Goal: Task Accomplishment & Management: Use online tool/utility

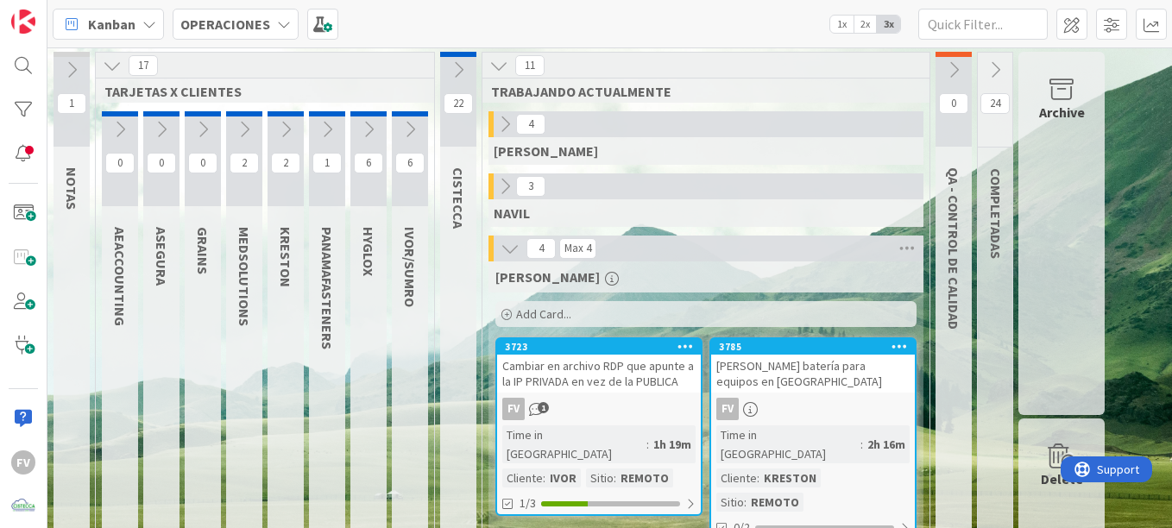
click at [925, 347] on div "4 Max 4 [PERSON_NAME] Add Card... 3785 [PERSON_NAME] batería para equipos en [P…" at bounding box center [706, 508] width 440 height 545
click at [872, 278] on div "[PERSON_NAME]" at bounding box center [706, 276] width 421 height 17
click at [634, 163] on div "[PERSON_NAME]" at bounding box center [706, 151] width 435 height 28
click at [695, 158] on div "[PERSON_NAME]" at bounding box center [706, 151] width 435 height 28
click at [106, 63] on icon at bounding box center [112, 65] width 19 height 19
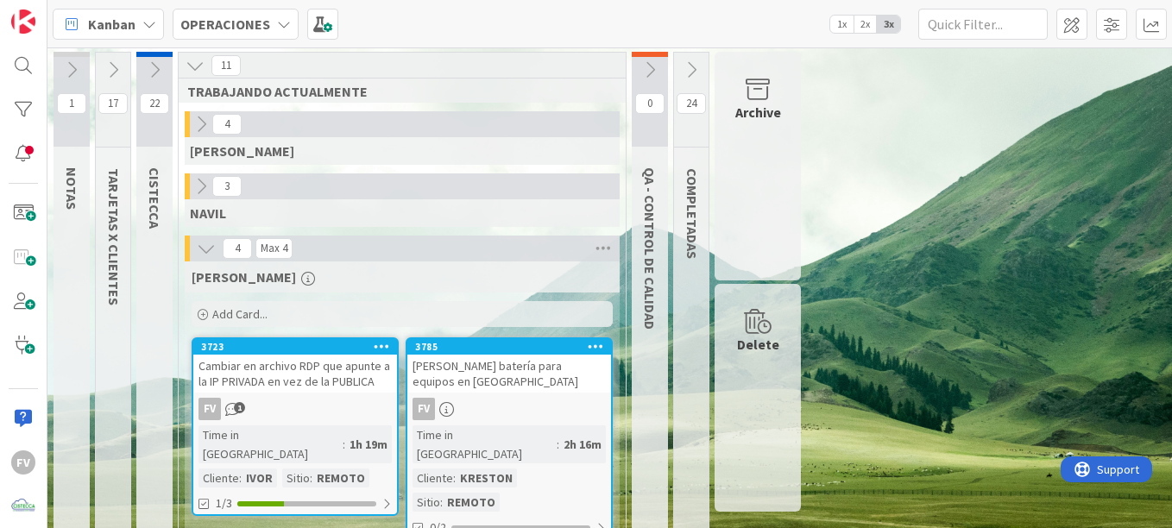
click at [1039, 244] on div "1 NOTAS 17 TARJETAS X CLIENTES 22 CISTECCA 11 TRABAJANDO ACTUALMENTE 4 [PERSON_…" at bounding box center [610, 420] width 1118 height 737
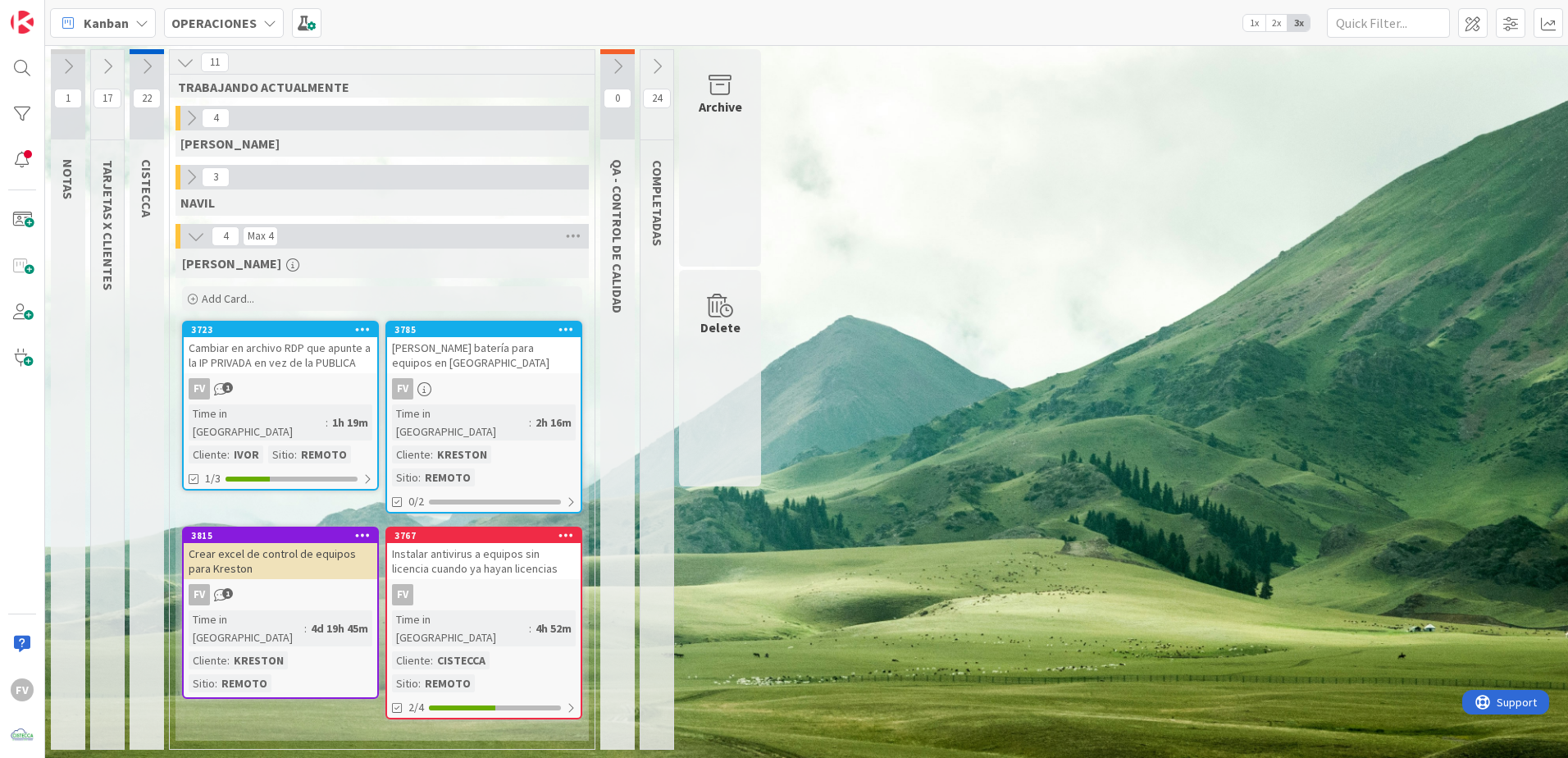
click at [117, 63] on button at bounding box center [107, 66] width 33 height 25
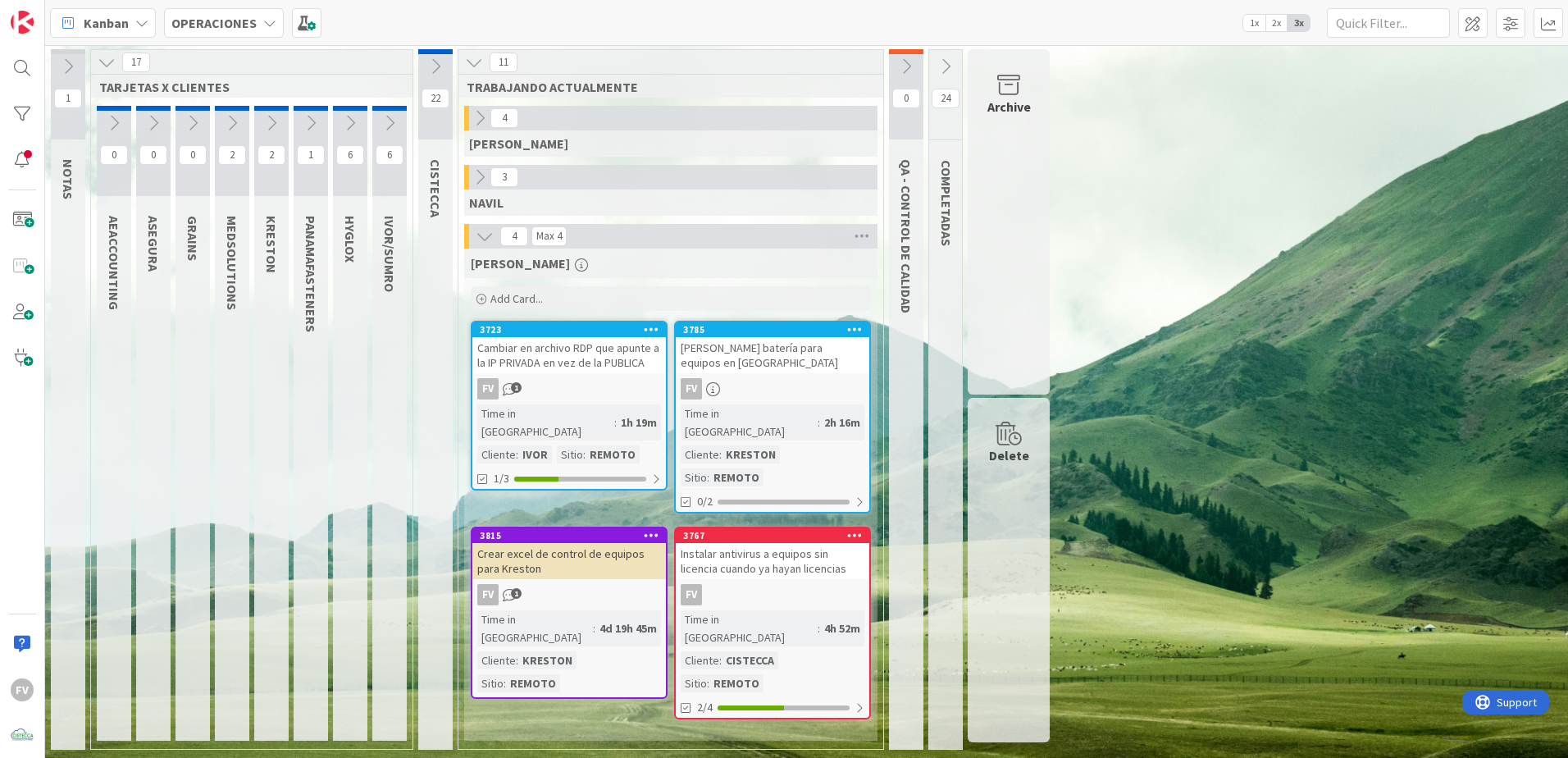
click at [270, 125] on icon at bounding box center [271, 123] width 18 height 18
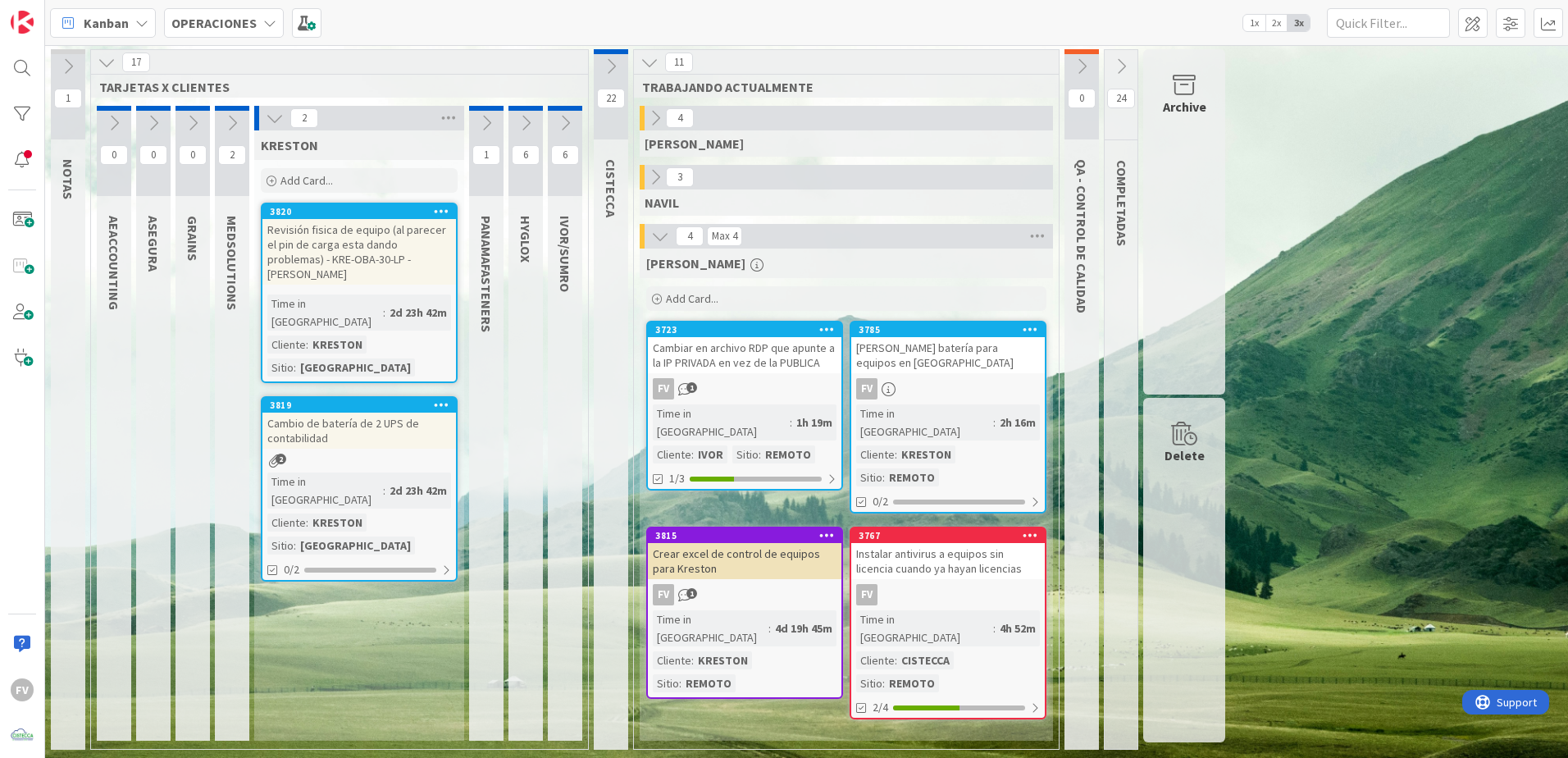
click at [357, 178] on div "Add Card..." at bounding box center [359, 180] width 197 height 25
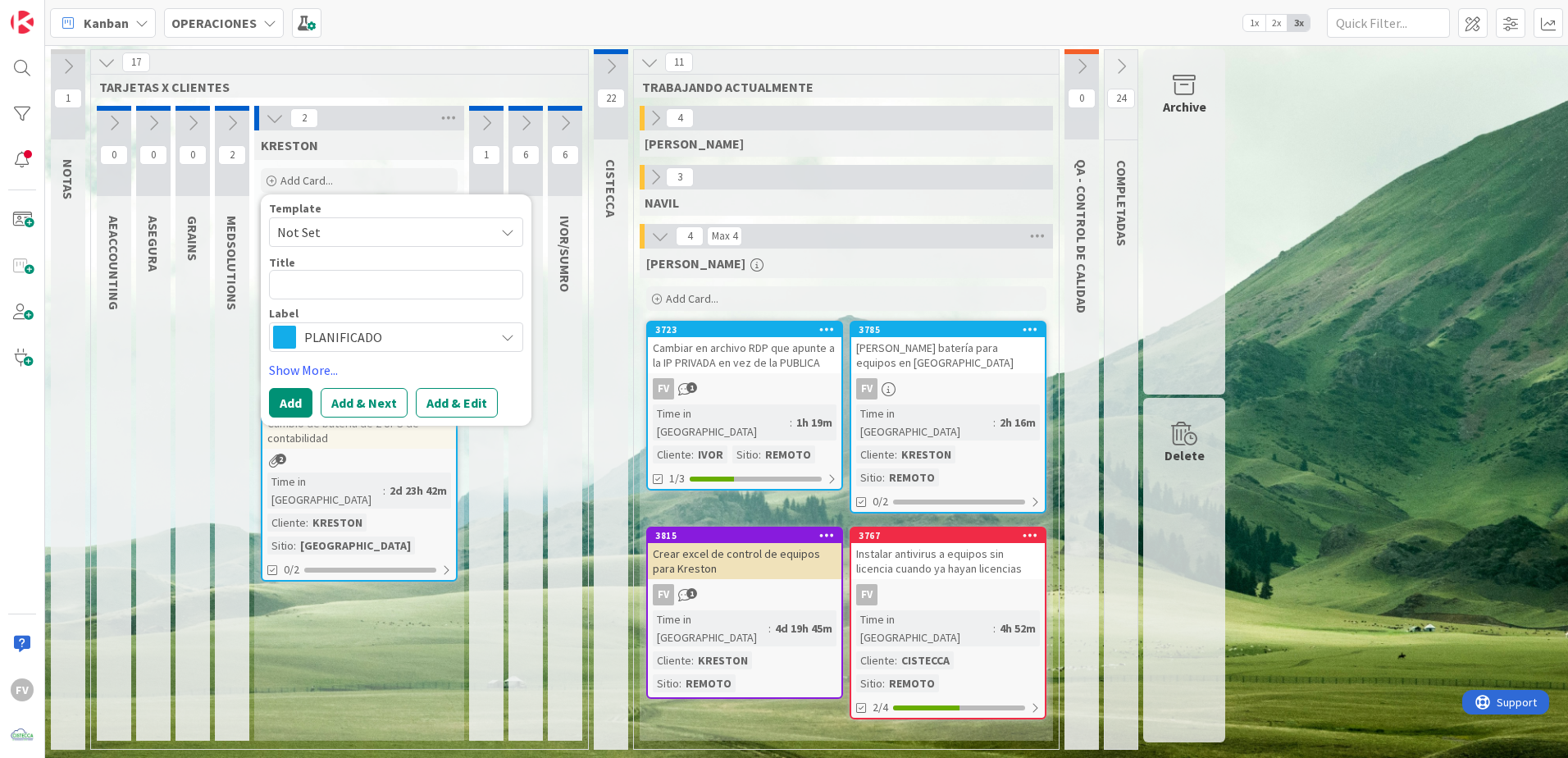
click at [364, 225] on span "Not Set" at bounding box center [380, 232] width 205 height 21
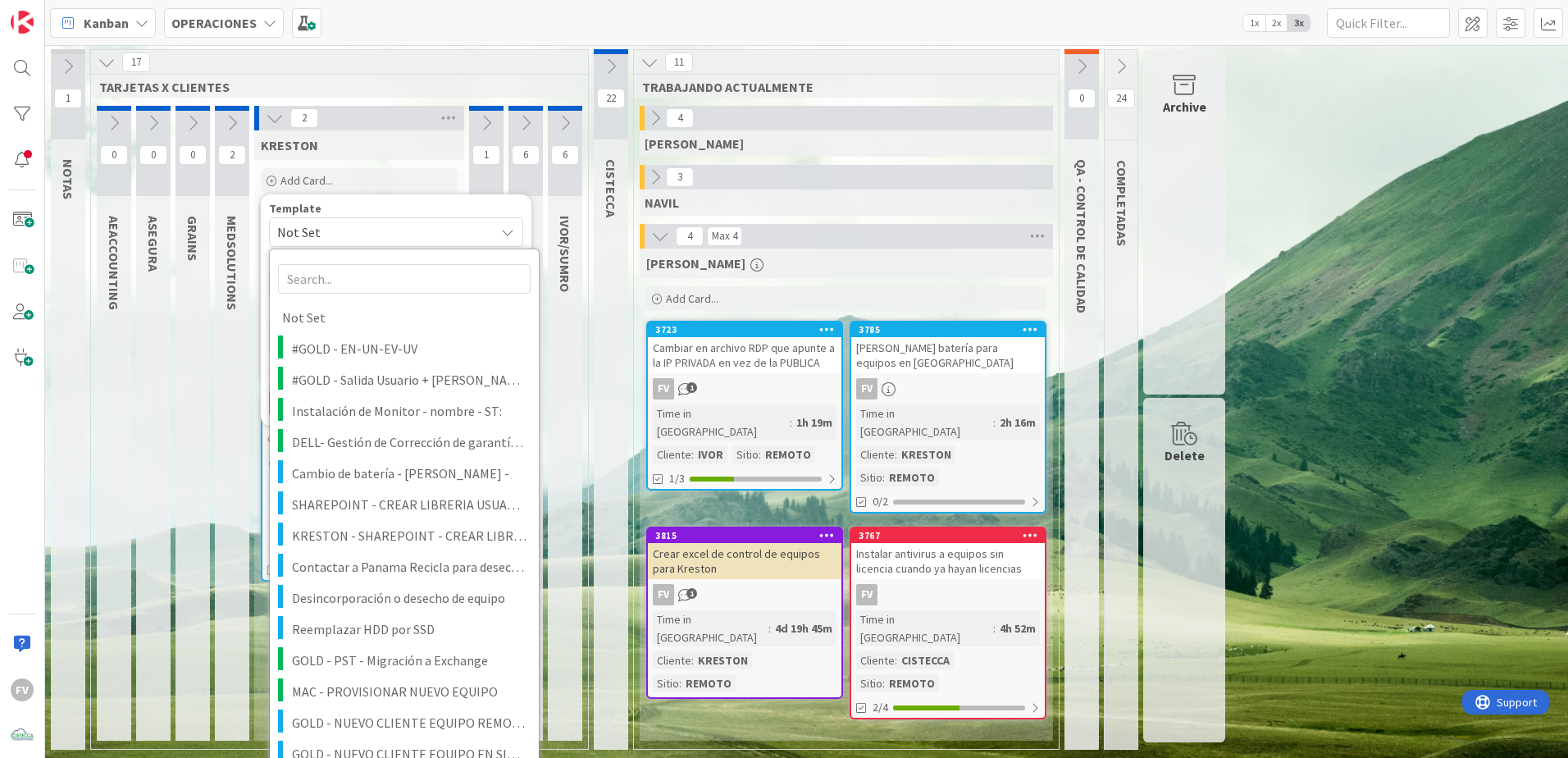
click at [384, 237] on span "Not Set" at bounding box center [380, 232] width 205 height 21
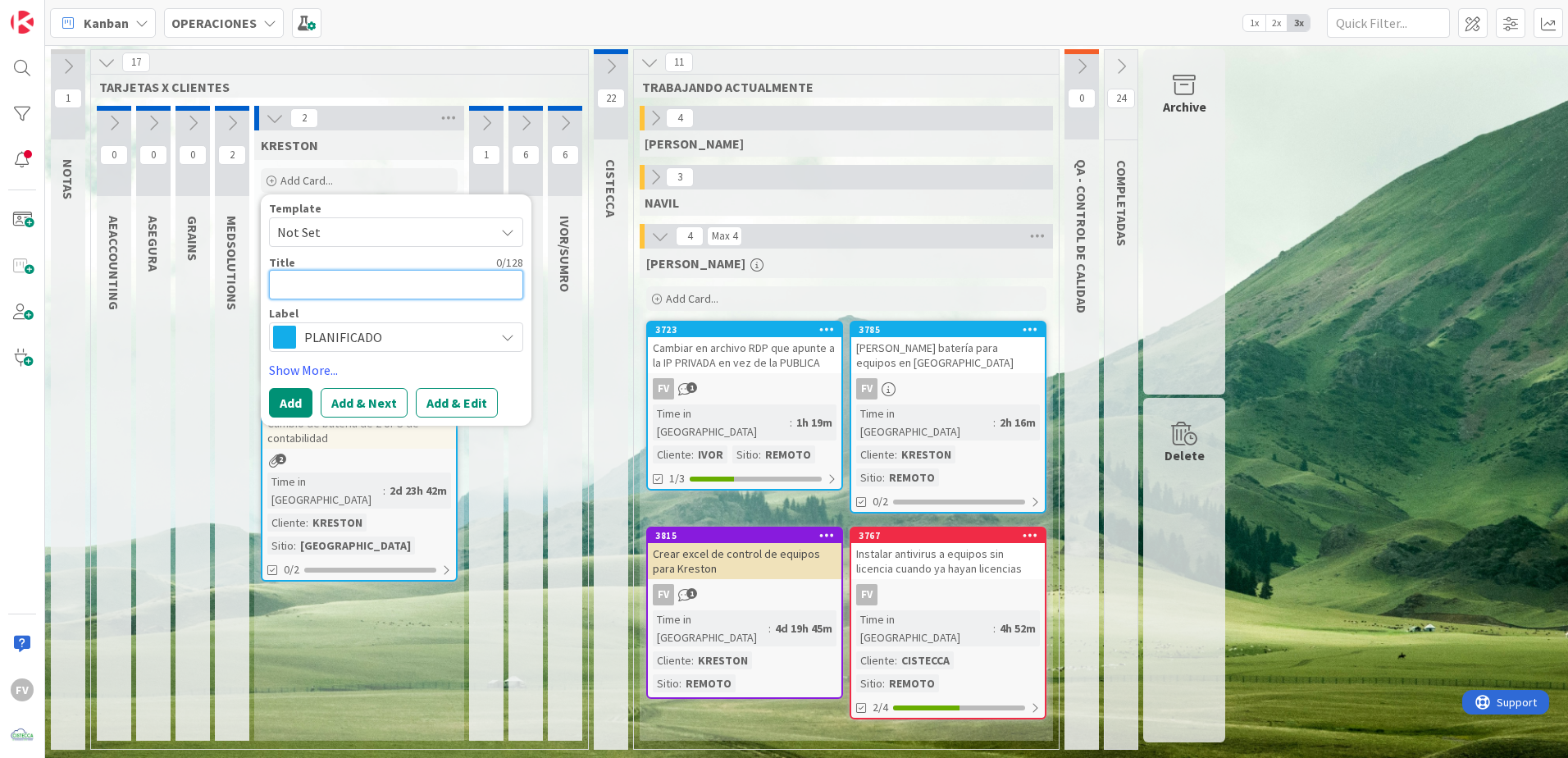
click at [451, 283] on textarea at bounding box center [396, 284] width 255 height 29
type textarea "x"
type textarea "L"
type textarea "x"
type textarea "Li"
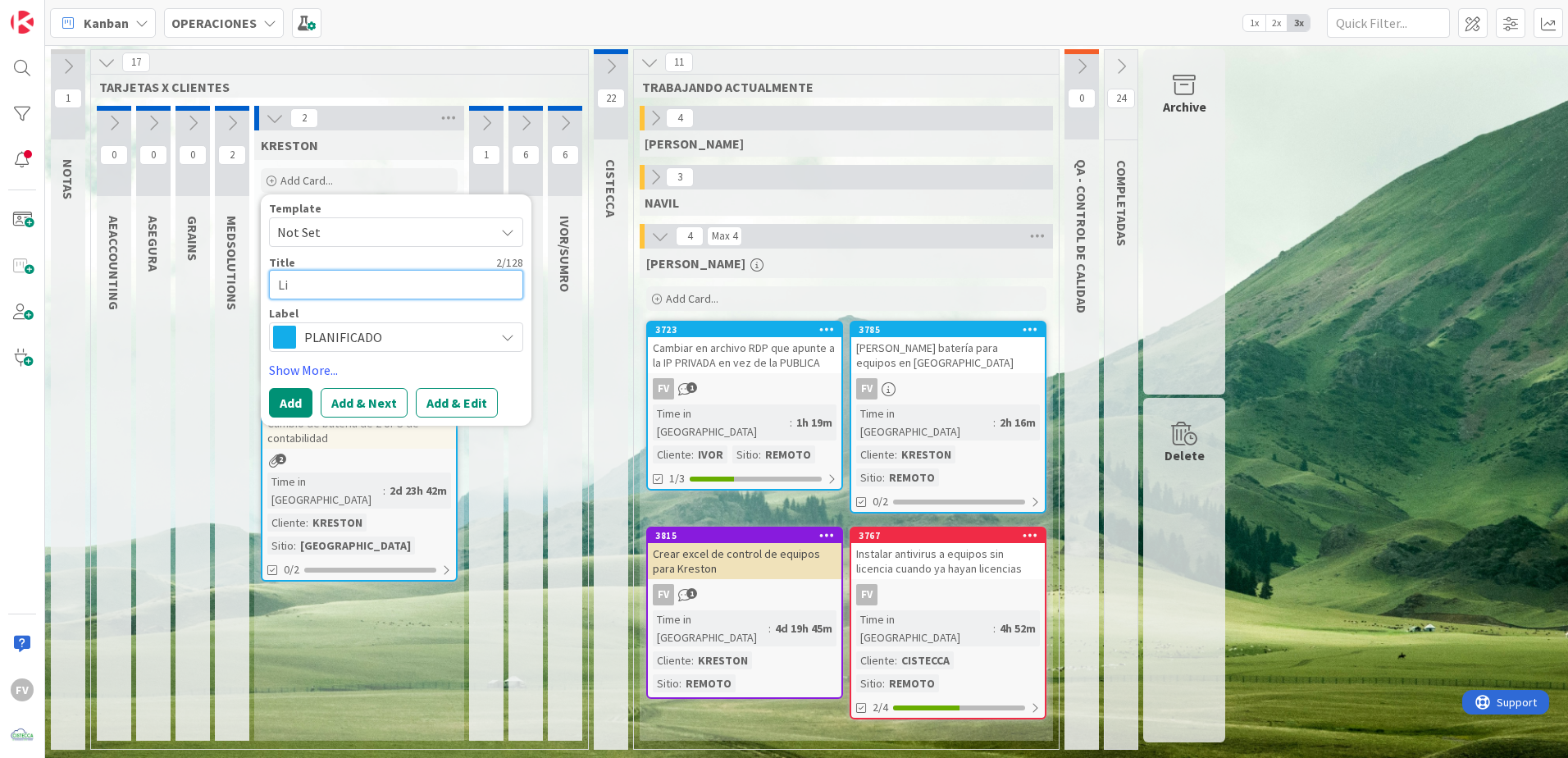
type textarea "x"
type textarea "Lim"
type textarea "x"
type textarea "Limp"
type textarea "x"
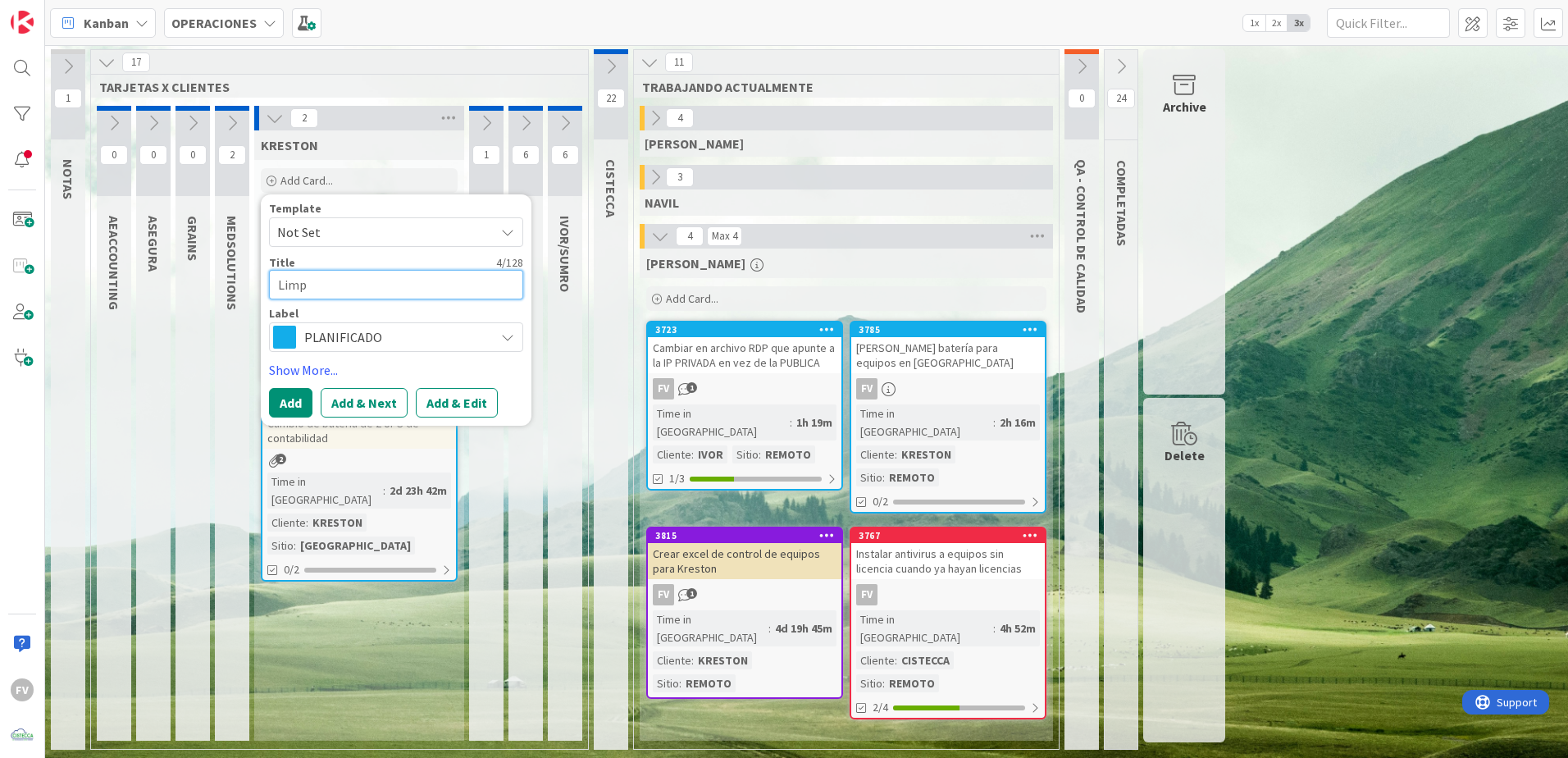
type textarea "Limpi"
type textarea "x"
type textarea "Limpie"
type textarea "x"
type textarea "Limpiez"
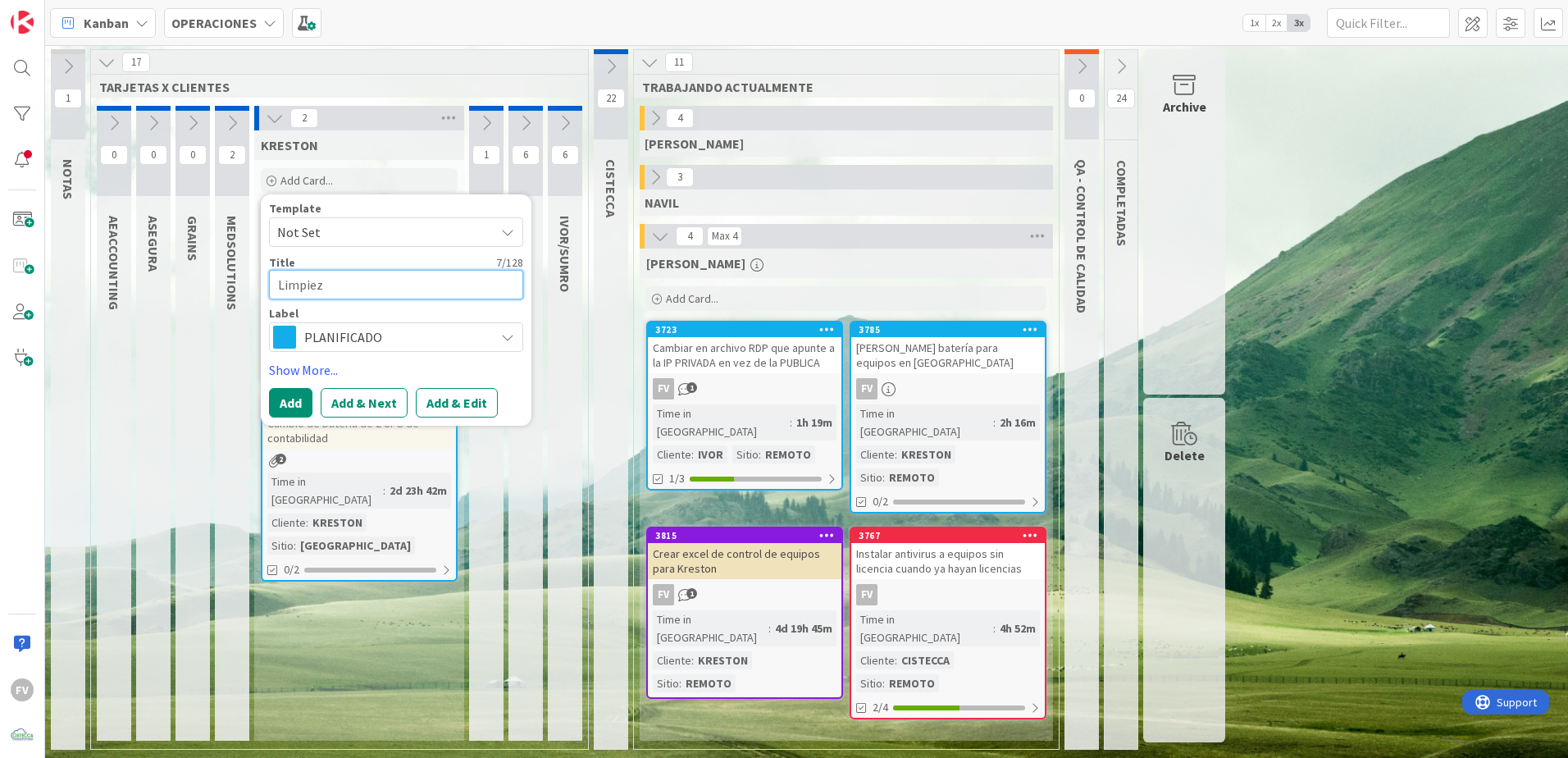
type textarea "x"
type textarea "Limpieza"
type textarea "x"
type textarea "Limpieza"
type textarea "x"
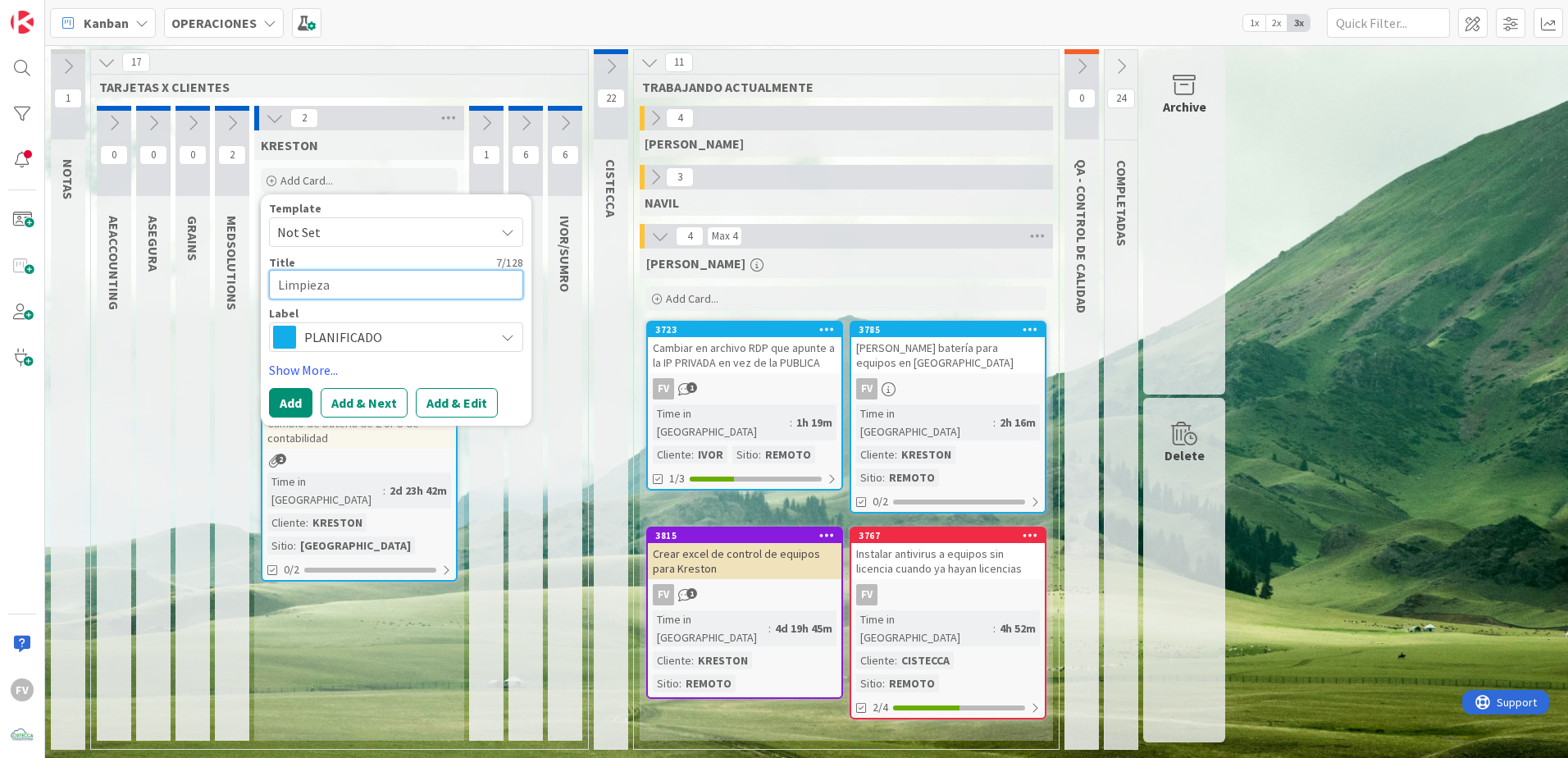
type textarea "Limpieza y"
type textarea "x"
type textarea "Limpieza y"
type textarea "x"
type textarea "Limpieza y m"
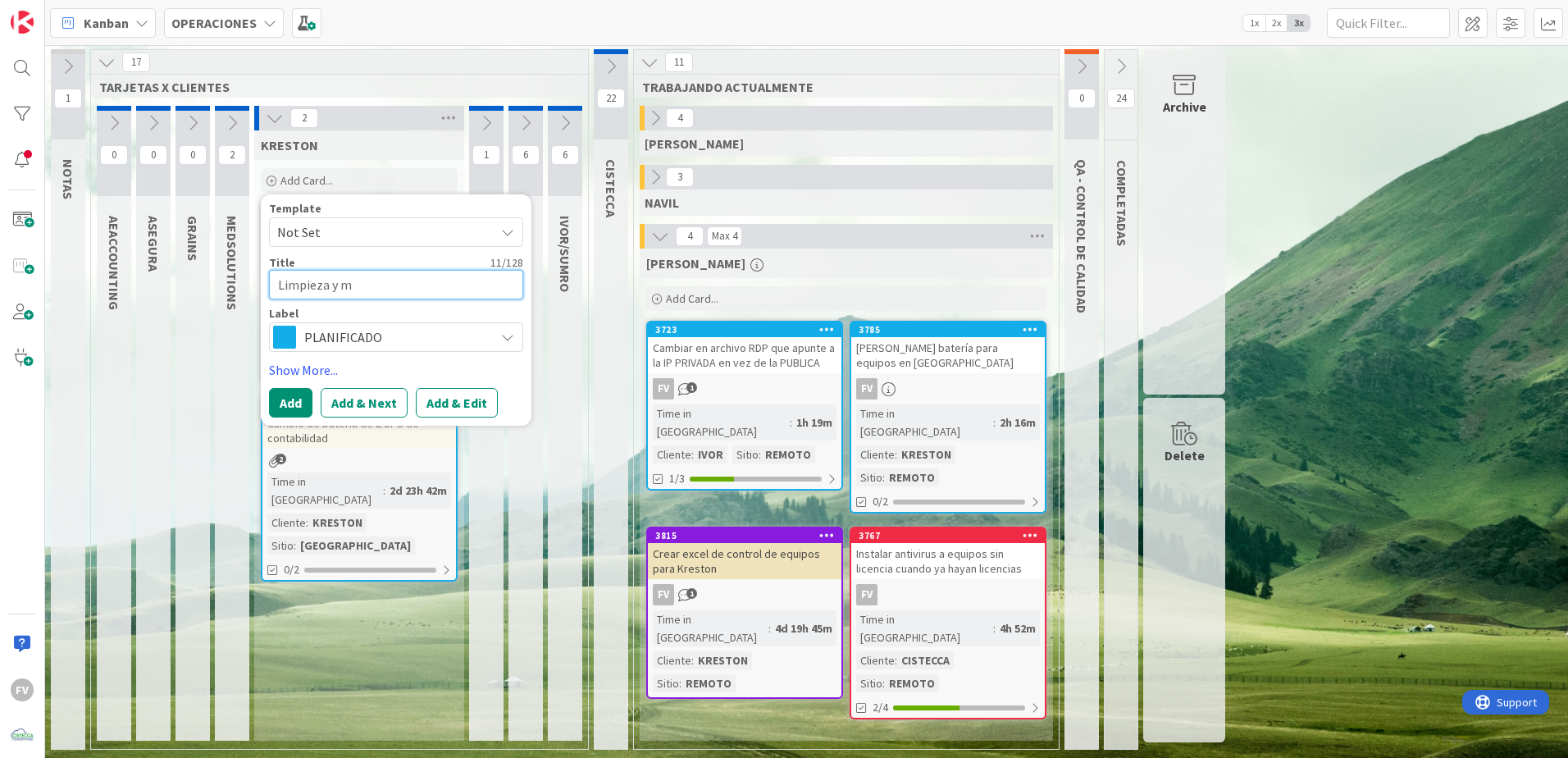
type textarea "x"
type textarea "Limpieza y ma"
type textarea "x"
type textarea "Limpieza y man"
type textarea "x"
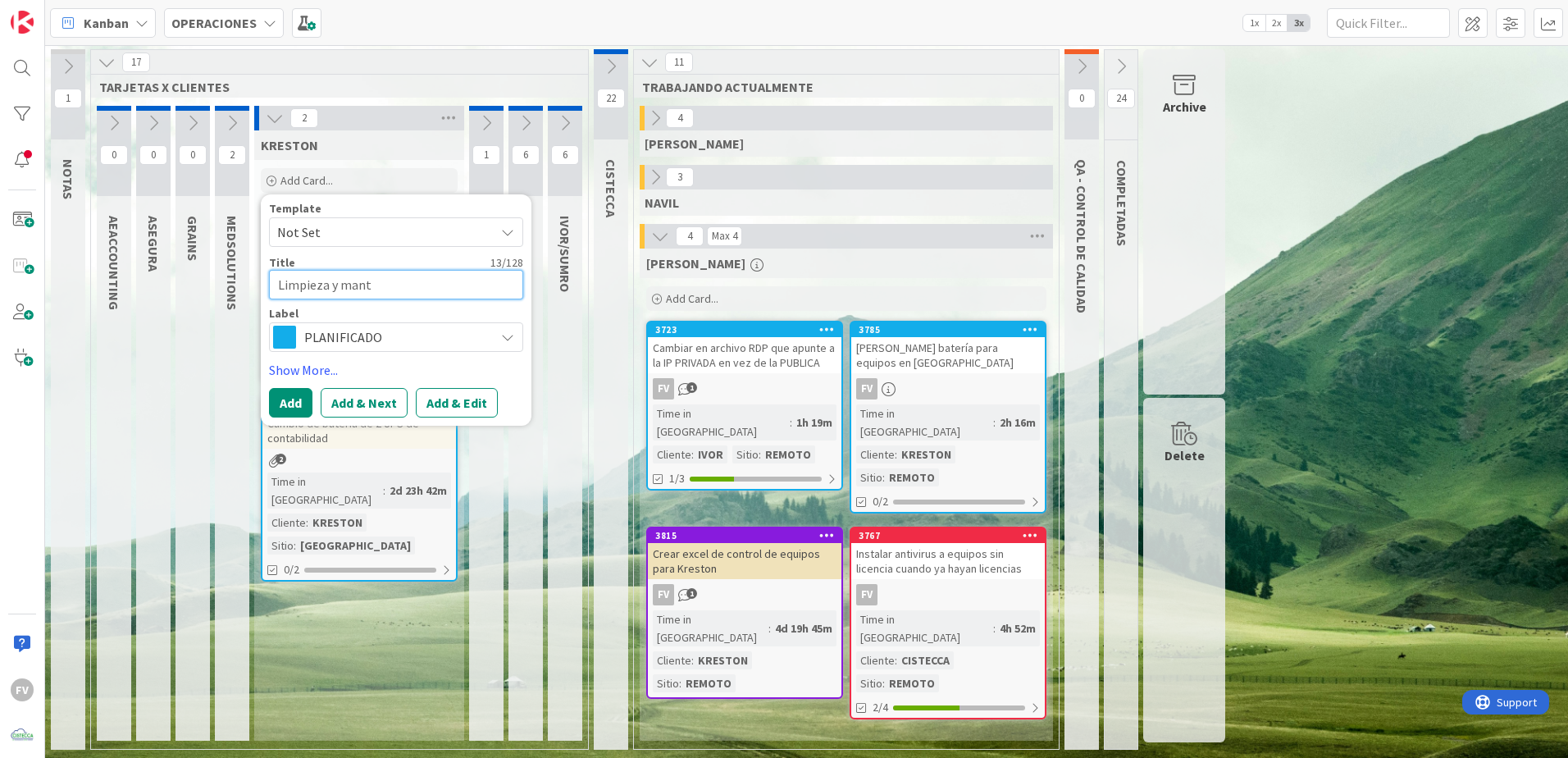
type textarea "Limpieza y mante"
type textarea "x"
type textarea "Limpieza y manten"
type textarea "x"
type textarea "Limpieza y manteni"
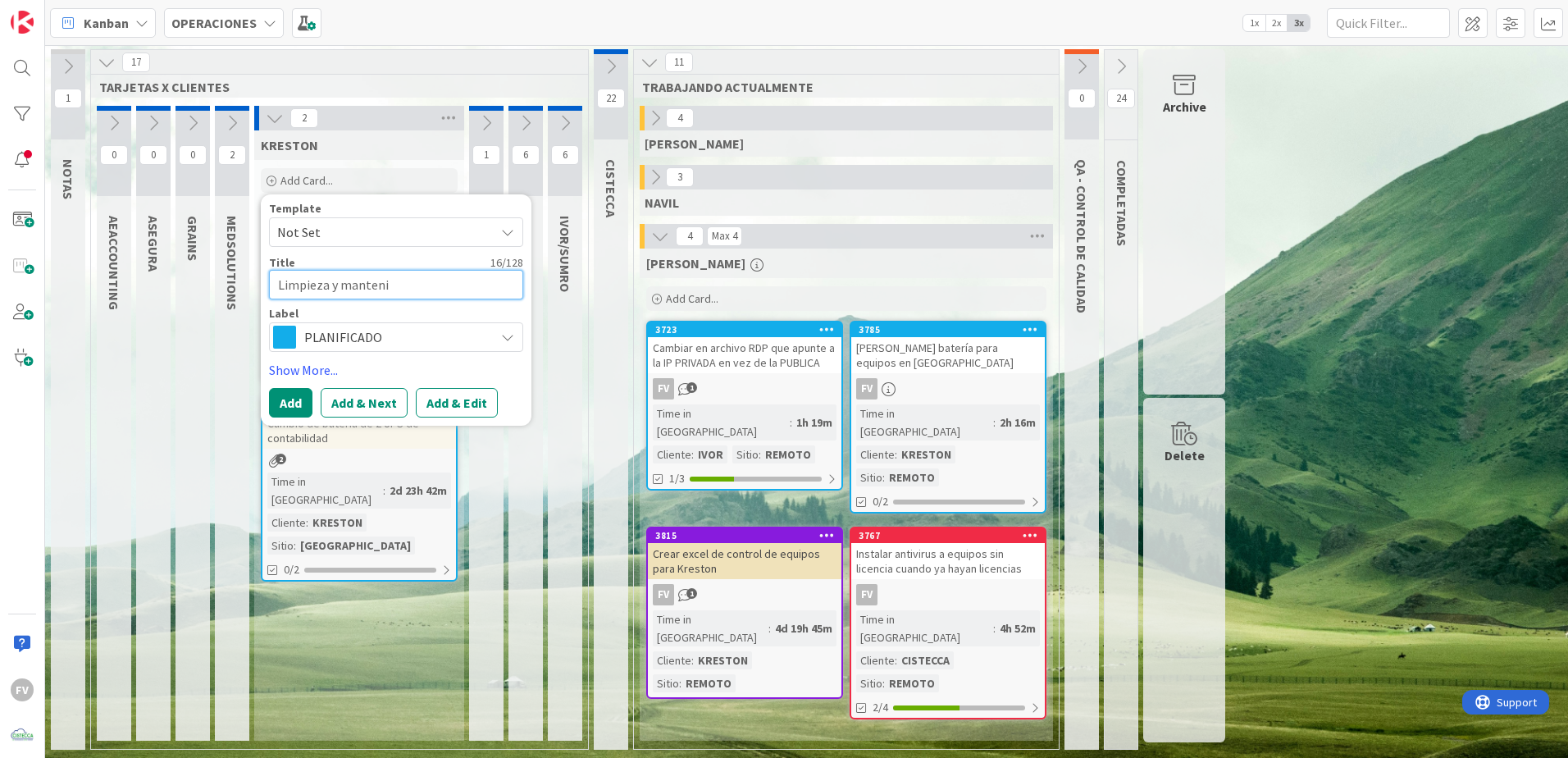
type textarea "x"
type textarea "Limpieza y mantenim"
type textarea "x"
type textarea "Limpieza y mantenimi"
type textarea "x"
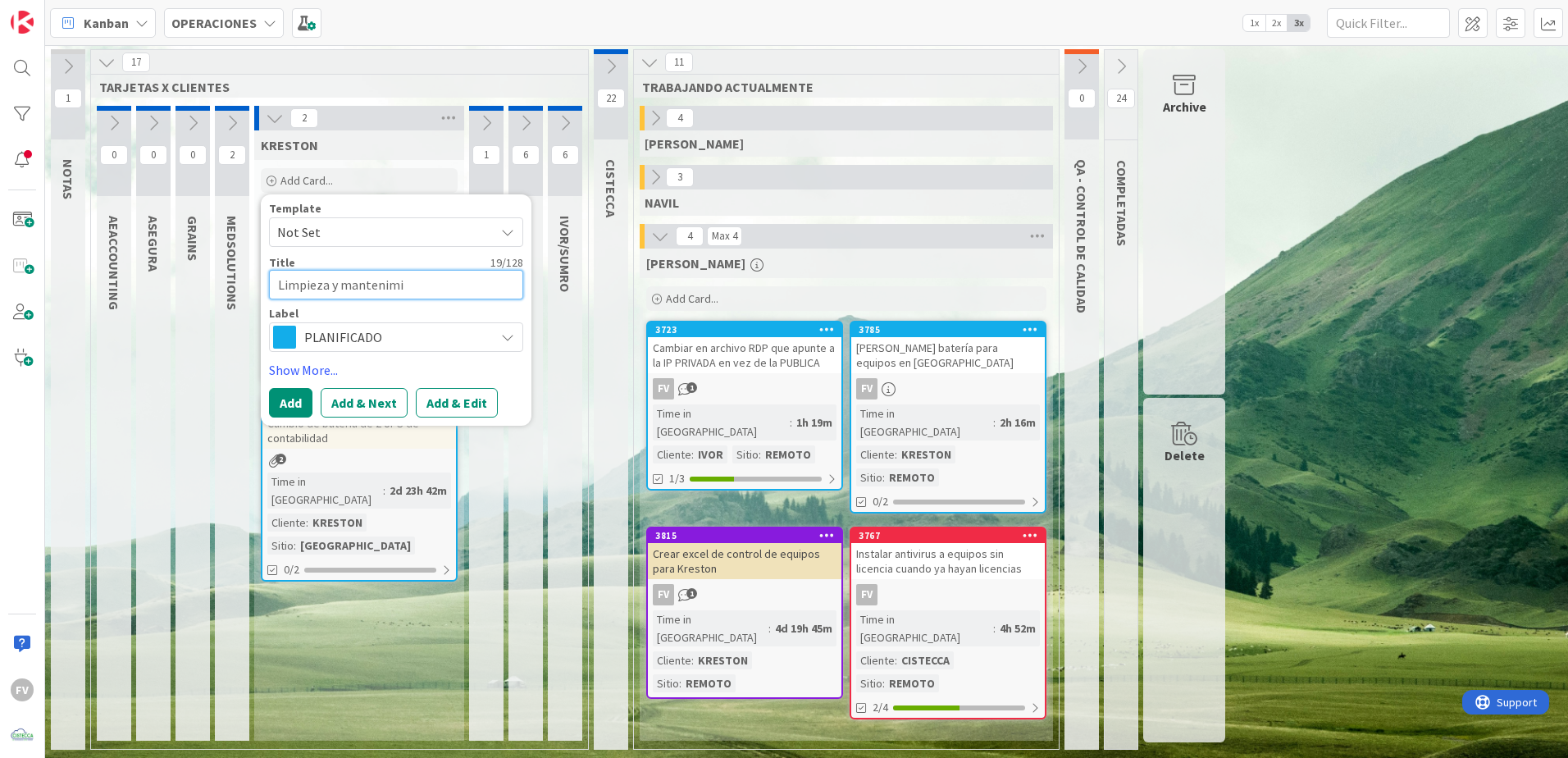
type textarea "Limpieza y mantenimie"
type textarea "x"
type textarea "Limpieza y mantenimien"
type textarea "x"
type textarea "Limpieza y mantenimient"
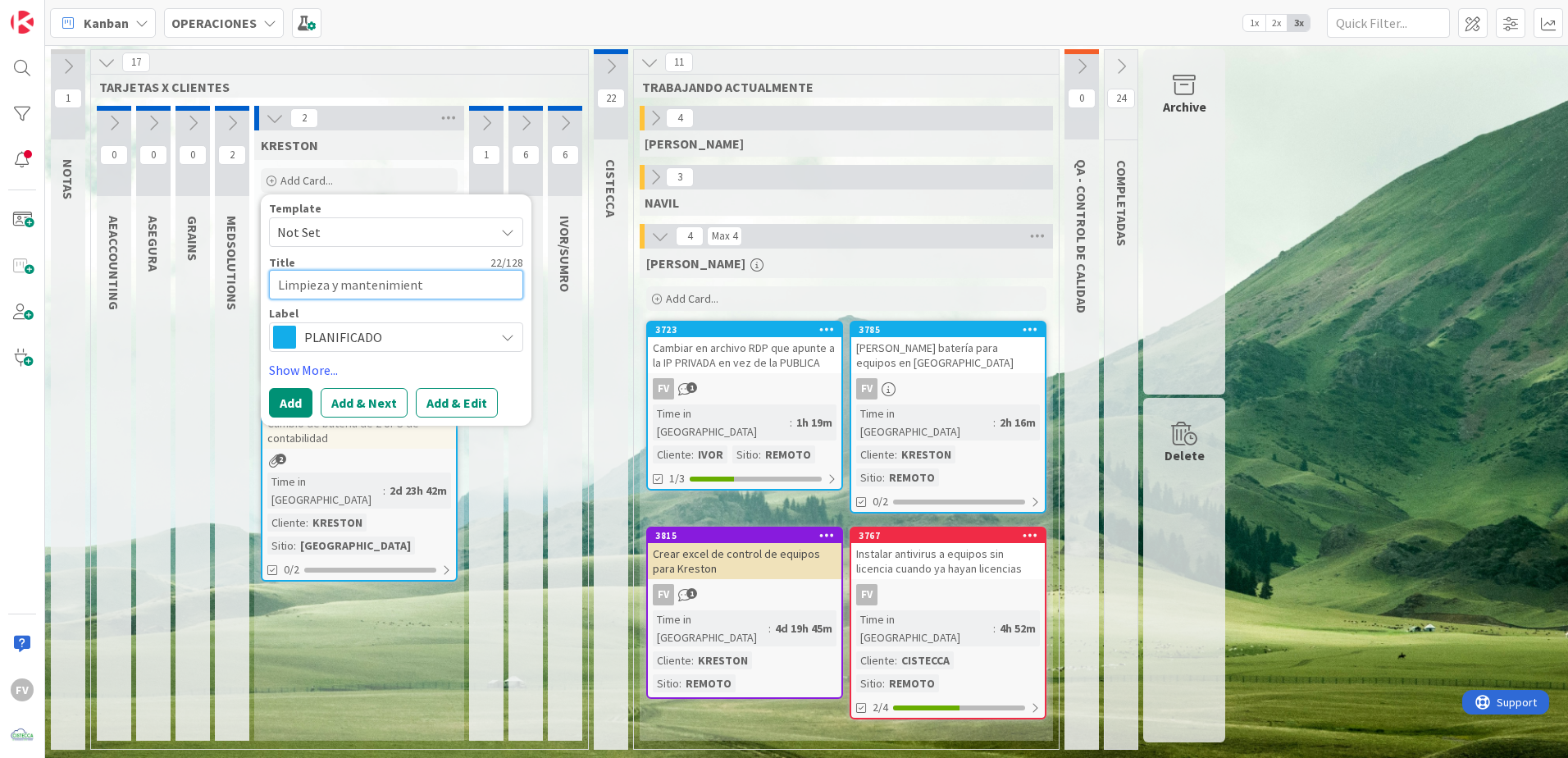
type textarea "x"
type textarea "Limpieza y mantenimiento"
type textarea "x"
type textarea "Limpieza y mantenimiento d"
type textarea "x"
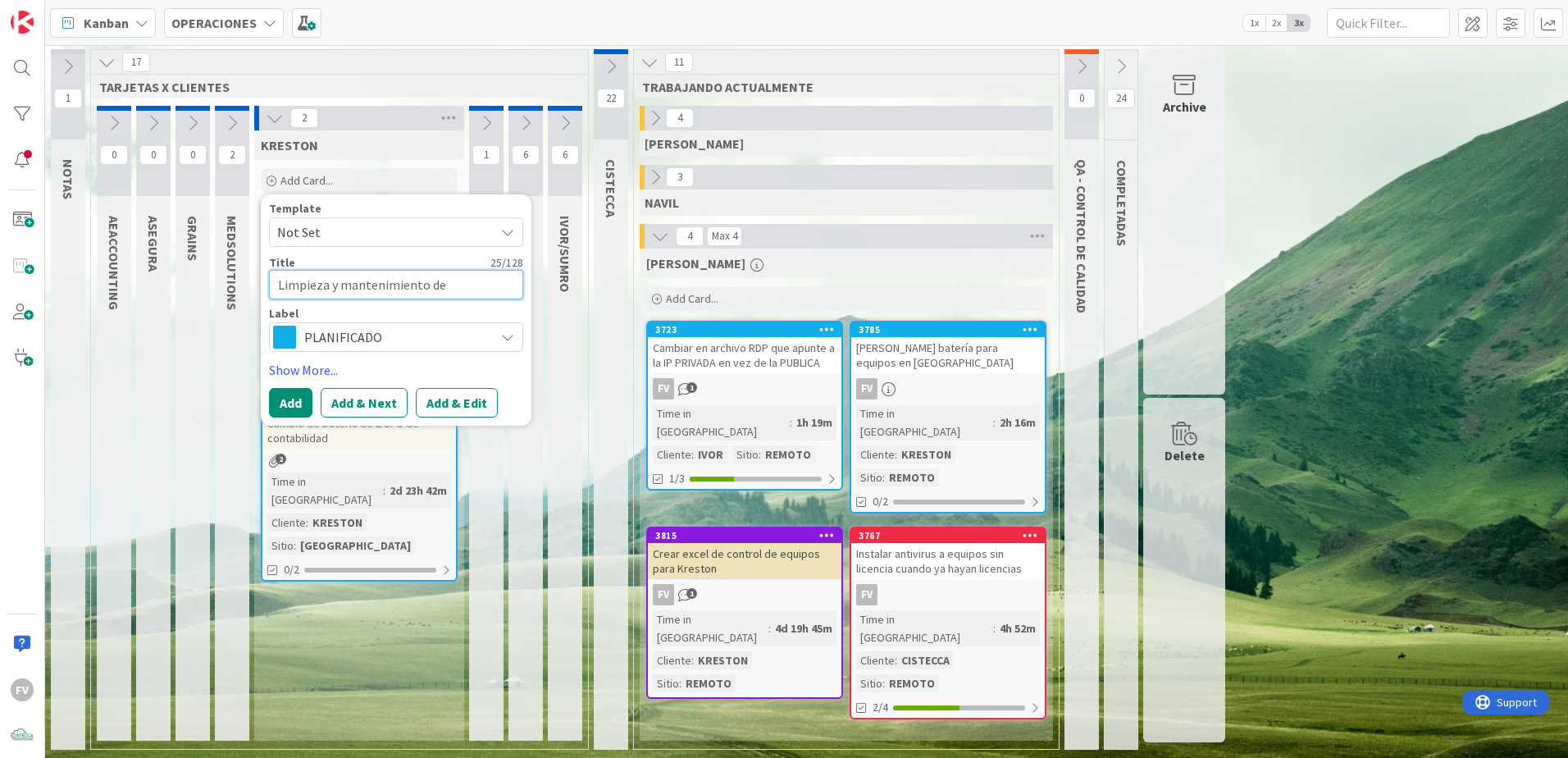
type textarea "Limpieza y mantenimiento de"
click at [472, 291] on textarea "Limpieza y mantenimiento de" at bounding box center [396, 284] width 255 height 29
type textarea "x"
type textarea "Limpieza y mantenimiento de e"
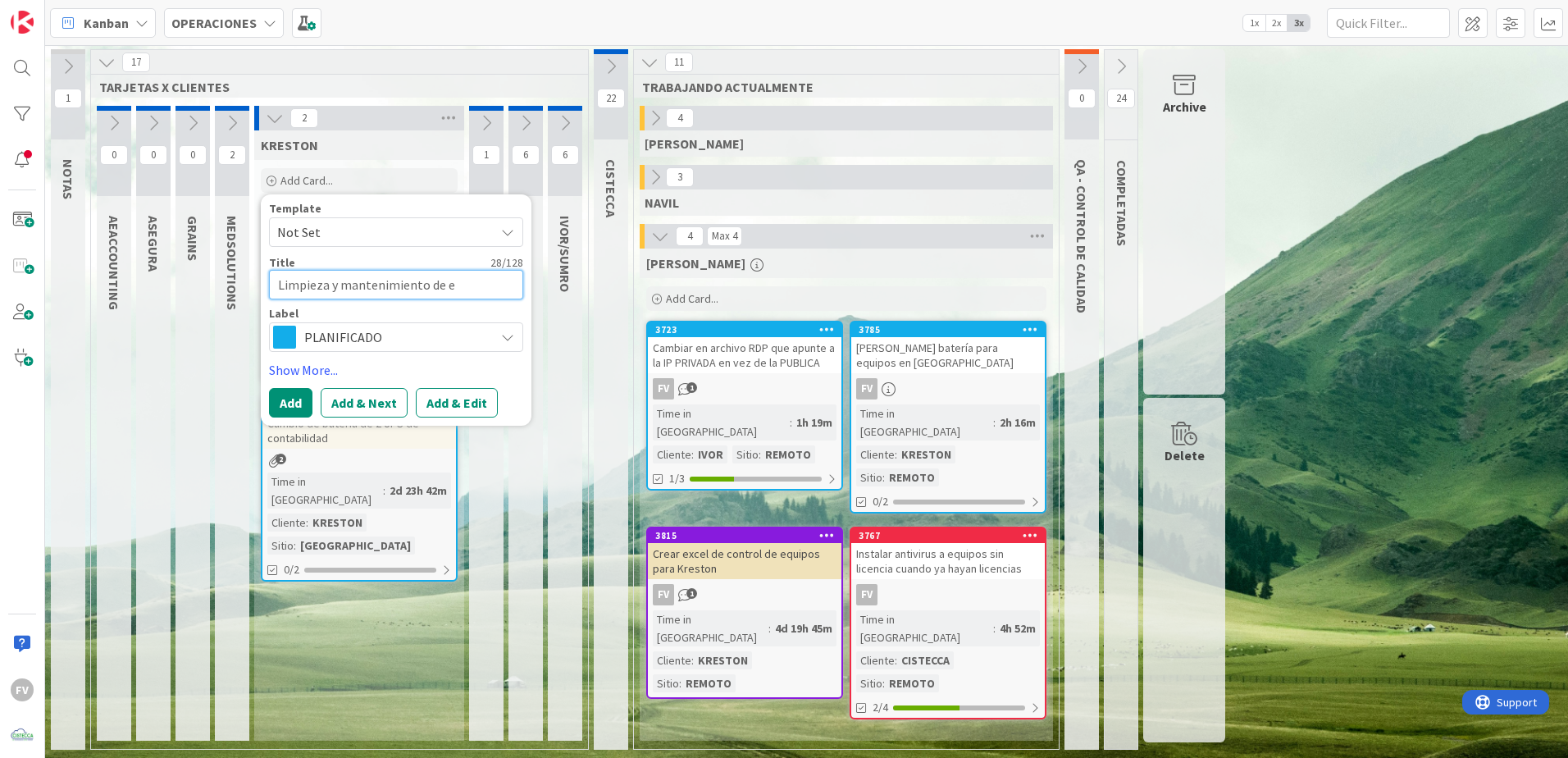
type textarea "x"
type textarea "Limpieza y mantenimiento de eq"
type textarea "x"
type textarea "Limpieza y mantenimiento de equ"
type textarea "x"
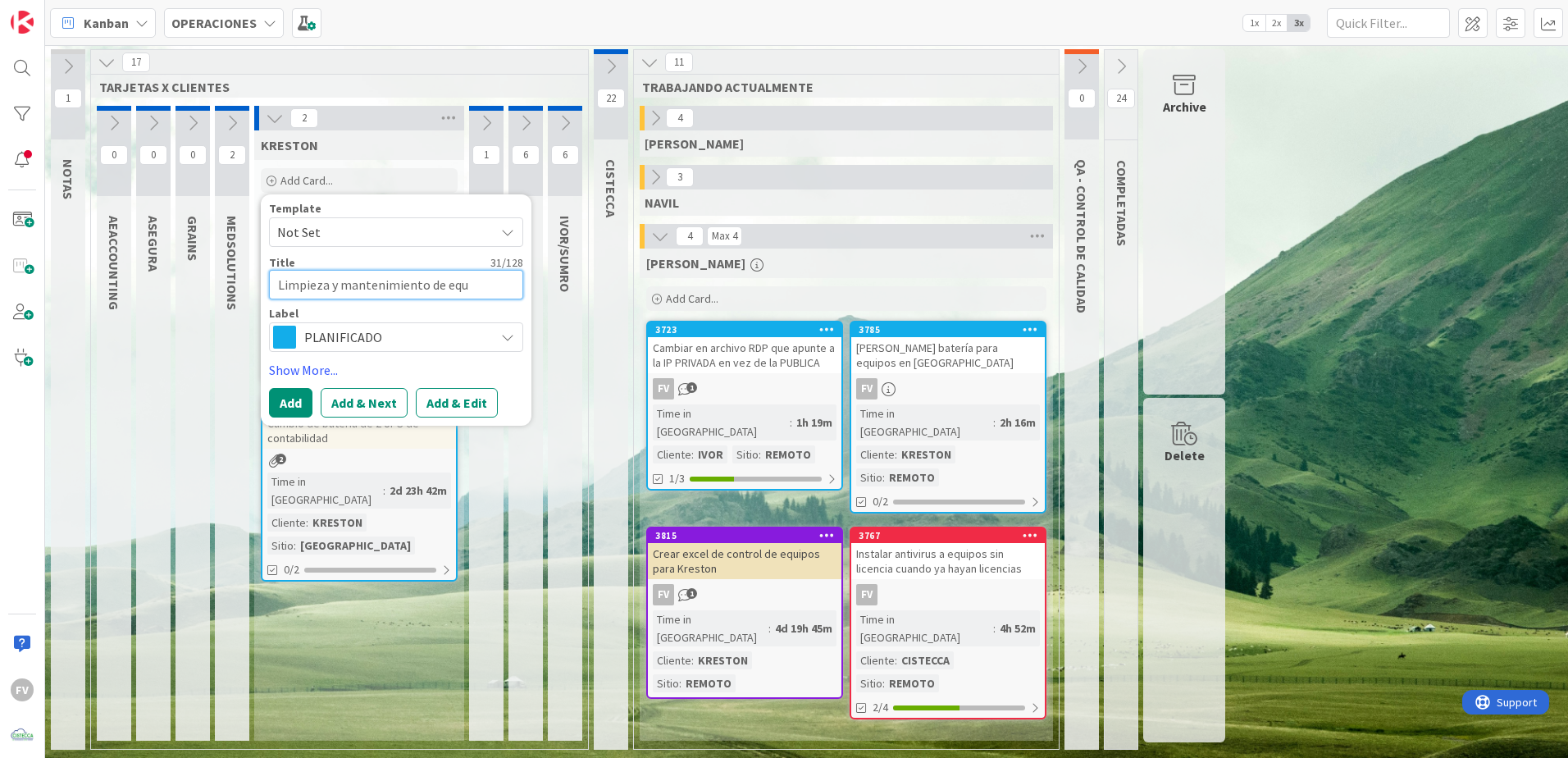
type textarea "Limpieza y mantenimiento de equp"
type textarea "x"
type textarea "Limpieza y mantenimiento de equ"
type textarea "x"
type textarea "Limpieza y mantenimiento de equi"
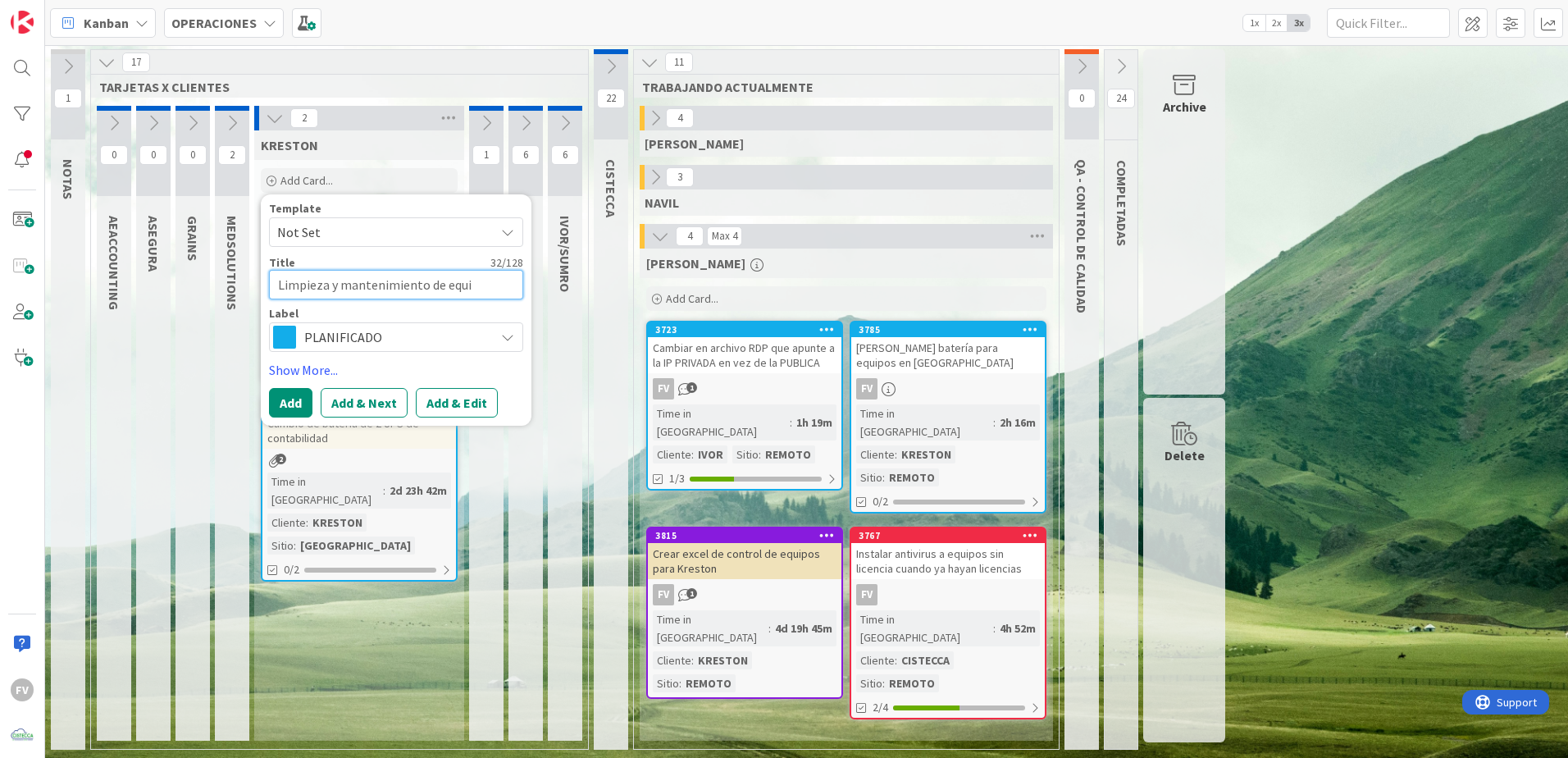
type textarea "x"
type textarea "Limpieza y mantenimiento de equip"
type textarea "x"
type textarea "Limpieza y mantenimiento de equipo"
type textarea "x"
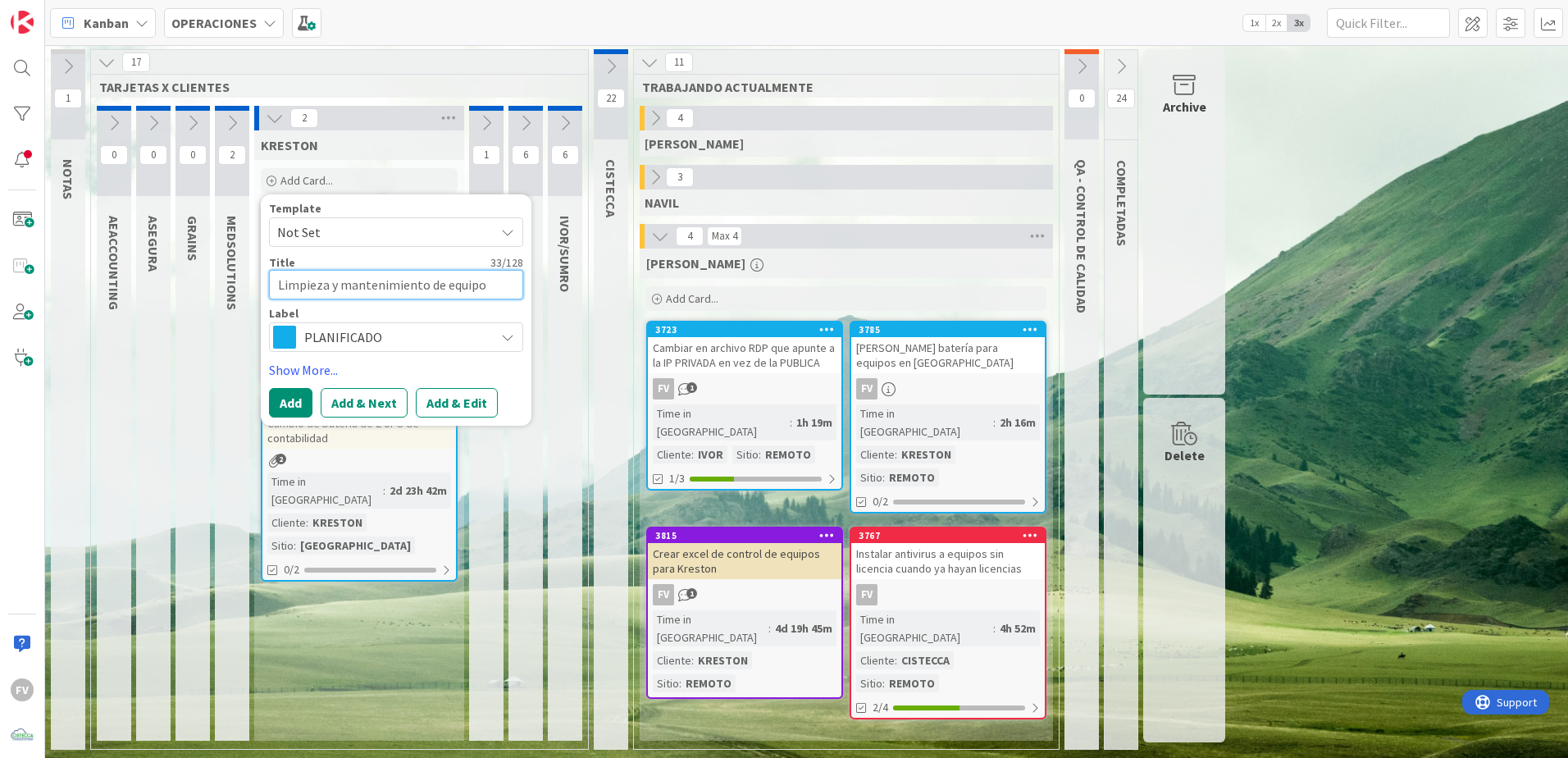
type textarea "Limpieza y mantenimiento de equipos"
type textarea "x"
type textarea "Limpieza y mantenimiento de equipos"
type textarea "x"
type textarea "Limpieza y mantenimiento de equipos 2"
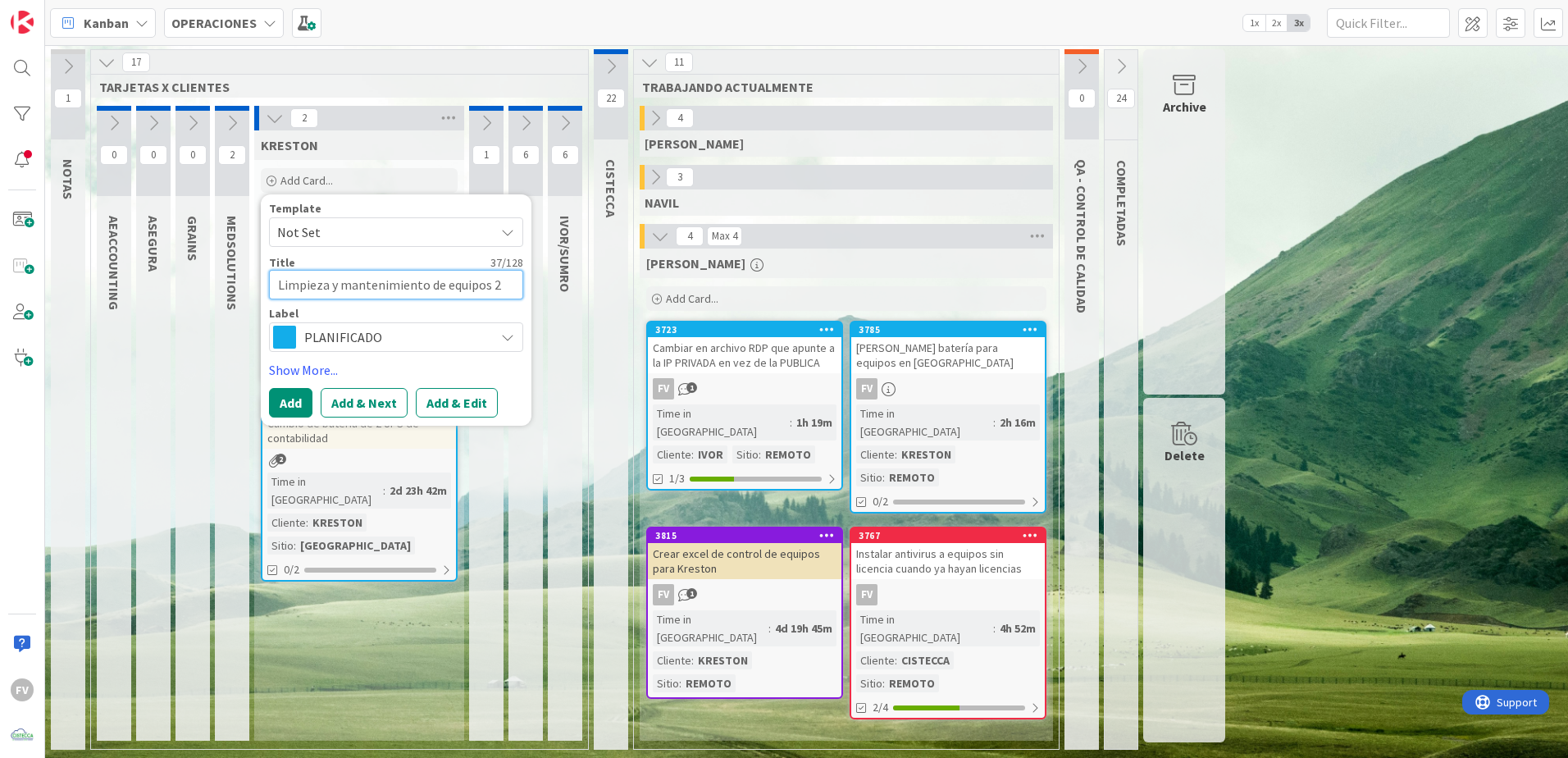
type textarea "x"
type textarea "Limpieza y mantenimiento de equipos 20"
type textarea "x"
type textarea "Limpieza y mantenimiento de equipos 202"
type textarea "x"
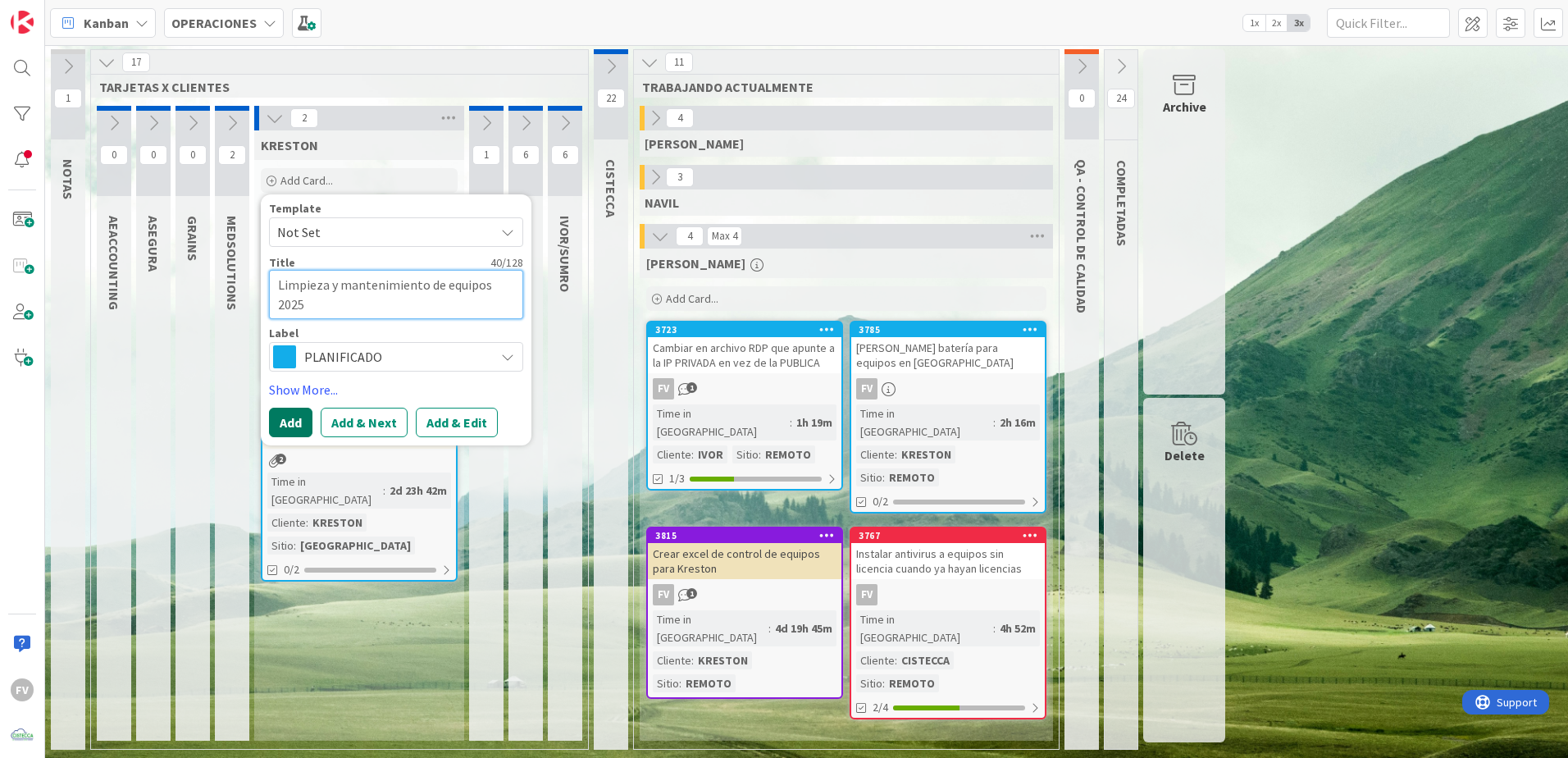
type textarea "Limpieza y mantenimiento de equipos 2025"
click at [303, 426] on button "Add" at bounding box center [291, 422] width 44 height 29
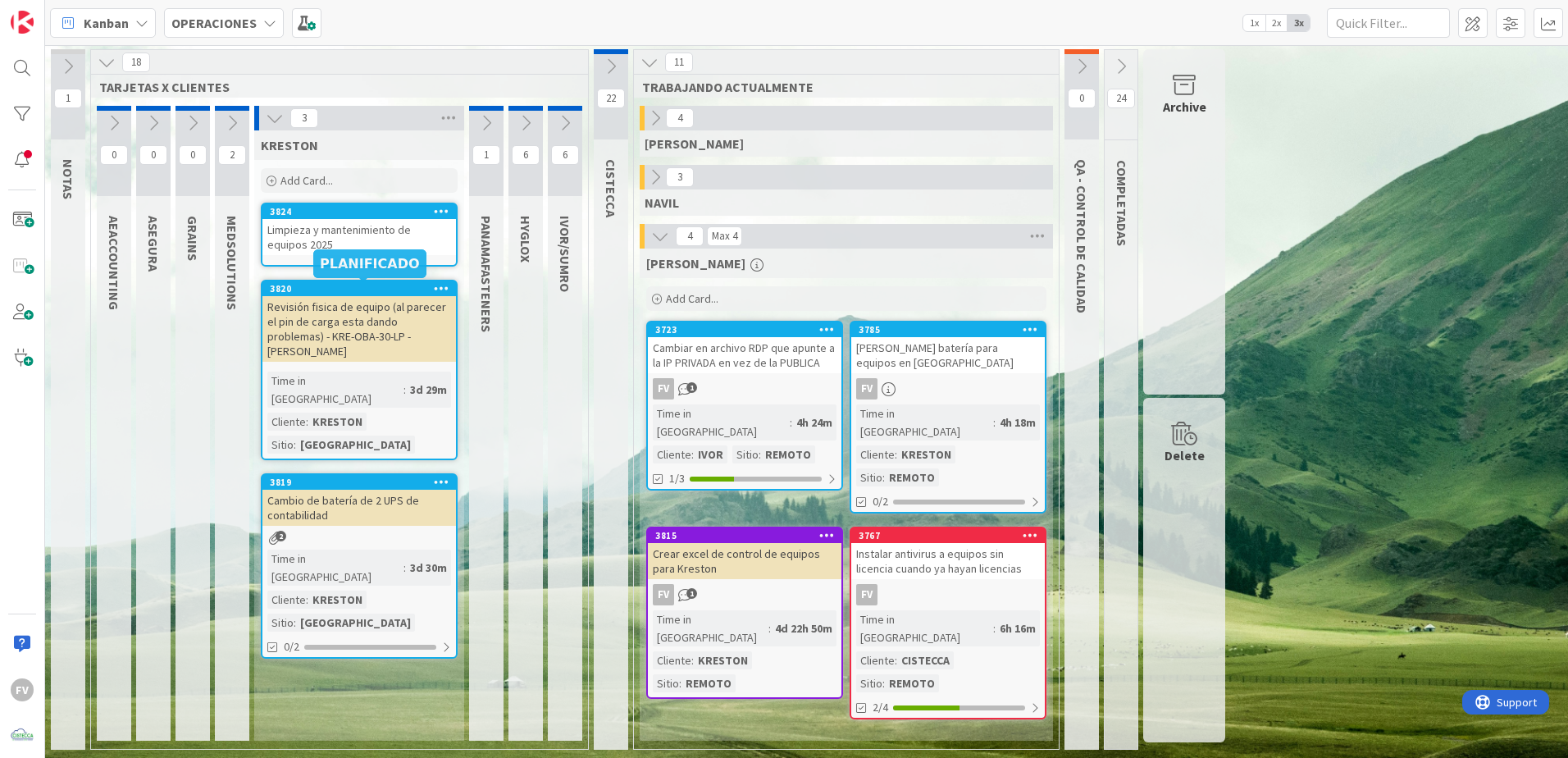
click at [363, 249] on div "Limpieza y mantenimiento de equipos 2025" at bounding box center [359, 237] width 194 height 36
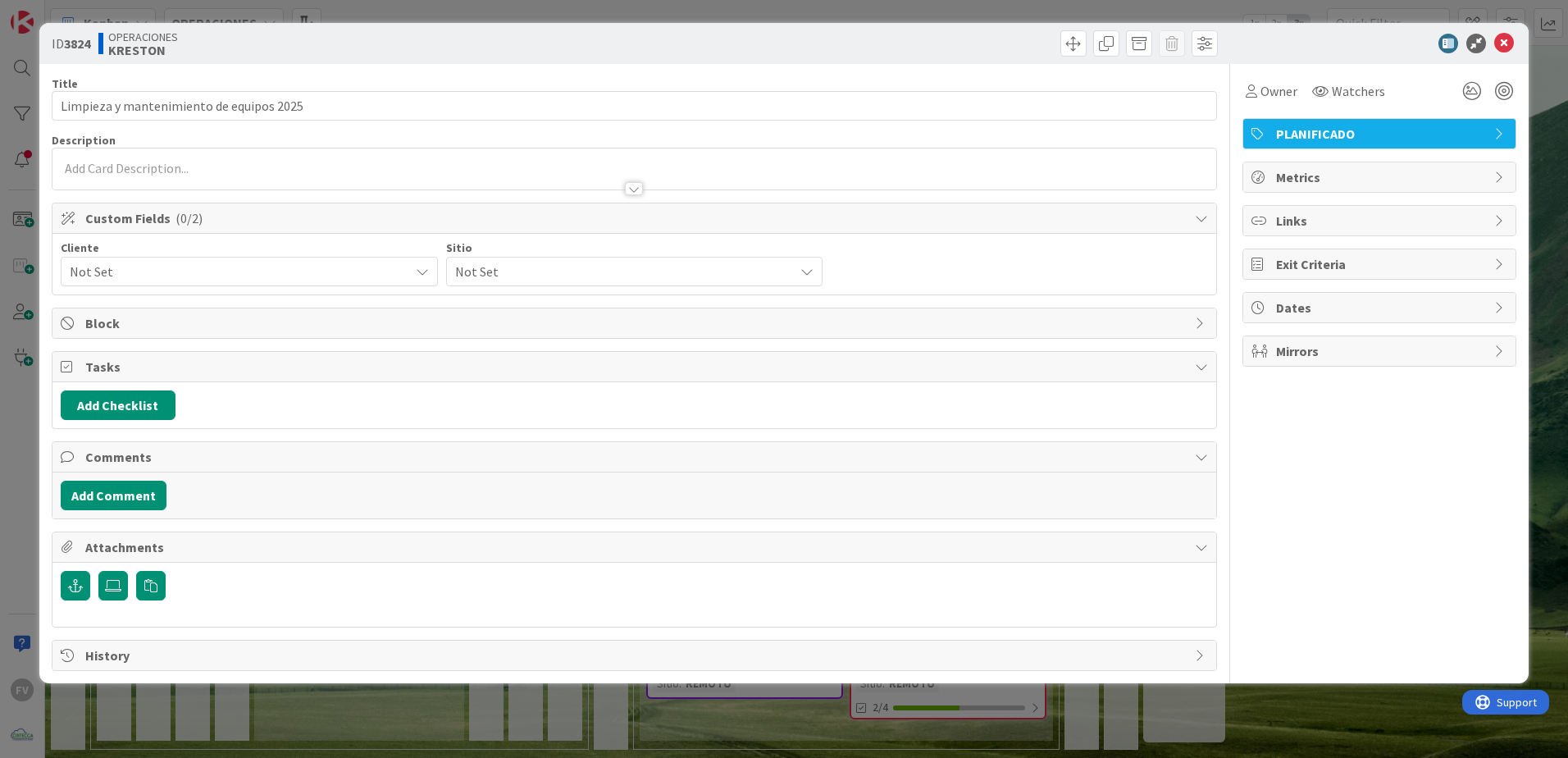
click at [178, 259] on div "Not Set" at bounding box center [249, 271] width 377 height 29
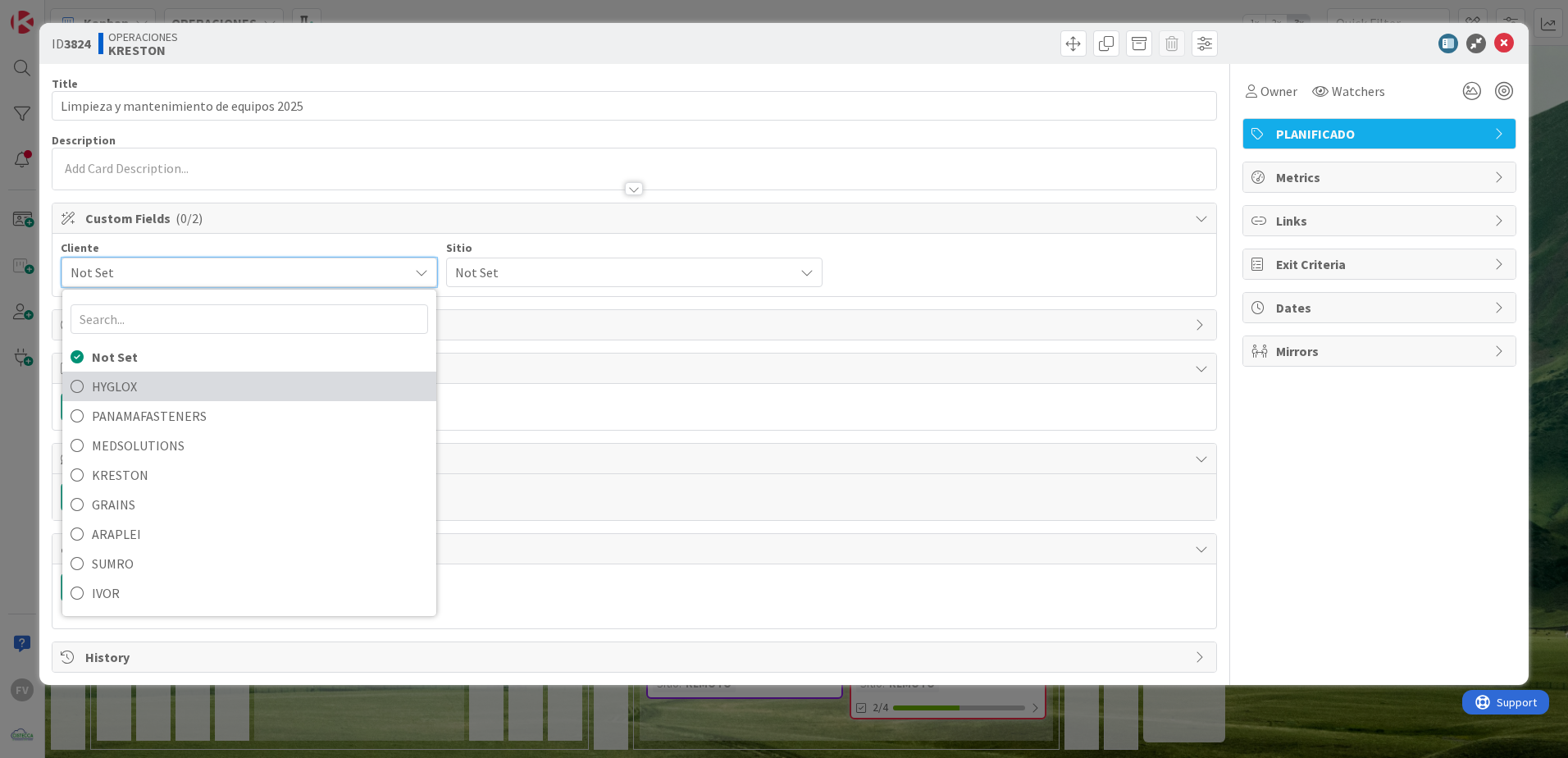
click at [156, 389] on span "HYGLOX" at bounding box center [260, 387] width 336 height 25
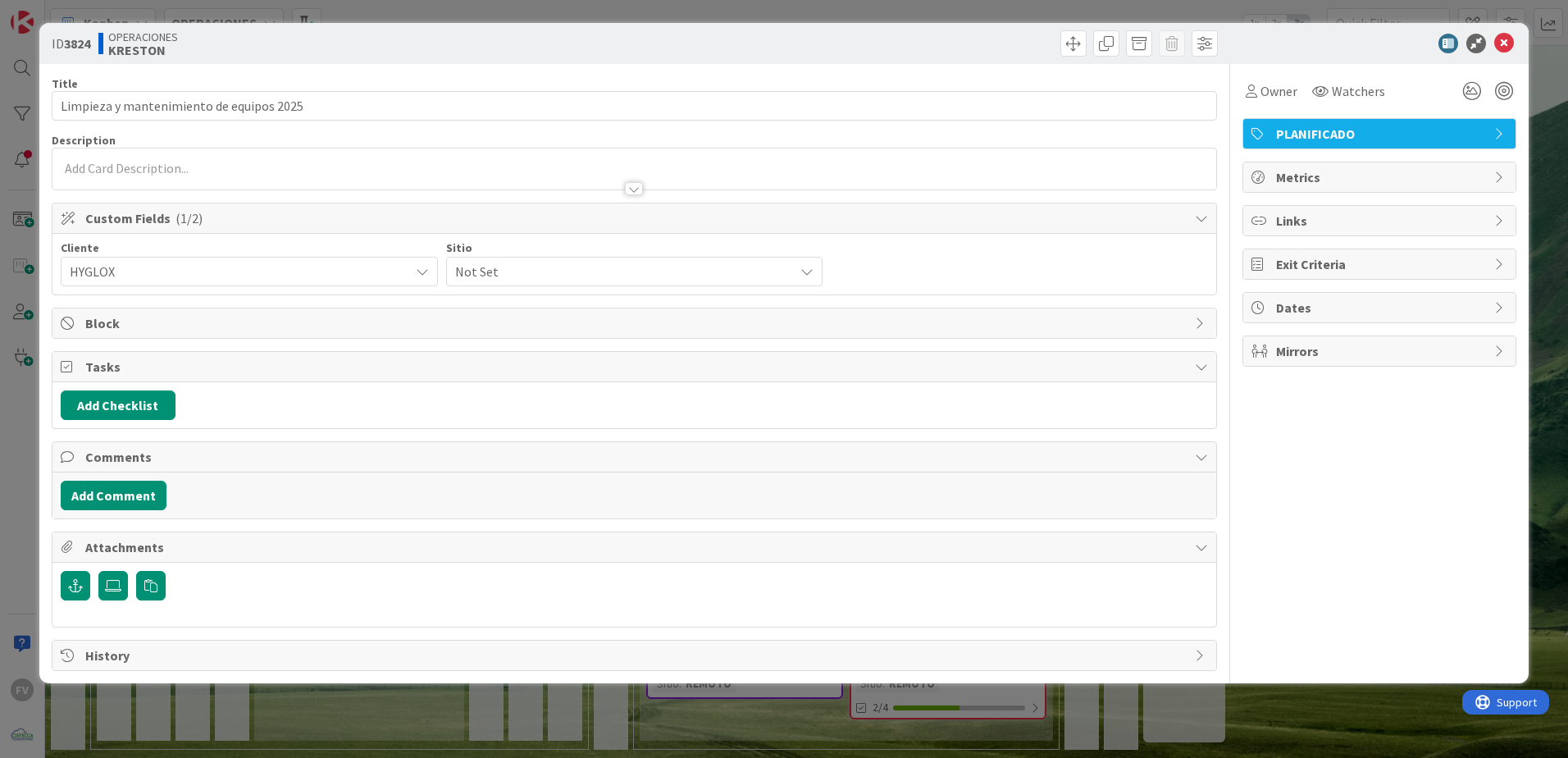
click at [214, 270] on span "HYGLOX" at bounding box center [235, 272] width 331 height 23
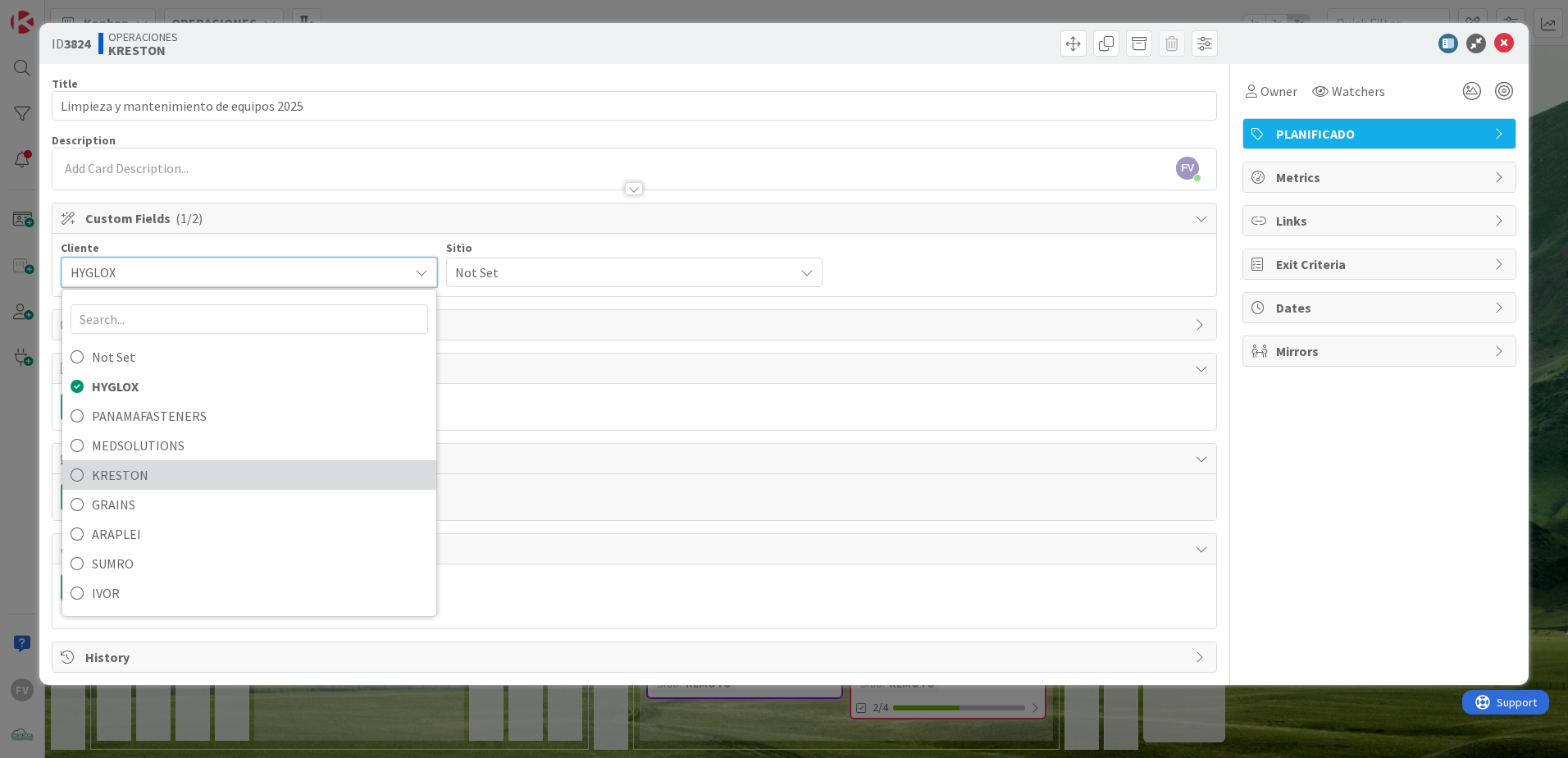
click at [129, 483] on span "KRESTON" at bounding box center [260, 475] width 336 height 25
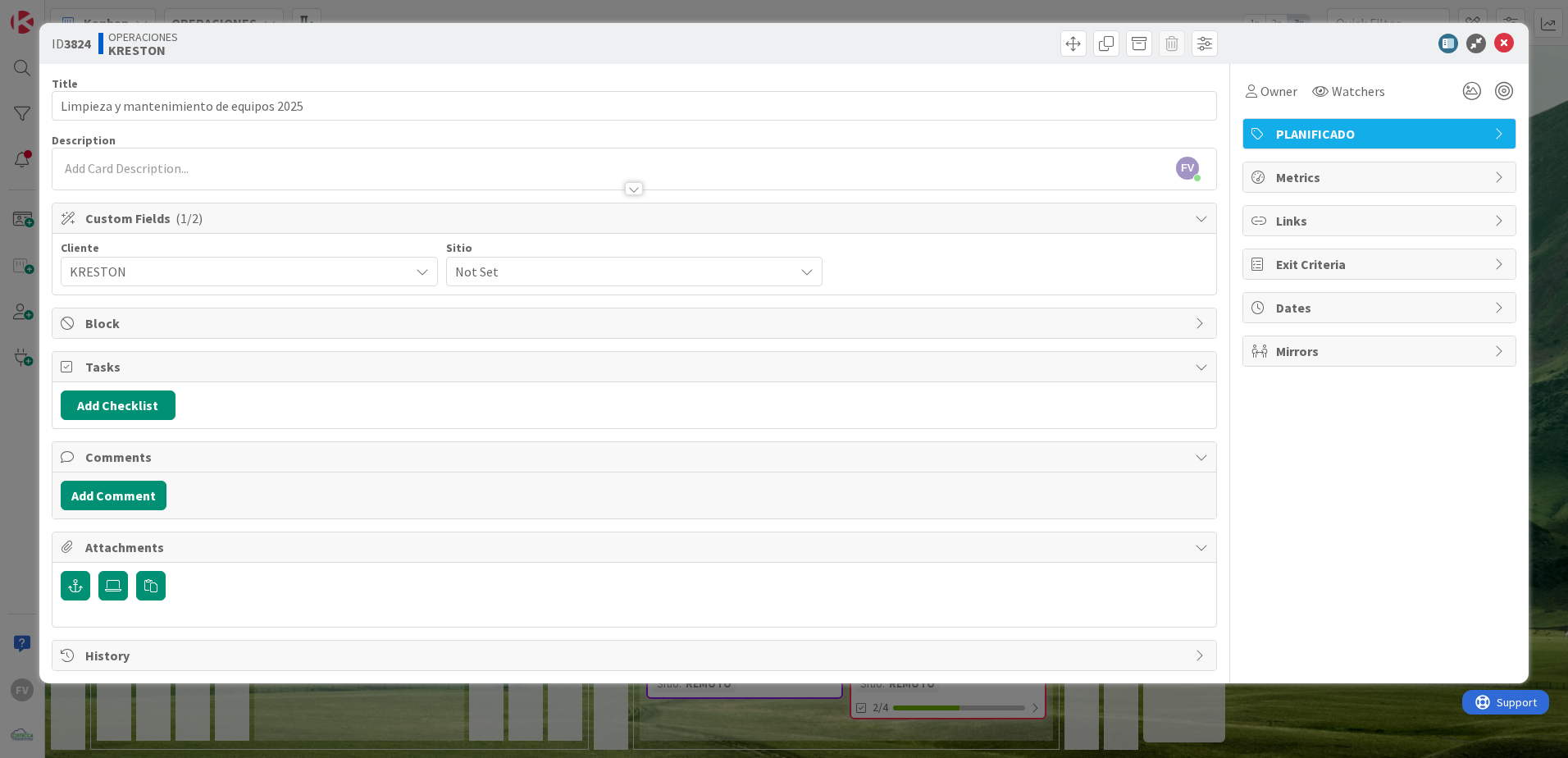
drag, startPoint x: 482, startPoint y: 266, endPoint x: 467, endPoint y: 285, distance: 24.2
click at [482, 266] on span "Not Set" at bounding box center [620, 272] width 331 height 23
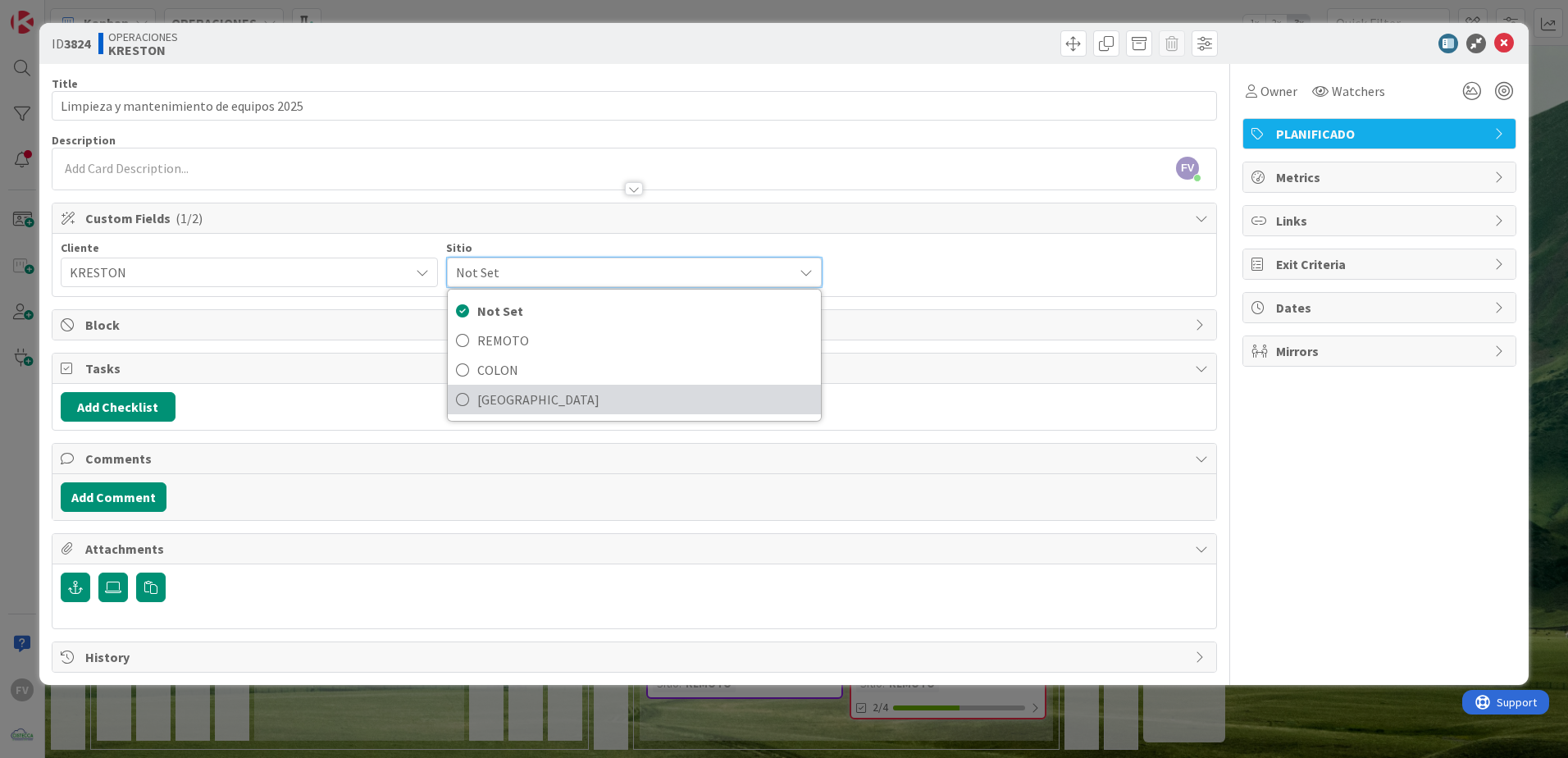
click at [519, 393] on span "[GEOGRAPHIC_DATA]" at bounding box center [645, 399] width 336 height 25
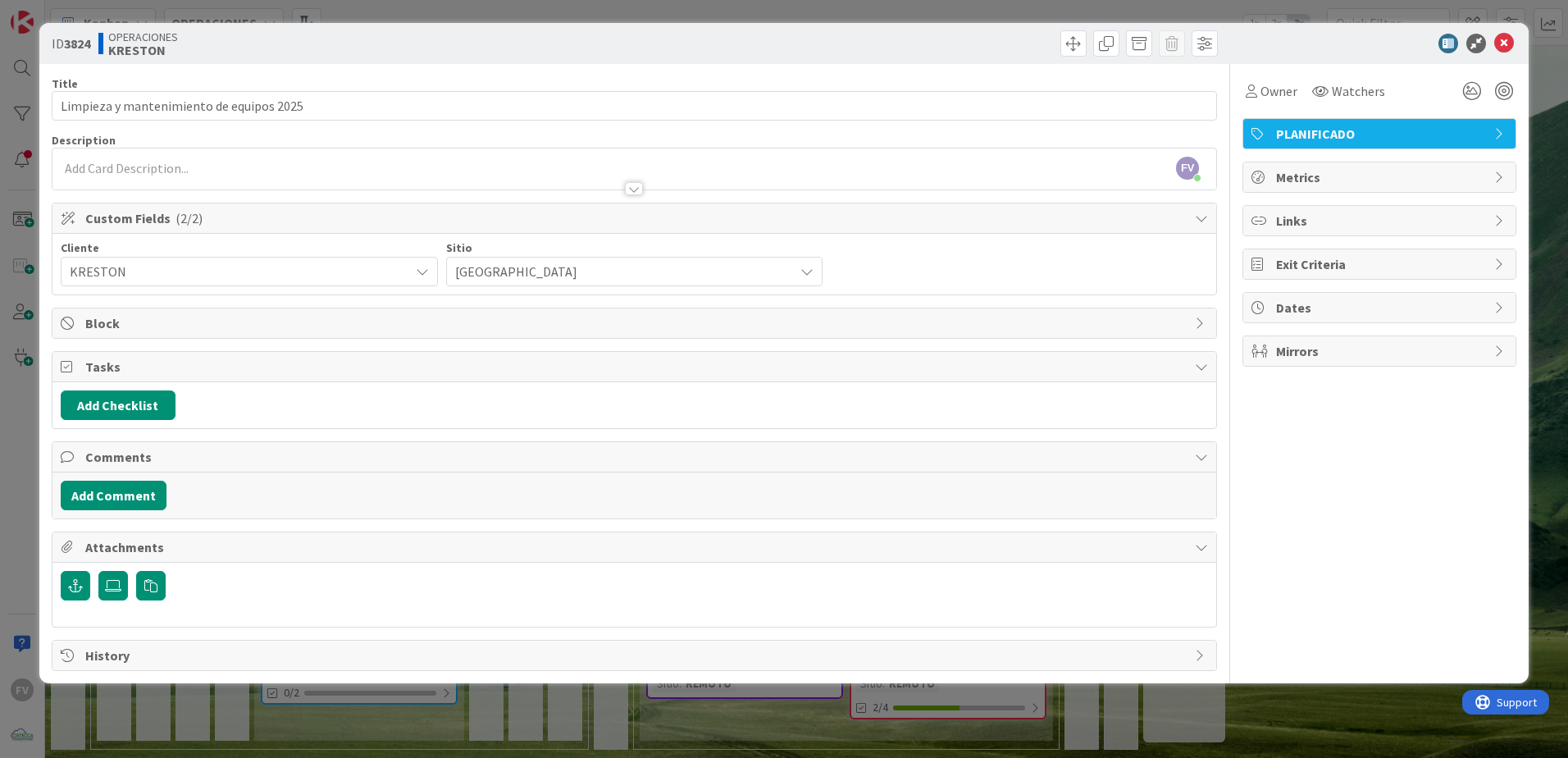
click at [563, 224] on span "Custom Fields ( 2/2 )" at bounding box center [635, 218] width 1101 height 20
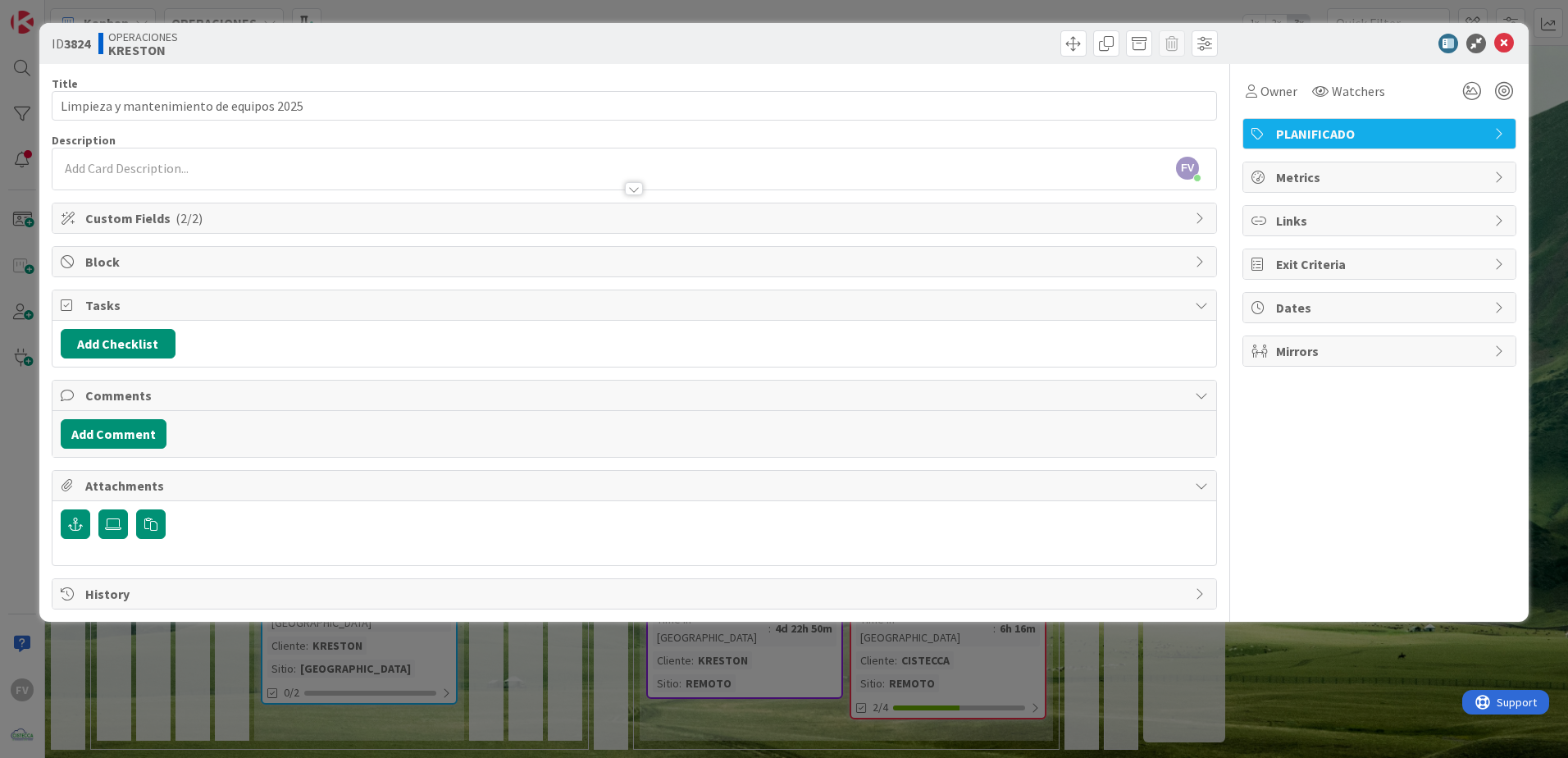
click at [204, 304] on span "Tasks" at bounding box center [635, 305] width 1101 height 20
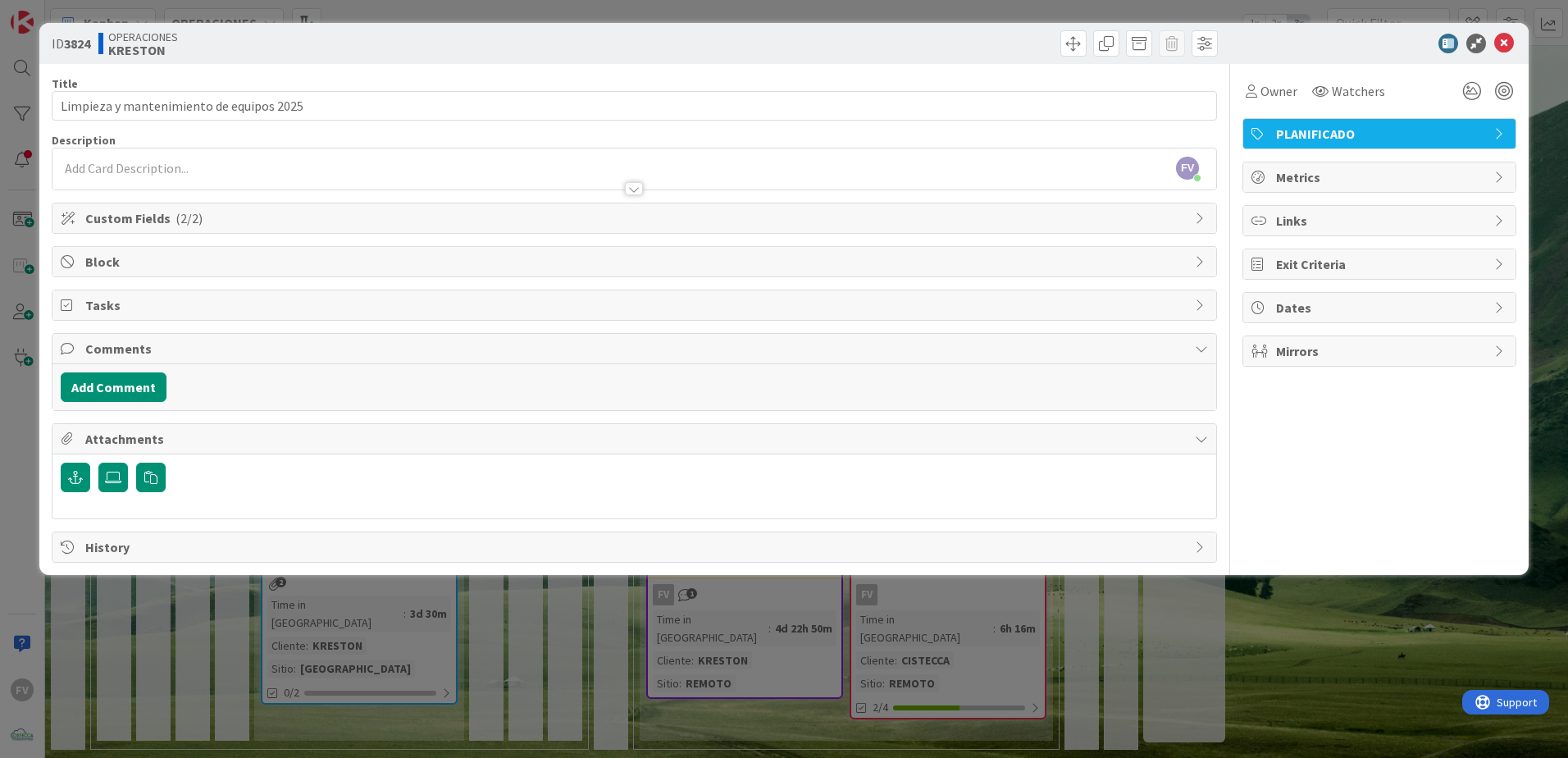
click at [183, 339] on span "Comments" at bounding box center [635, 349] width 1101 height 20
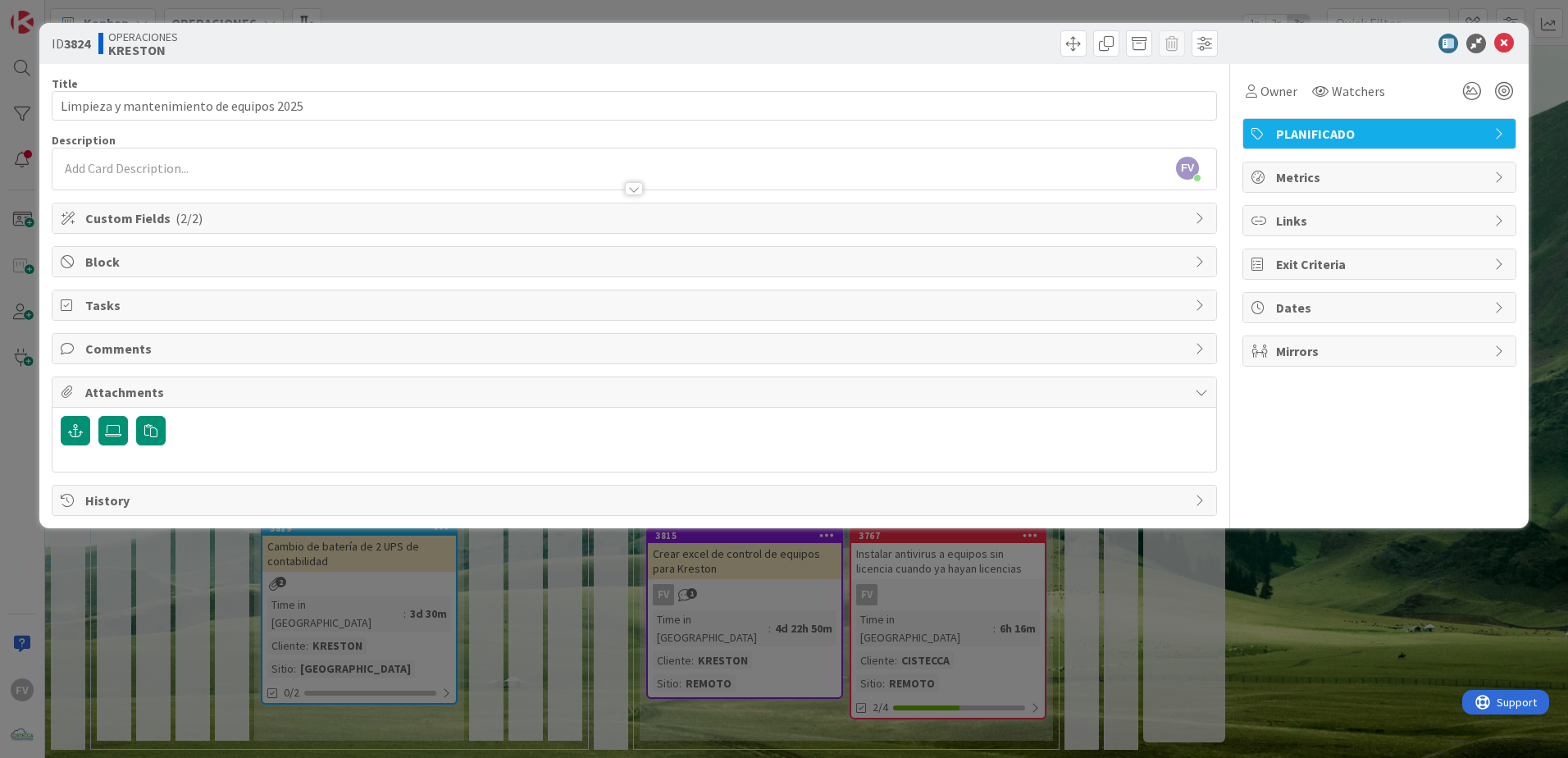
click at [181, 395] on span "Attachments" at bounding box center [635, 391] width 1101 height 20
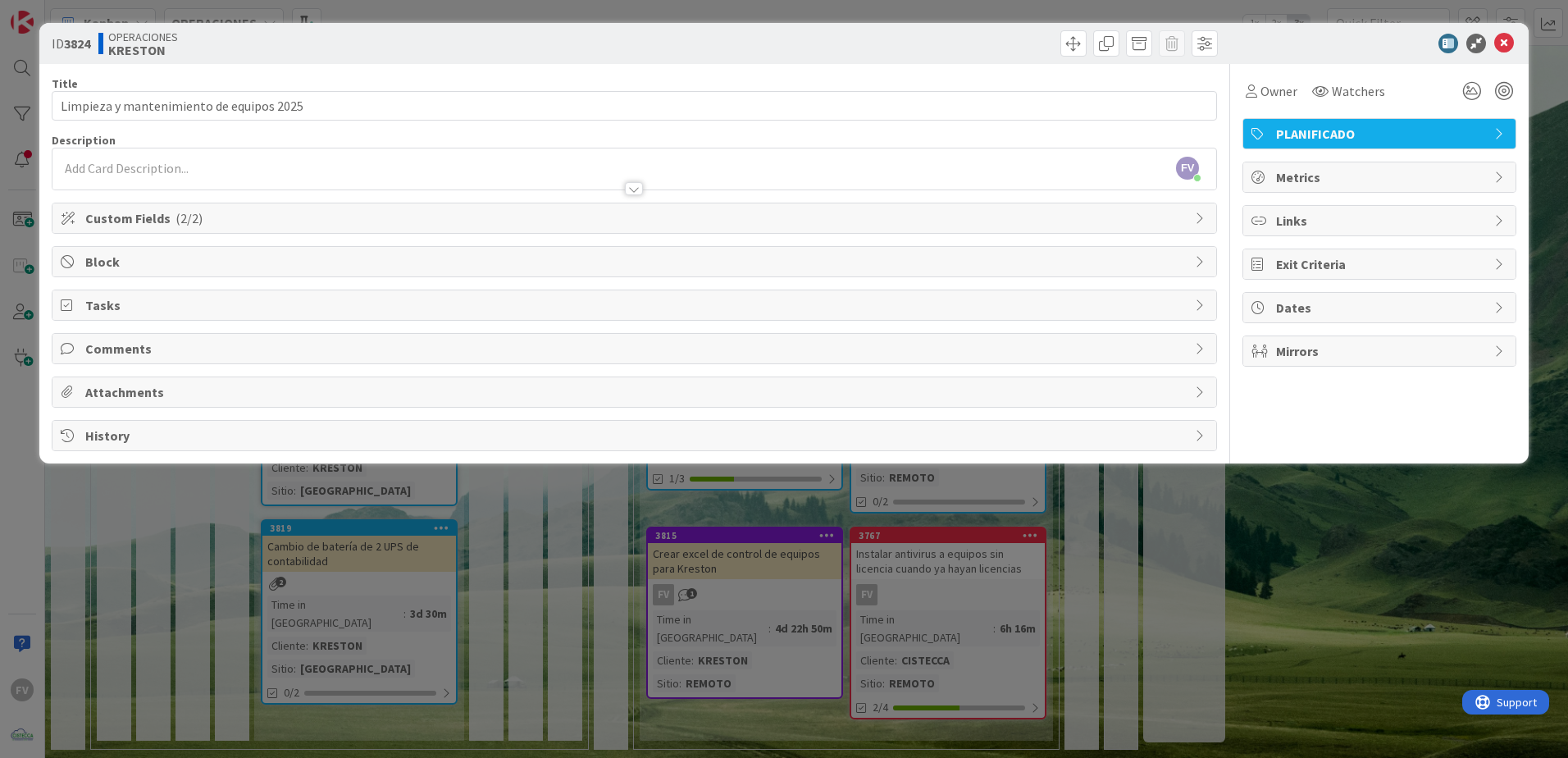
drag, startPoint x: 331, startPoint y: 540, endPoint x: 341, endPoint y: 543, distance: 10.4
click at [341, 543] on div "ID 3824 OPERACIONES [PERSON_NAME] Title 40 / 128 Limpieza y mantenimiento de eq…" at bounding box center [784, 379] width 1568 height 758
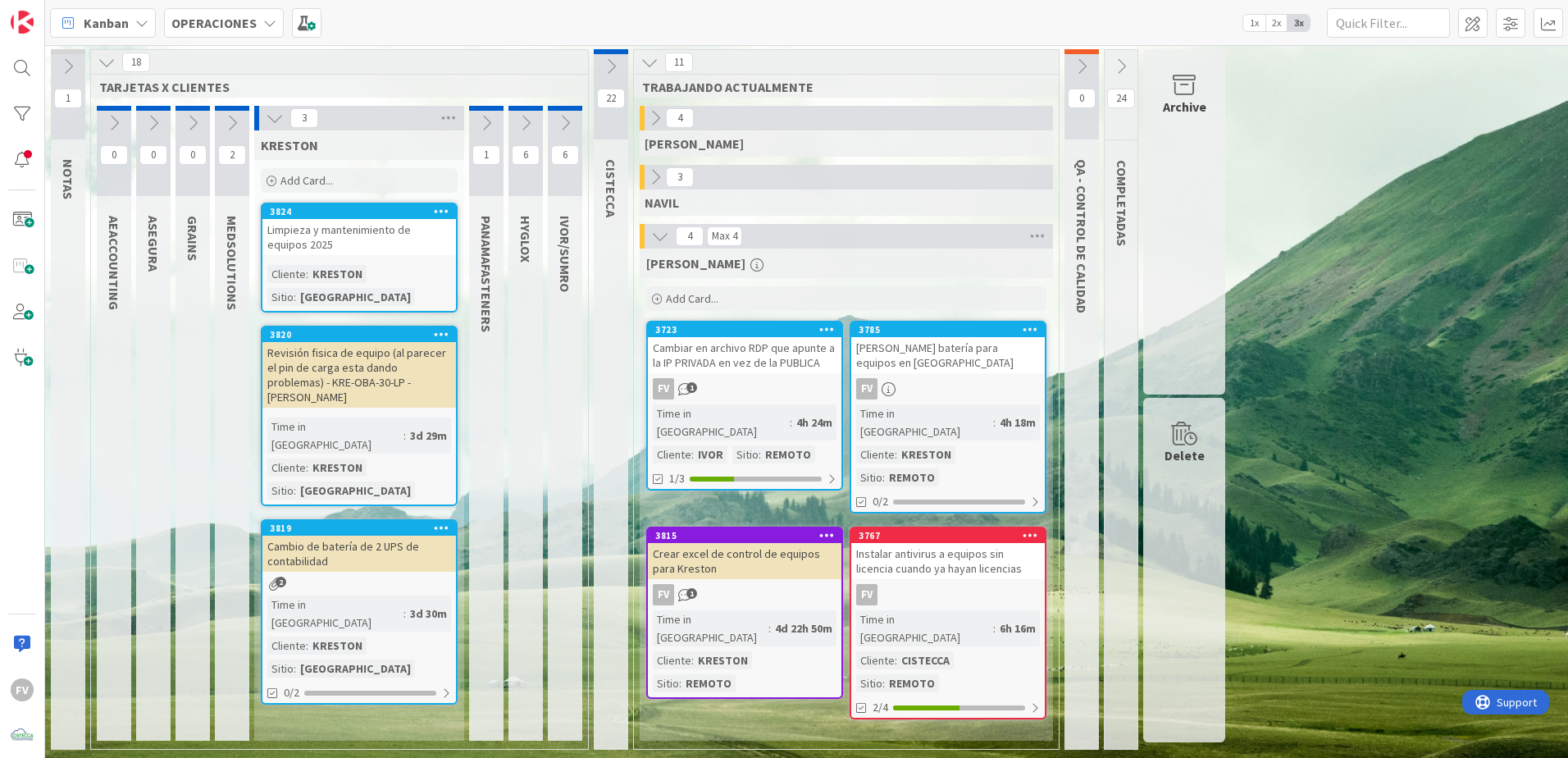
click at [388, 255] on div "Limpieza y mantenimiento de equipos 2025" at bounding box center [359, 237] width 194 height 36
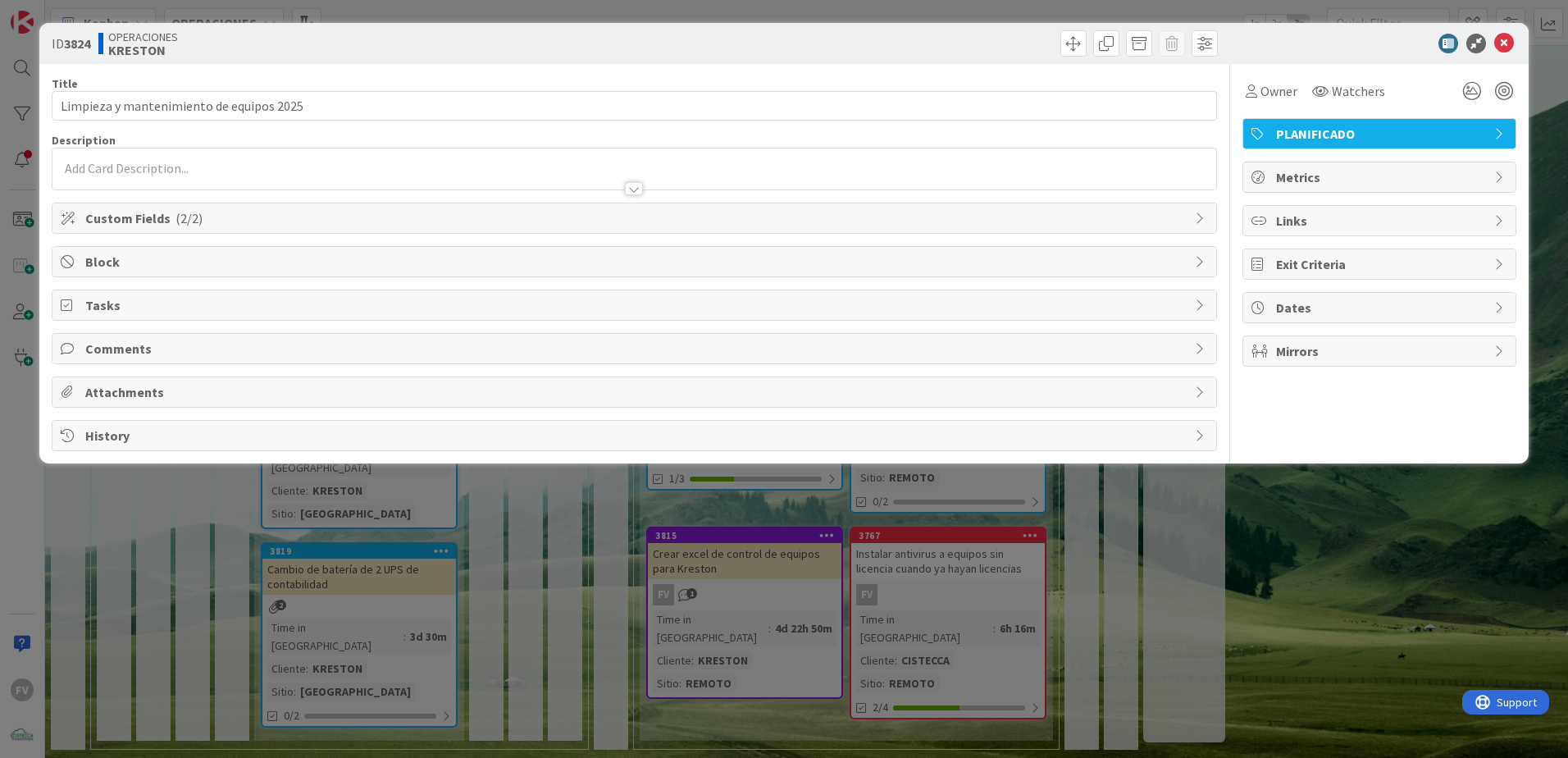
drag, startPoint x: 815, startPoint y: 564, endPoint x: 832, endPoint y: 540, distance: 29.4
click at [815, 564] on div "ID 3824 OPERACIONES [PERSON_NAME] Title 40 / 128 Limpieza y mantenimiento de eq…" at bounding box center [784, 379] width 1568 height 758
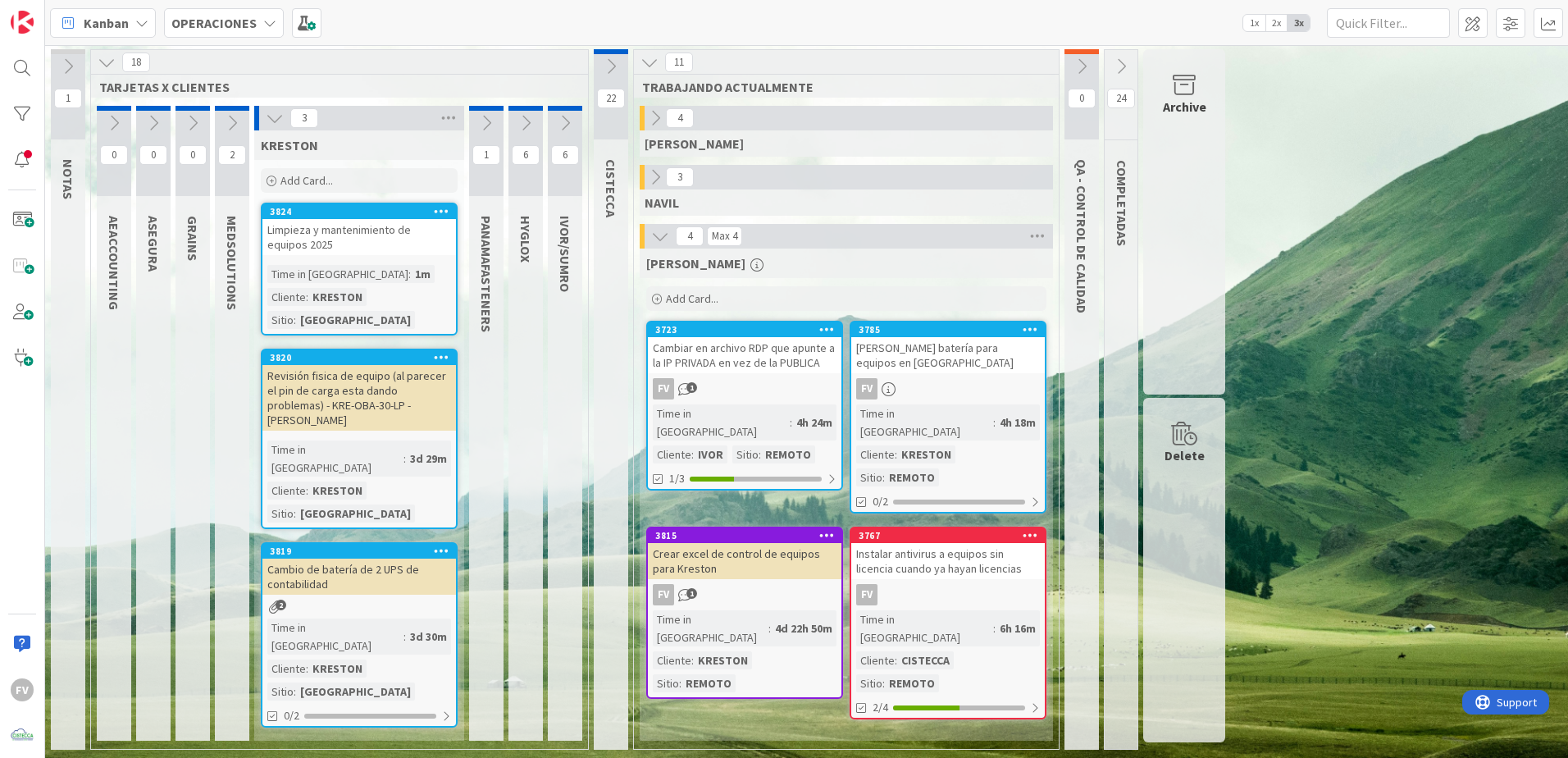
click at [834, 643] on div "[PERSON_NAME] Add Card... 3785 Cotizar batería para equipos en [PERSON_NAME] FV…" at bounding box center [845, 495] width 413 height 492
click at [278, 115] on icon at bounding box center [274, 118] width 18 height 18
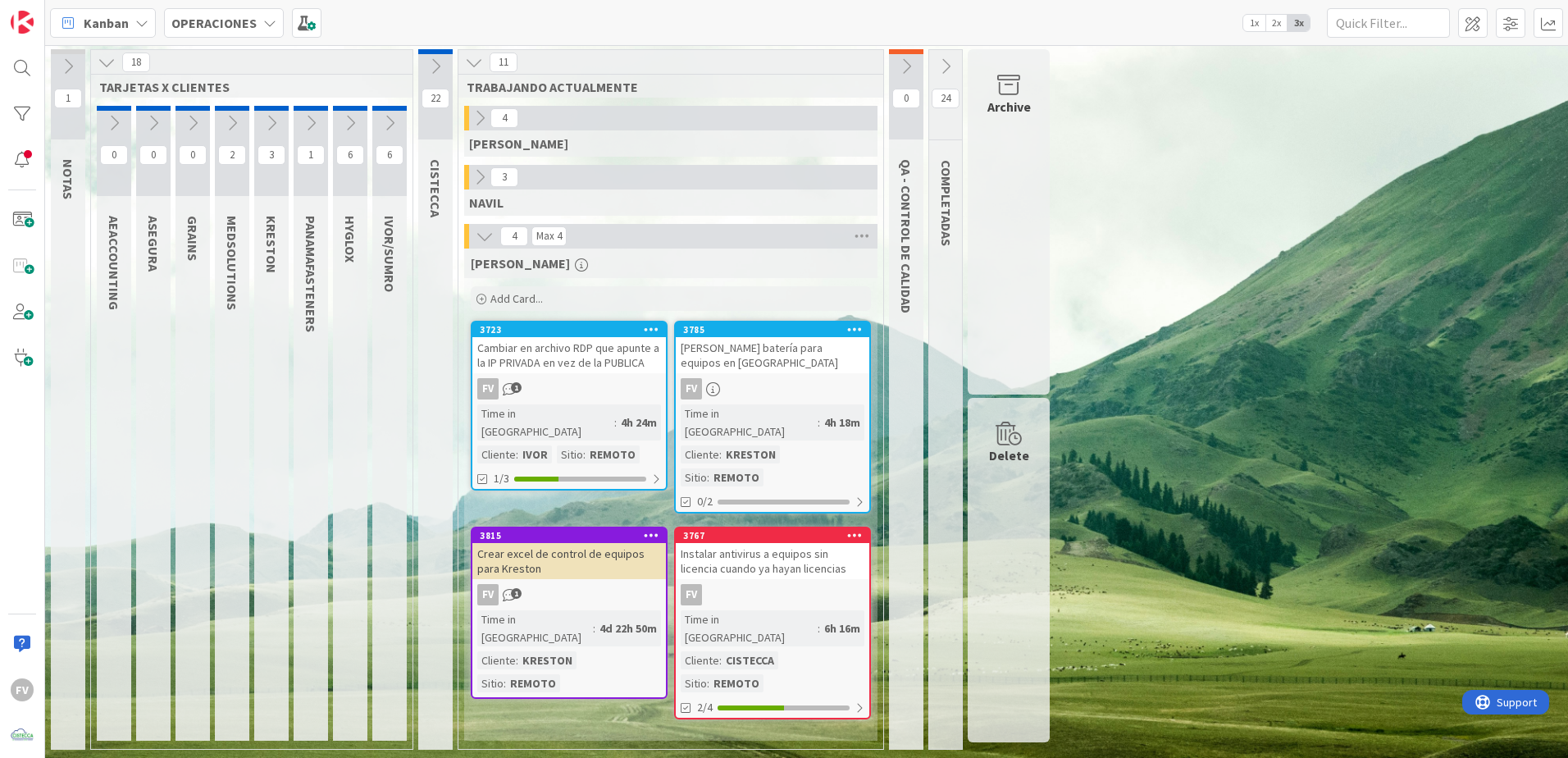
click at [1382, 406] on div "1 NOTAS 18 TARJETAS X CLIENTES 0 AEACCOUNTING 0 ASEGURA 0 GRAINS 2 MEDSOLUTIONS…" at bounding box center [806, 404] width 1516 height 709
click at [616, 541] on div "3815 Crear excel de control de equipos para [PERSON_NAME] FV 1 Time in [GEOGRAP…" at bounding box center [569, 612] width 197 height 172
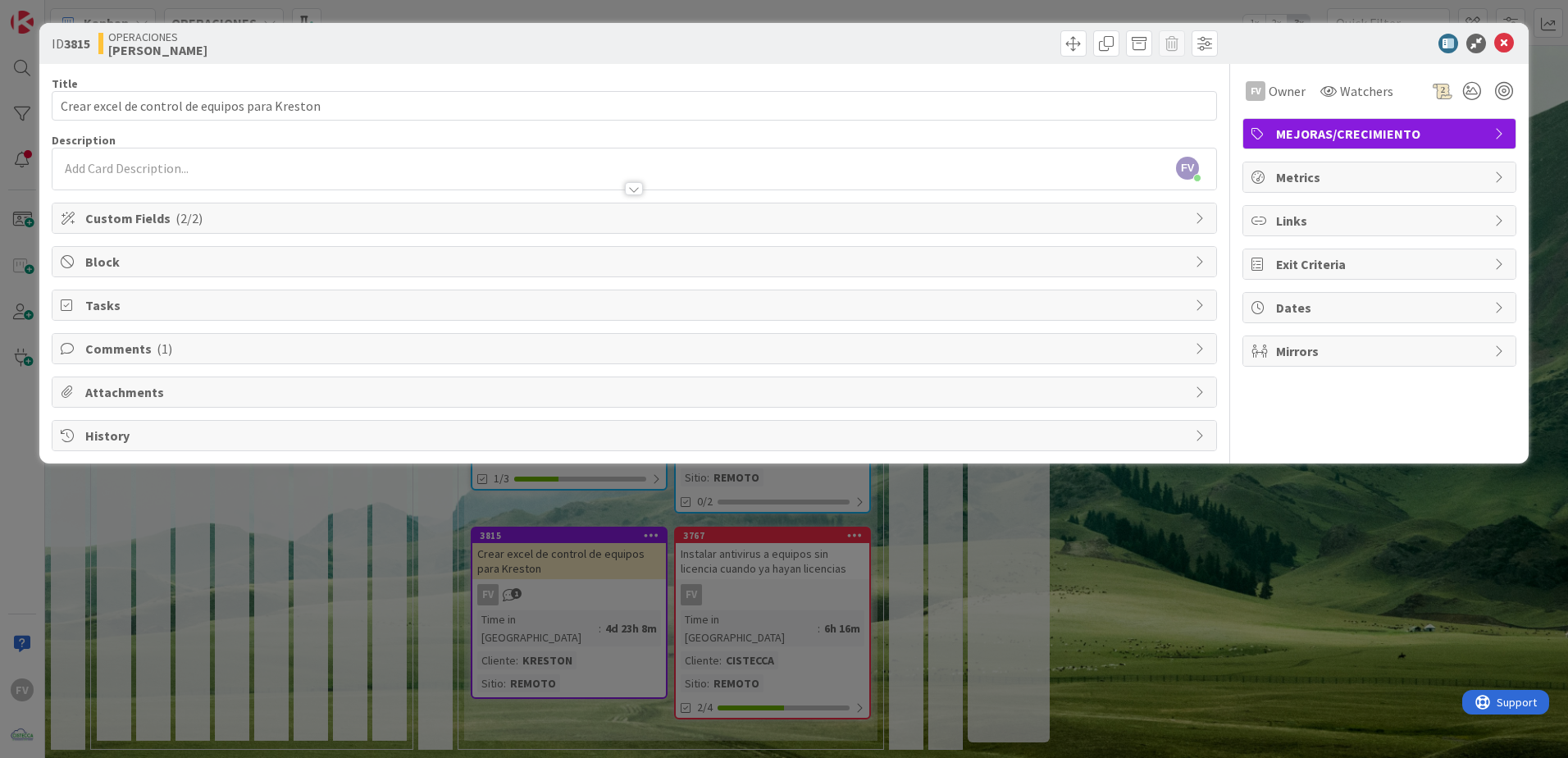
click at [693, 420] on div "History" at bounding box center [633, 435] width 1165 height 31
click at [1136, 561] on div "ID 3815 OPERACIONES [PERSON_NAME] Title 46 / 128 Crear excel de control de equi…" at bounding box center [784, 379] width 1568 height 758
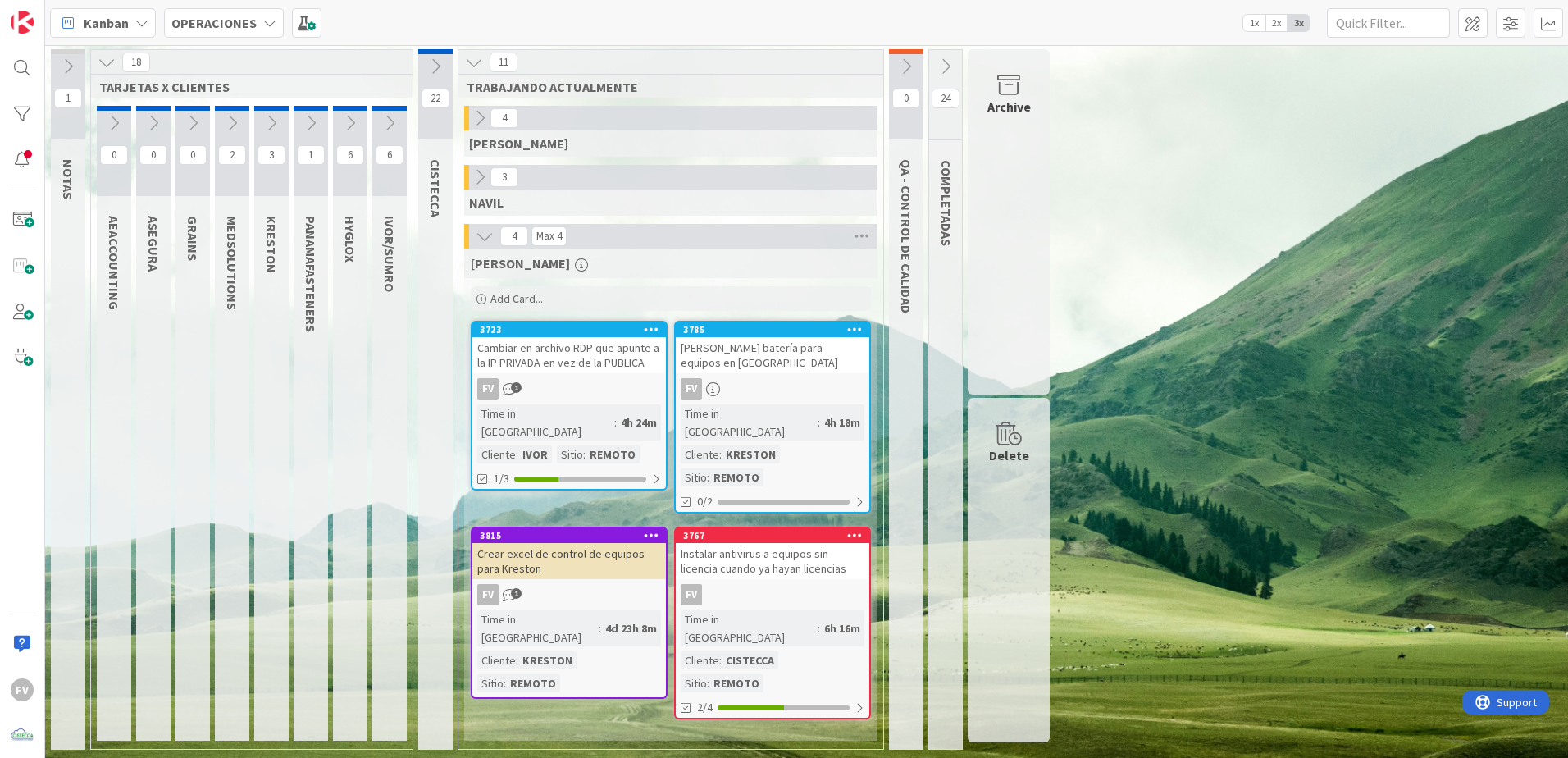
click at [268, 121] on icon at bounding box center [271, 123] width 18 height 18
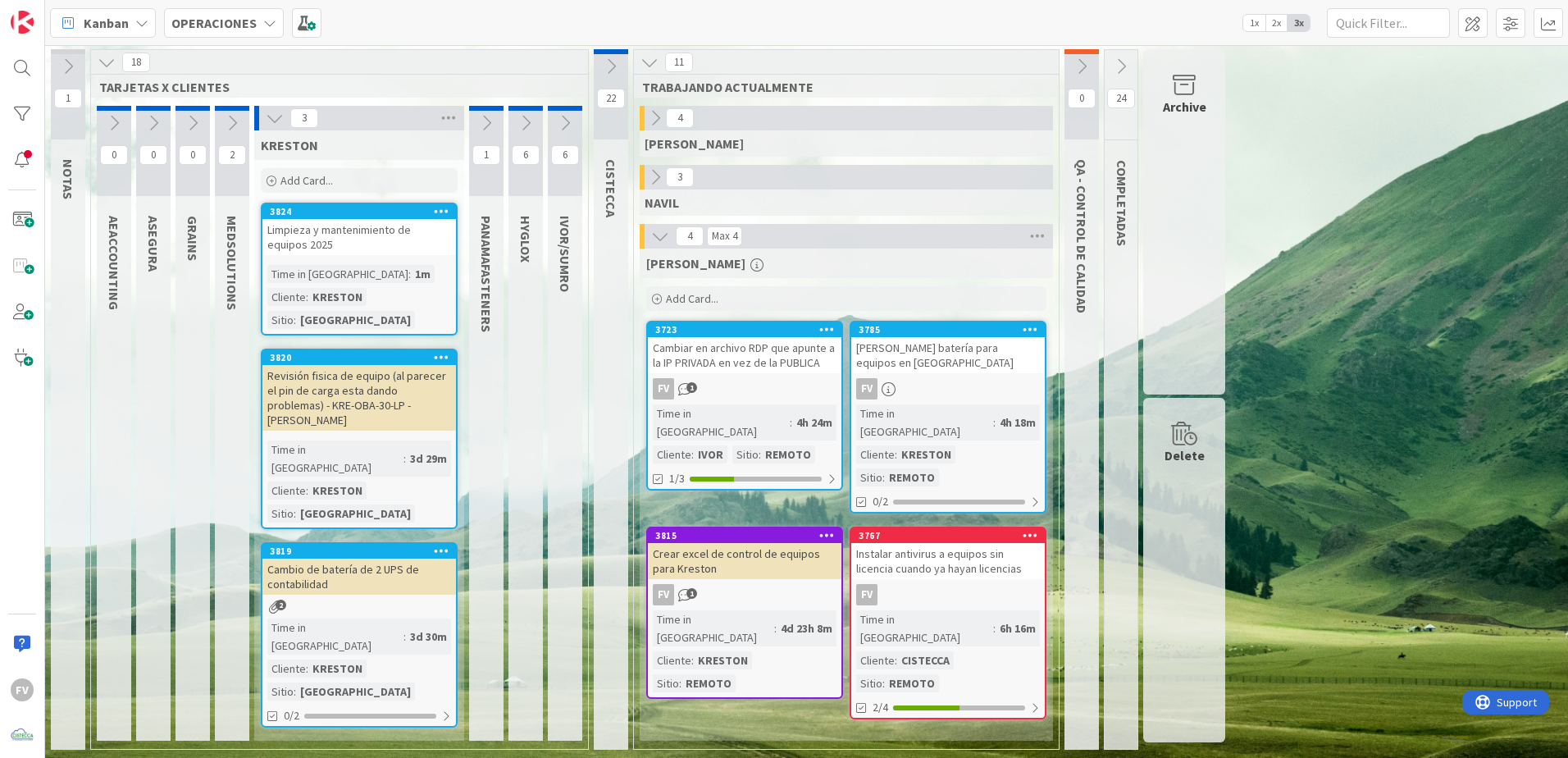
click at [349, 366] on div "Revisión fisica de equipo (al parecer el pin de carga esta dando problemas) - K…" at bounding box center [359, 397] width 194 height 66
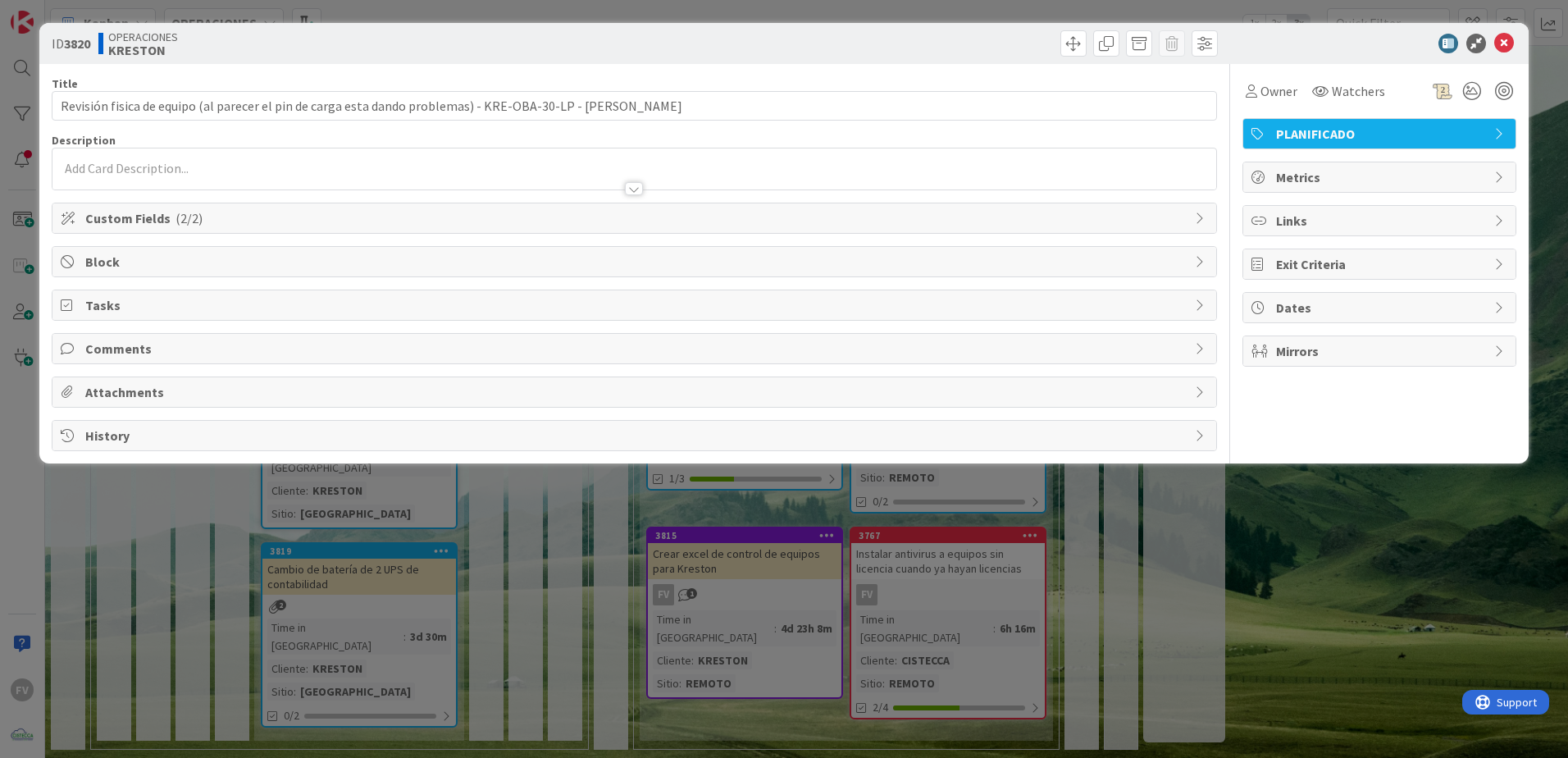
click at [1307, 145] on div "PLANIFICADO" at bounding box center [1379, 133] width 273 height 29
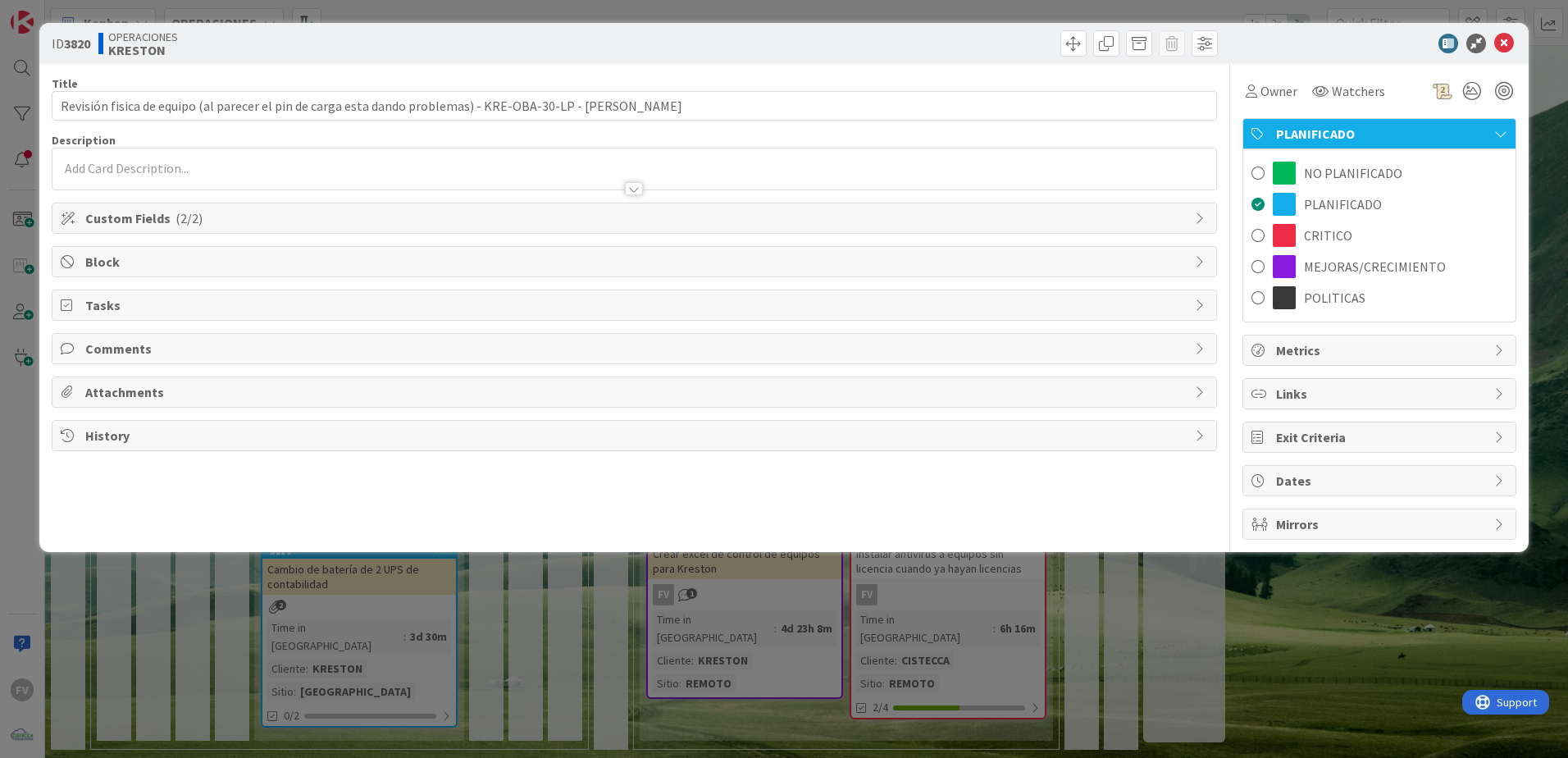
click at [1304, 129] on span "PLANIFICADO" at bounding box center [1380, 133] width 210 height 20
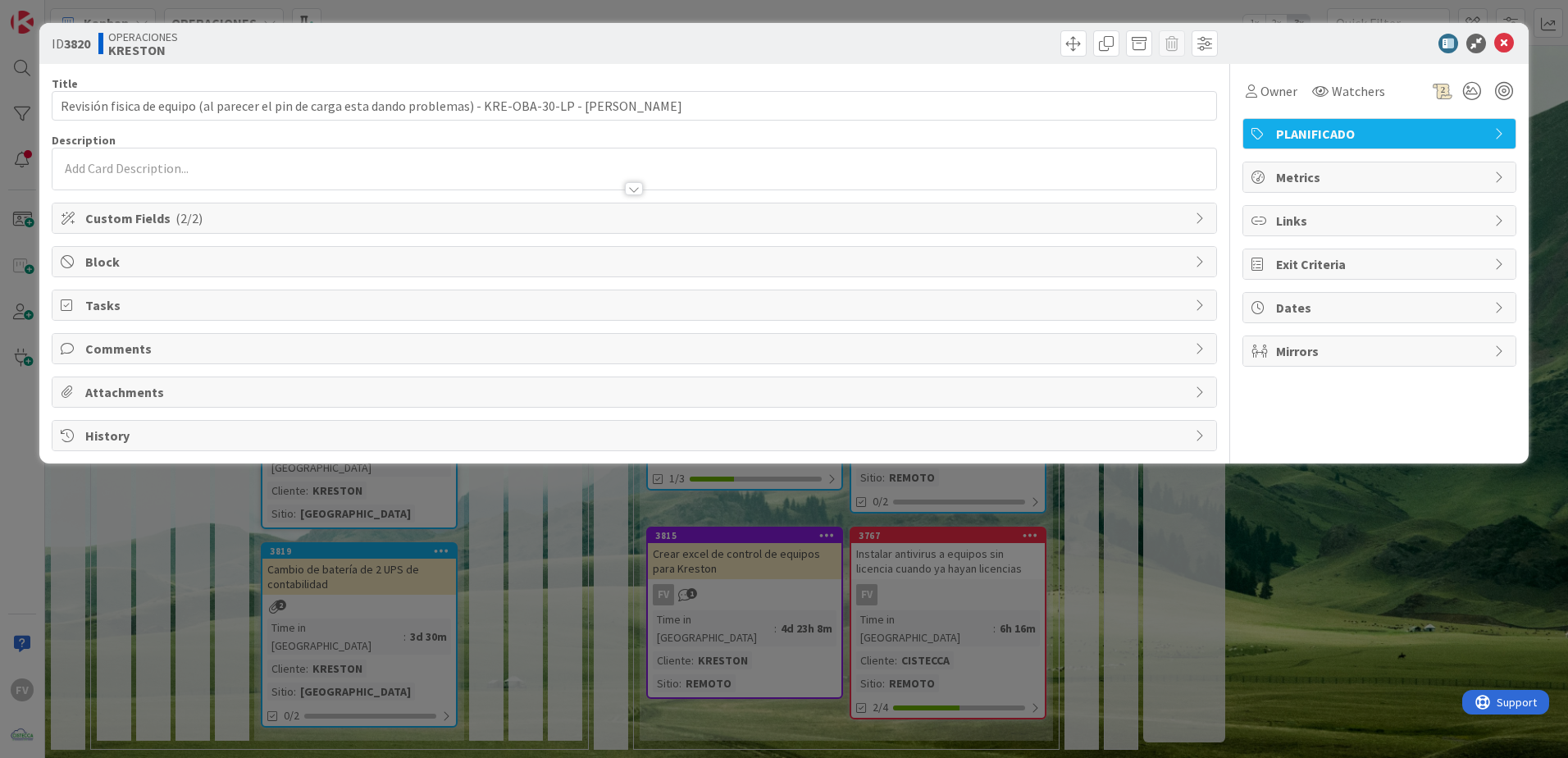
click at [386, 227] on span "Custom Fields ( 2/2 )" at bounding box center [635, 218] width 1101 height 20
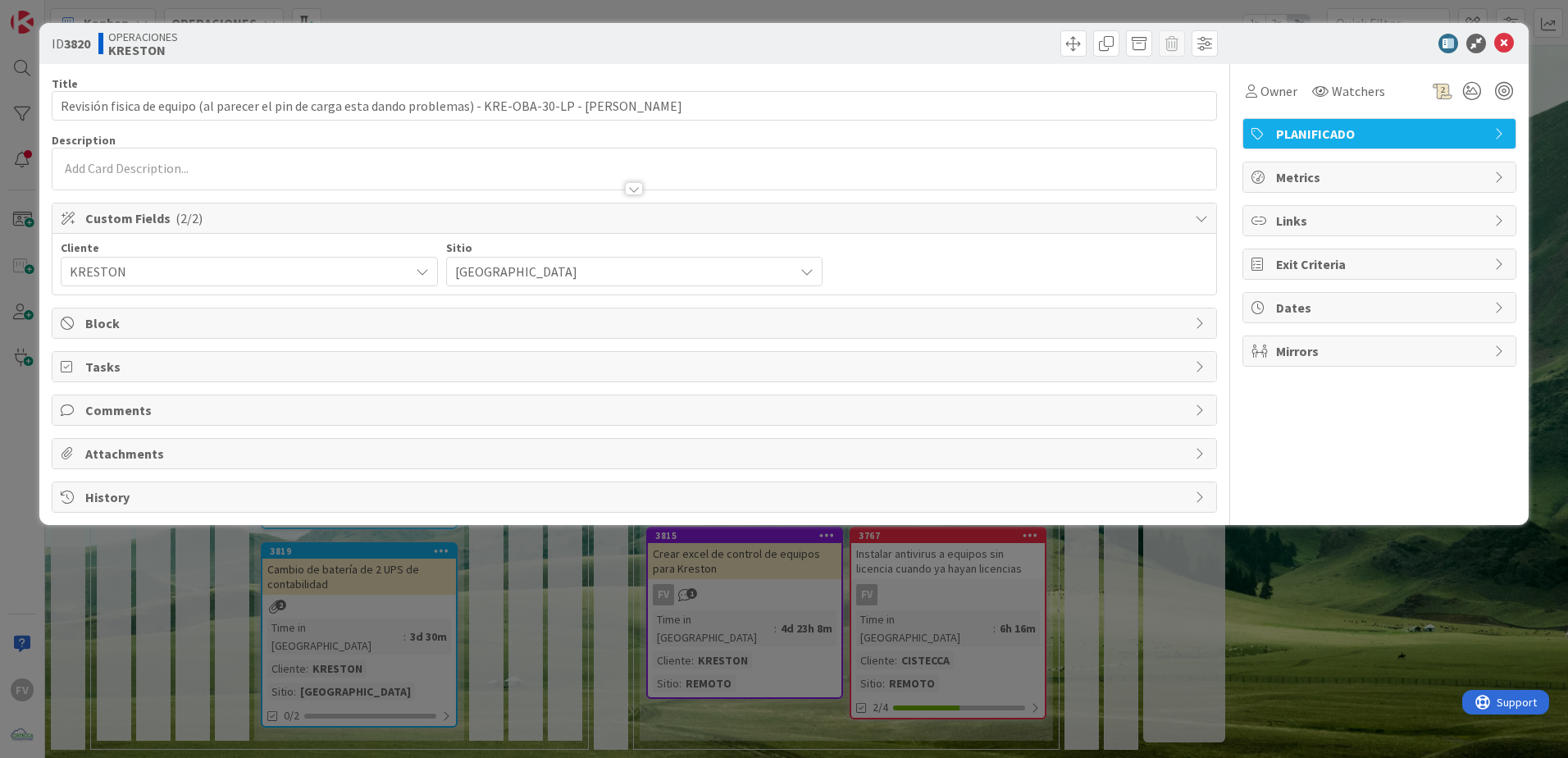
click at [328, 209] on span "Custom Fields ( 2/2 )" at bounding box center [635, 218] width 1101 height 20
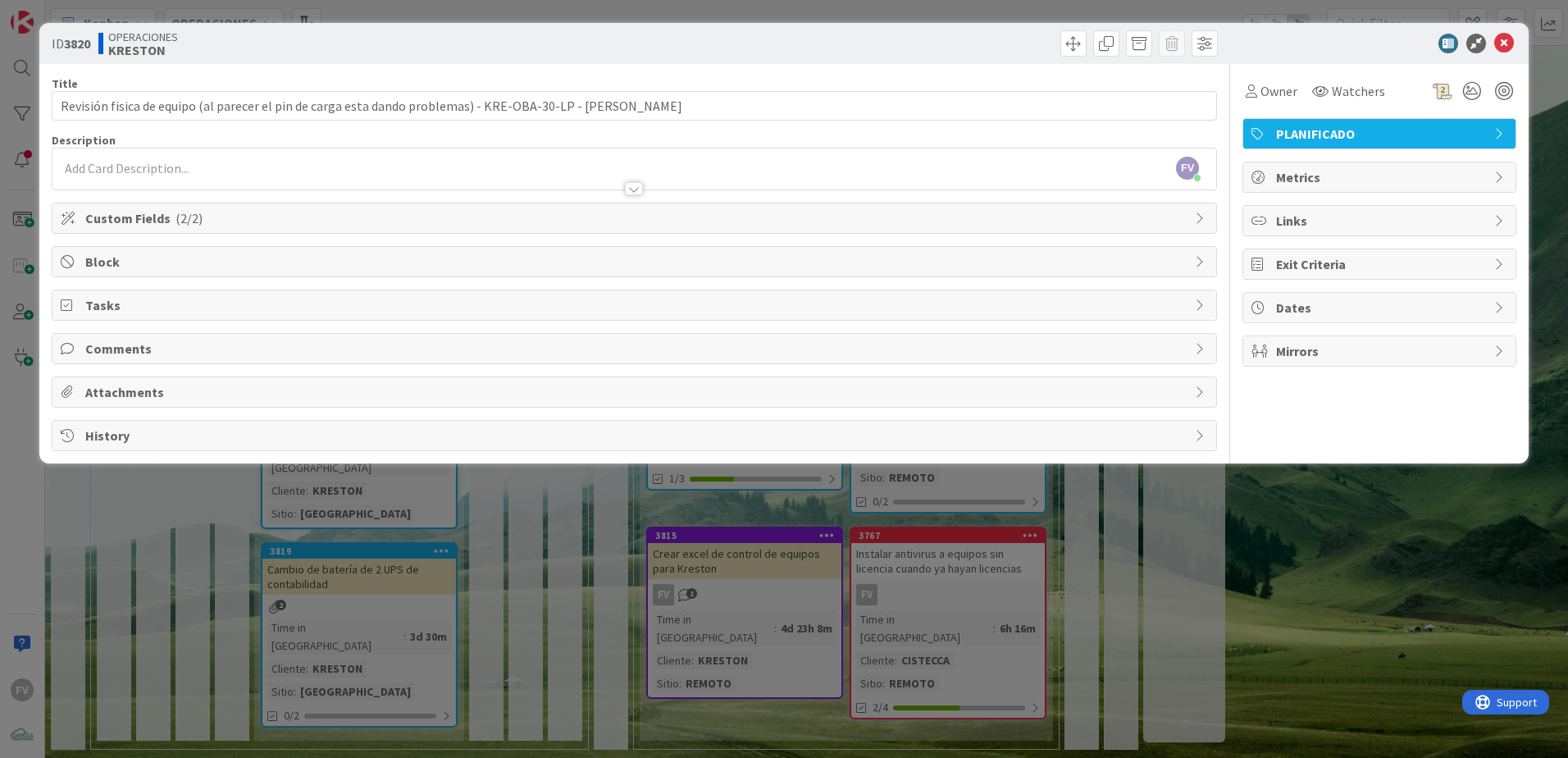
click at [218, 267] on span "Block" at bounding box center [635, 261] width 1101 height 20
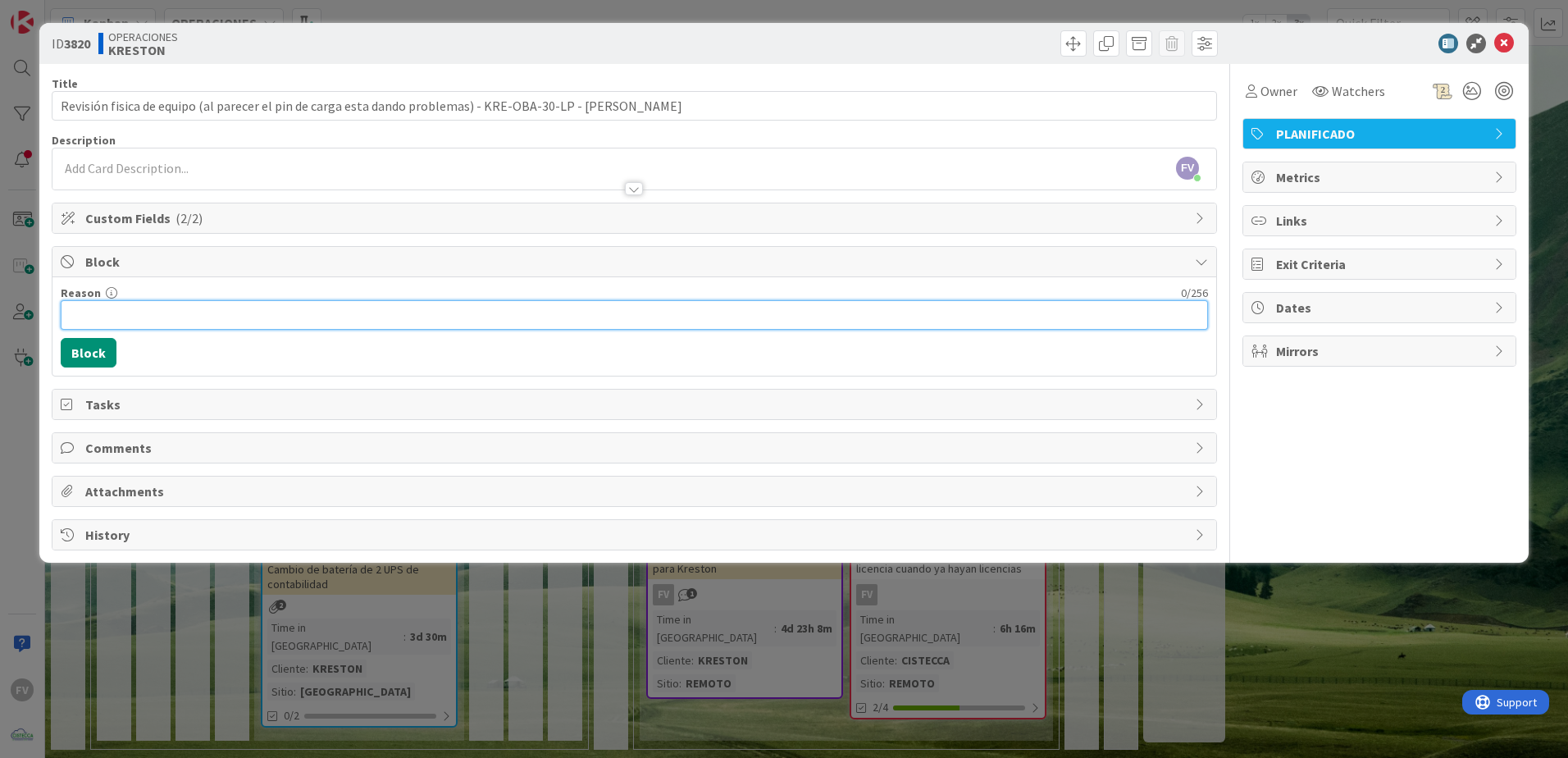
click at [192, 317] on input "Reason" at bounding box center [634, 314] width 1147 height 29
type input "Agendado ir [DATE] [DATE]"
click at [95, 352] on button "Block" at bounding box center [88, 352] width 56 height 29
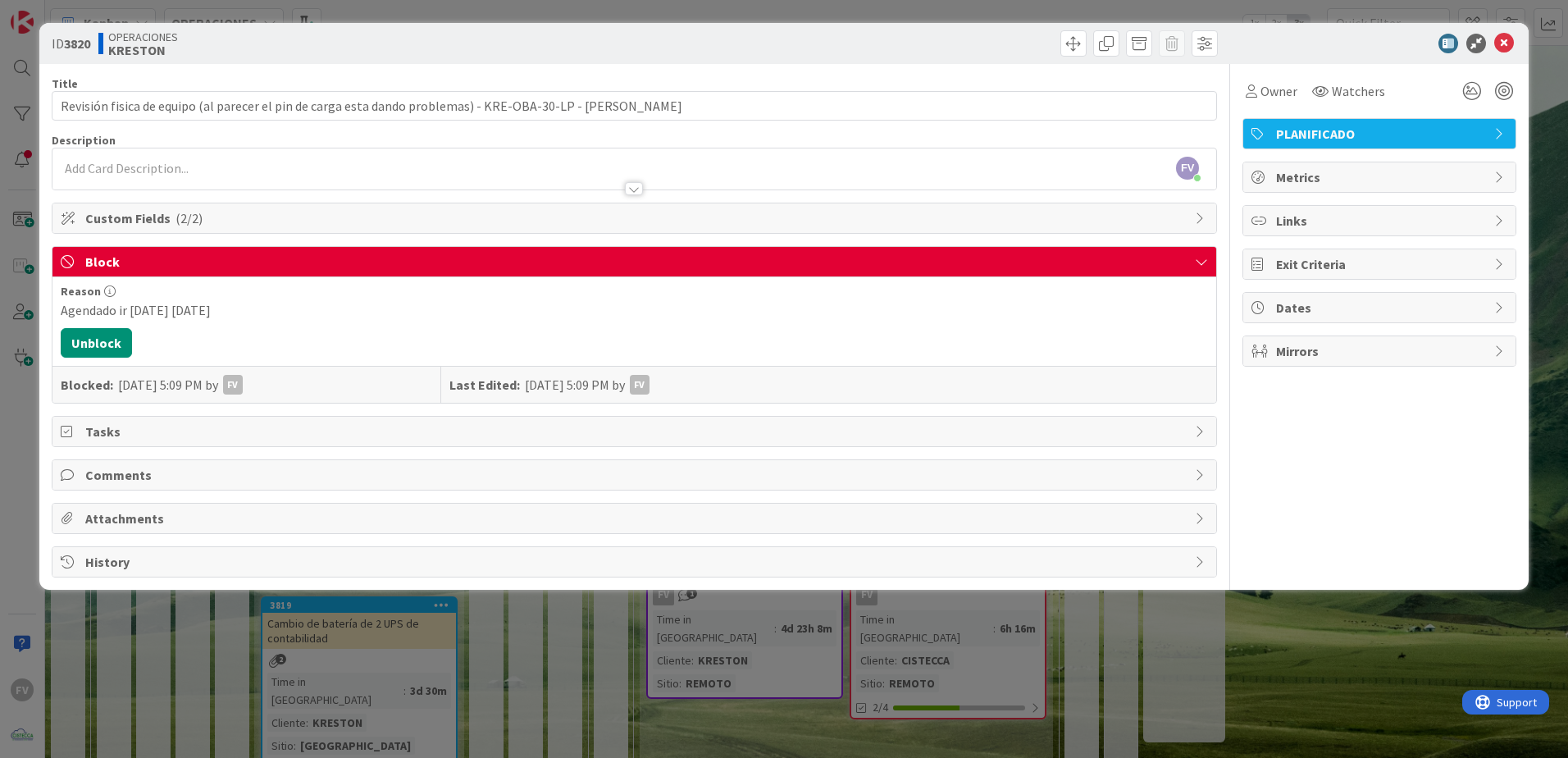
click at [420, 667] on div "ID 3820 OPERACIONES [PERSON_NAME] Title 107 / 128 Revisión fisica de equipo (al…" at bounding box center [784, 379] width 1568 height 758
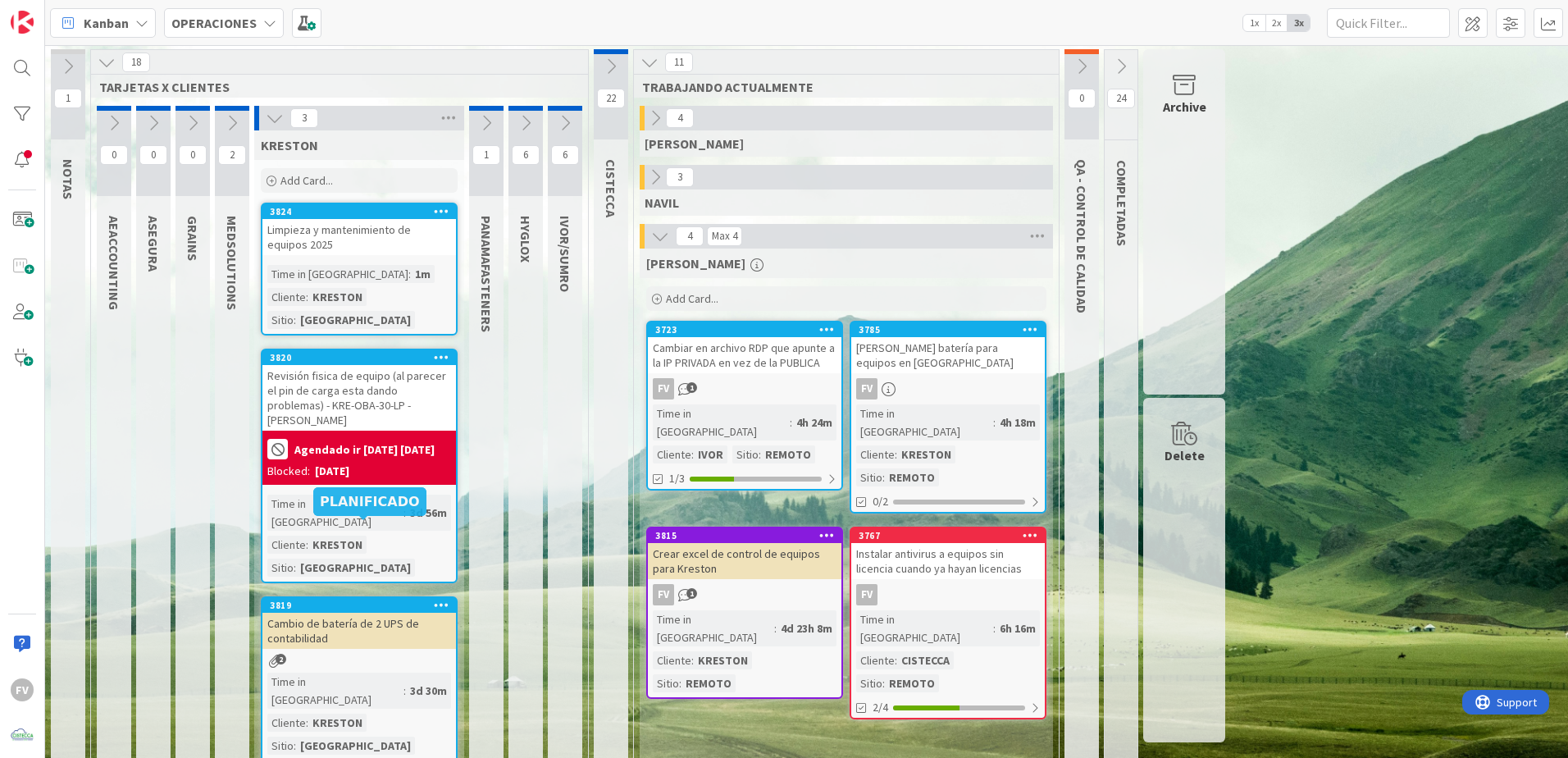
click at [406, 597] on div "3819 [PERSON_NAME] de batería de 2 UPS de contabilidad 2 Time in Column : 3d 30…" at bounding box center [359, 689] width 197 height 185
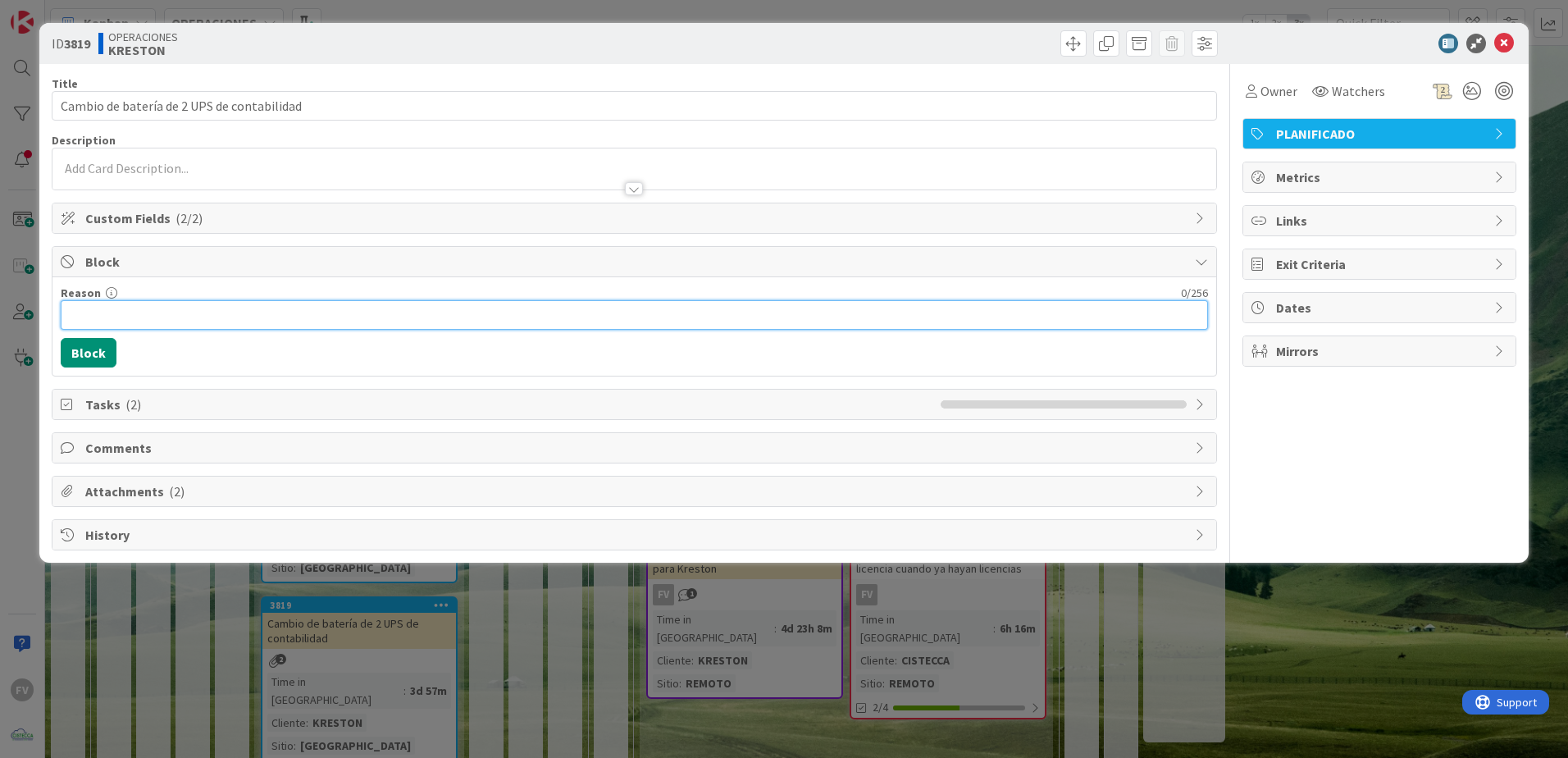
click at [126, 300] on input "Reason" at bounding box center [634, 314] width 1147 height 29
type input "Agendado ir [DATE] [DATE]"
click at [61, 352] on button "Block" at bounding box center [88, 352] width 56 height 29
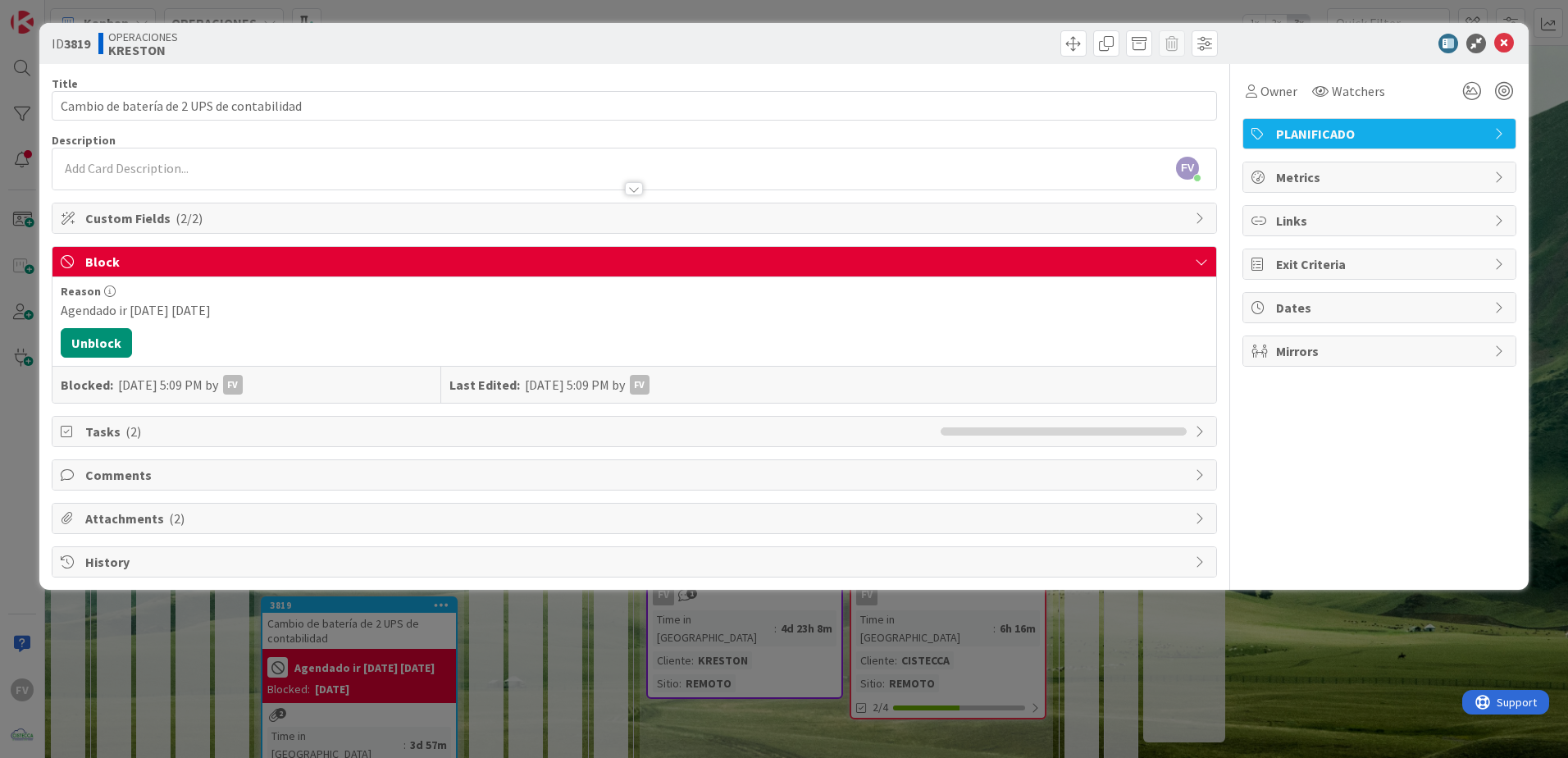
drag, startPoint x: 227, startPoint y: 229, endPoint x: 411, endPoint y: 600, distance: 414.1
click at [227, 230] on div "Custom Fields ( 2/2 )" at bounding box center [633, 218] width 1163 height 29
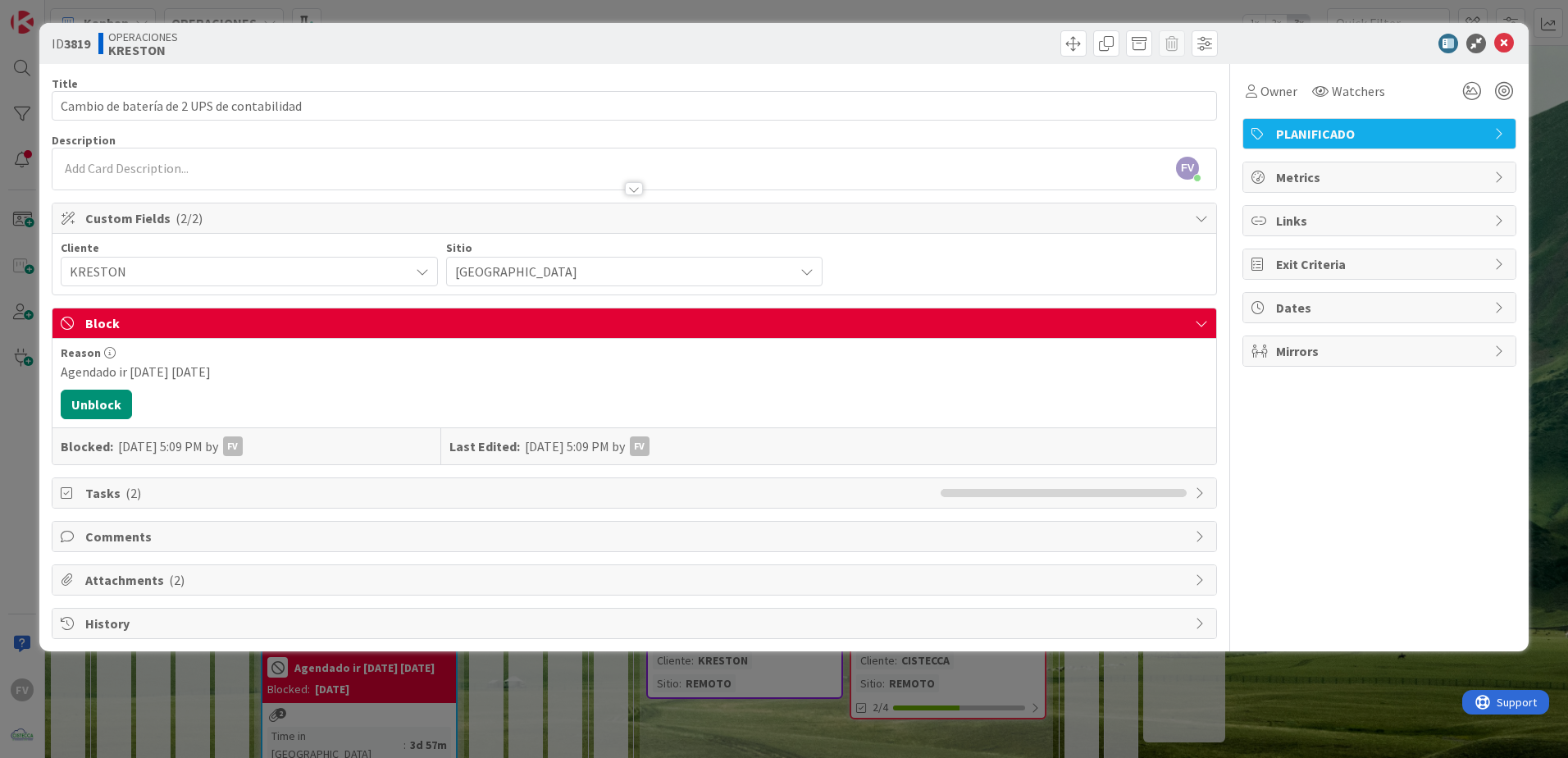
click at [498, 711] on div "ID 3819 OPERACIONES [PERSON_NAME] Title 42 / 128 Cambio de batería de 2 UPS de …" at bounding box center [784, 379] width 1568 height 758
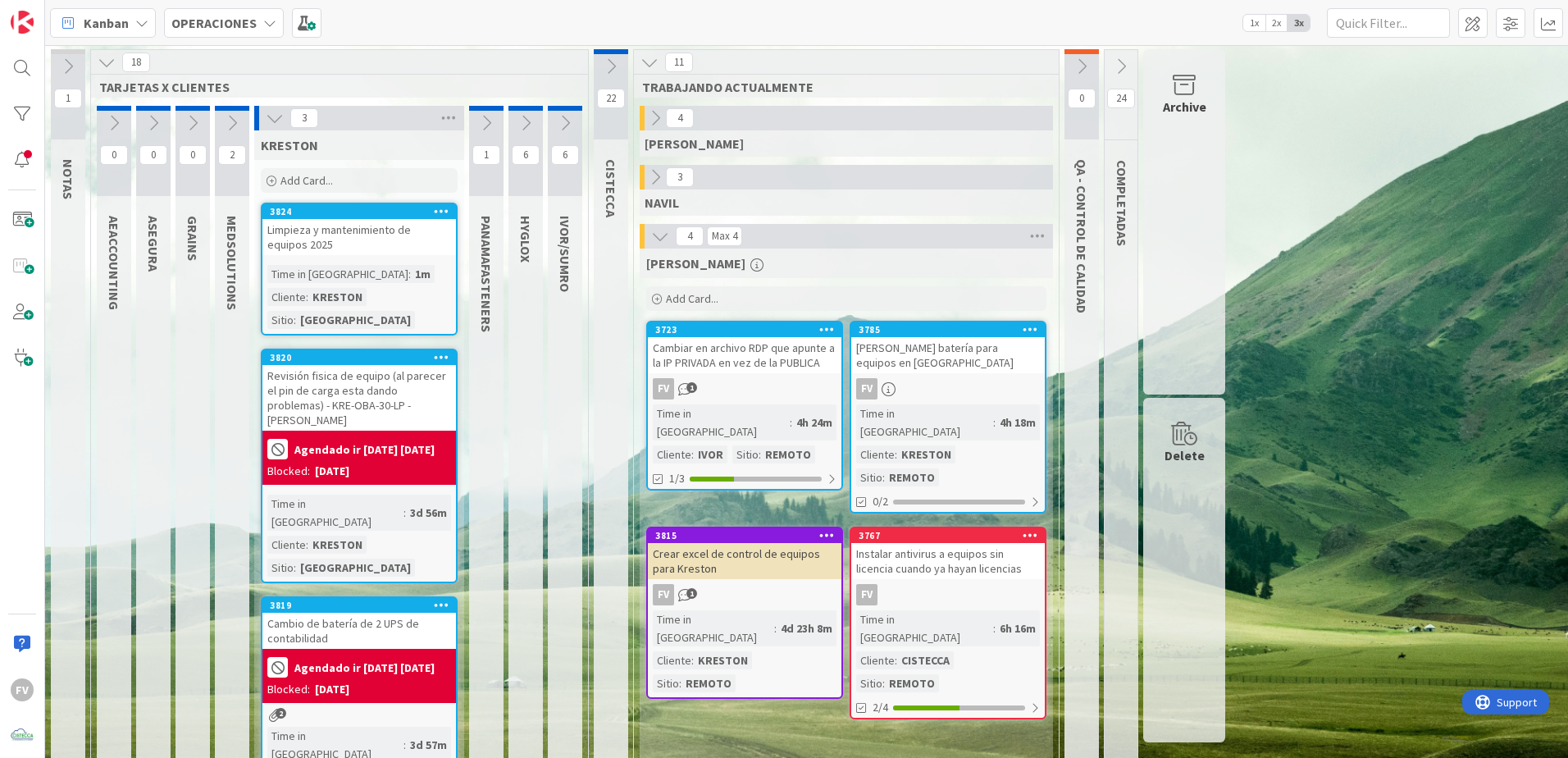
click at [319, 251] on div "Limpieza y mantenimiento de equipos 2025" at bounding box center [359, 237] width 194 height 36
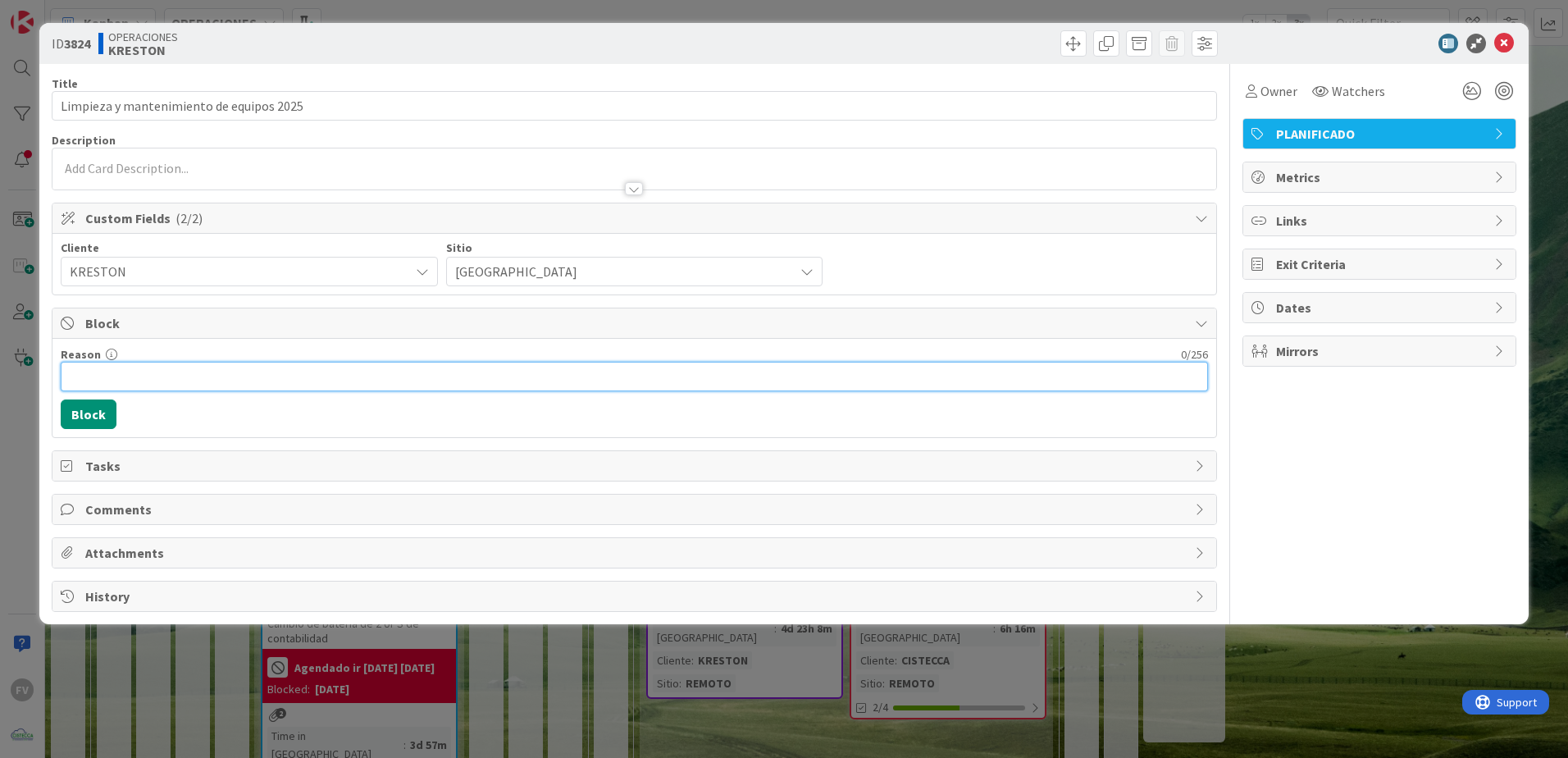
click at [104, 385] on input "Reason" at bounding box center [634, 376] width 1147 height 29
type input "Agendado para el [DATE]"
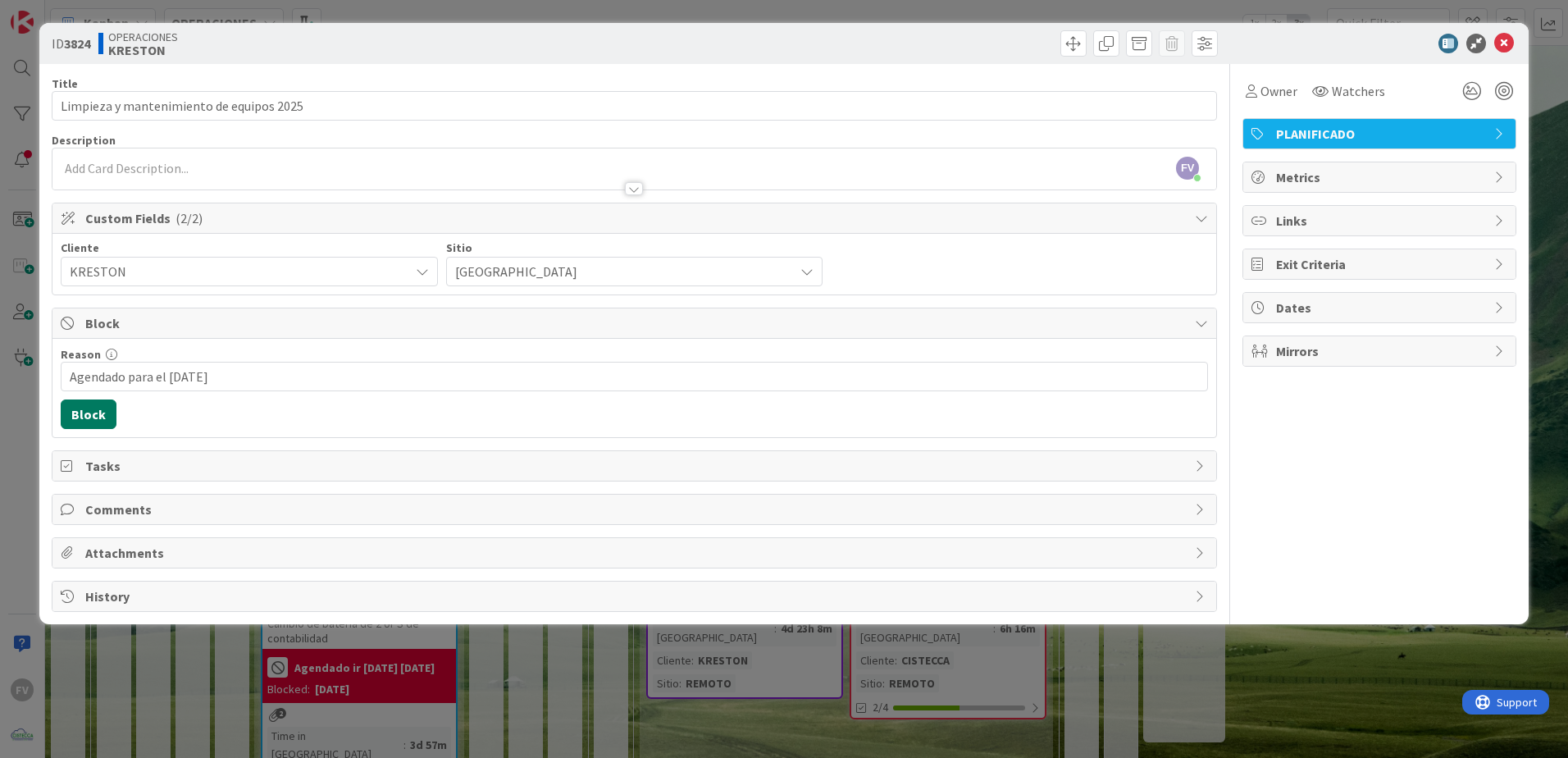
click at [92, 409] on button "Block" at bounding box center [88, 413] width 56 height 29
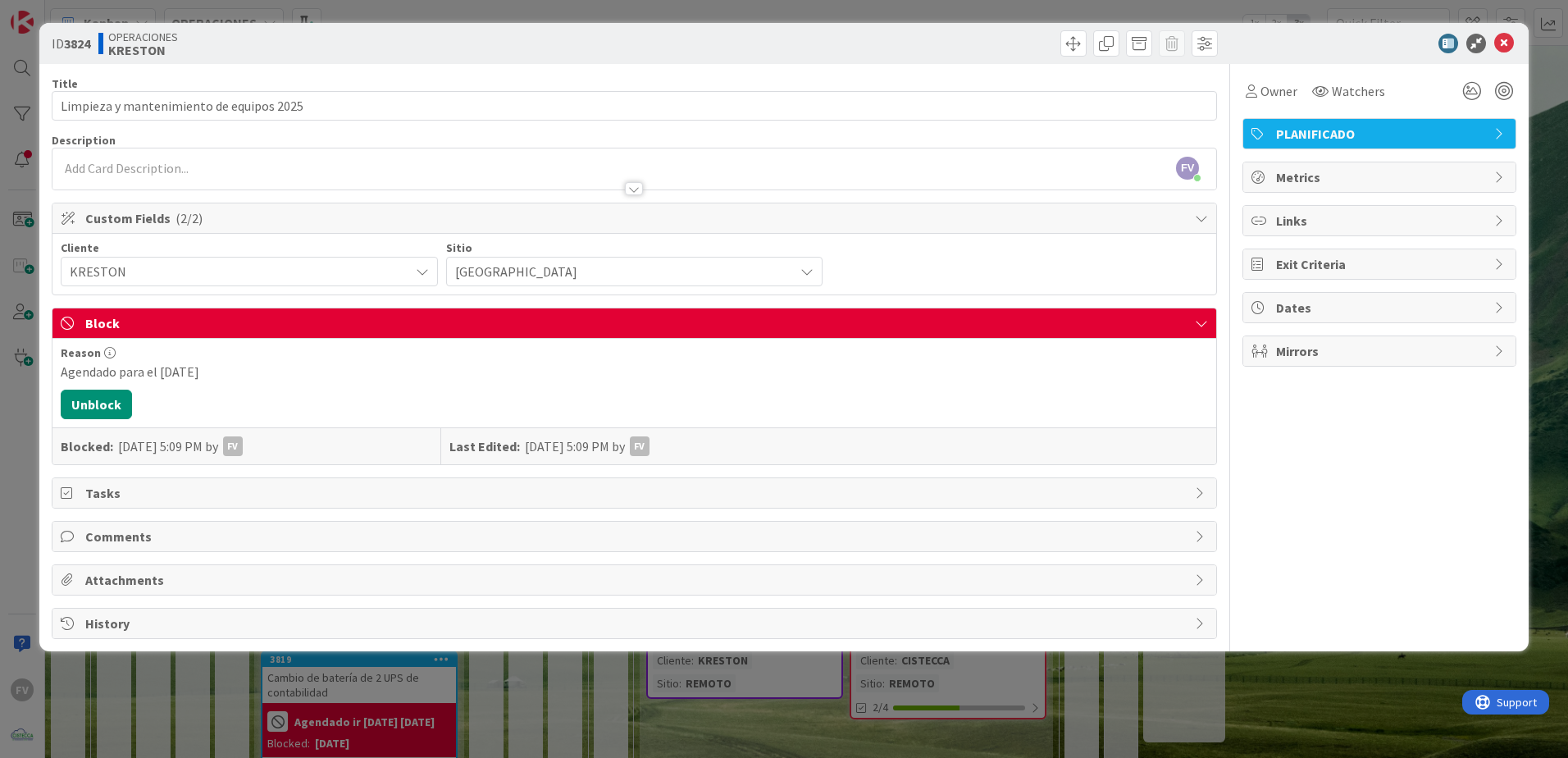
click at [469, 734] on div "ID 3824 OPERACIONES [PERSON_NAME] Title 40 / 128 Limpieza y mantenimiento de eq…" at bounding box center [784, 379] width 1568 height 758
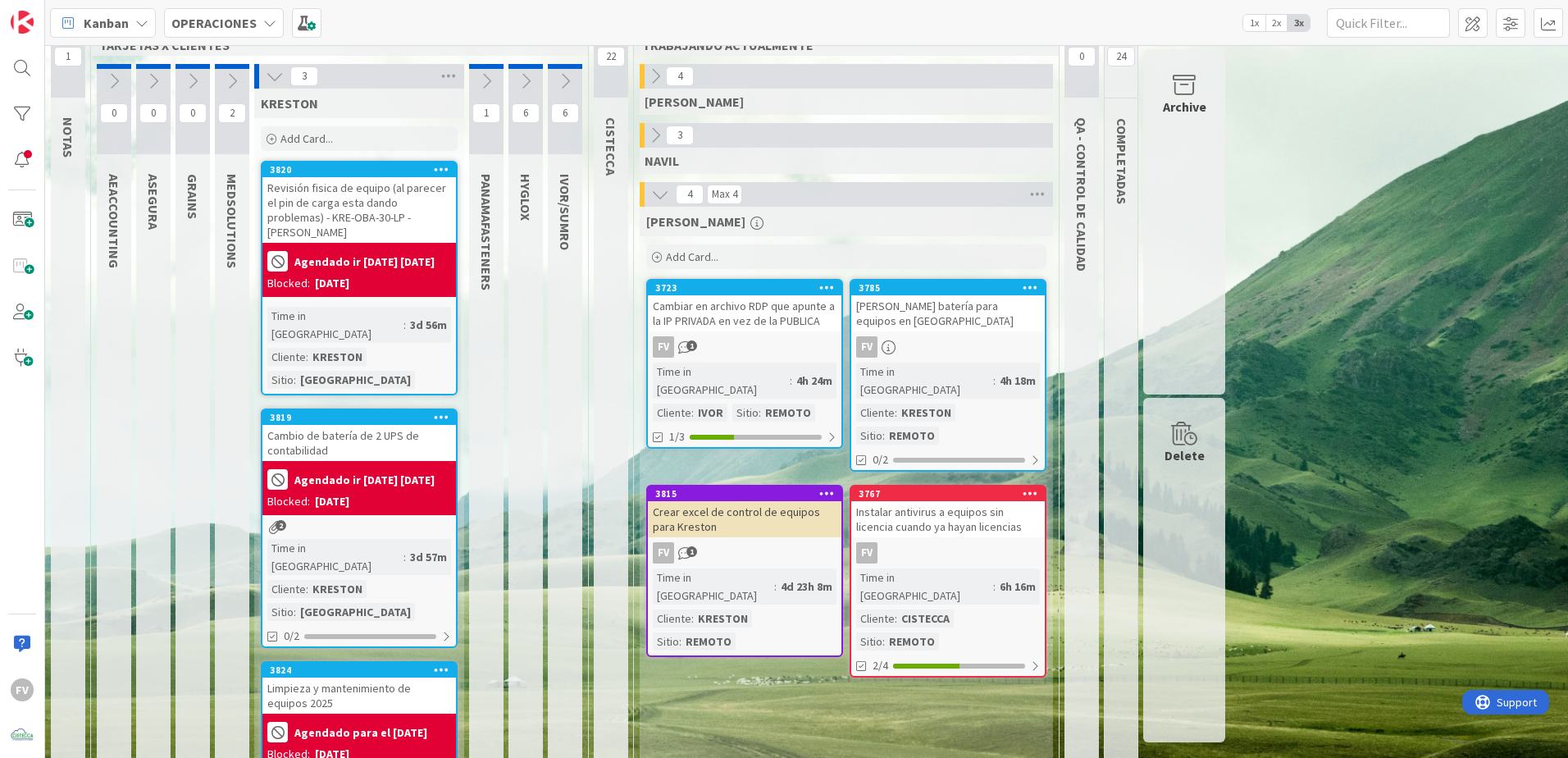
click at [271, 75] on icon at bounding box center [274, 76] width 18 height 18
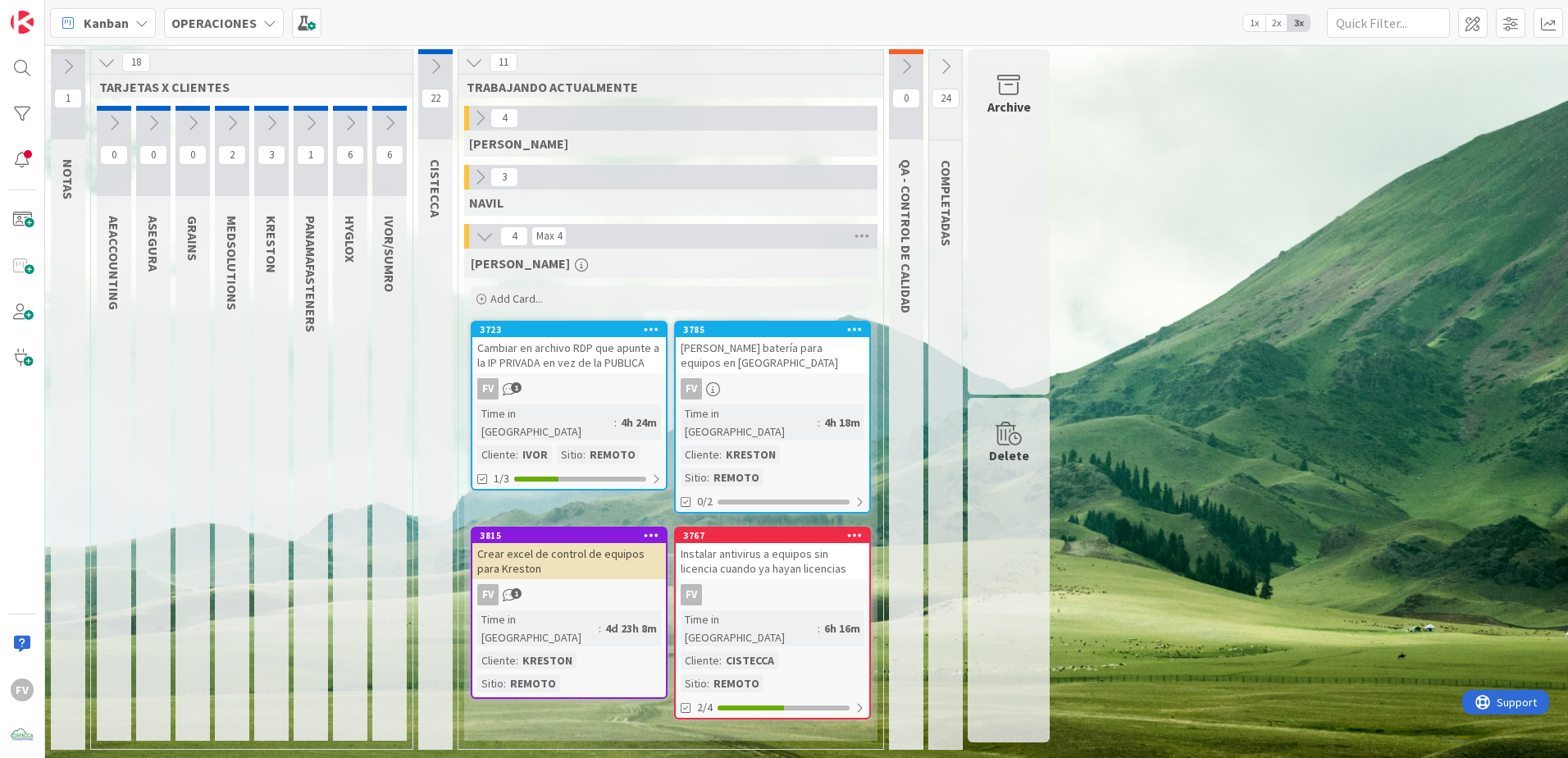
click at [732, 542] on div "Instalar antivirus a equipos sin licencia cuando ya hayan licencias" at bounding box center [772, 560] width 194 height 36
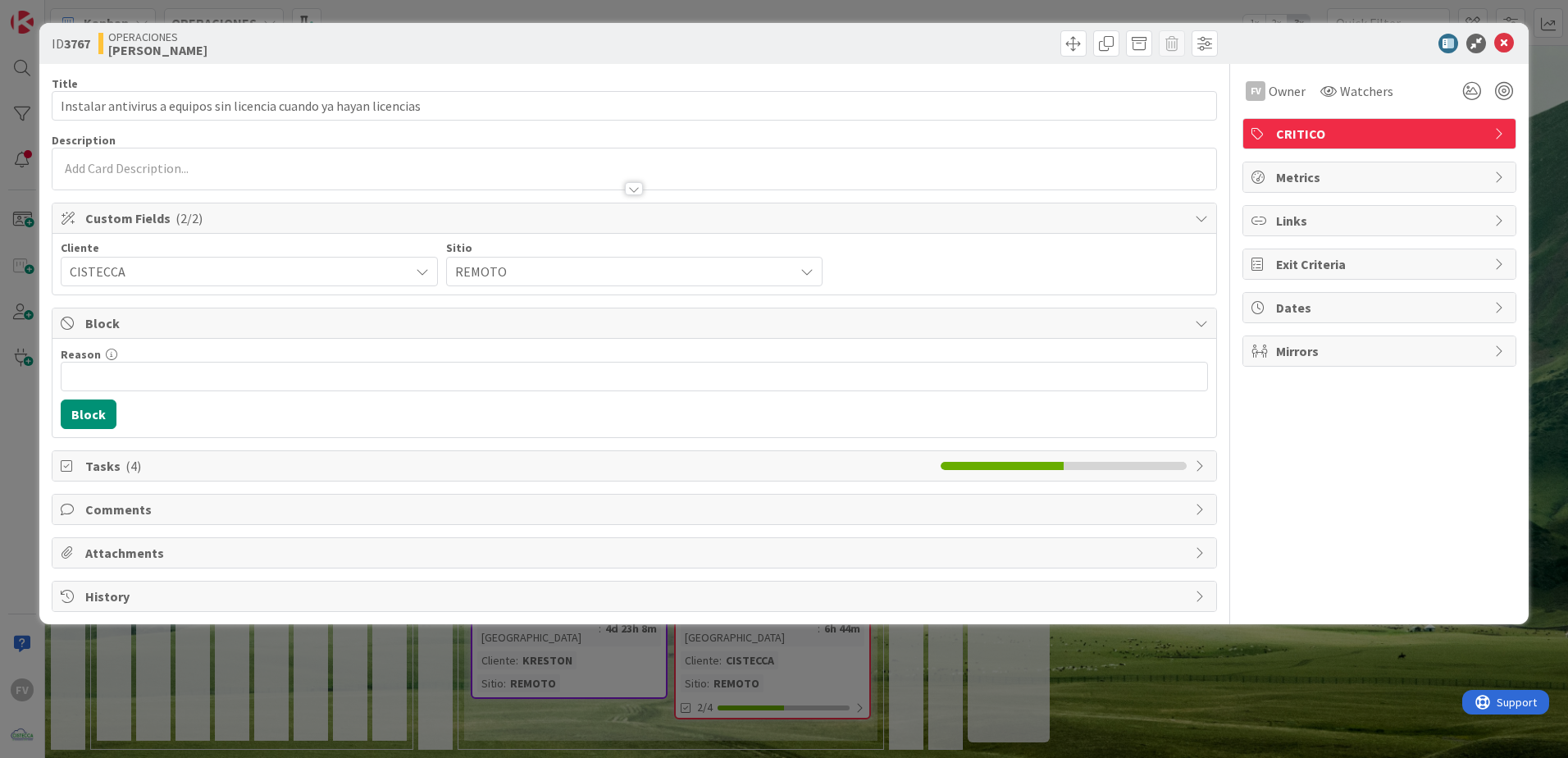
click at [132, 332] on span "Block" at bounding box center [635, 323] width 1101 height 20
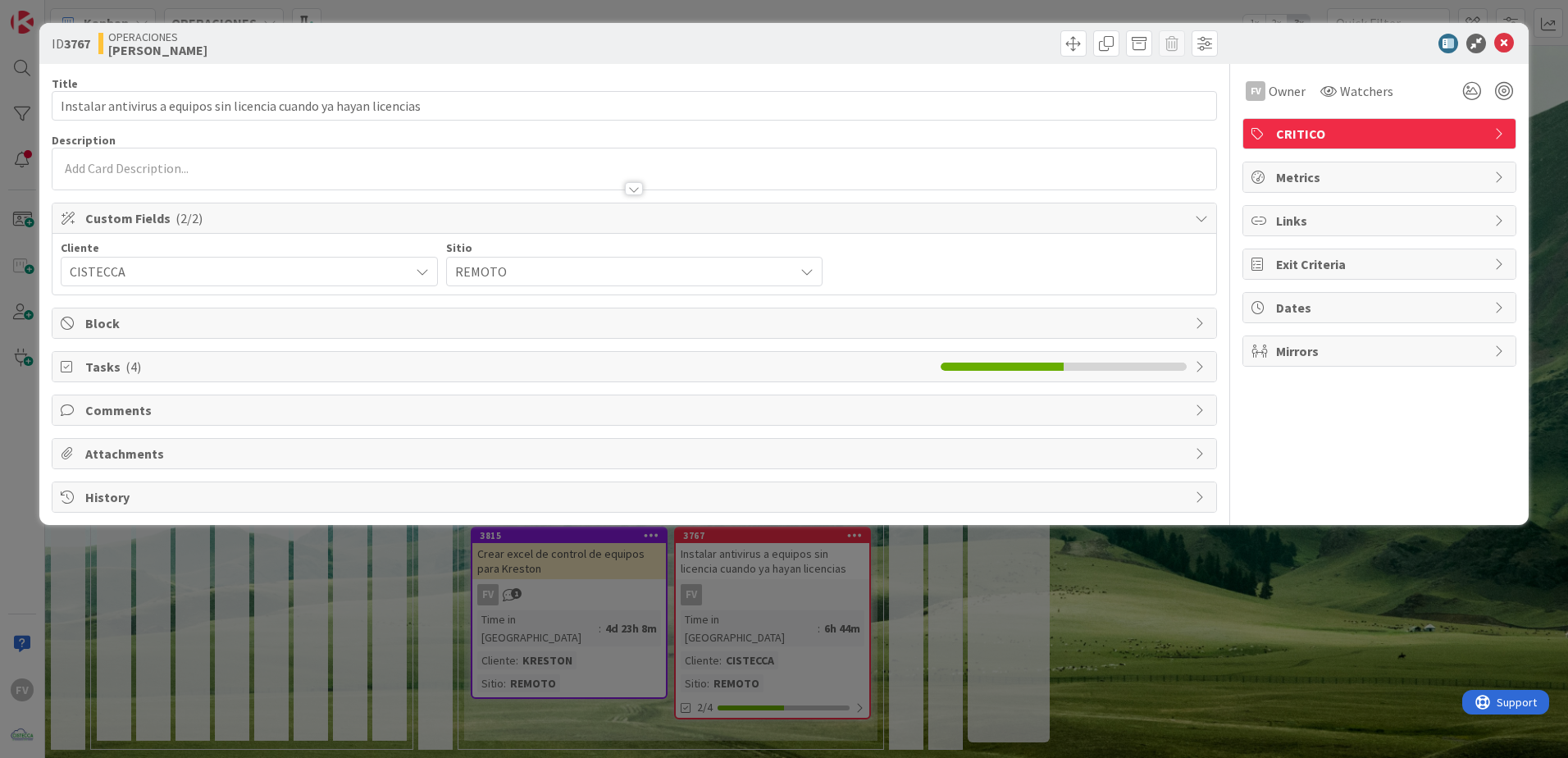
click at [125, 374] on span "( 4 )" at bounding box center [133, 366] width 15 height 16
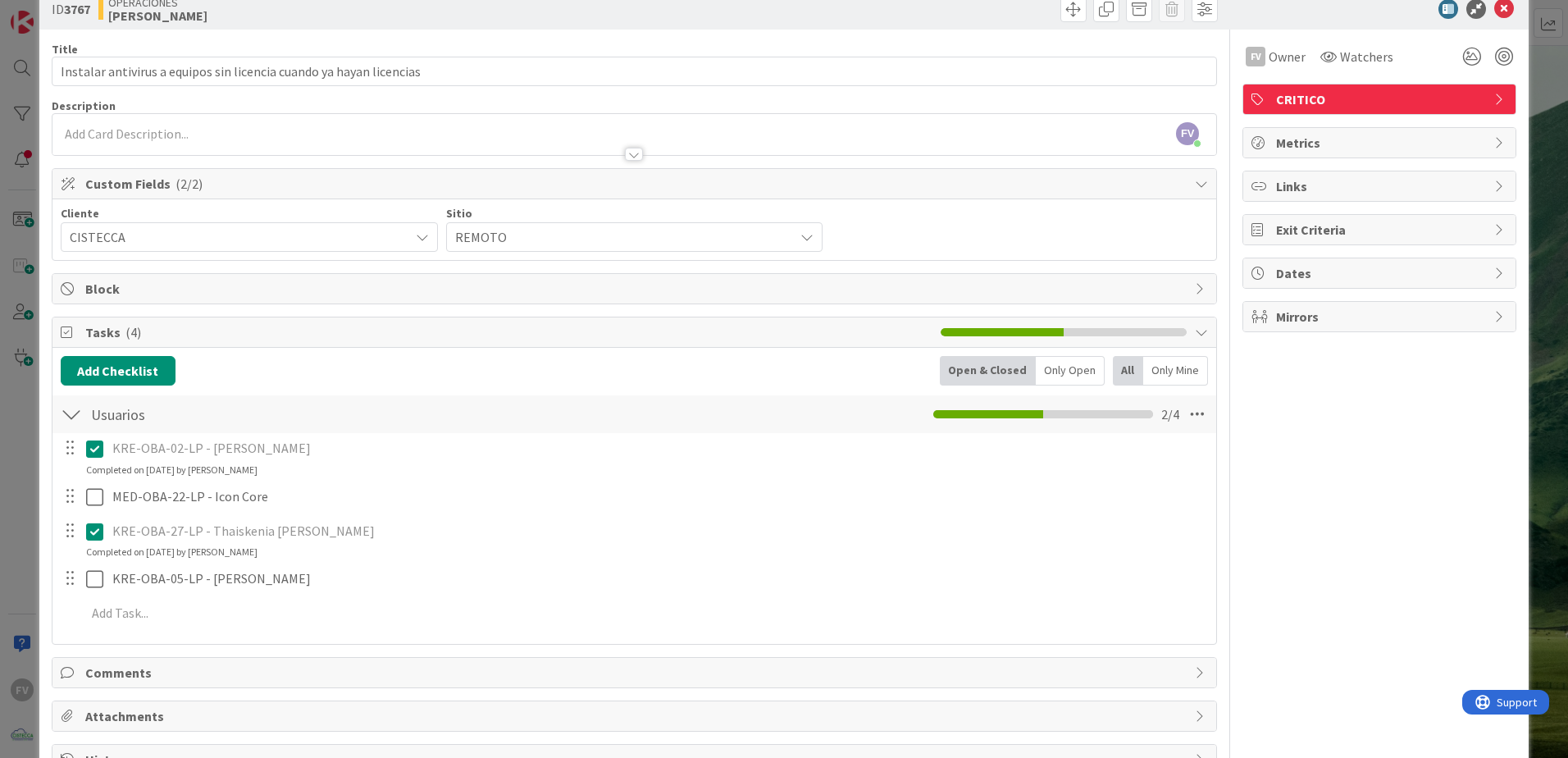
scroll to position [82, 0]
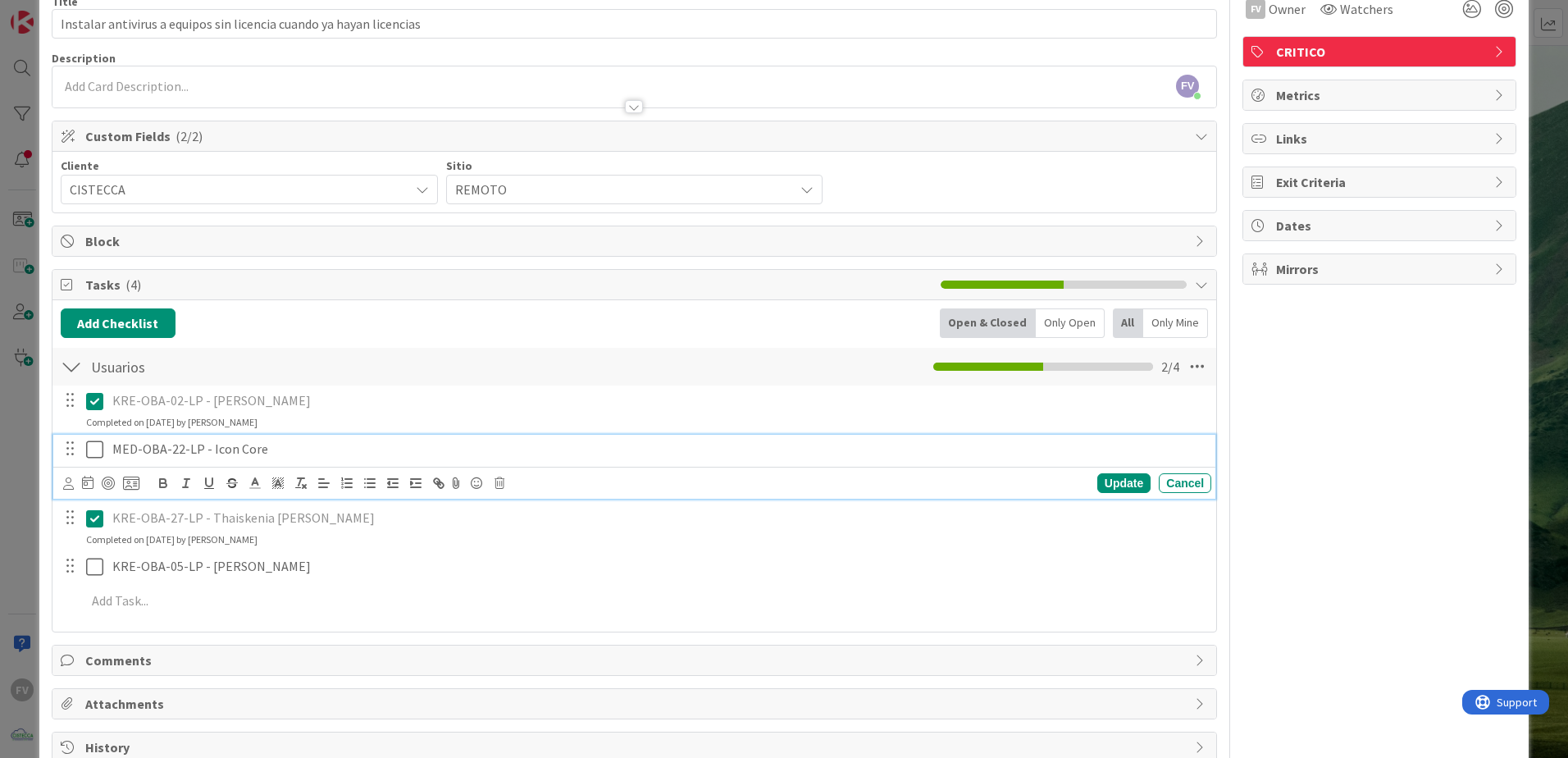
click at [86, 446] on icon at bounding box center [95, 449] width 17 height 20
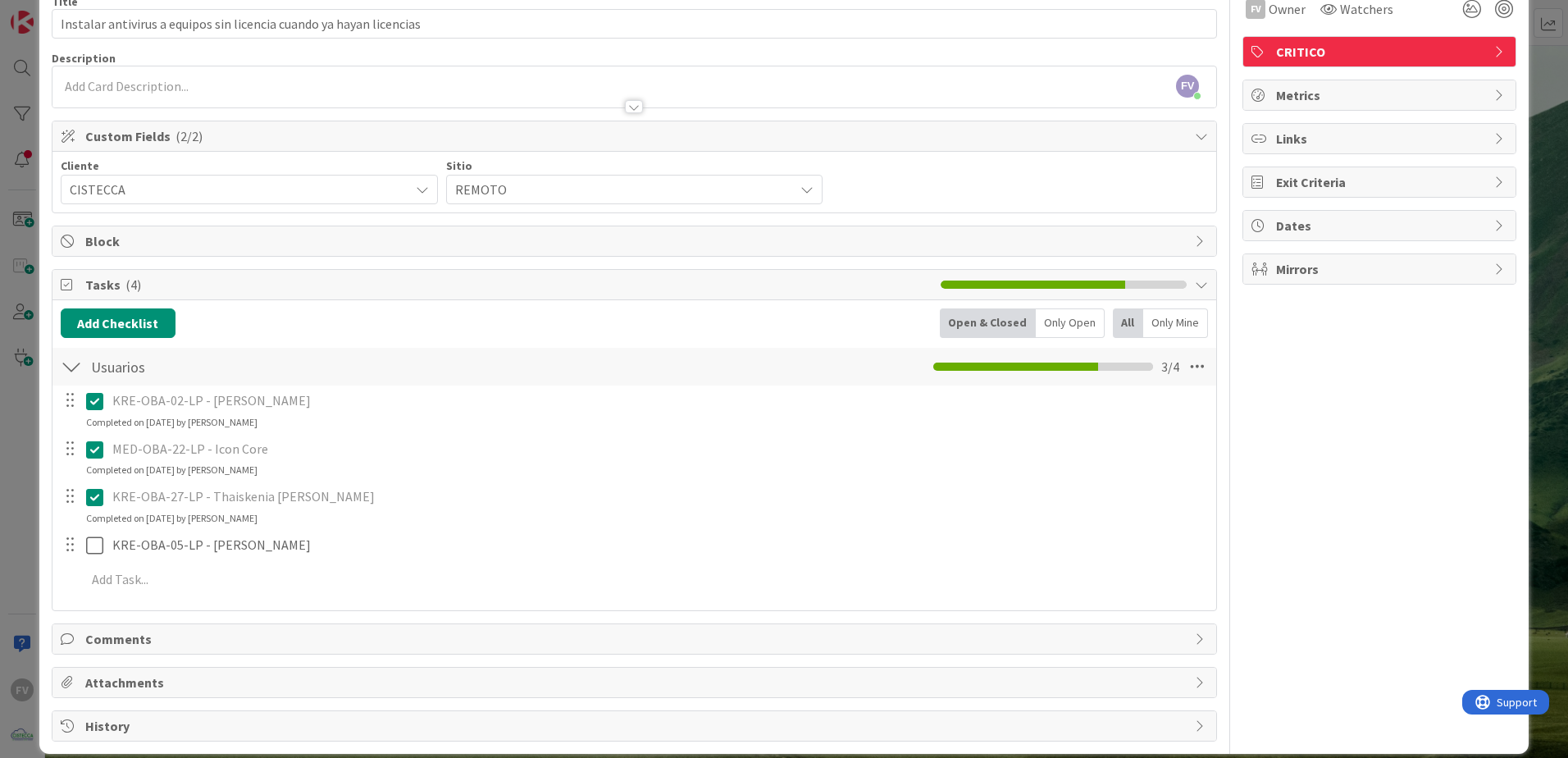
click at [39, 405] on div "ID 3767 OPERACIONES [PERSON_NAME] Title 67 / 128 Instalar antivirus a equipos s…" at bounding box center [784, 347] width 1489 height 812
click at [26, 404] on div "ID 3767 OPERACIONES [PERSON_NAME] Title 67 / 128 Instalar antivirus a equipos s…" at bounding box center [784, 379] width 1568 height 758
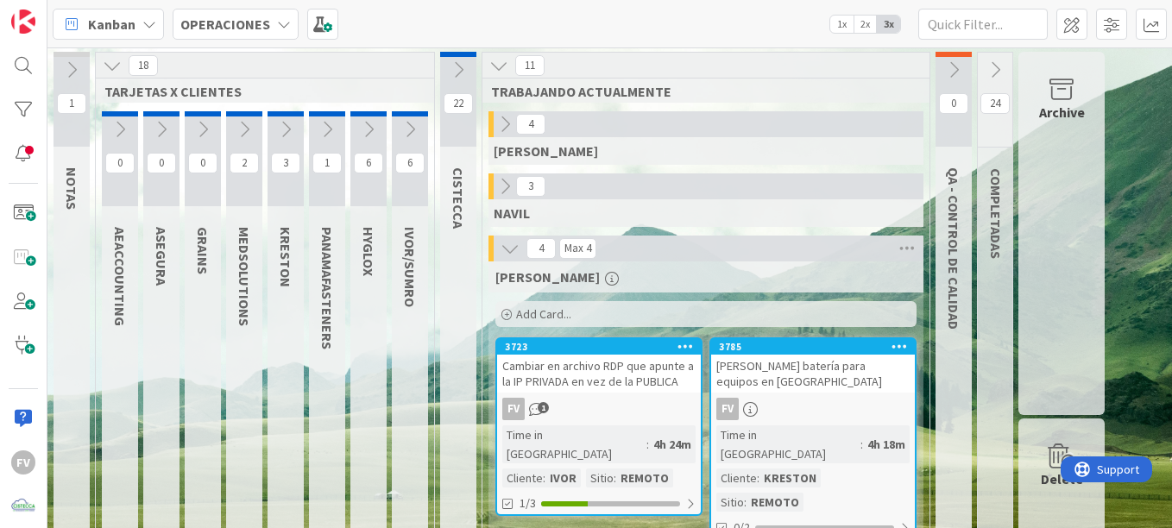
click at [1045, 129] on div "Archive" at bounding box center [1062, 233] width 86 height 363
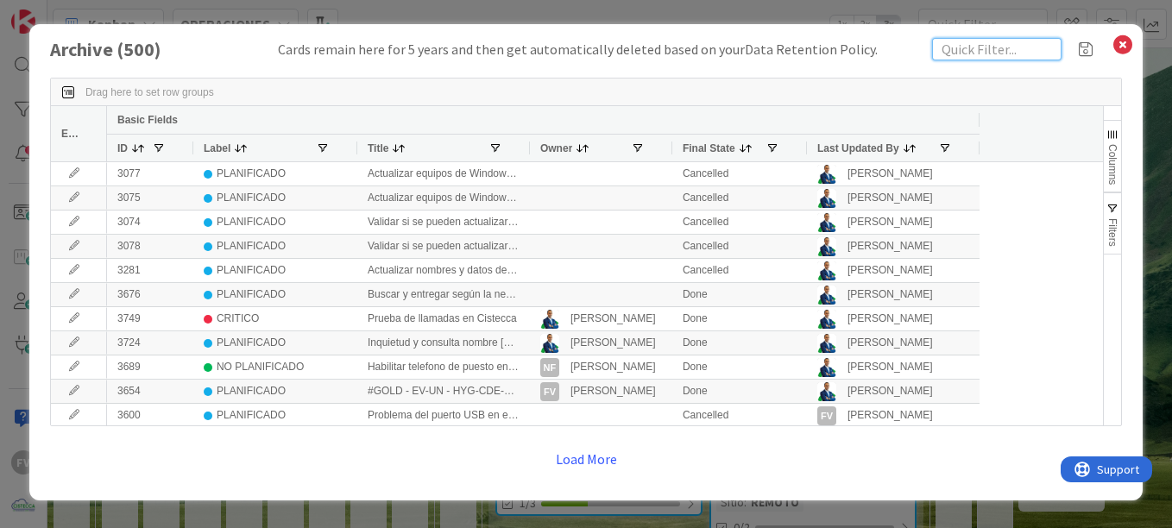
click at [987, 54] on input "text" at bounding box center [996, 49] width 129 height 22
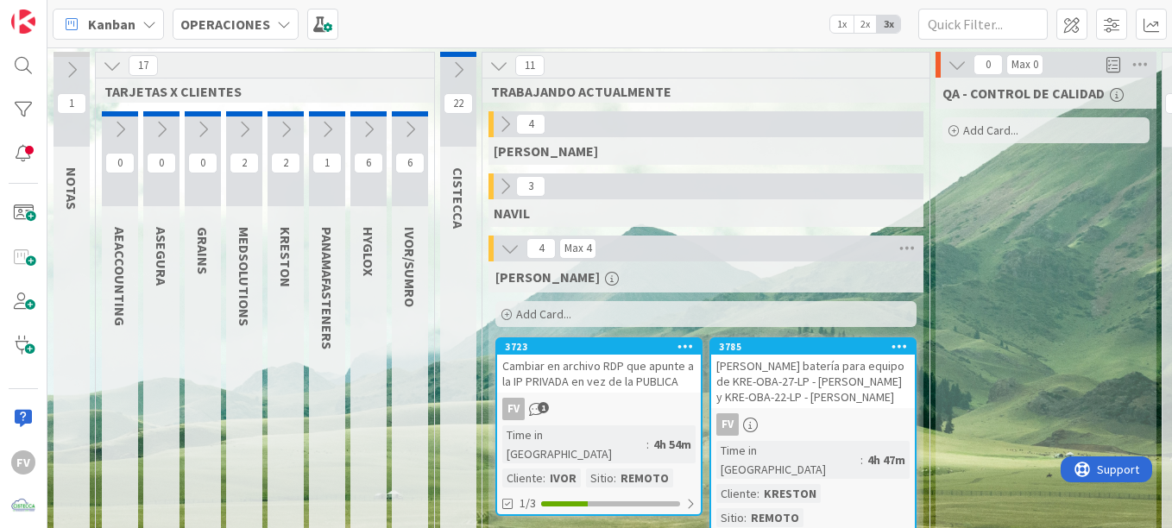
scroll to position [0, 136]
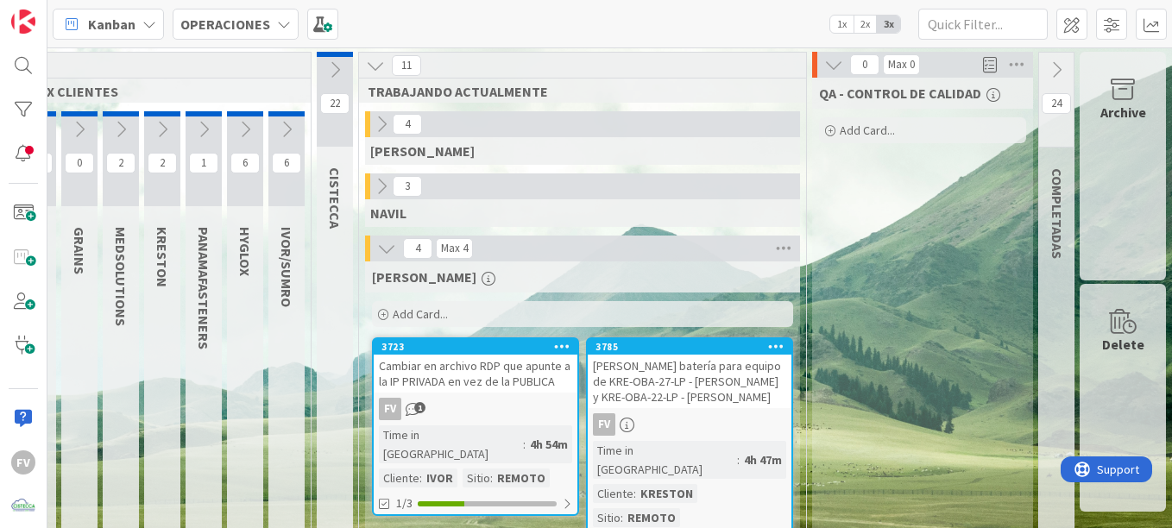
click at [1103, 148] on div "Archive" at bounding box center [1123, 166] width 86 height 229
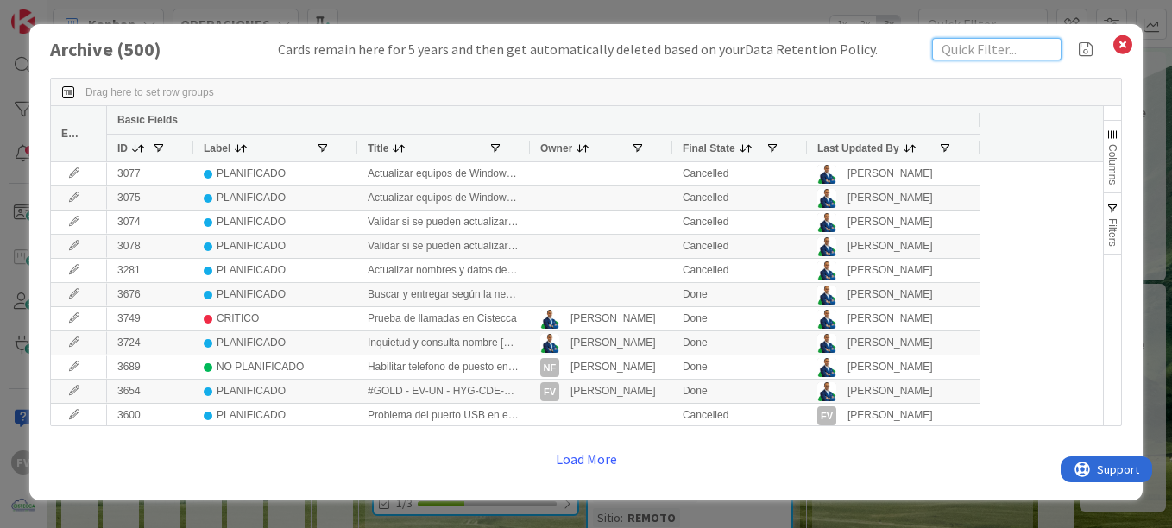
click at [963, 50] on input "text" at bounding box center [996, 49] width 129 height 22
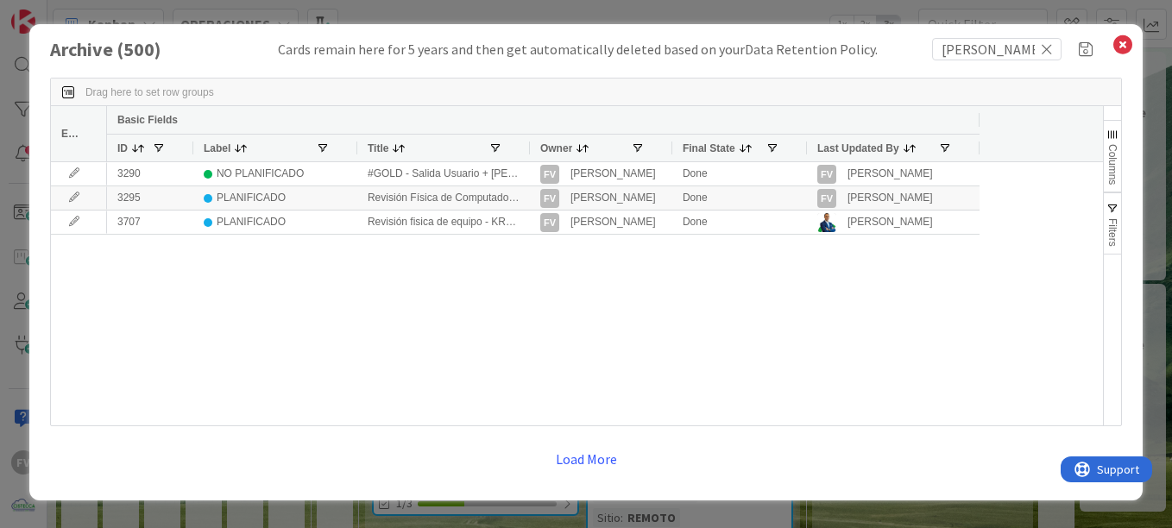
click at [531, 144] on div "Owner" at bounding box center [601, 148] width 142 height 28
click at [529, 143] on div at bounding box center [529, 148] width 7 height 27
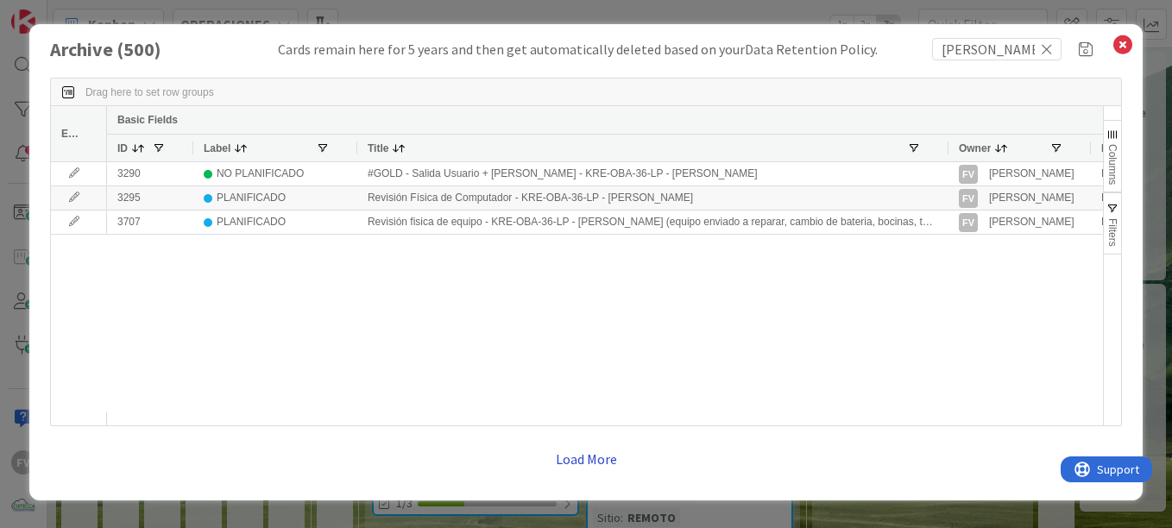
click at [607, 455] on button "Load More" at bounding box center [587, 459] width 84 height 31
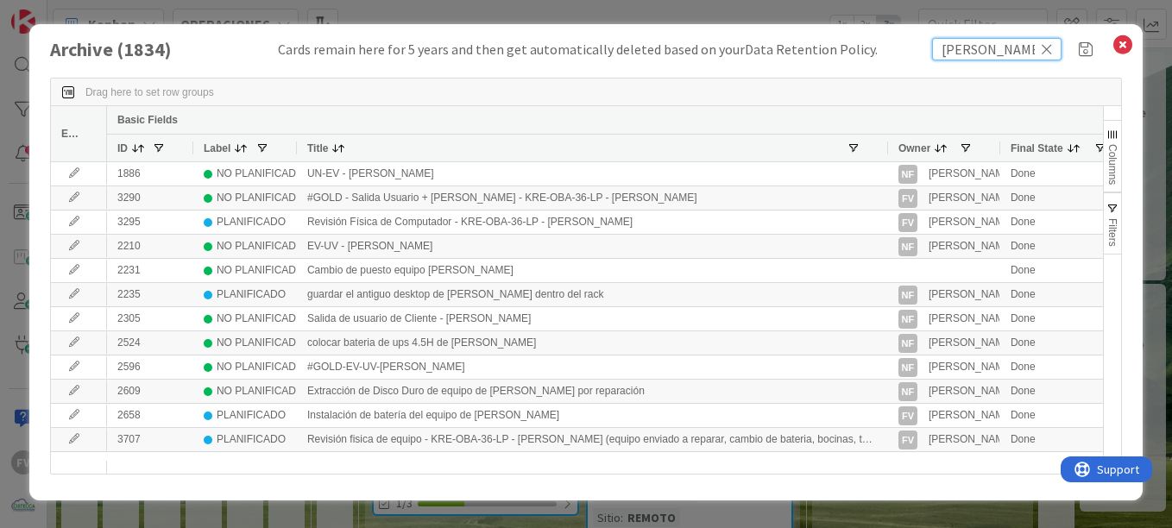
click at [1002, 51] on input "ingrid" at bounding box center [996, 49] width 129 height 22
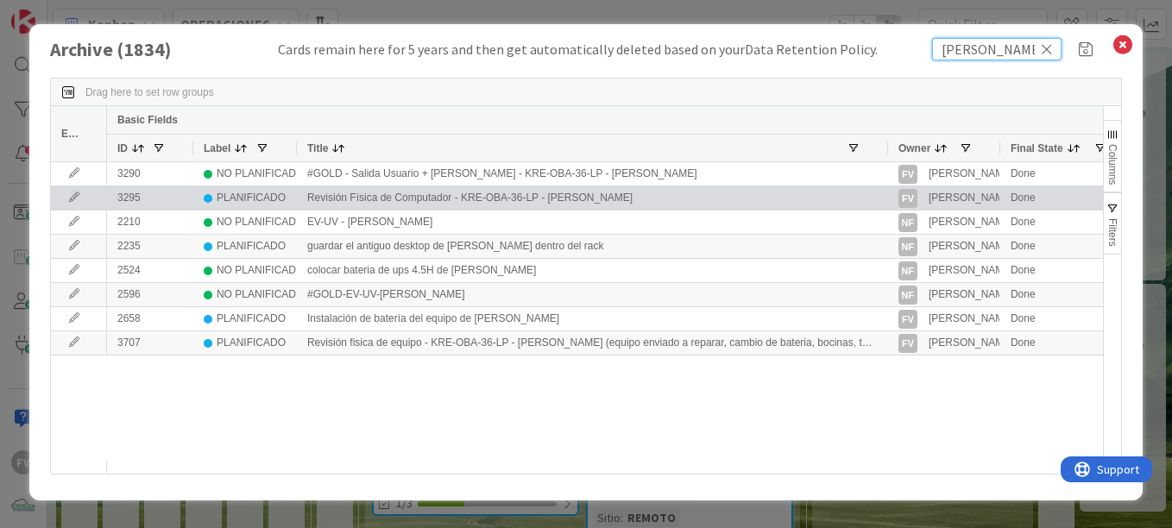
type input "ingrid tuñon"
click at [84, 198] on icon at bounding box center [74, 198] width 26 height 10
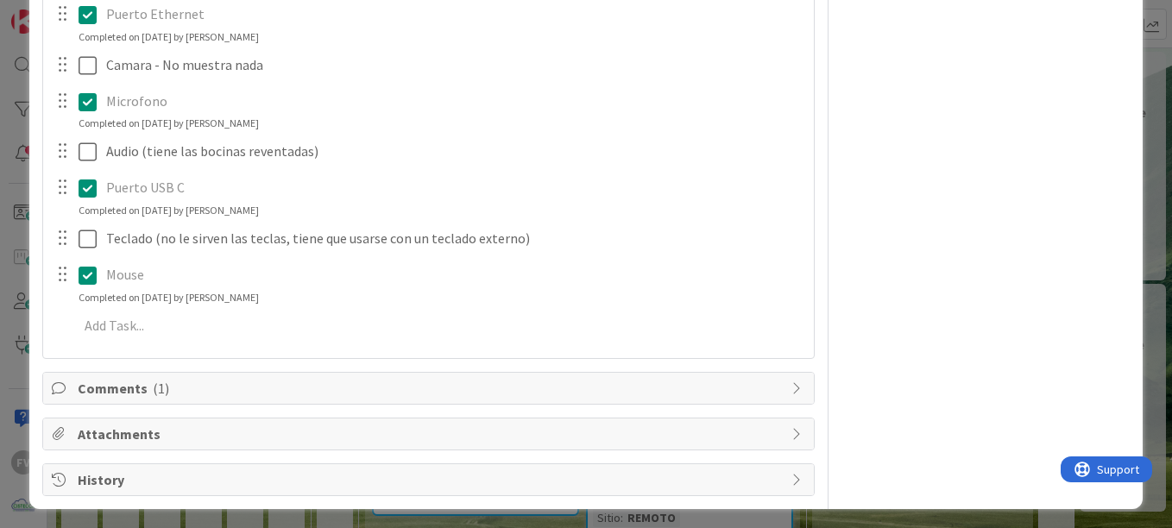
scroll to position [702, 0]
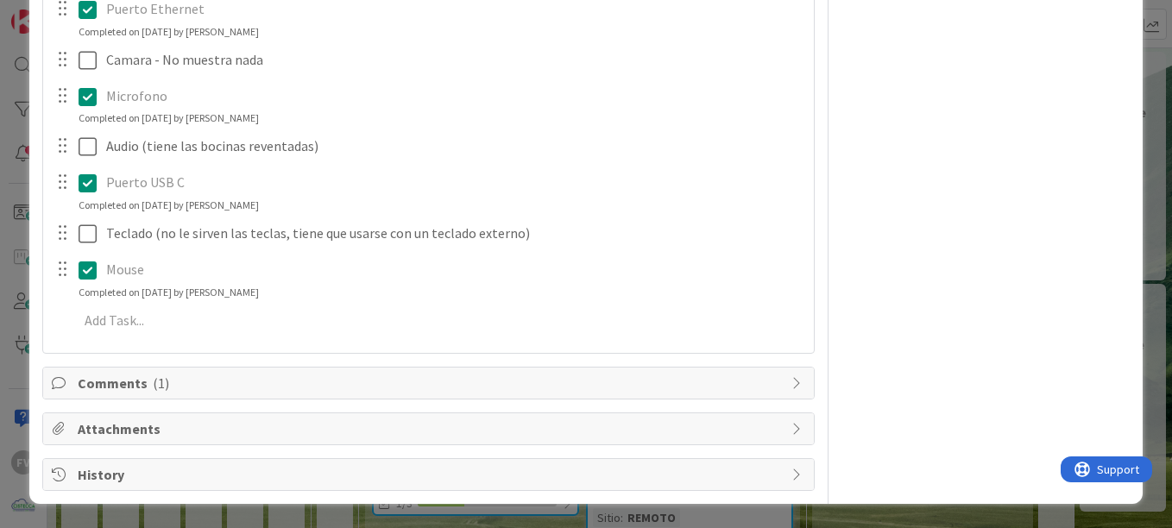
click at [262, 382] on span "Comments ( 1 )" at bounding box center [430, 383] width 705 height 21
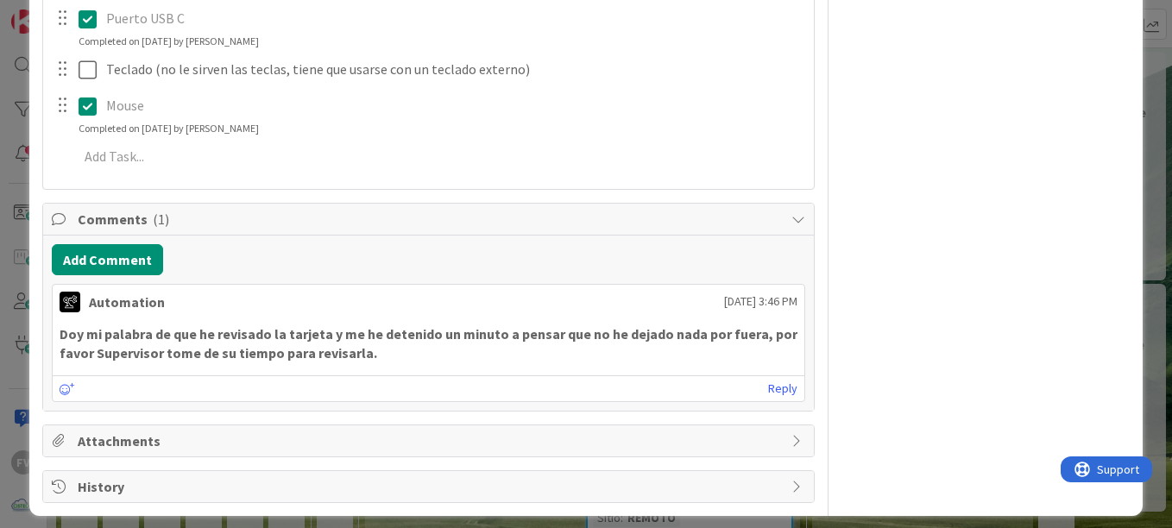
scroll to position [878, 0]
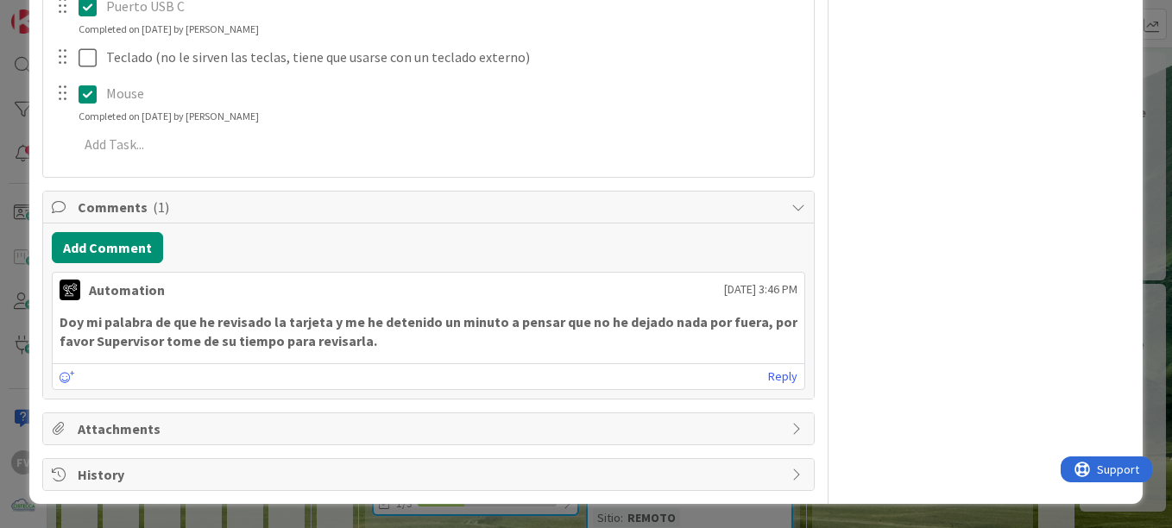
click at [451, 226] on div "Add Comment Automation 28 May 2025 3:46 PM Doy mi palabra de que he revisado la…" at bounding box center [428, 311] width 771 height 175
click at [445, 218] on div "Comments ( 1 )" at bounding box center [428, 208] width 771 height 32
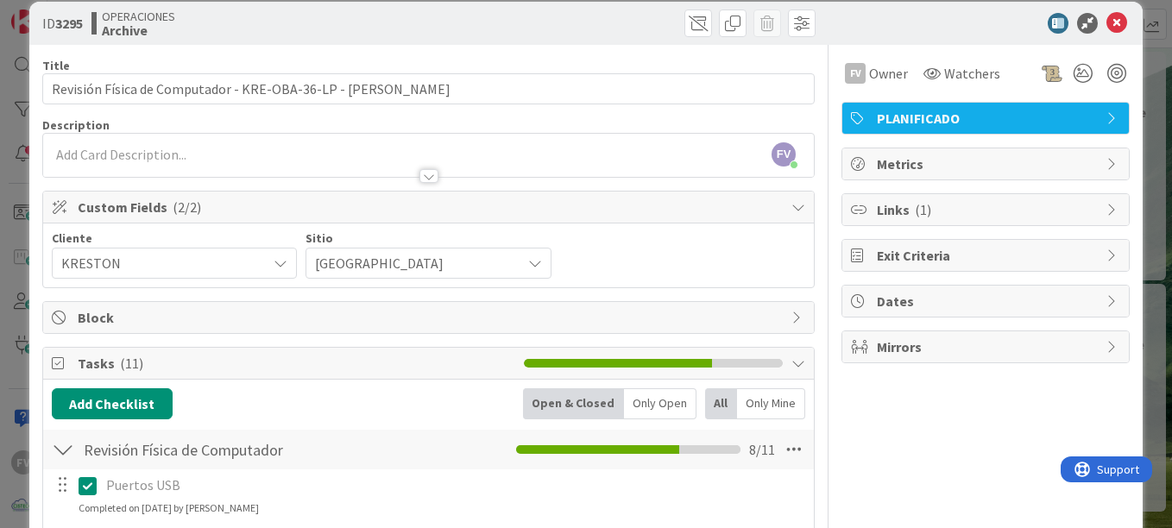
scroll to position [0, 0]
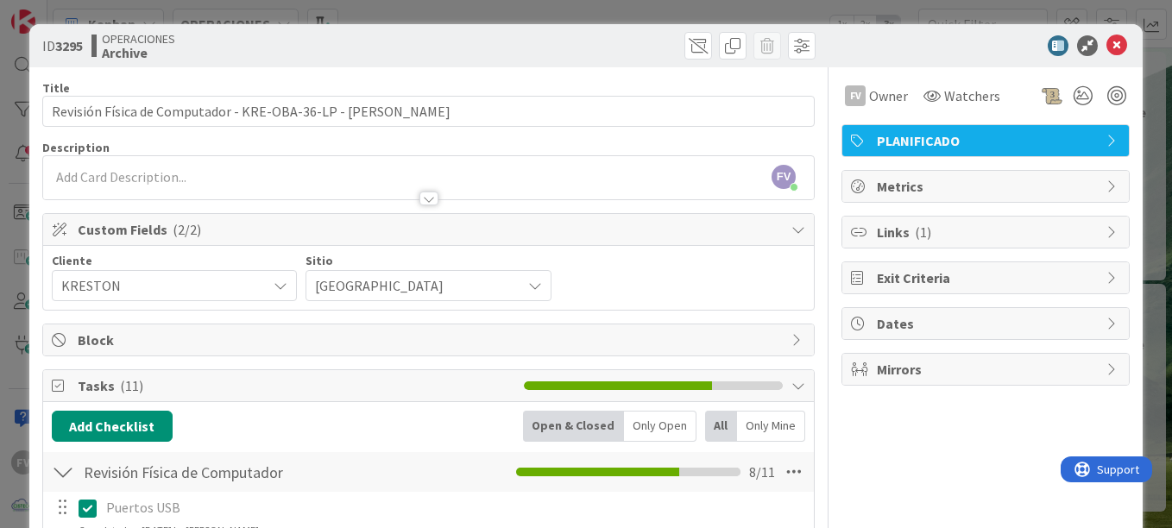
click at [1107, 43] on icon at bounding box center [1117, 45] width 21 height 21
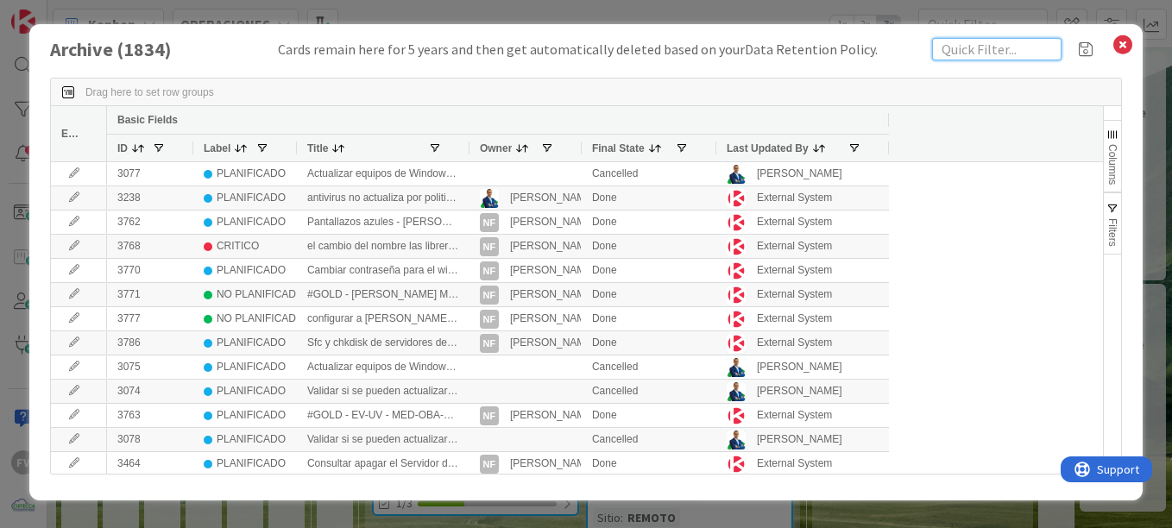
click at [996, 50] on input "text" at bounding box center [996, 49] width 129 height 22
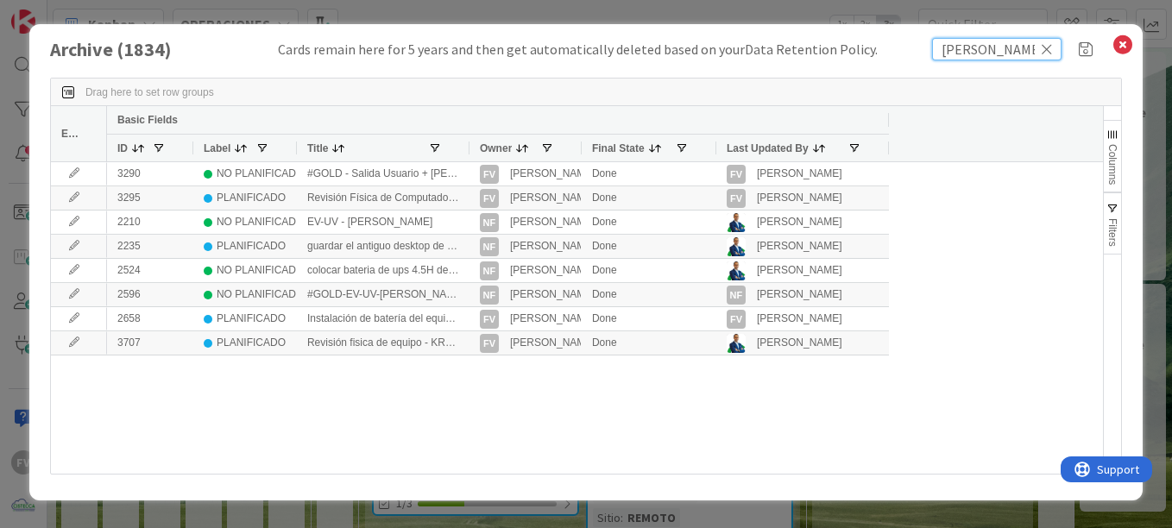
type input "ingrid tuñon"
click at [468, 155] on div at bounding box center [468, 148] width 7 height 27
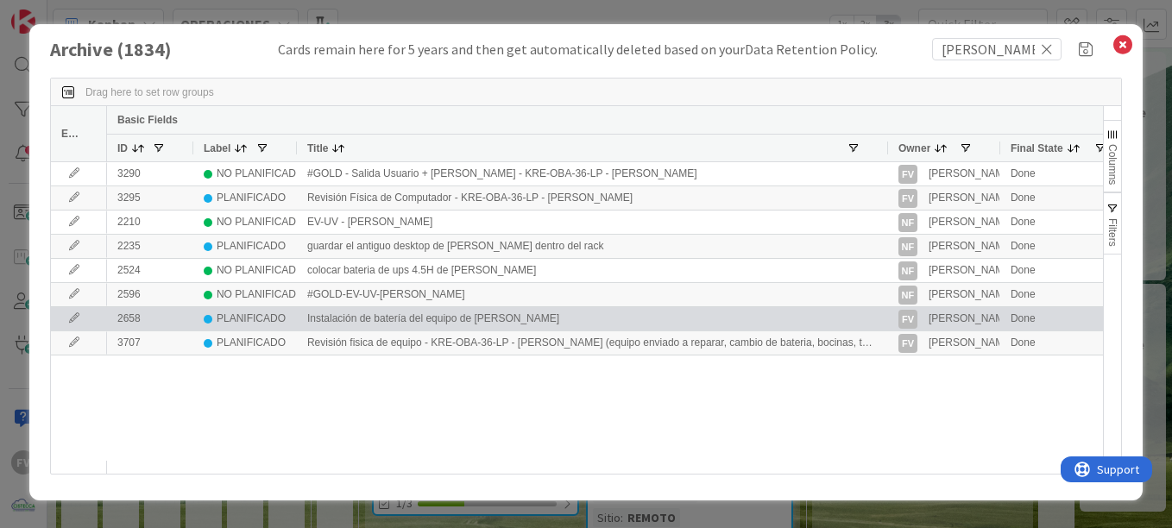
click at [74, 319] on icon at bounding box center [74, 318] width 26 height 10
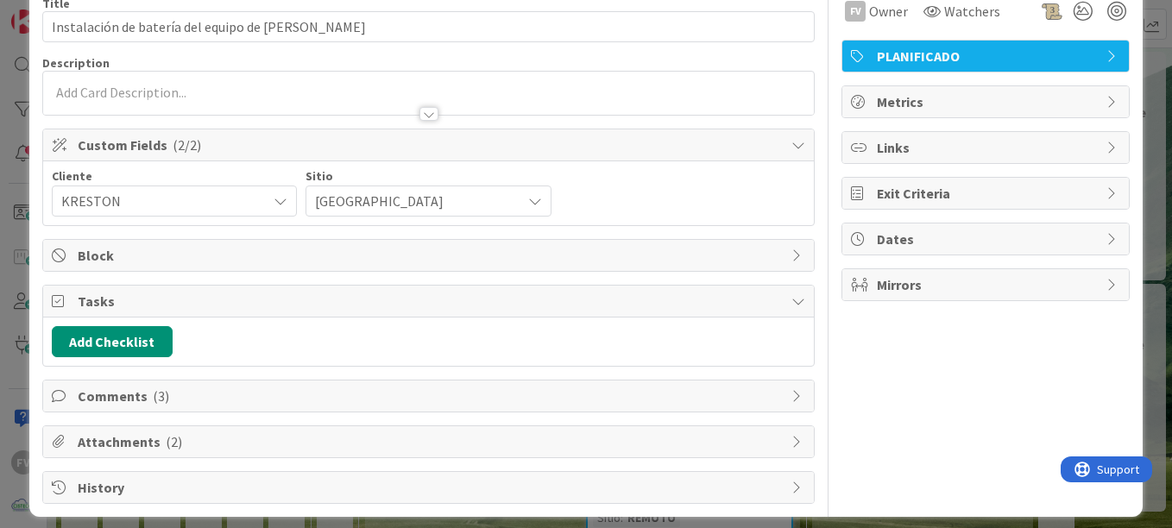
scroll to position [98, 0]
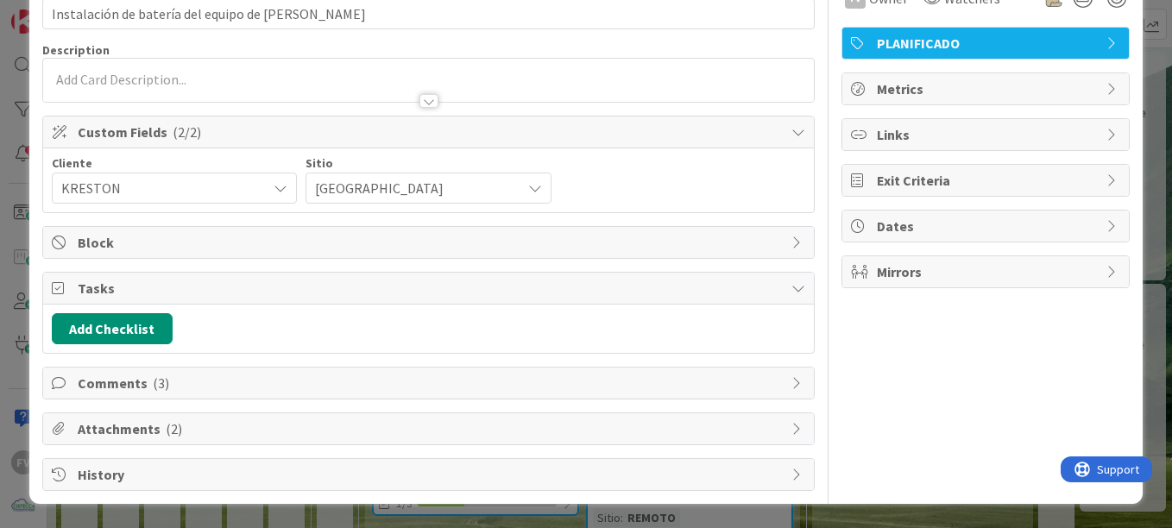
click at [167, 386] on span "Comments ( 3 )" at bounding box center [430, 383] width 705 height 21
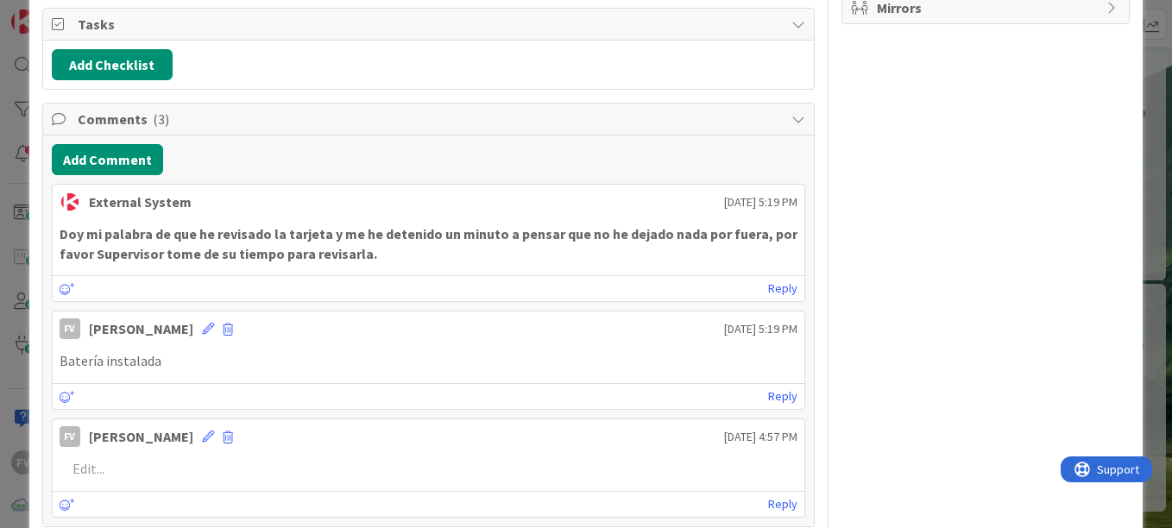
scroll to position [357, 0]
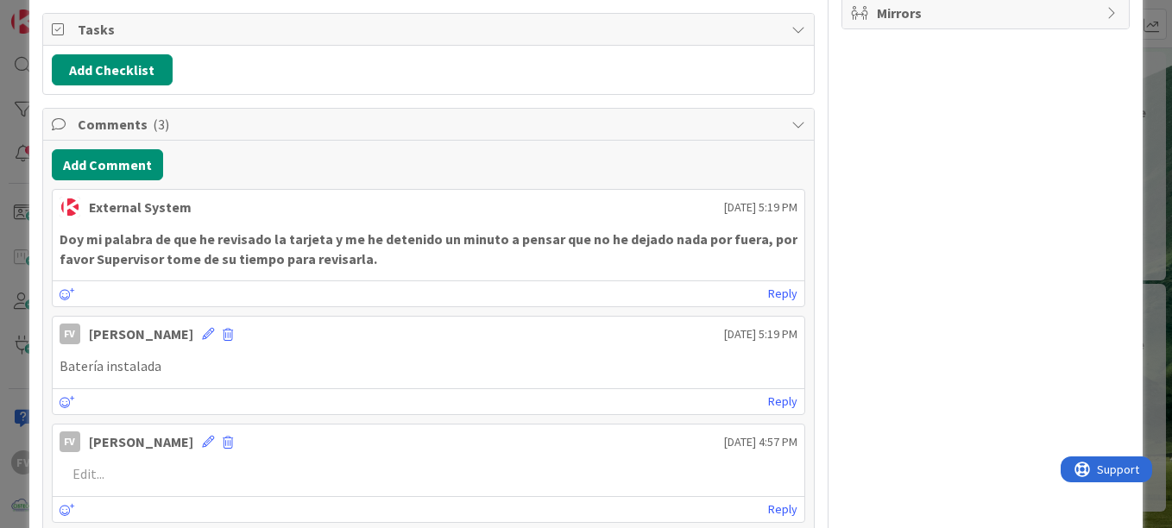
click at [108, 138] on div "Comments ( 3 )" at bounding box center [428, 125] width 771 height 32
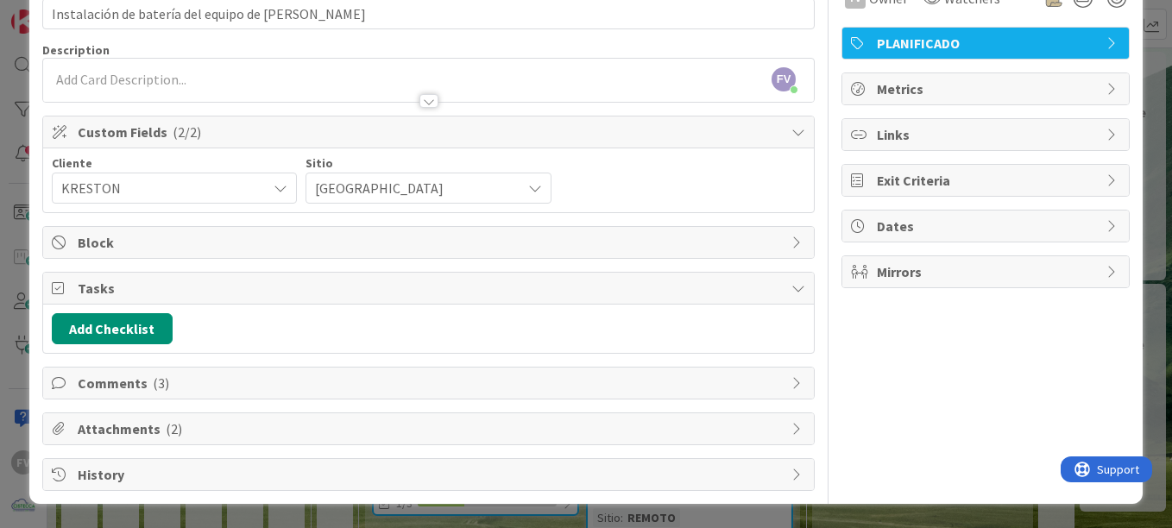
click at [110, 396] on div "Comments ( 3 )" at bounding box center [428, 383] width 771 height 31
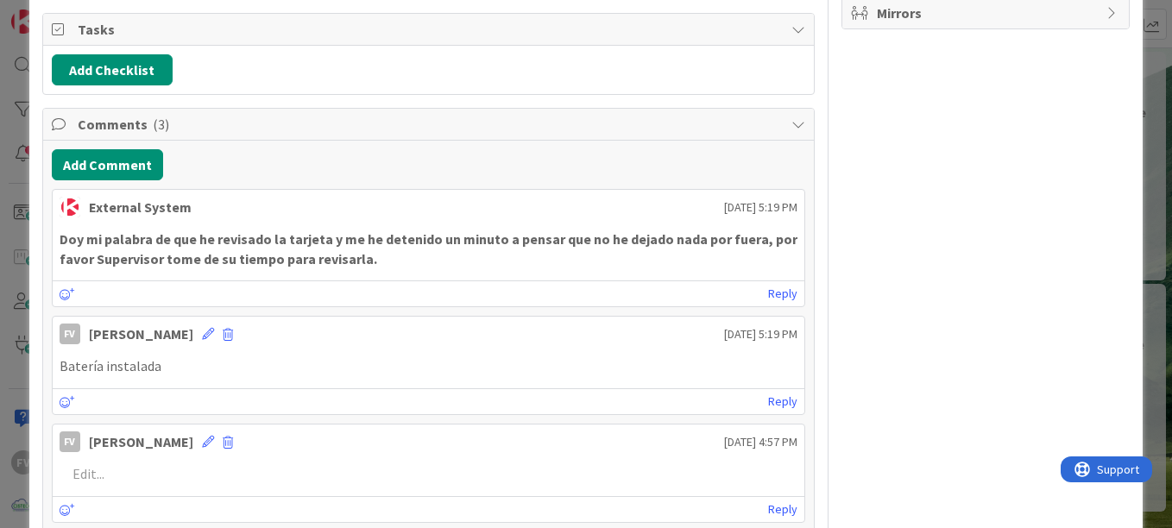
click at [153, 121] on span "( 3 )" at bounding box center [161, 124] width 16 height 17
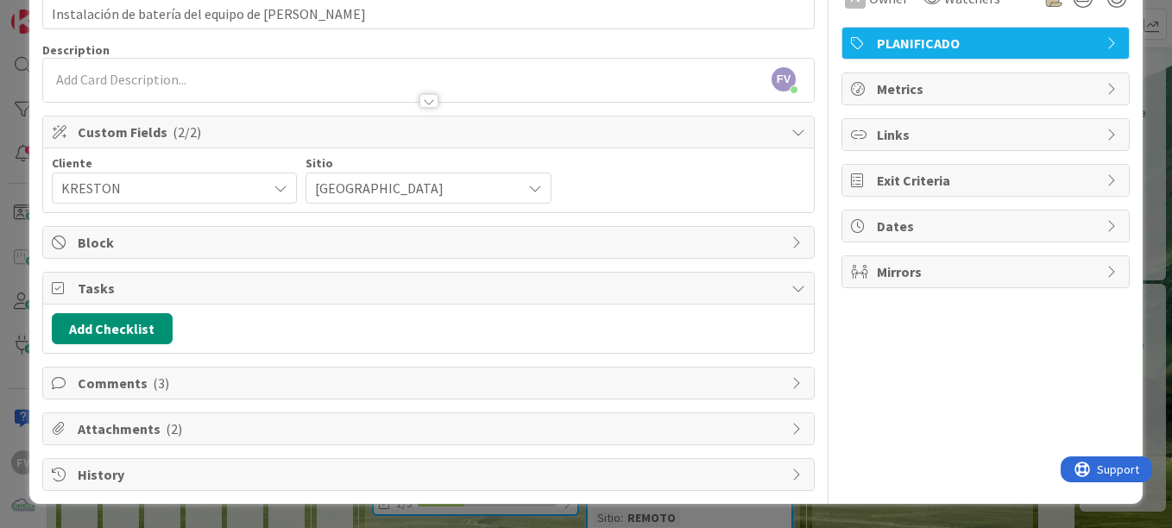
click at [129, 424] on span "Attachments ( 2 )" at bounding box center [430, 429] width 705 height 21
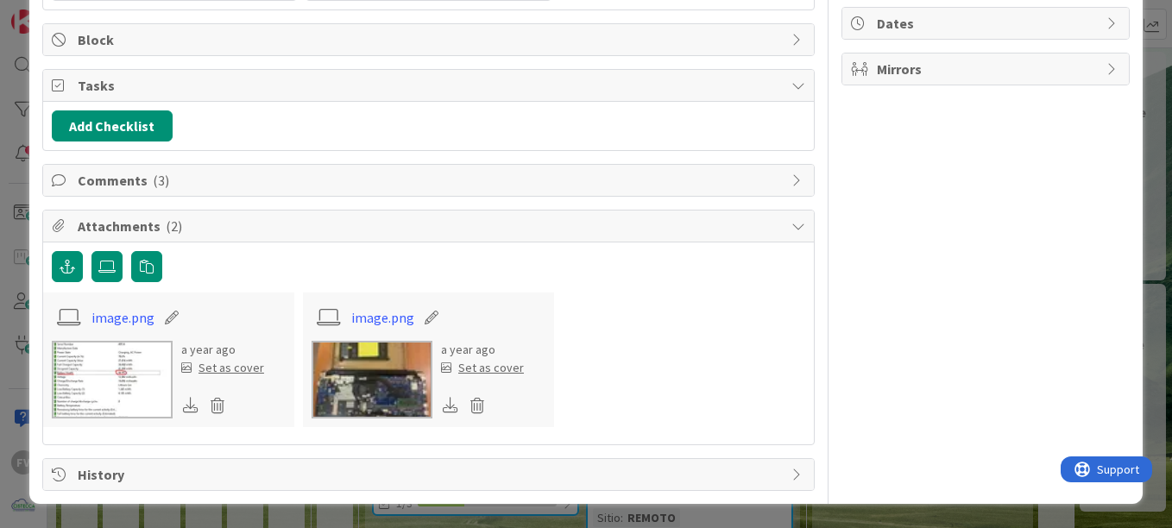
click at [94, 378] on img at bounding box center [112, 380] width 121 height 78
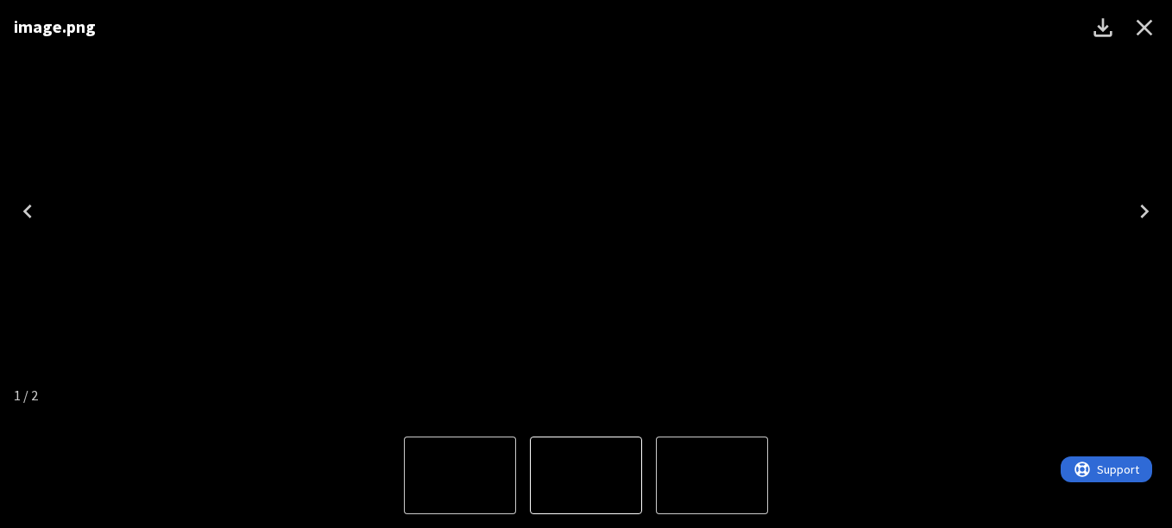
click at [951, 174] on div "image.png" at bounding box center [586, 211] width 1172 height 423
click at [1137, 34] on icon "Close" at bounding box center [1145, 28] width 28 height 28
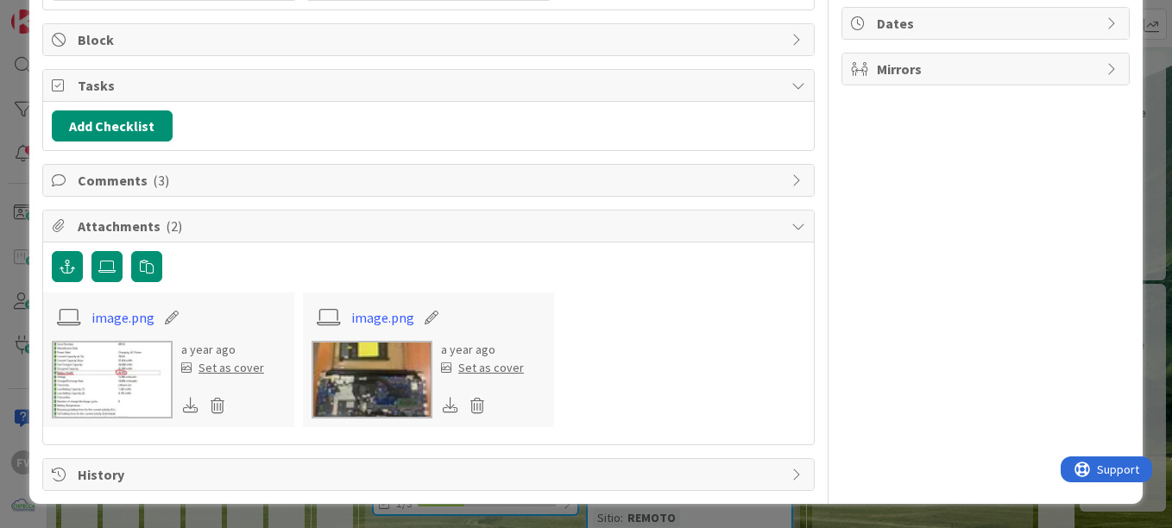
click at [377, 395] on img at bounding box center [372, 380] width 121 height 78
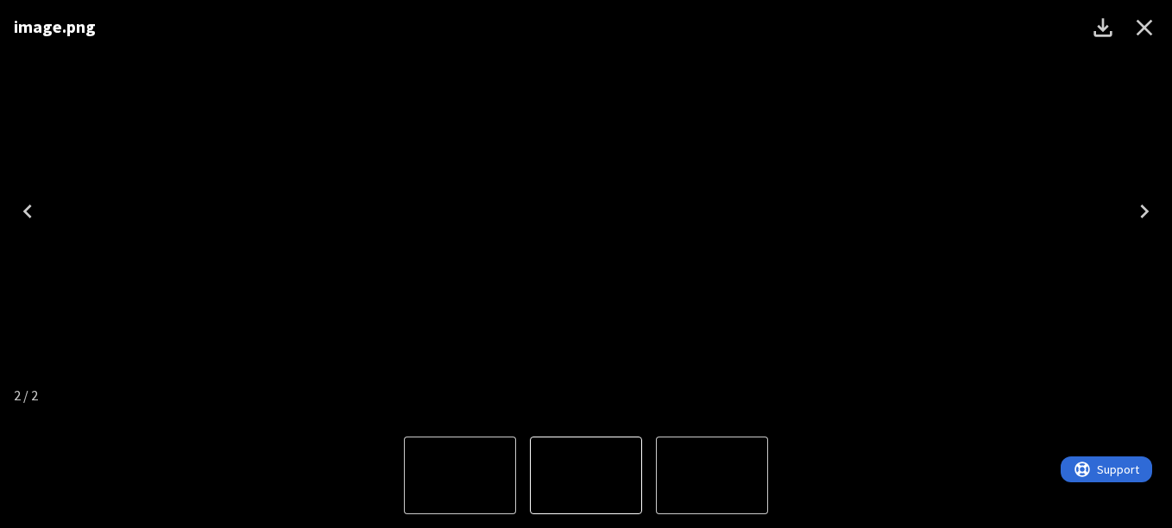
click at [1141, 17] on icon "Close" at bounding box center [1145, 28] width 28 height 28
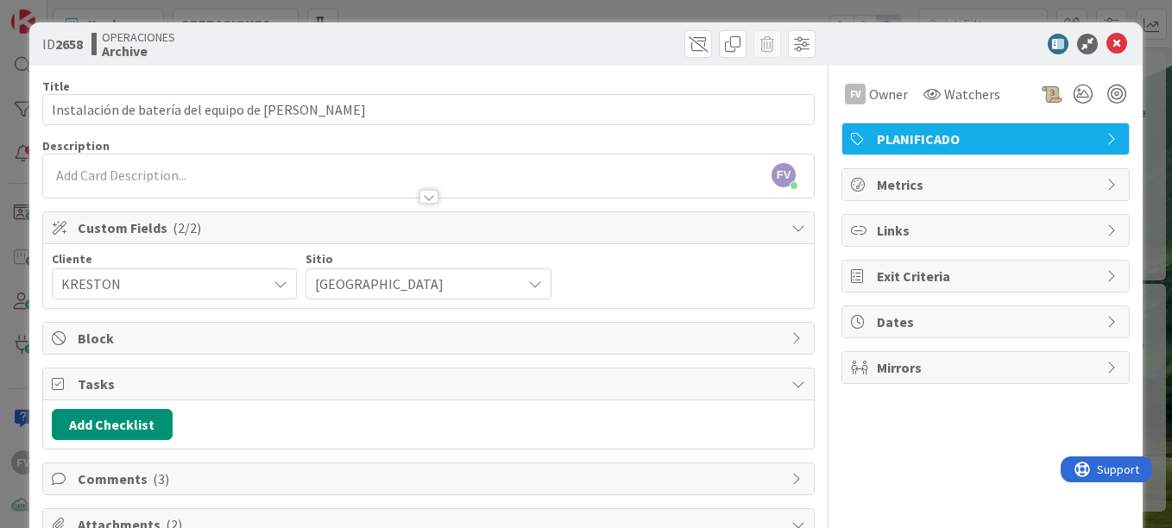
scroll to position [0, 0]
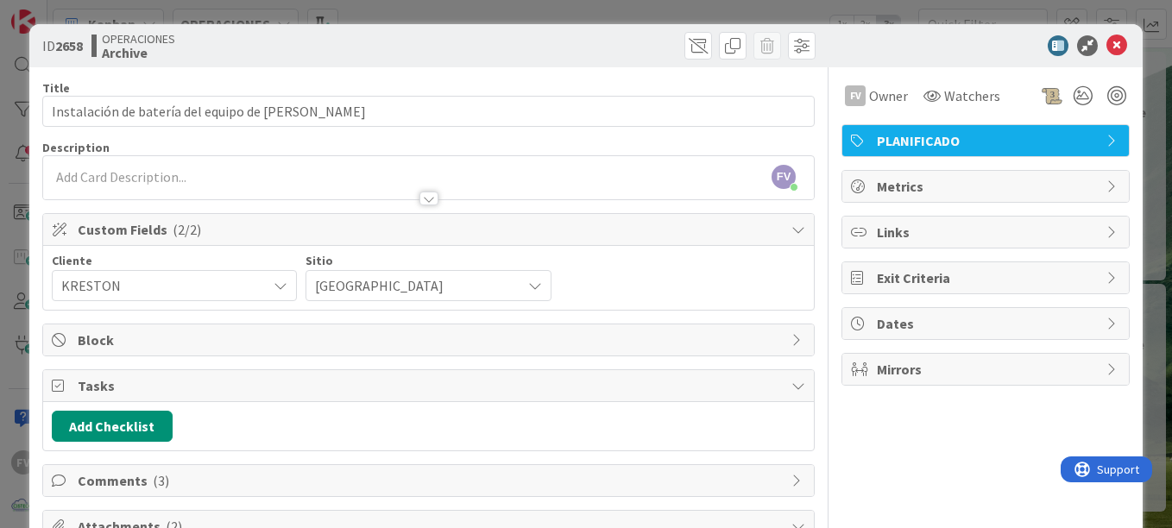
click at [141, 378] on span "Tasks" at bounding box center [430, 386] width 705 height 21
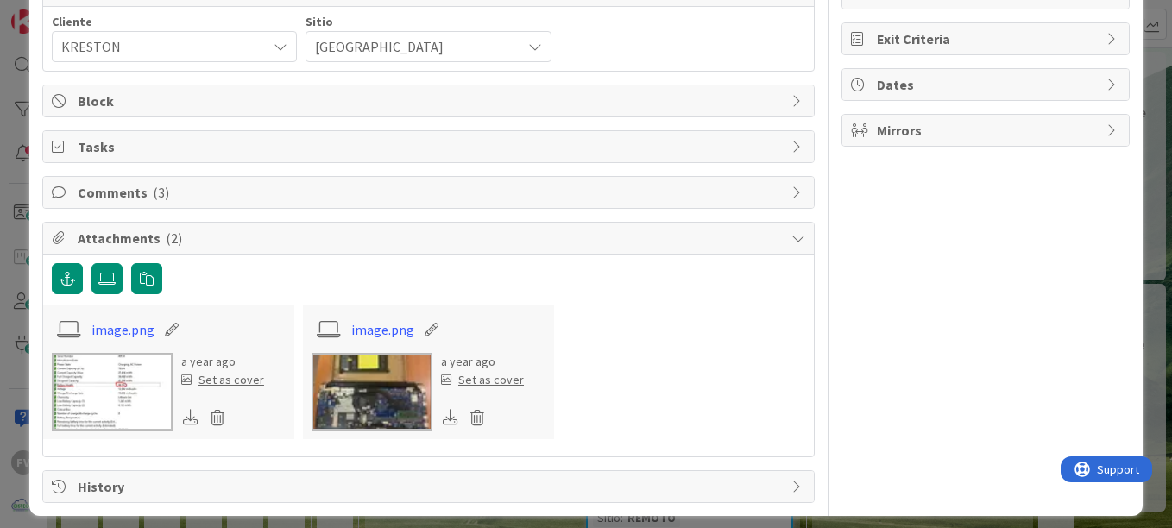
scroll to position [251, 0]
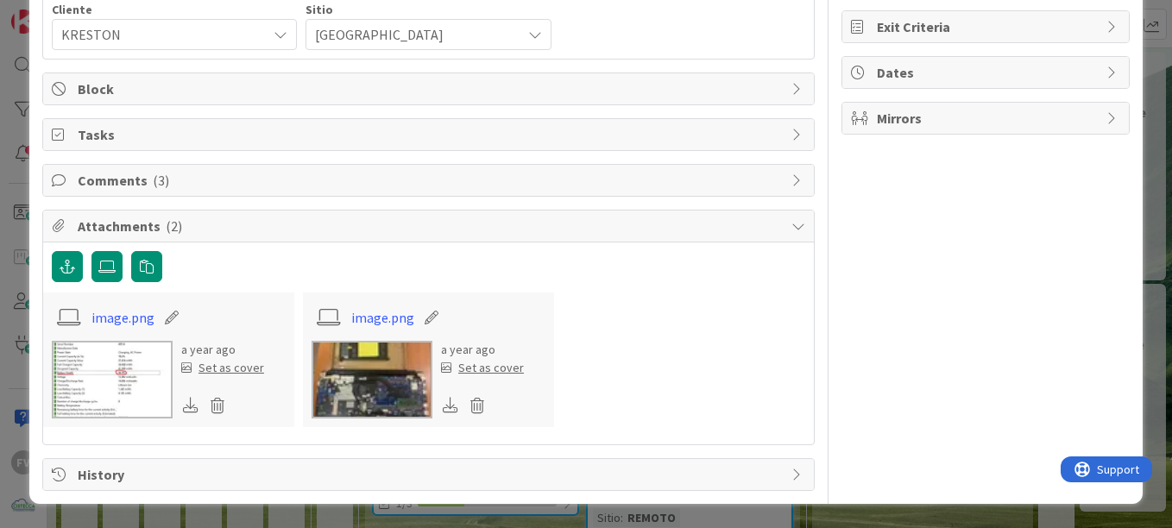
click at [218, 222] on span "Attachments ( 2 )" at bounding box center [430, 226] width 705 height 21
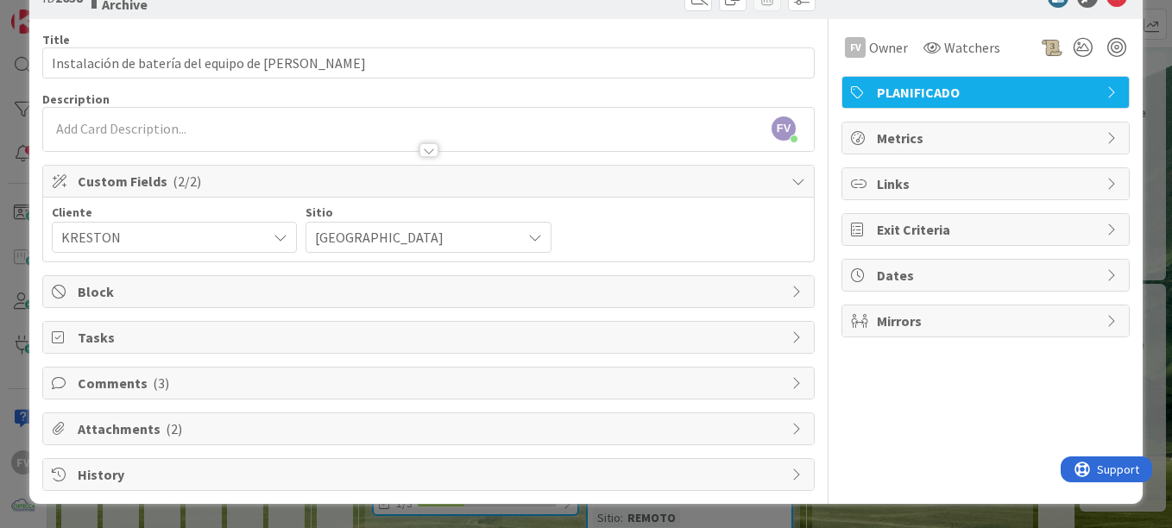
click at [147, 404] on div "Title 49 / 128 Instalación de batería del equipo de Ingrid Tuñon Description FV…" at bounding box center [428, 255] width 773 height 472
click at [153, 389] on span "( 3 )" at bounding box center [161, 383] width 16 height 17
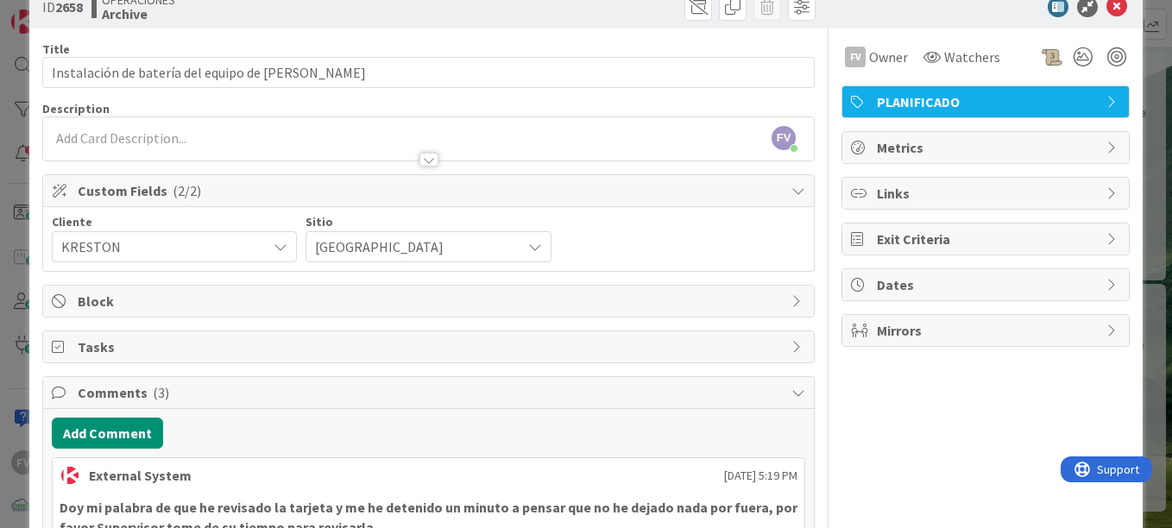
scroll to position [0, 0]
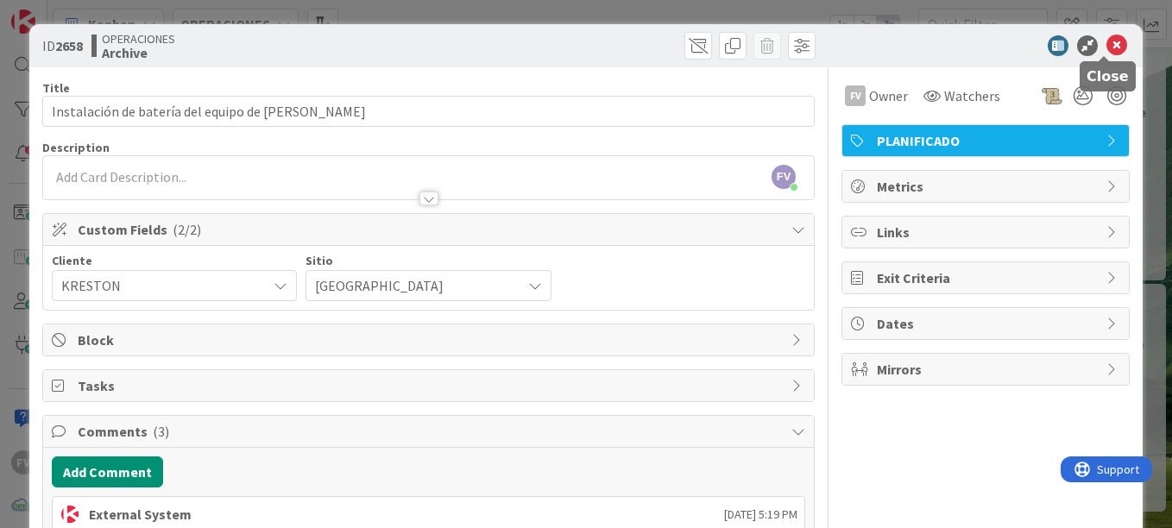
click at [1107, 51] on icon at bounding box center [1117, 45] width 21 height 21
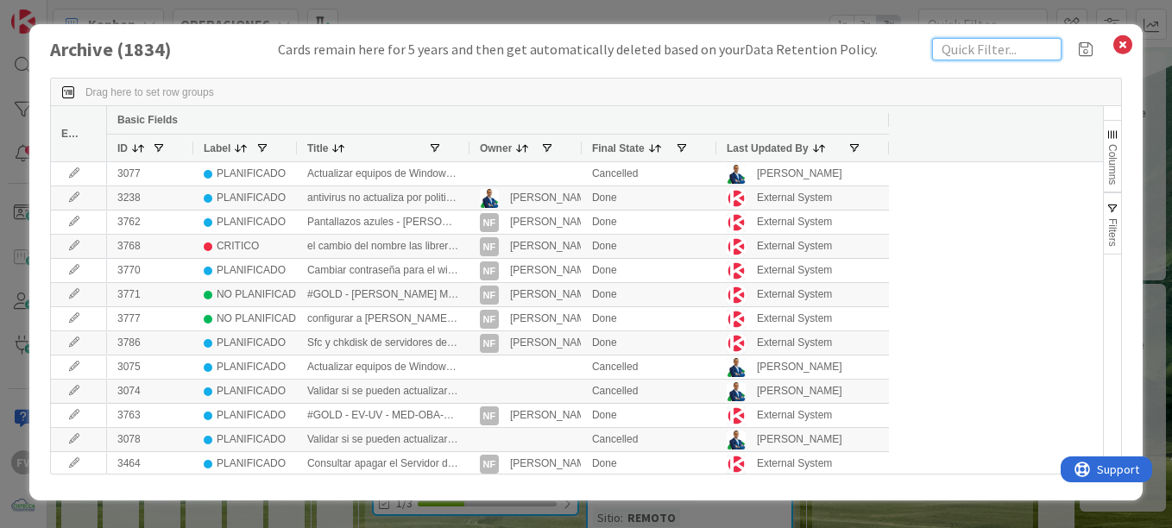
click at [960, 50] on input "text" at bounding box center [996, 49] width 129 height 22
type input "k"
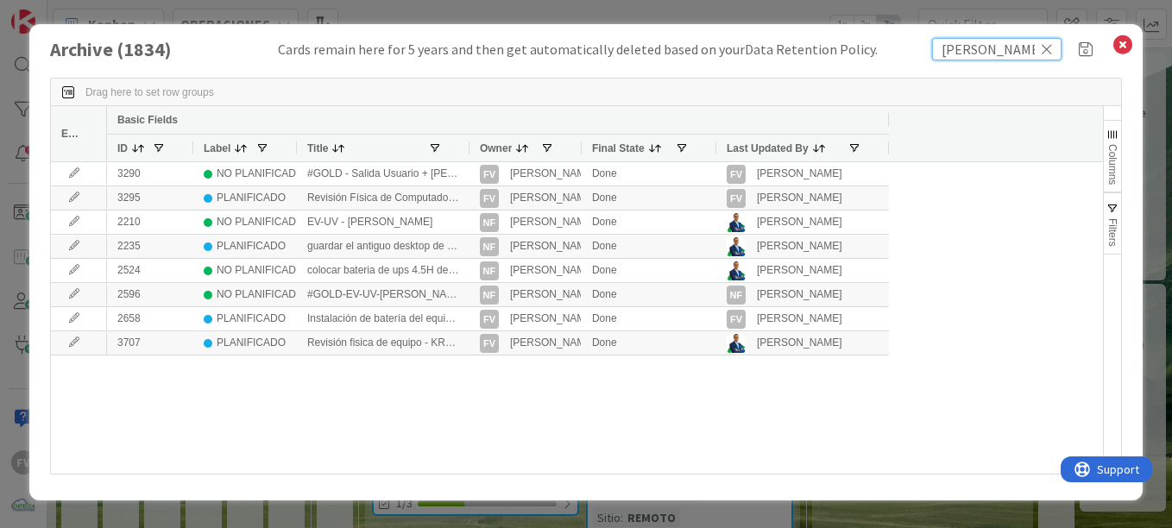
type input "ingrid tuñon"
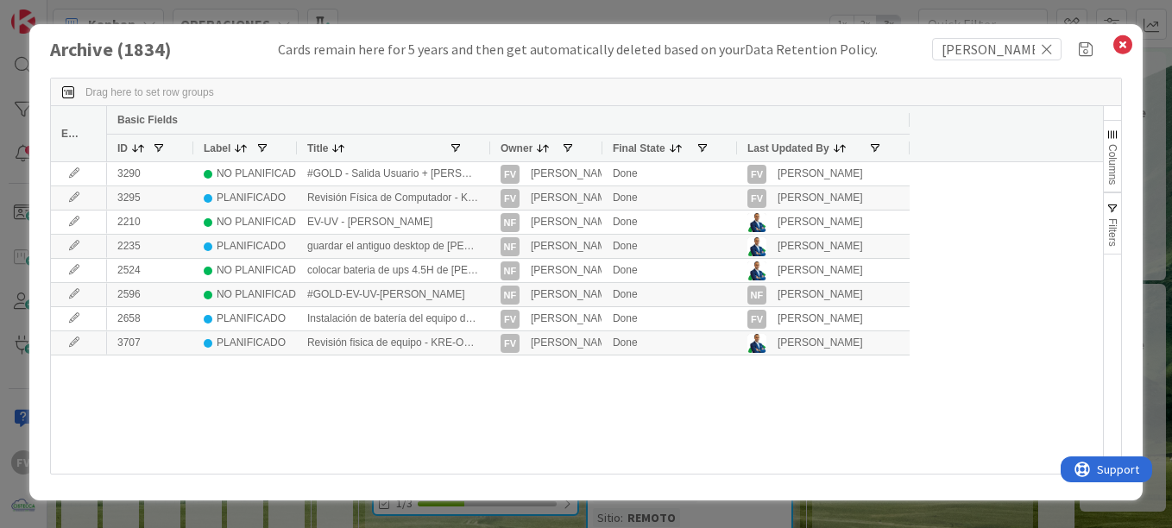
drag, startPoint x: 469, startPoint y: 146, endPoint x: 551, endPoint y: 223, distance: 112.4
click at [493, 147] on div at bounding box center [489, 148] width 7 height 27
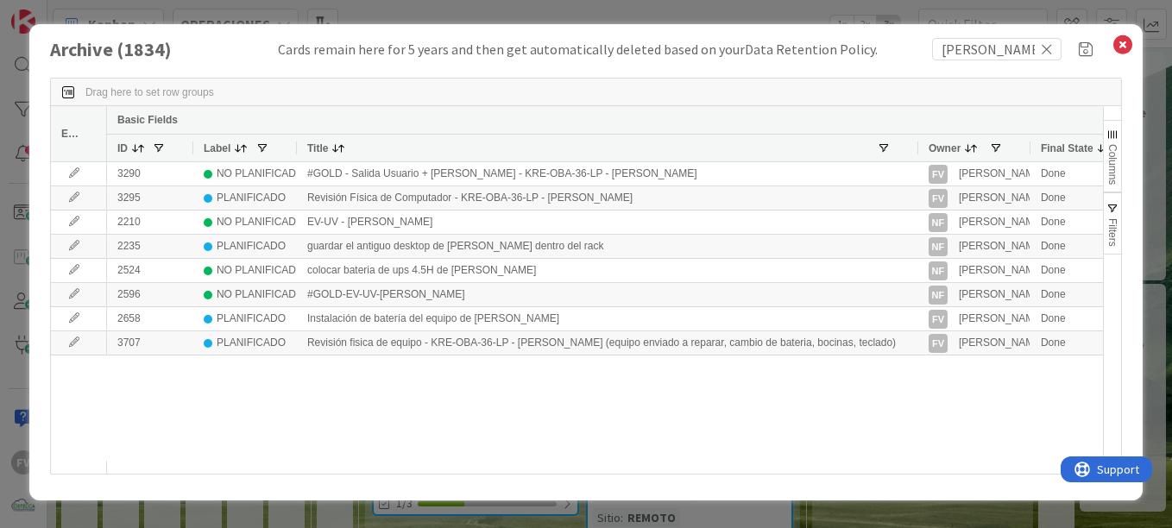
drag, startPoint x: 582, startPoint y: 147, endPoint x: 938, endPoint y: 186, distance: 358.7
click at [938, 186] on div "Edit Basic Fields ID Label Title Owner Final State Last Updated By 3290 NO PLAN…" at bounding box center [577, 290] width 1052 height 368
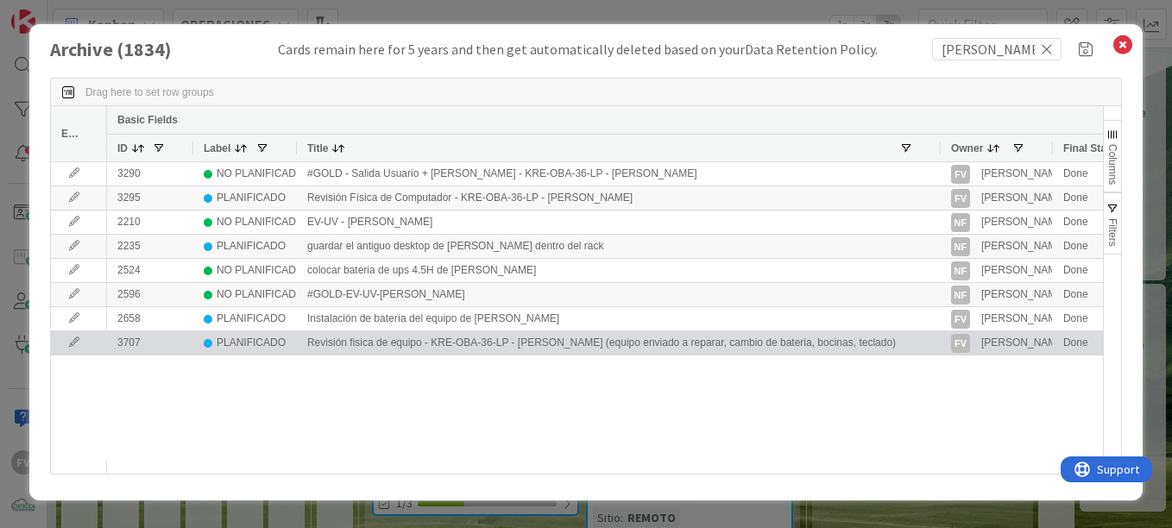
click at [73, 338] on icon at bounding box center [74, 343] width 26 height 10
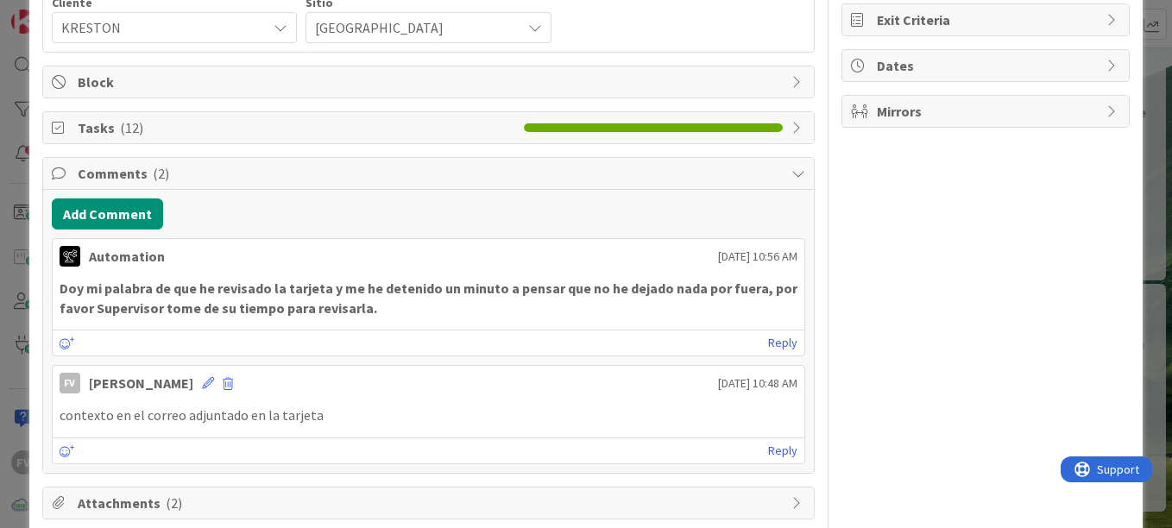
scroll to position [259, 0]
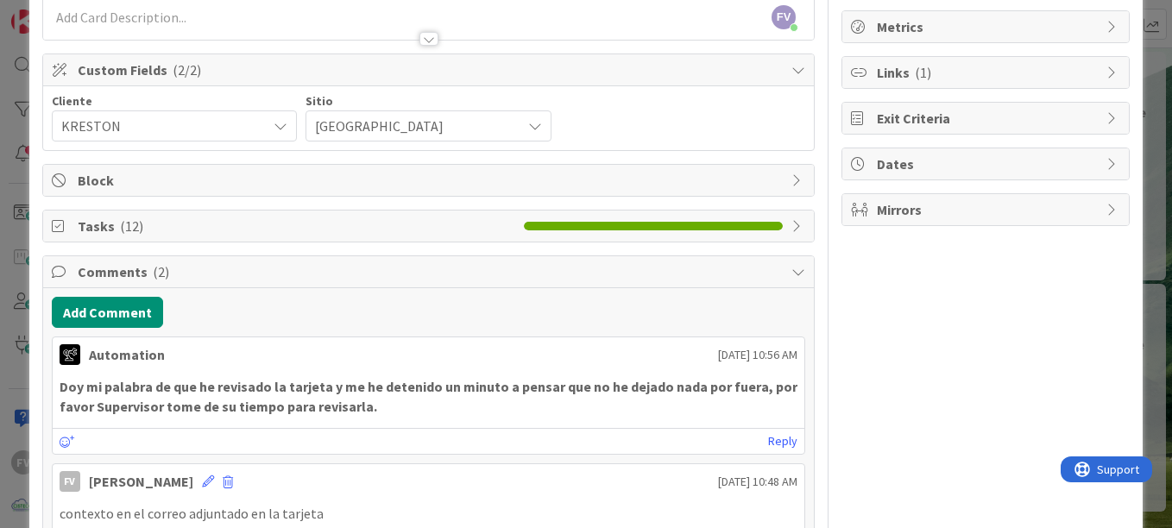
click at [139, 271] on span "Comments ( 2 )" at bounding box center [430, 272] width 705 height 21
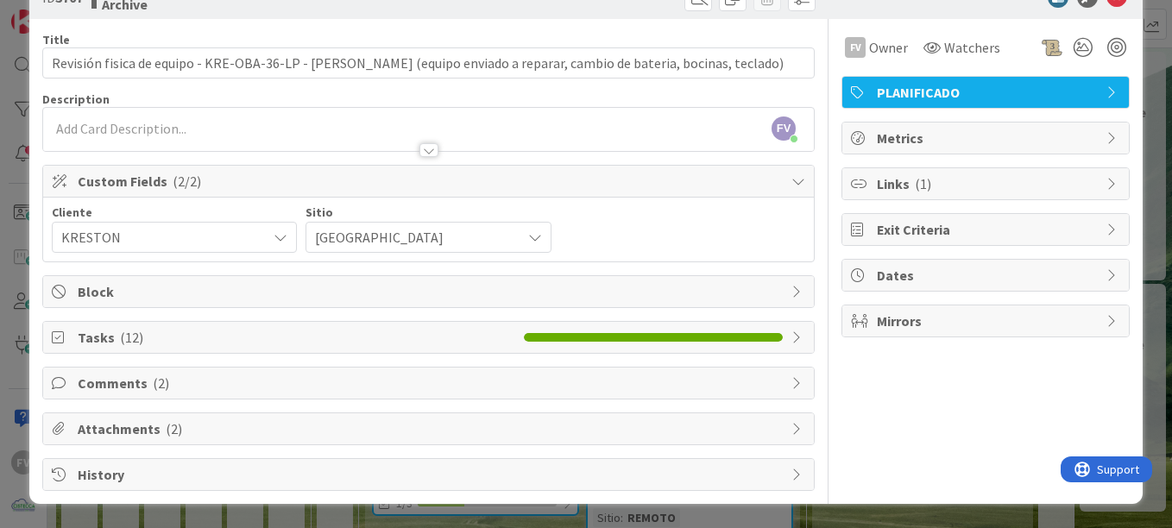
click at [174, 328] on span "Tasks ( 12 )" at bounding box center [297, 337] width 438 height 21
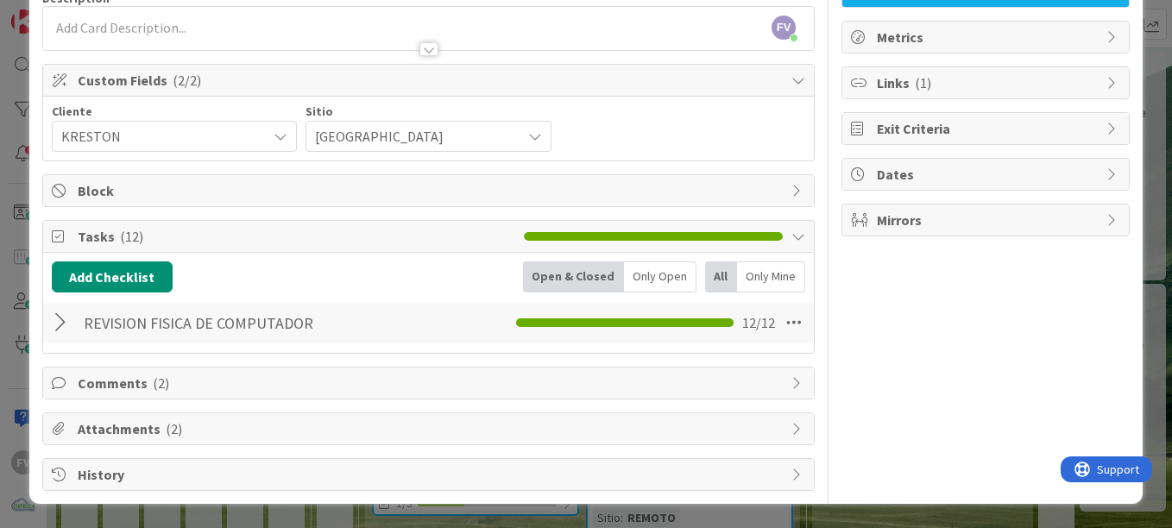
scroll to position [149, 0]
click at [66, 320] on div at bounding box center [63, 322] width 22 height 31
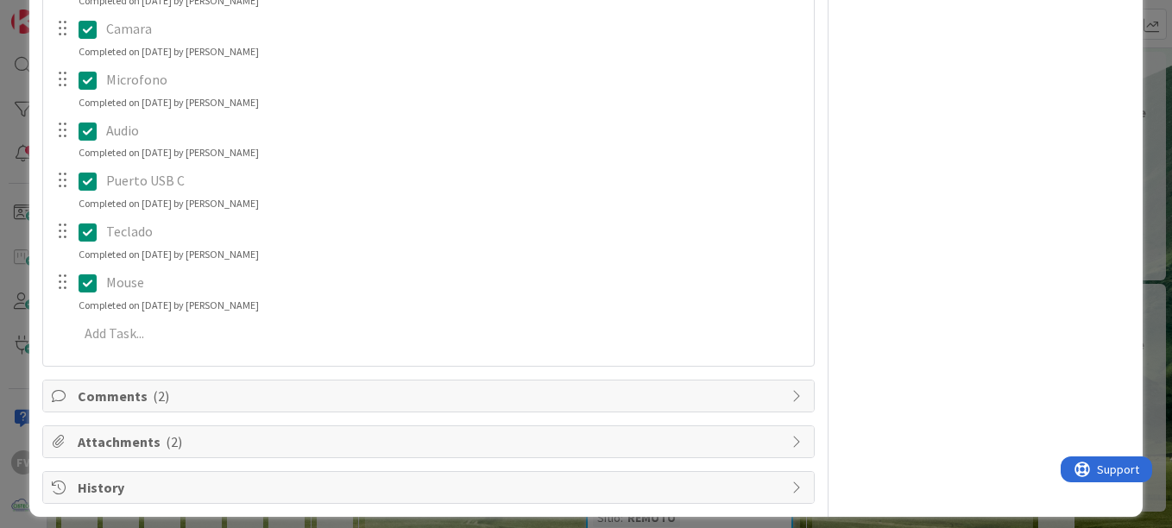
scroll to position [796, 0]
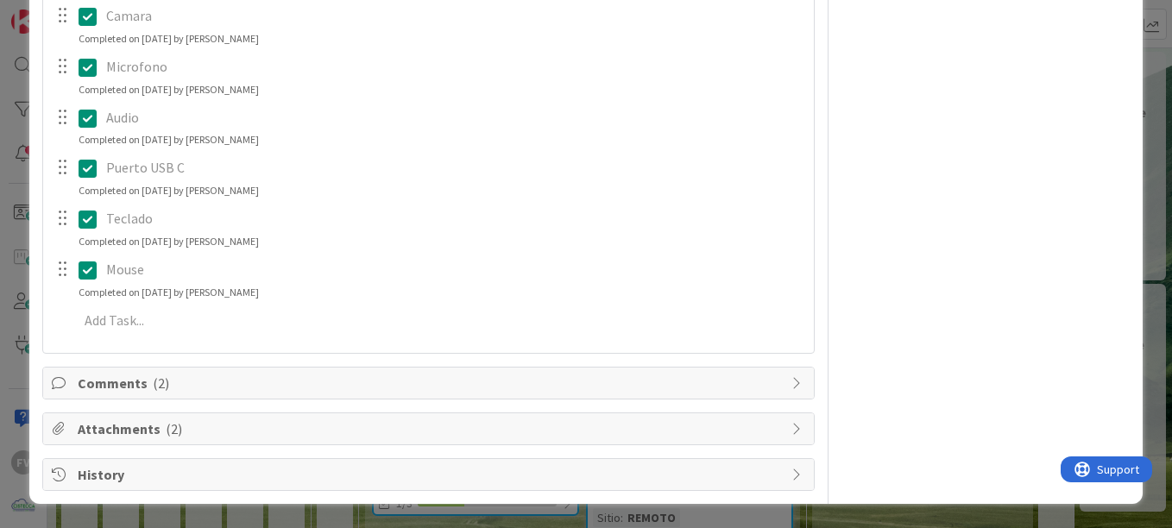
click at [206, 387] on span "Comments ( 2 )" at bounding box center [430, 383] width 705 height 21
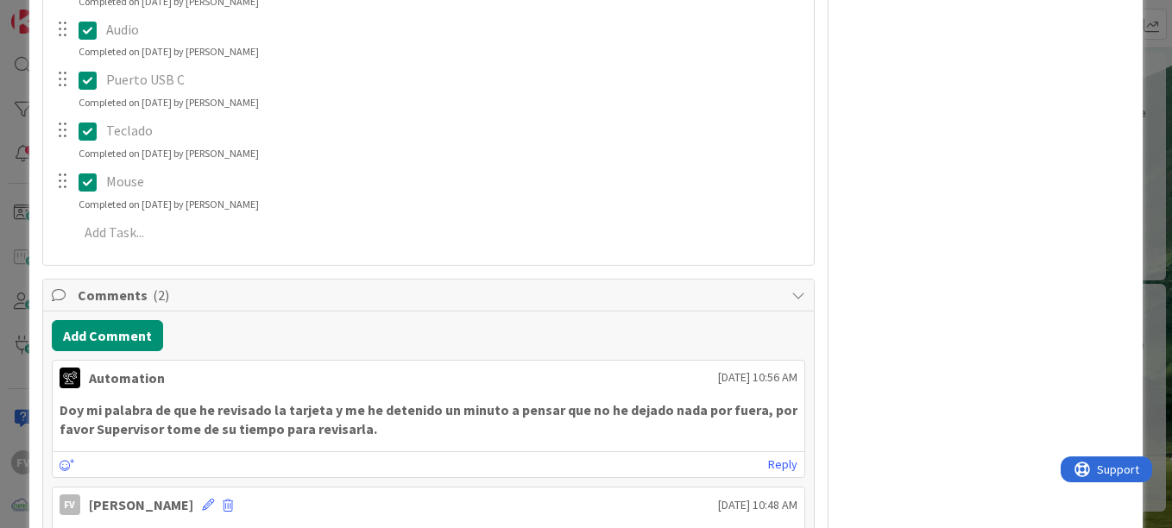
scroll to position [1080, 0]
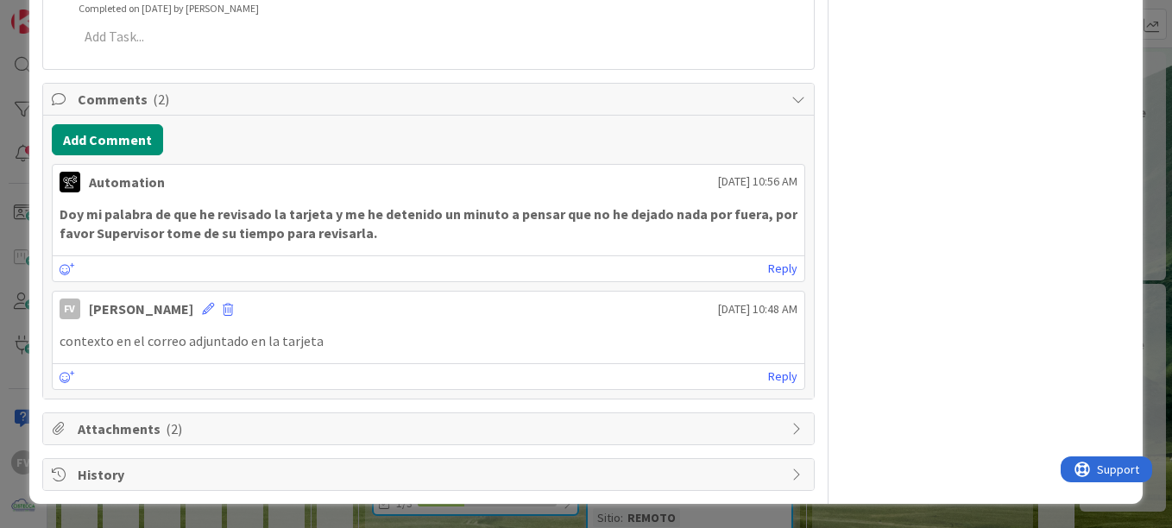
click at [221, 112] on div "Comments ( 2 )" at bounding box center [428, 100] width 771 height 32
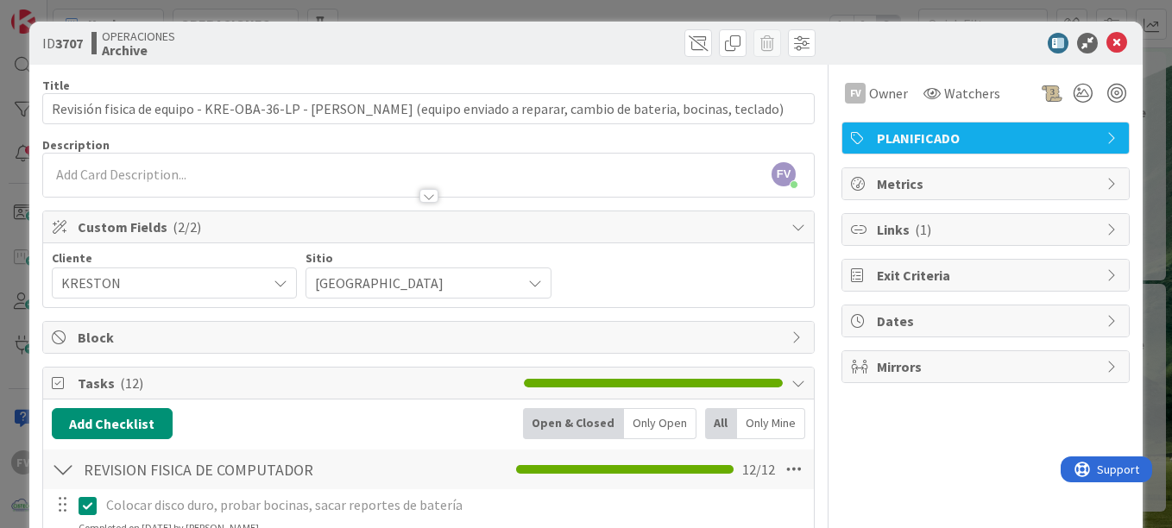
scroll to position [0, 0]
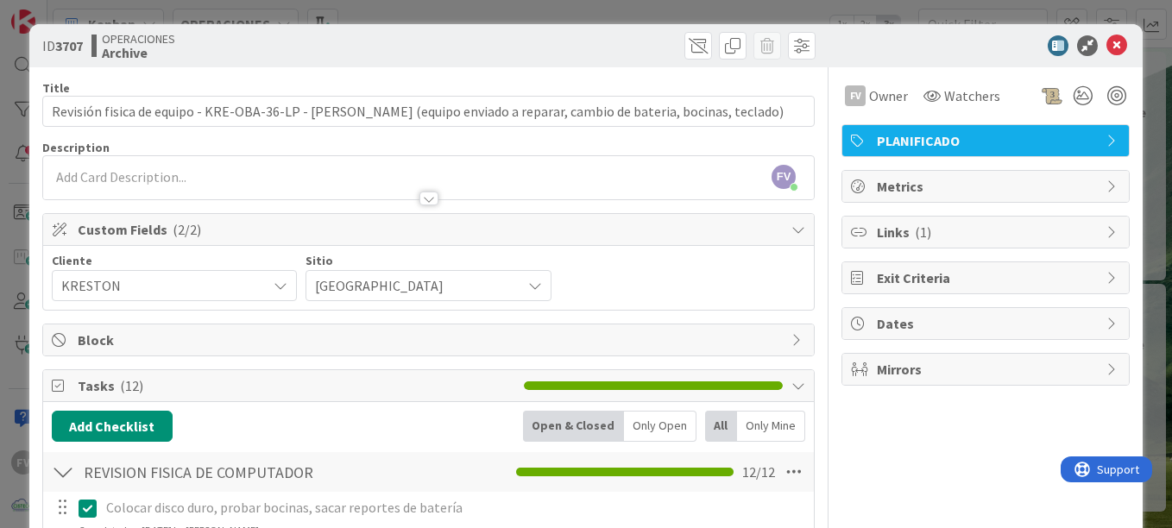
click at [65, 476] on div at bounding box center [63, 472] width 22 height 31
click at [1107, 42] on icon at bounding box center [1117, 45] width 21 height 21
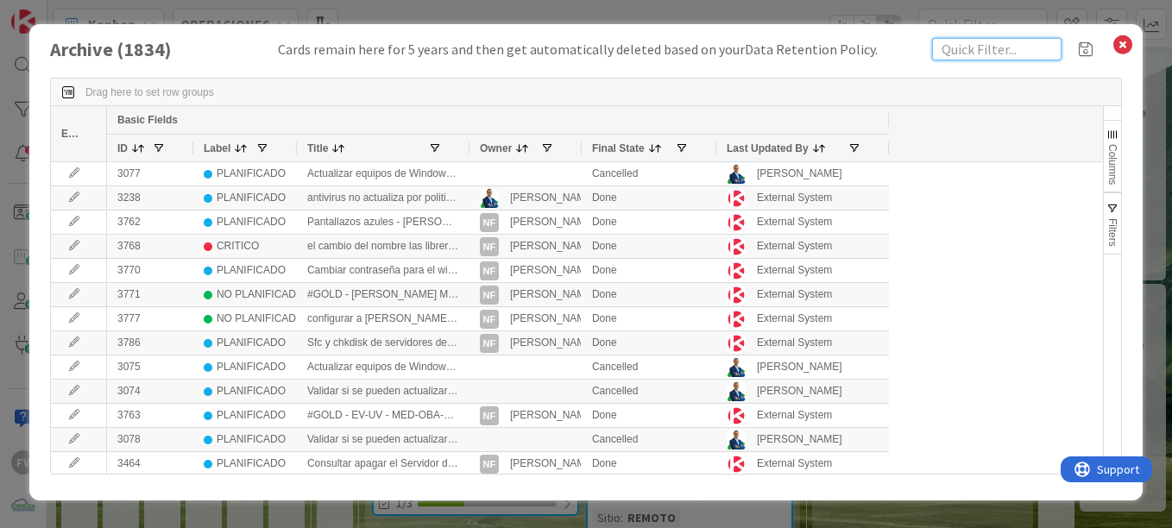
click at [973, 54] on input "text" at bounding box center [996, 49] width 129 height 22
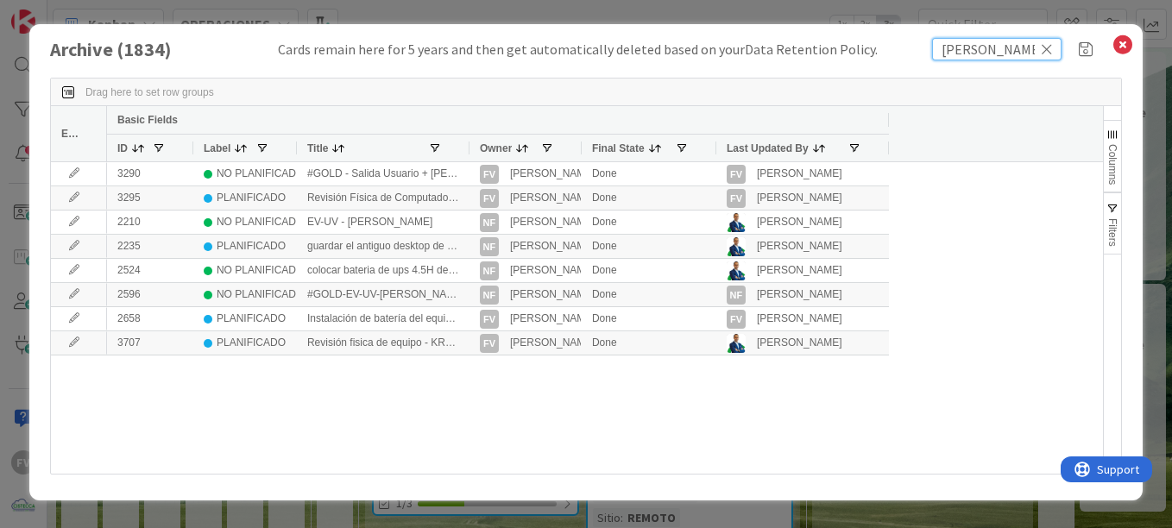
type input "ingrid tuñon"
click at [468, 148] on div at bounding box center [468, 148] width 7 height 27
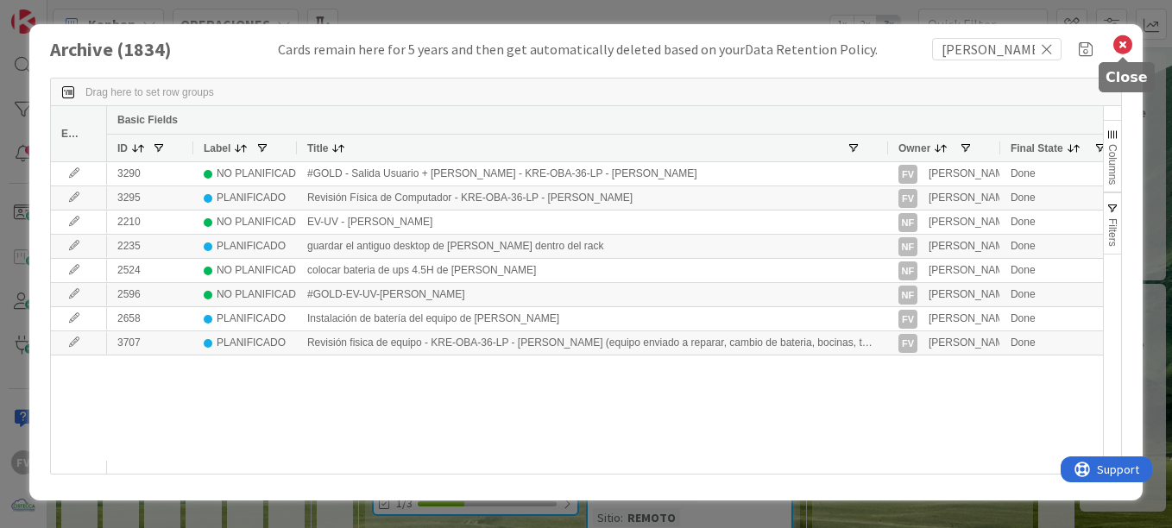
click at [1125, 47] on icon at bounding box center [1123, 45] width 22 height 24
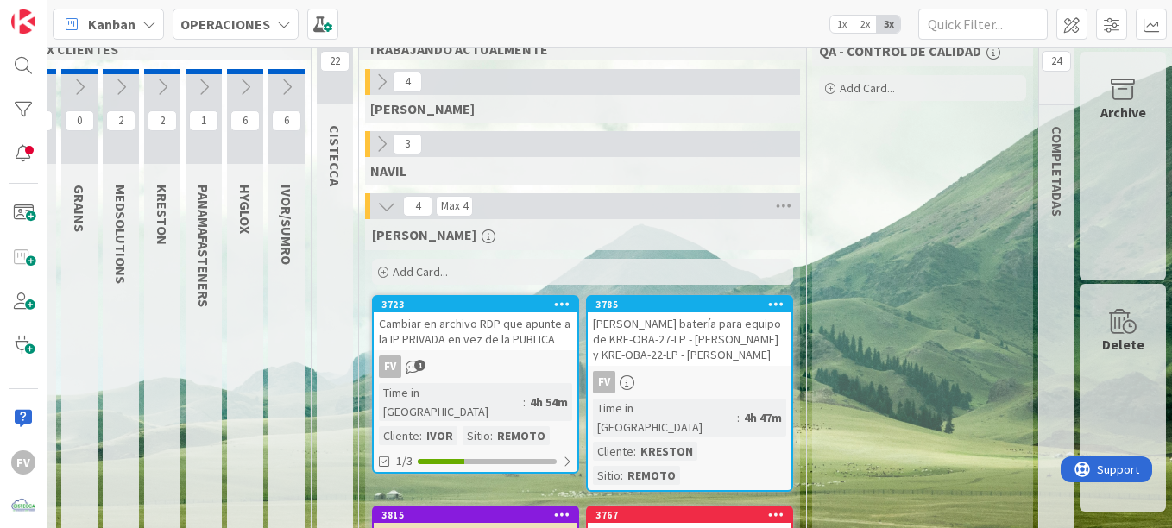
scroll to position [0, 136]
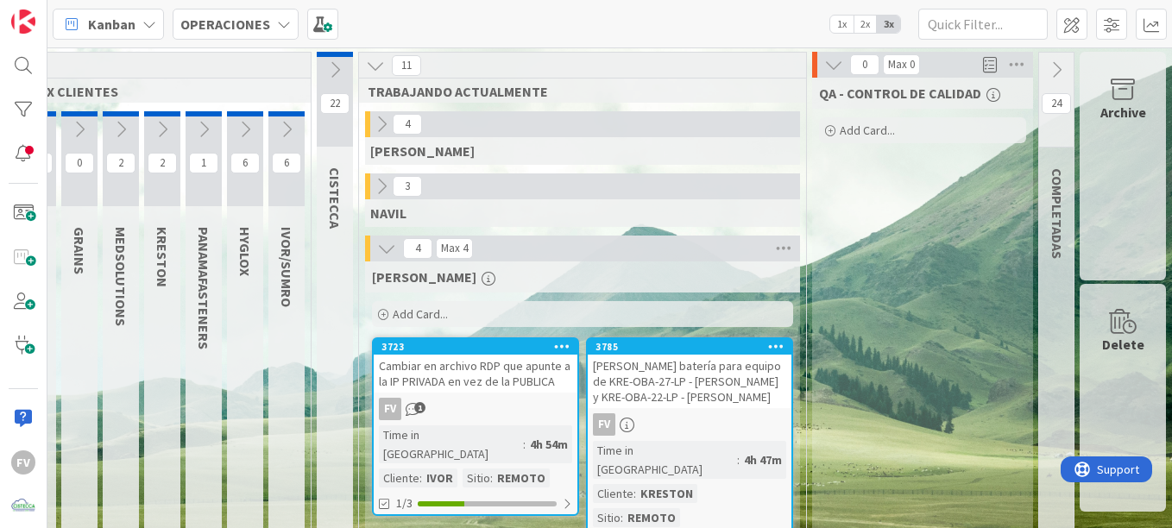
click at [1114, 188] on div "Archive" at bounding box center [1123, 166] width 86 height 229
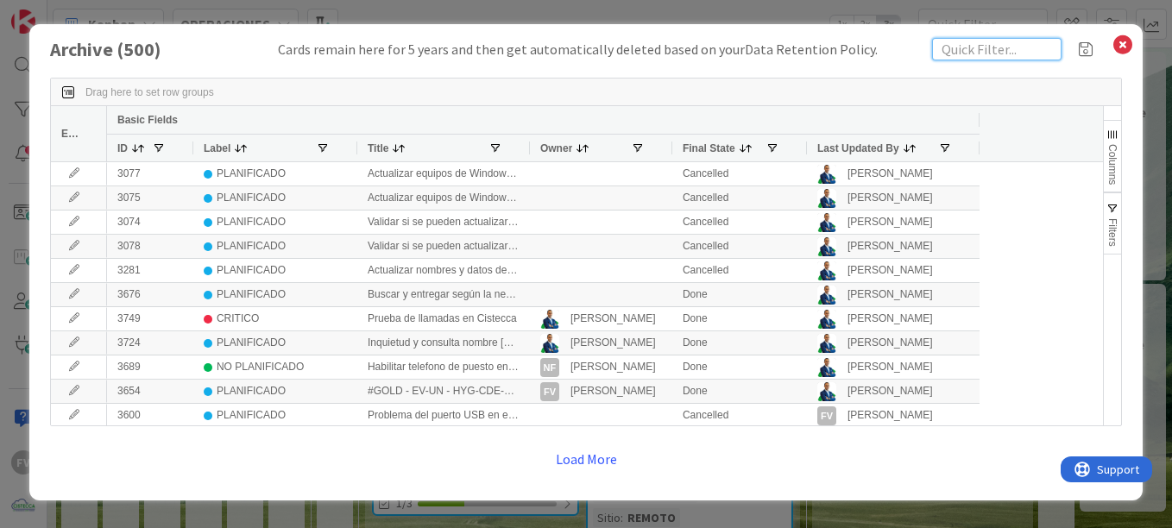
click at [970, 51] on input "text" at bounding box center [996, 49] width 129 height 22
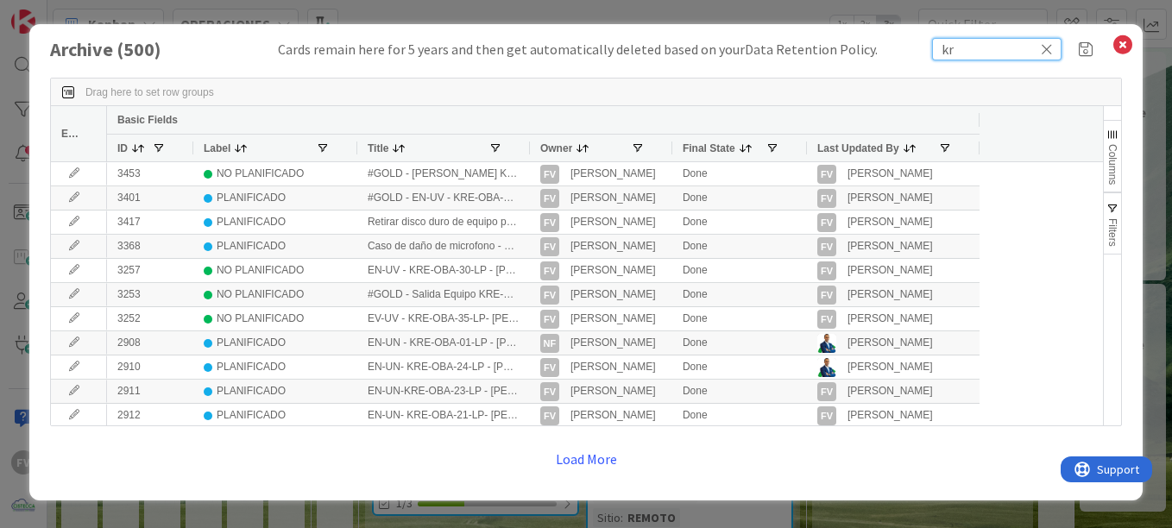
type input "k"
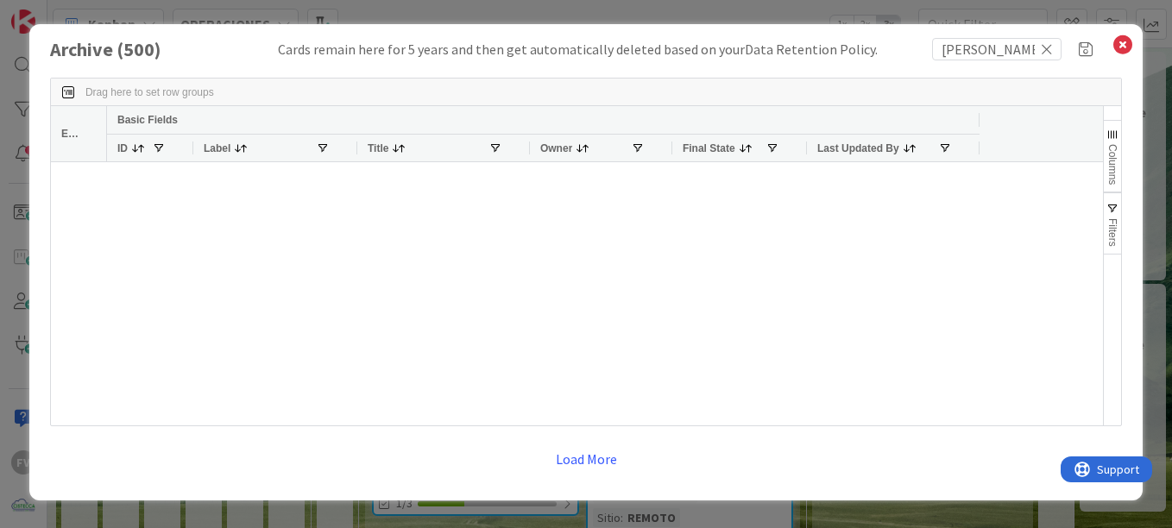
click at [603, 454] on button "Load More" at bounding box center [587, 459] width 84 height 31
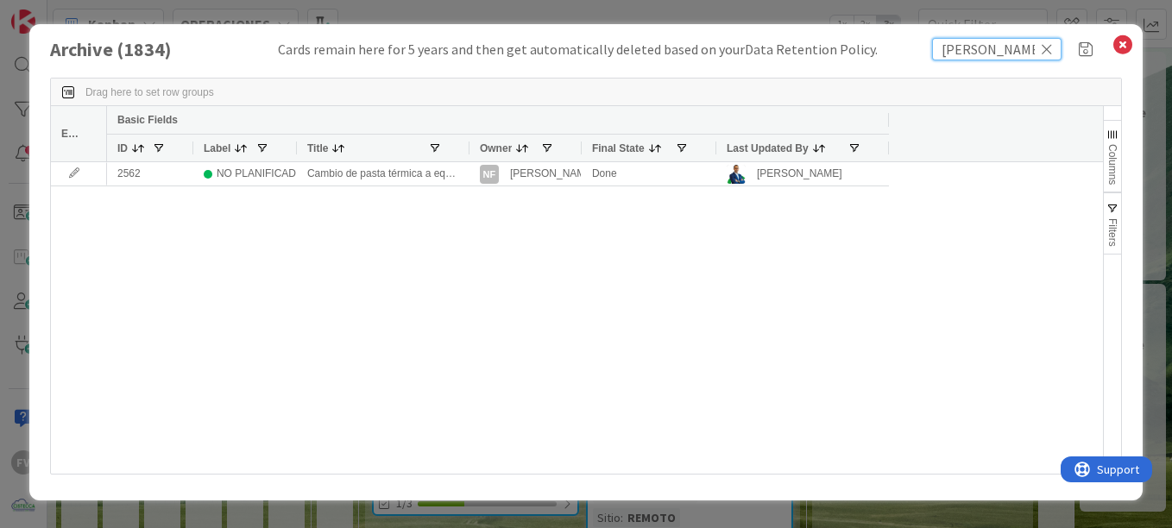
click at [963, 47] on input "jose reyes" at bounding box center [996, 49] width 129 height 22
click at [466, 152] on div at bounding box center [468, 148] width 7 height 27
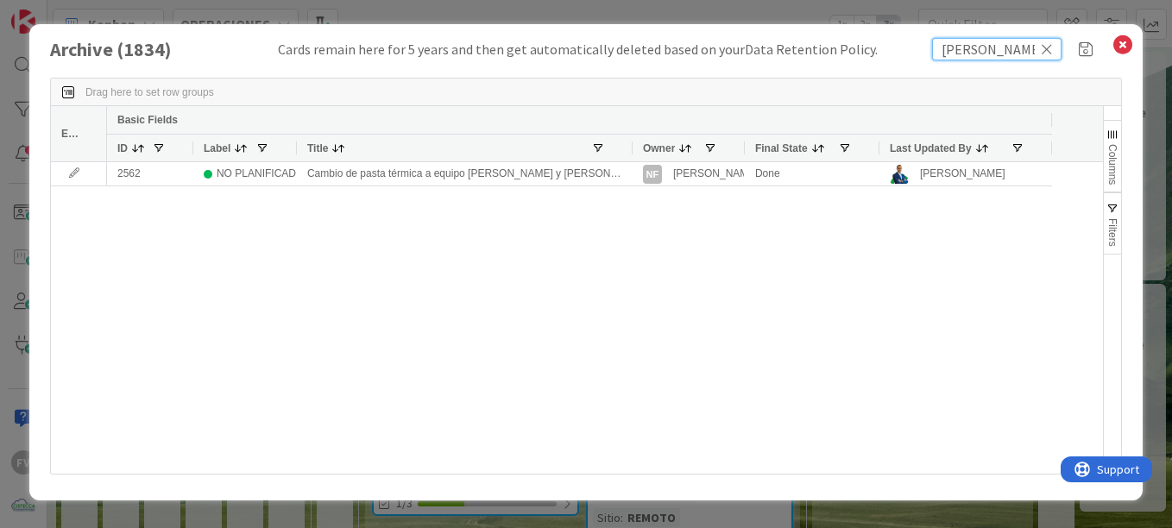
click at [962, 51] on input "jose reyes" at bounding box center [996, 49] width 129 height 22
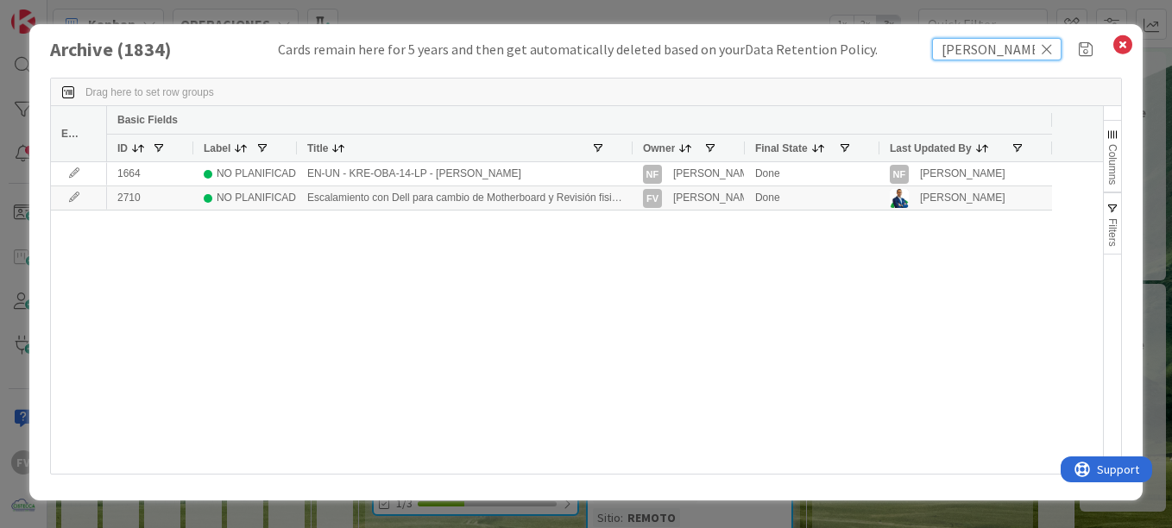
type input "josé reyes"
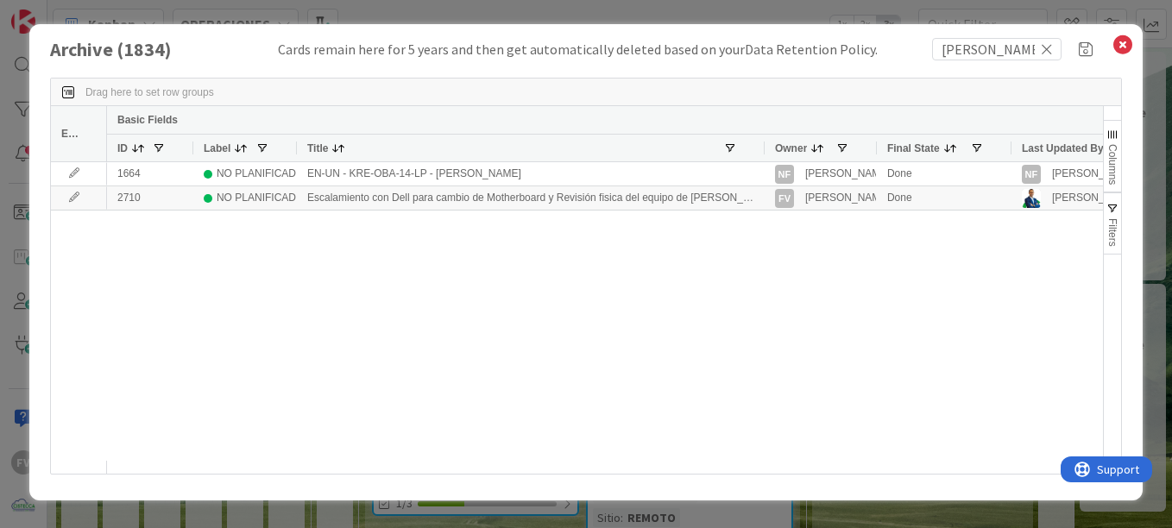
drag, startPoint x: 628, startPoint y: 148, endPoint x: 761, endPoint y: 144, distance: 132.2
click at [761, 144] on div at bounding box center [764, 148] width 7 height 27
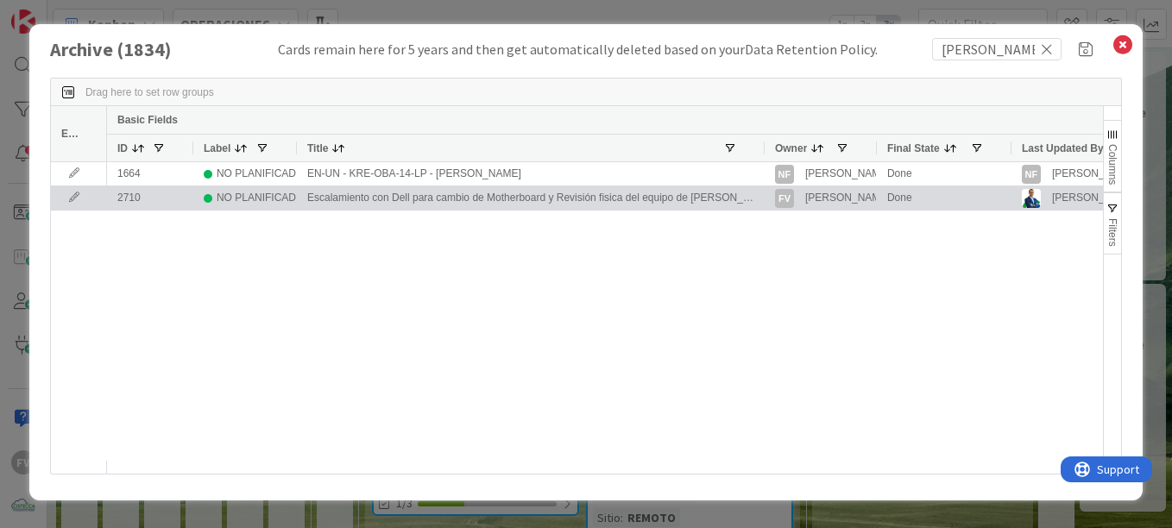
click at [77, 193] on icon at bounding box center [74, 198] width 26 height 10
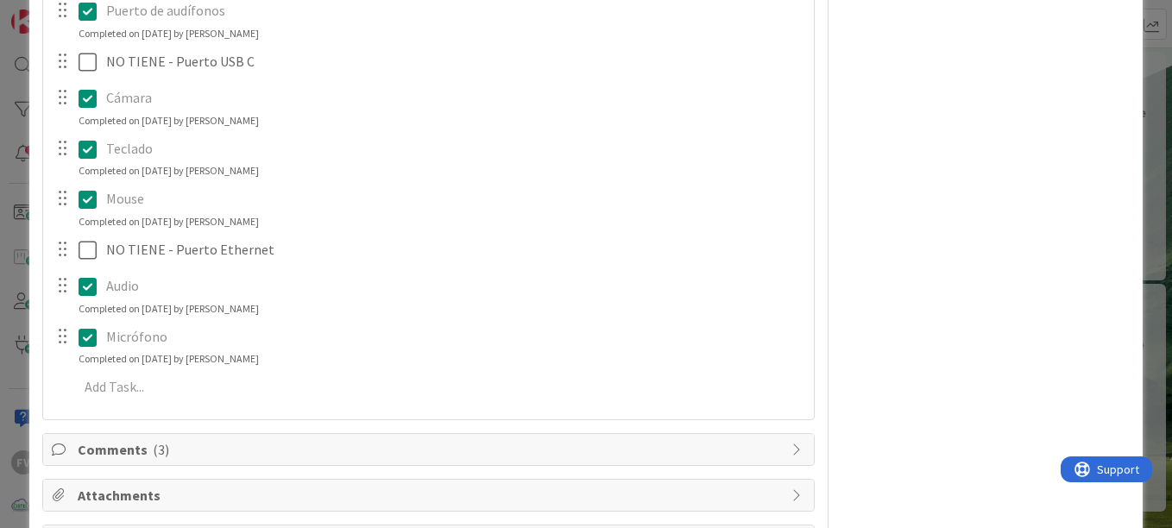
scroll to position [716, 0]
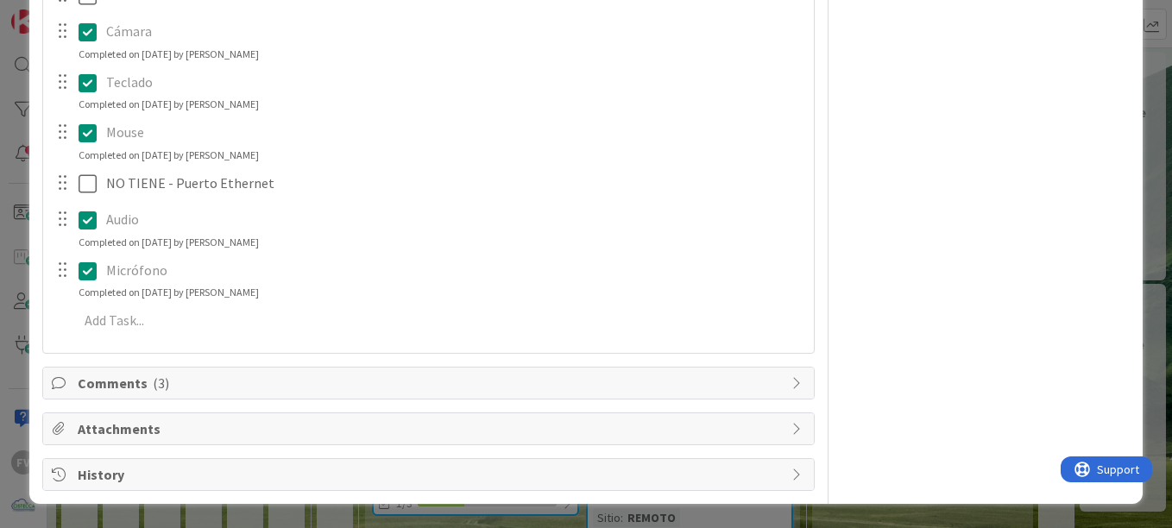
click at [370, 386] on span "Comments ( 3 )" at bounding box center [430, 383] width 705 height 21
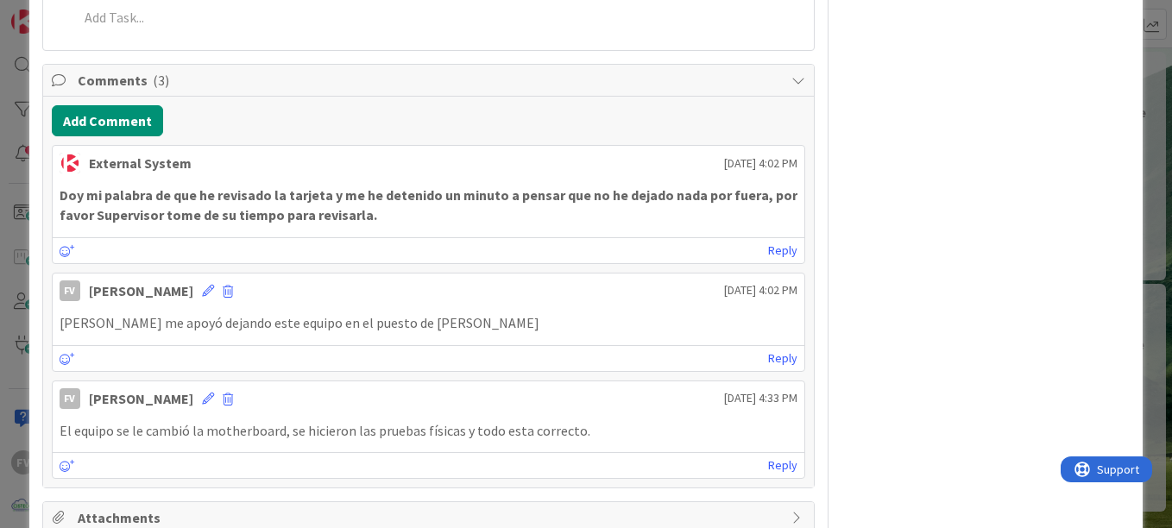
scroll to position [1108, 0]
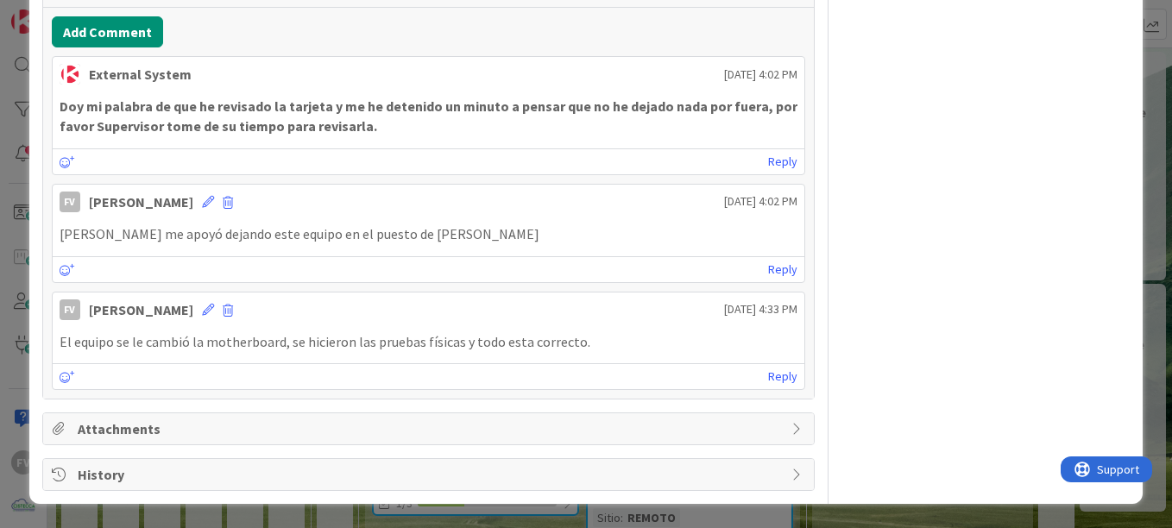
click at [1140, 340] on div "ID 2710 OPERACIONES Archive Title 91 / 128 Escalamiento con Dell para cambio de…" at bounding box center [586, 264] width 1172 height 528
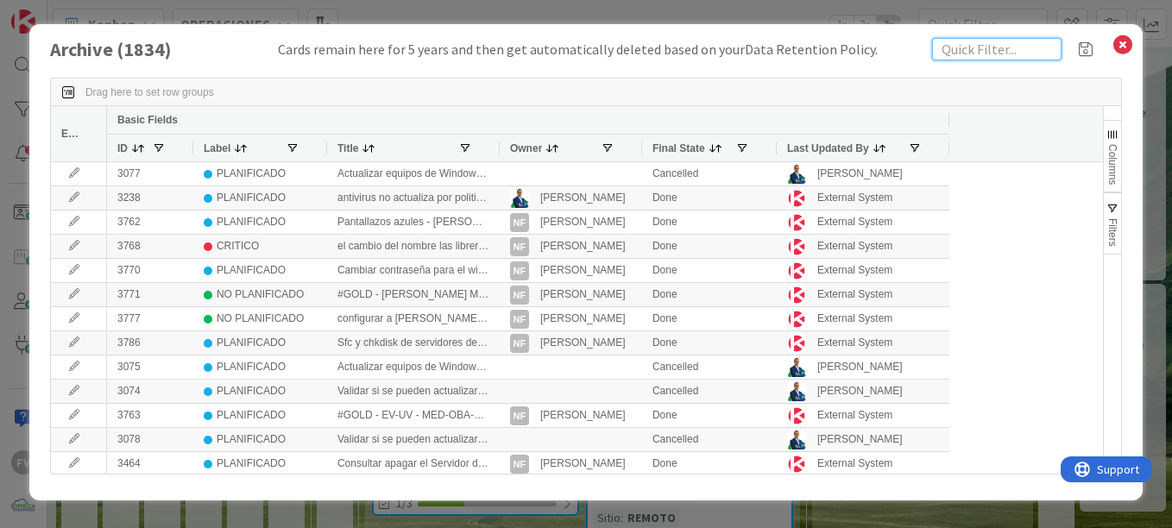
click at [974, 52] on input "text" at bounding box center [996, 49] width 129 height 22
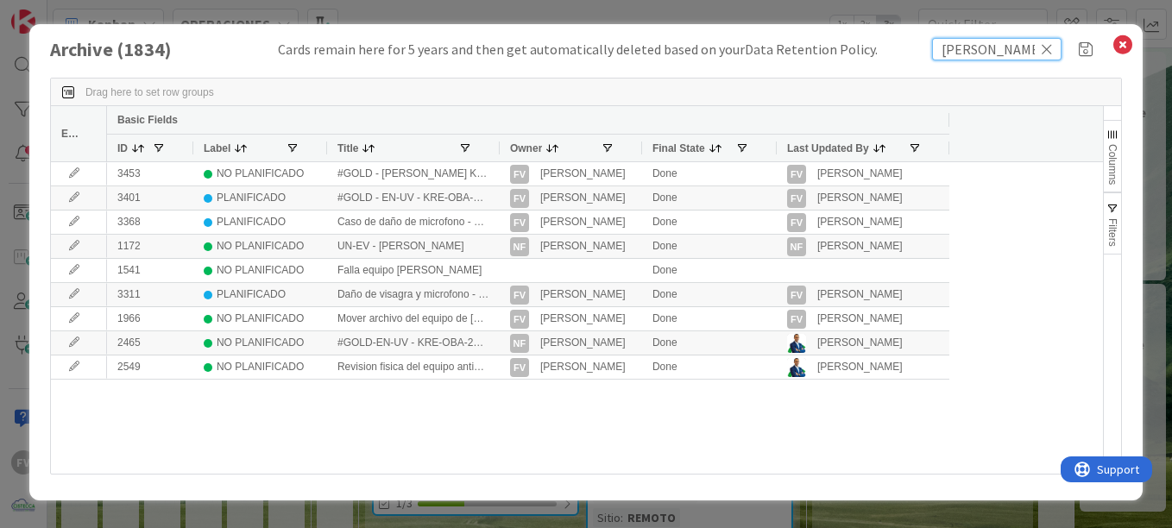
type input "alexander flores"
click at [498, 151] on div at bounding box center [499, 148] width 7 height 27
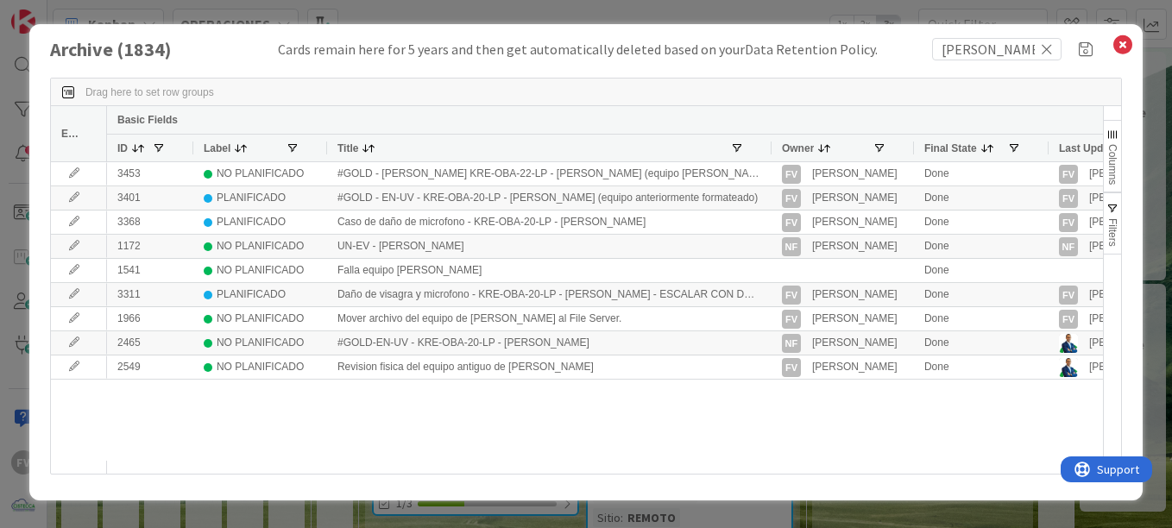
click at [542, 511] on div "Archive ( 1834 ) Cards remain here for 5 years and then get automatically delet…" at bounding box center [586, 264] width 1172 height 528
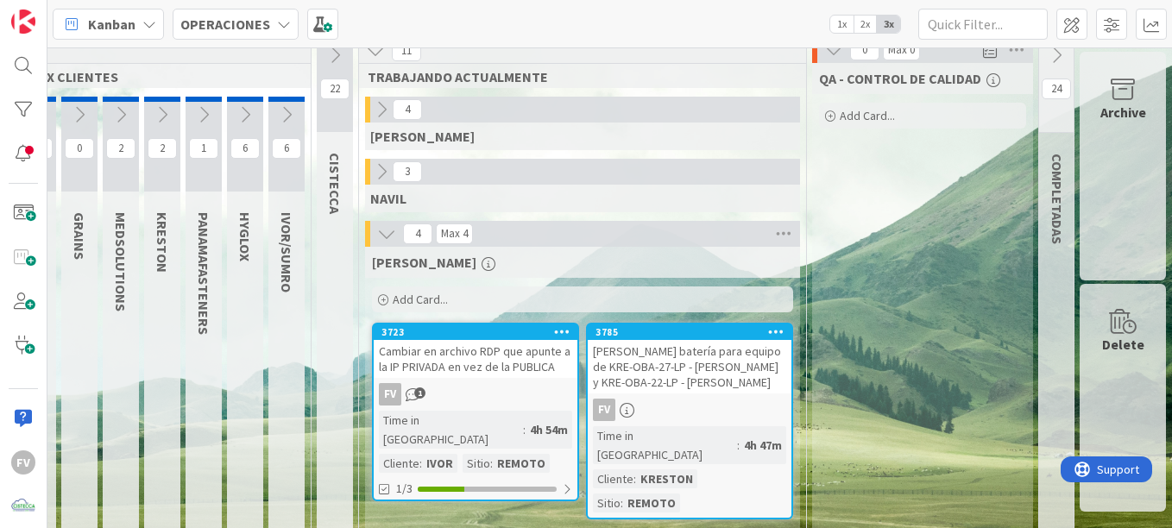
click at [1129, 112] on div "Archive" at bounding box center [1124, 112] width 46 height 21
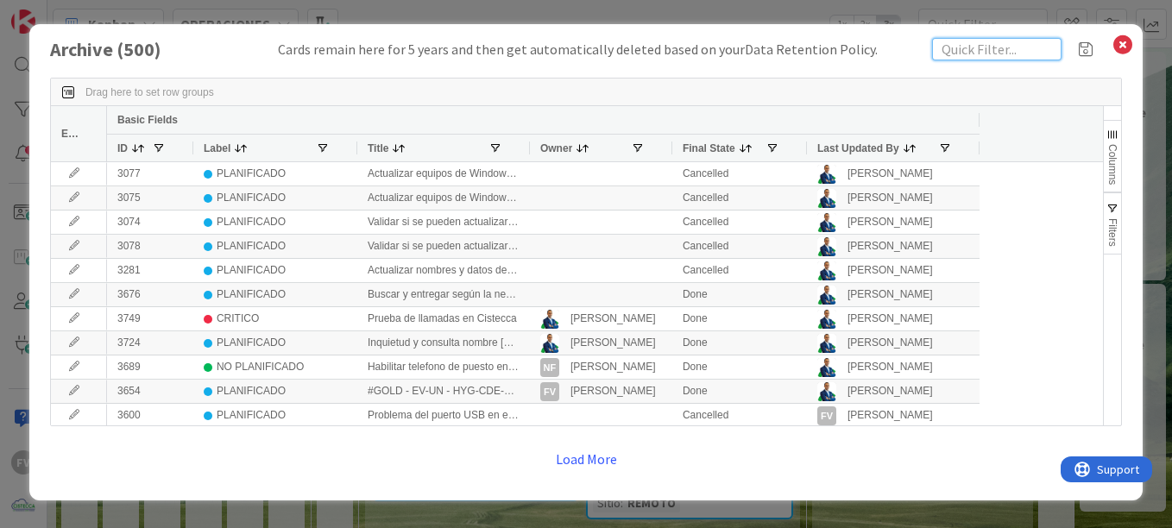
click at [961, 56] on input "text" at bounding box center [996, 49] width 129 height 22
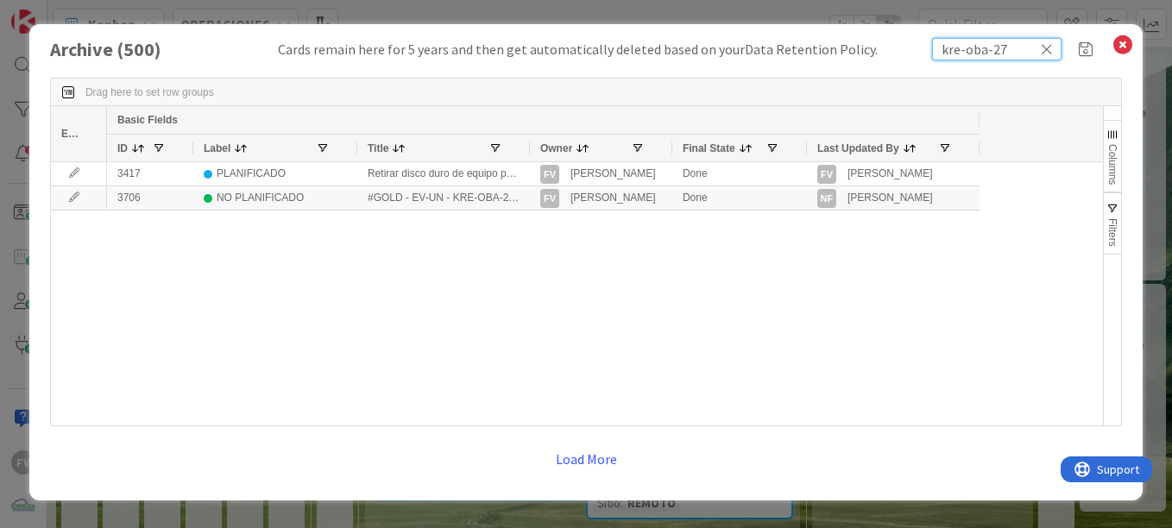
type input "kre-oba-27"
click at [522, 150] on div "Title" at bounding box center [443, 148] width 173 height 28
click at [529, 148] on div at bounding box center [529, 148] width 7 height 27
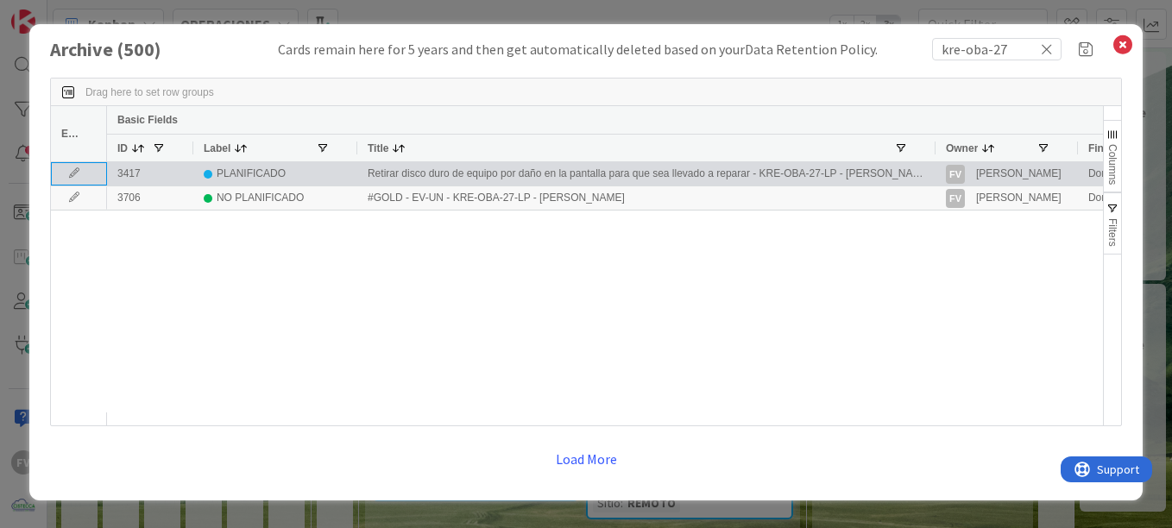
click at [70, 173] on icon at bounding box center [74, 173] width 26 height 10
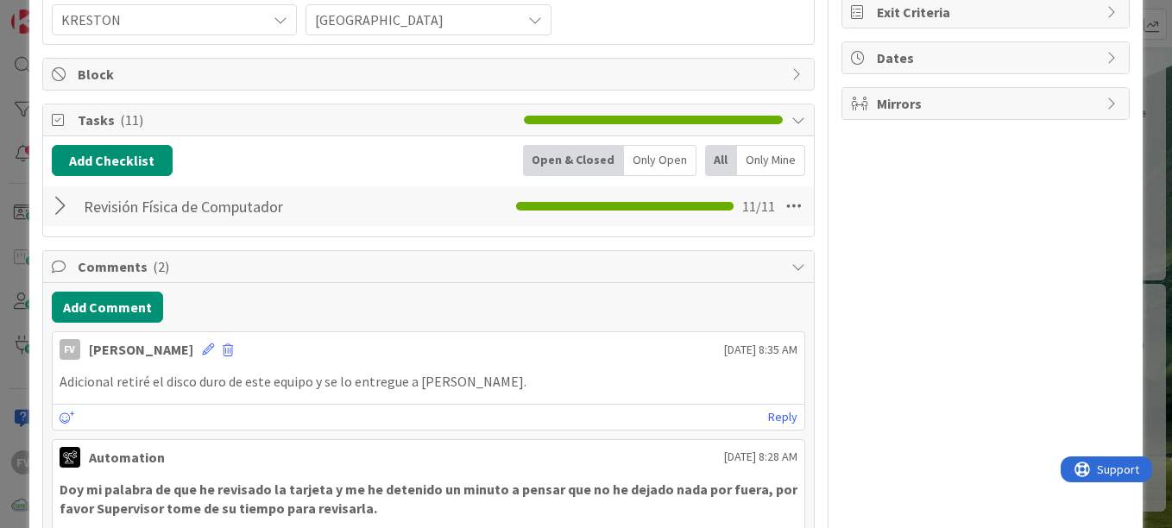
scroll to position [259, 0]
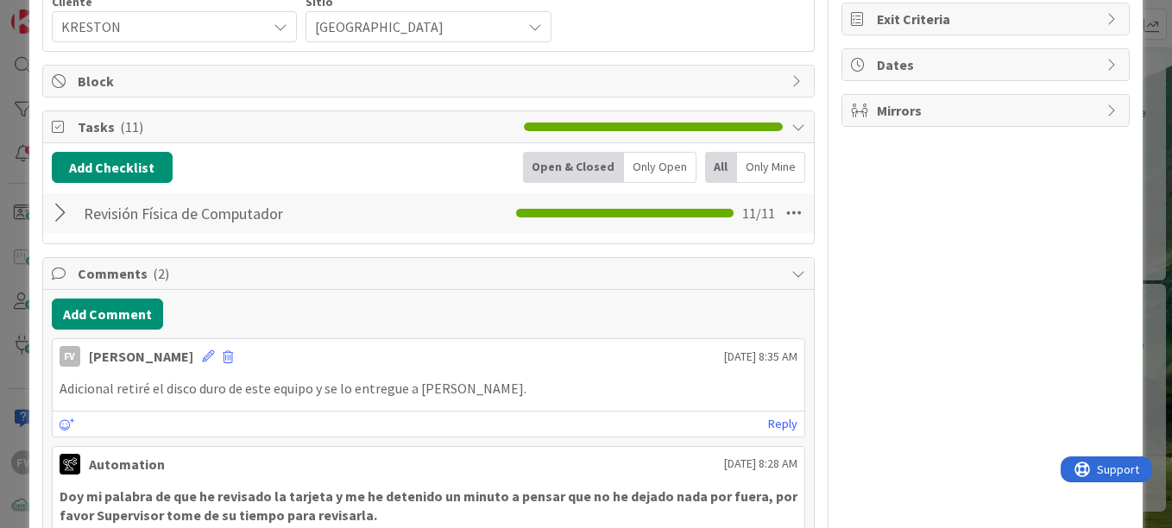
click at [64, 215] on div at bounding box center [63, 213] width 22 height 31
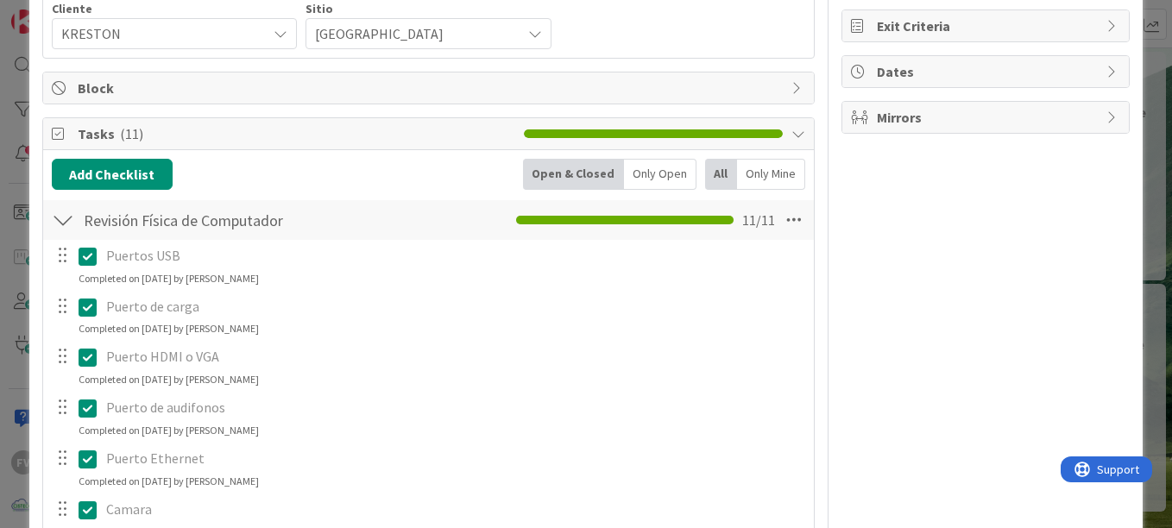
scroll to position [166, 0]
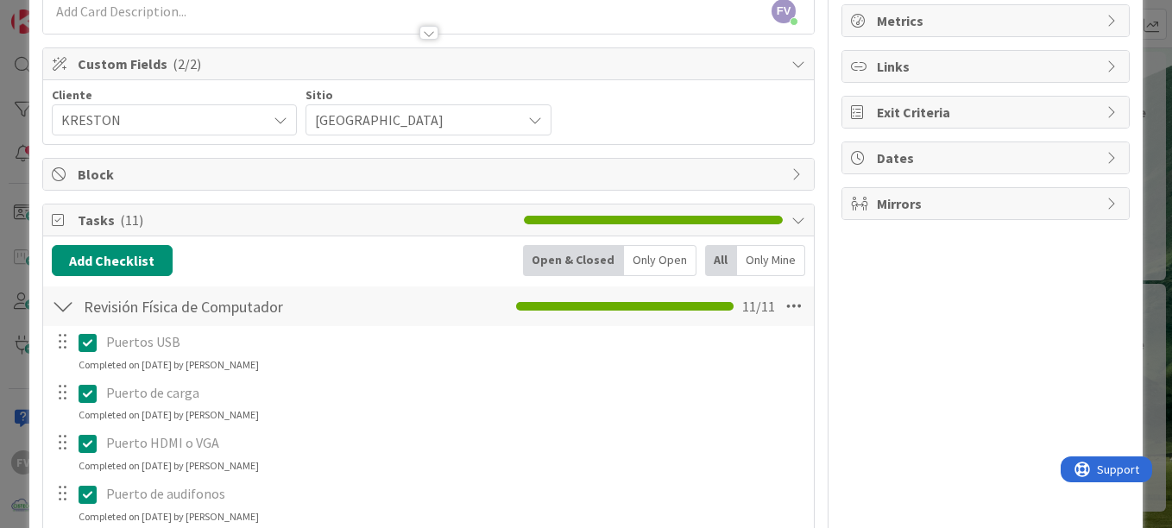
click at [65, 307] on div at bounding box center [63, 306] width 22 height 31
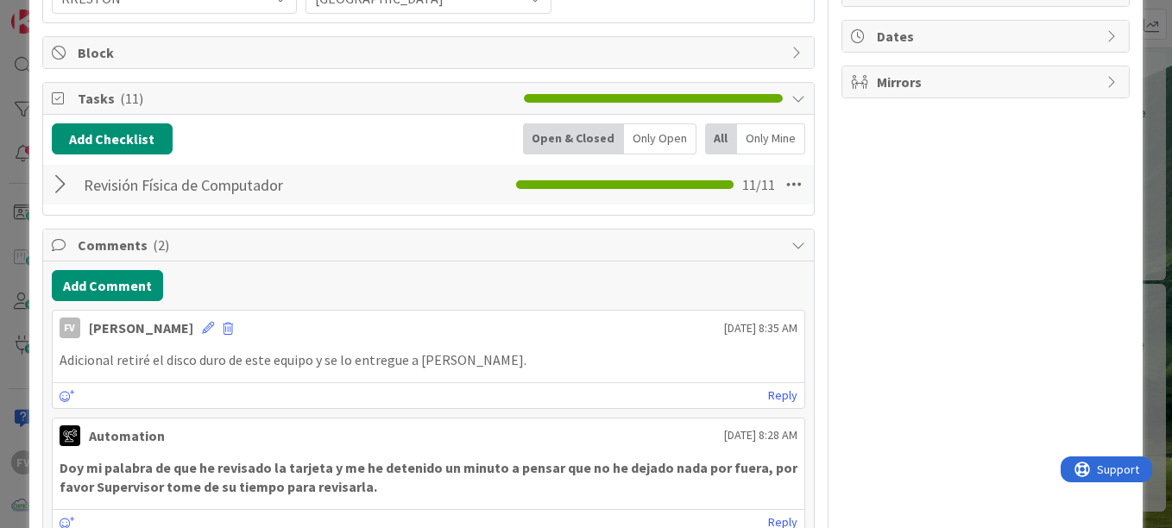
scroll to position [259, 0]
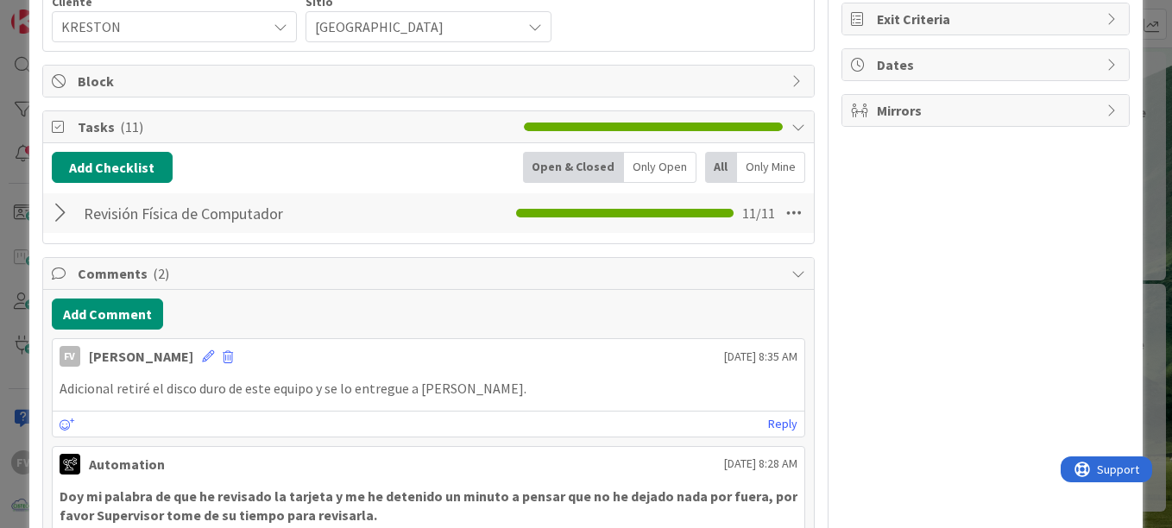
click at [56, 207] on div at bounding box center [63, 213] width 22 height 31
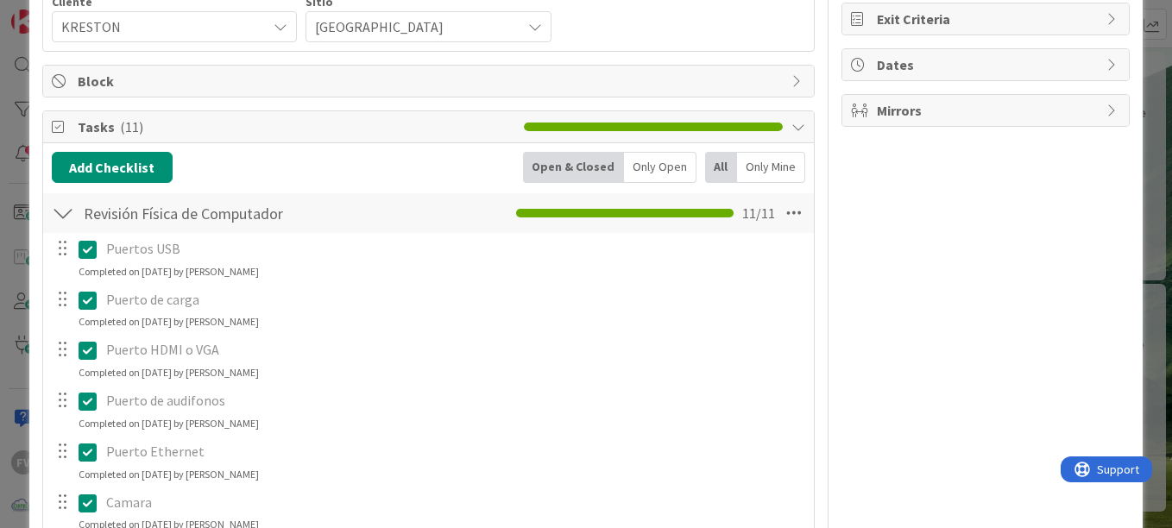
click at [56, 207] on div at bounding box center [63, 213] width 22 height 31
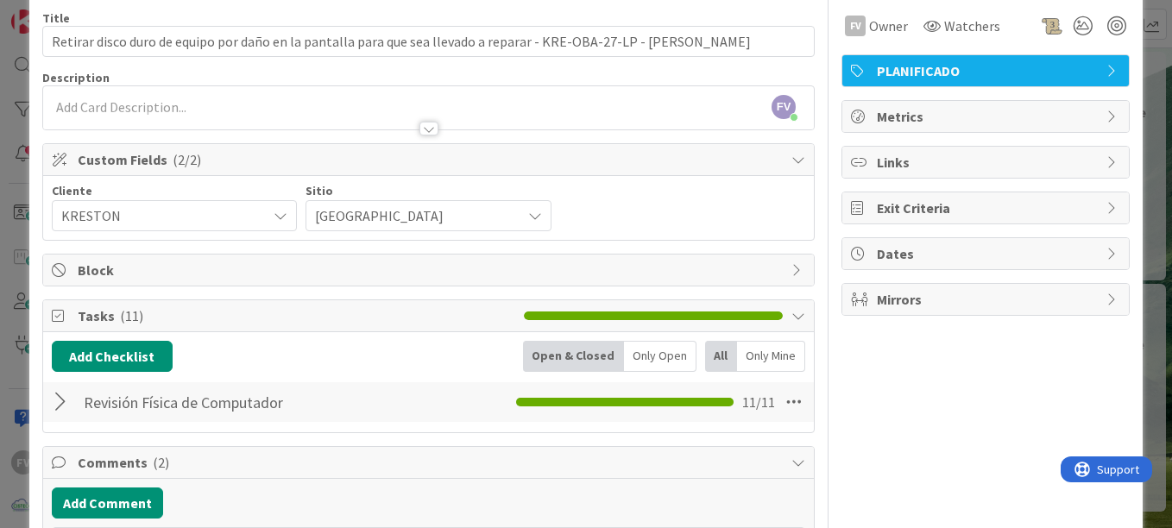
scroll to position [0, 0]
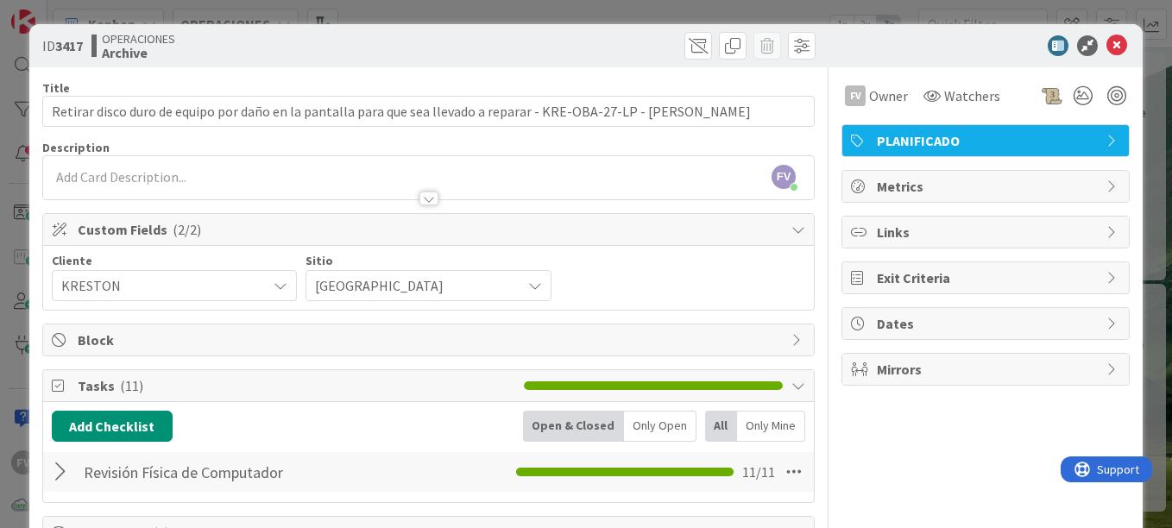
click at [1129, 53] on div "ID 3417 OPERACIONES Archive" at bounding box center [586, 45] width 1114 height 43
click at [1133, 77] on div "ID 3417 OPERACIONES Archive Title 116 / 128 Retirar disco duro de equipo por da…" at bounding box center [586, 264] width 1172 height 528
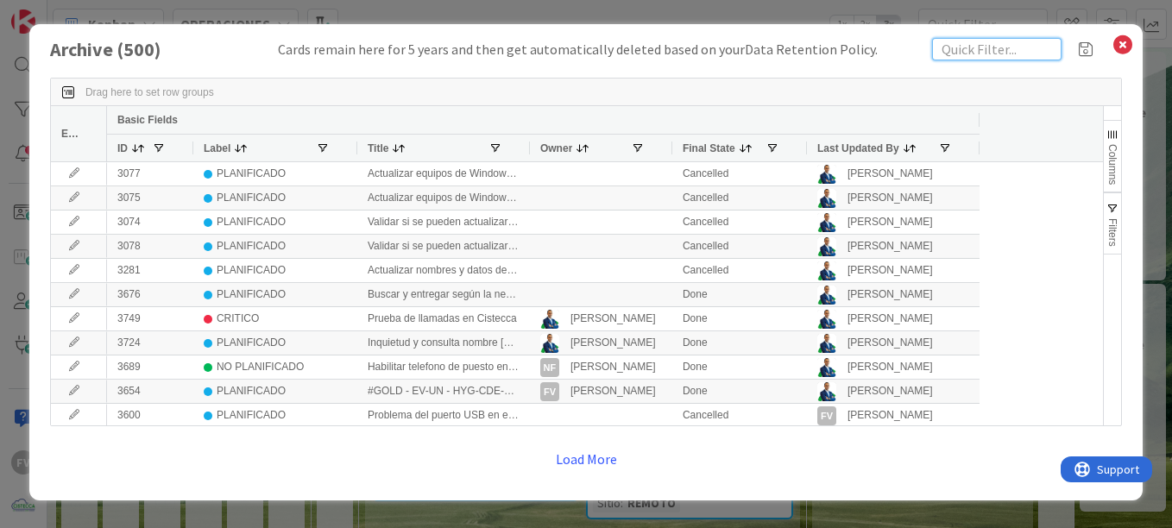
click at [965, 53] on input "text" at bounding box center [996, 49] width 129 height 22
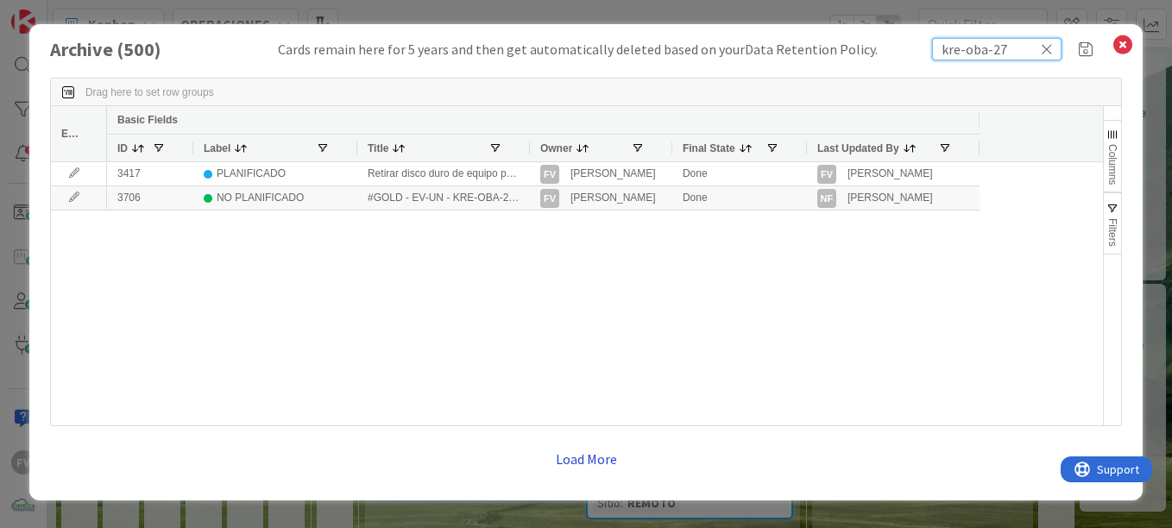
type input "kre-oba-27"
click at [592, 454] on button "Load More" at bounding box center [587, 459] width 84 height 31
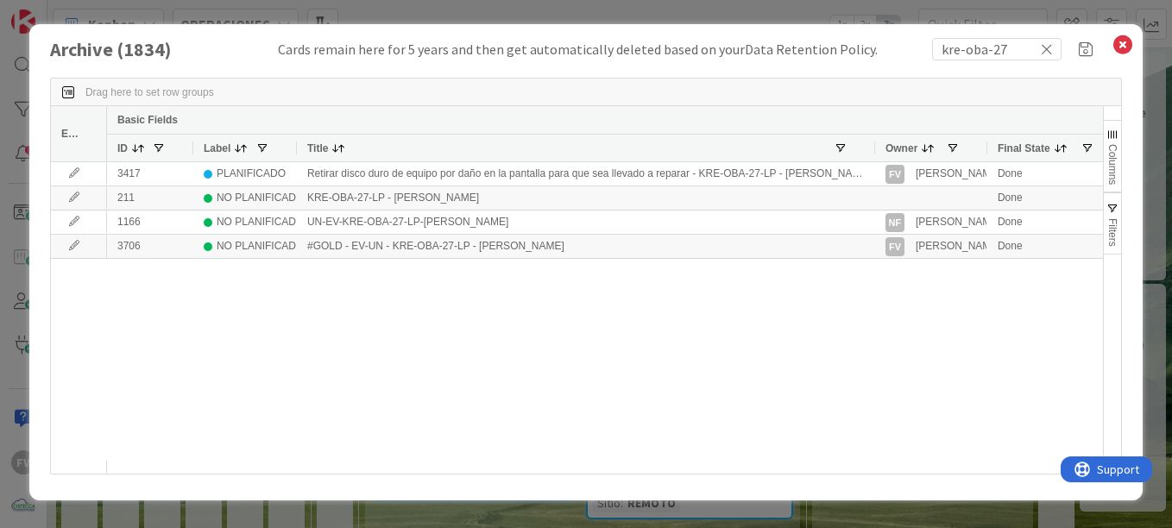
drag, startPoint x: 466, startPoint y: 148, endPoint x: 872, endPoint y: 186, distance: 407.5
click at [872, 186] on div "Edit Basic Fields ID Label Title Owner Final State Last Updated By 3417 PLANIFI…" at bounding box center [577, 290] width 1052 height 368
click at [1127, 47] on icon at bounding box center [1123, 45] width 22 height 24
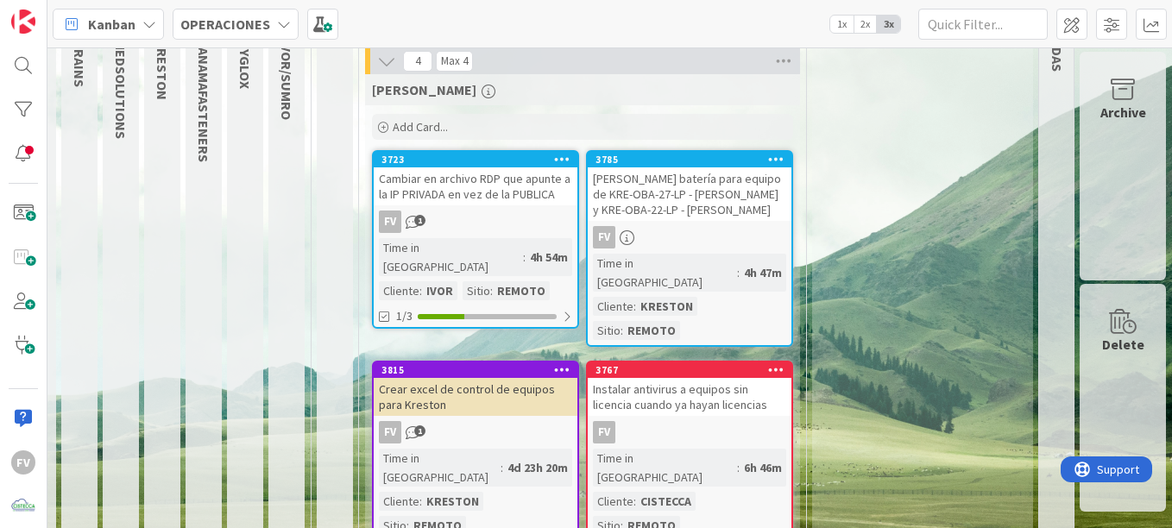
scroll to position [101, 136]
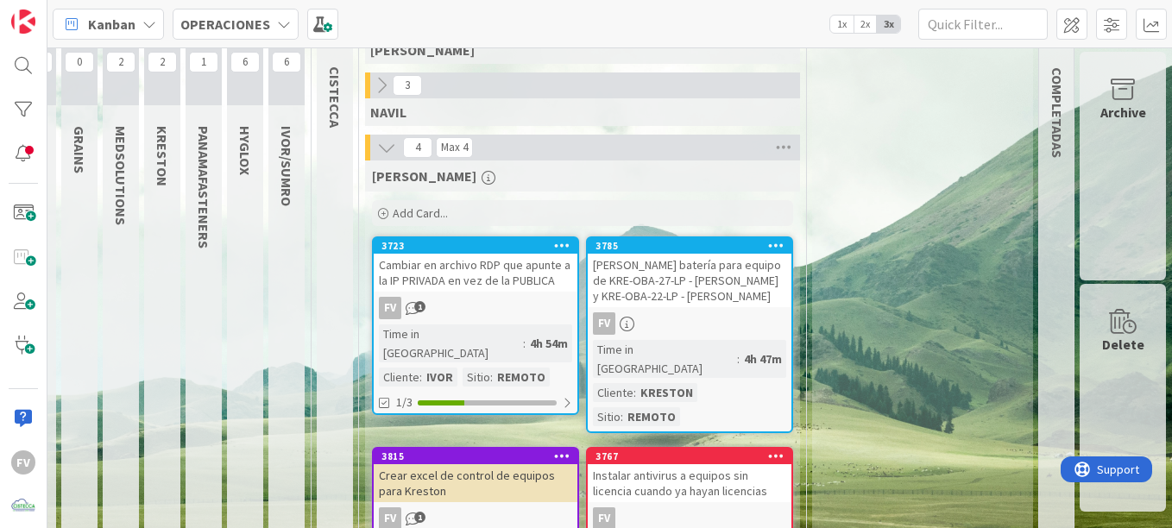
click at [1122, 161] on div "Archive" at bounding box center [1123, 166] width 86 height 229
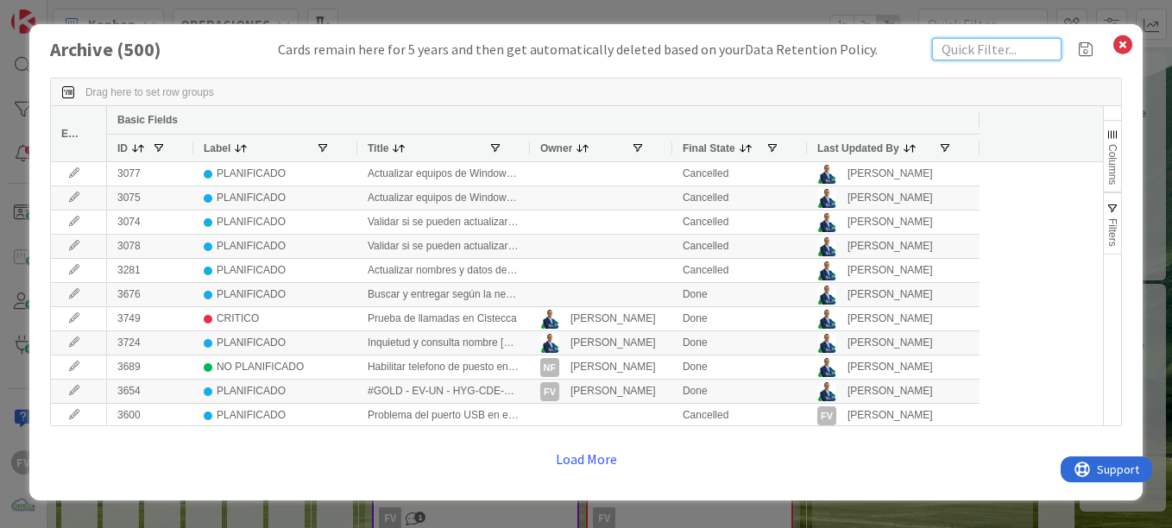
click at [969, 48] on input "text" at bounding box center [996, 49] width 129 height 22
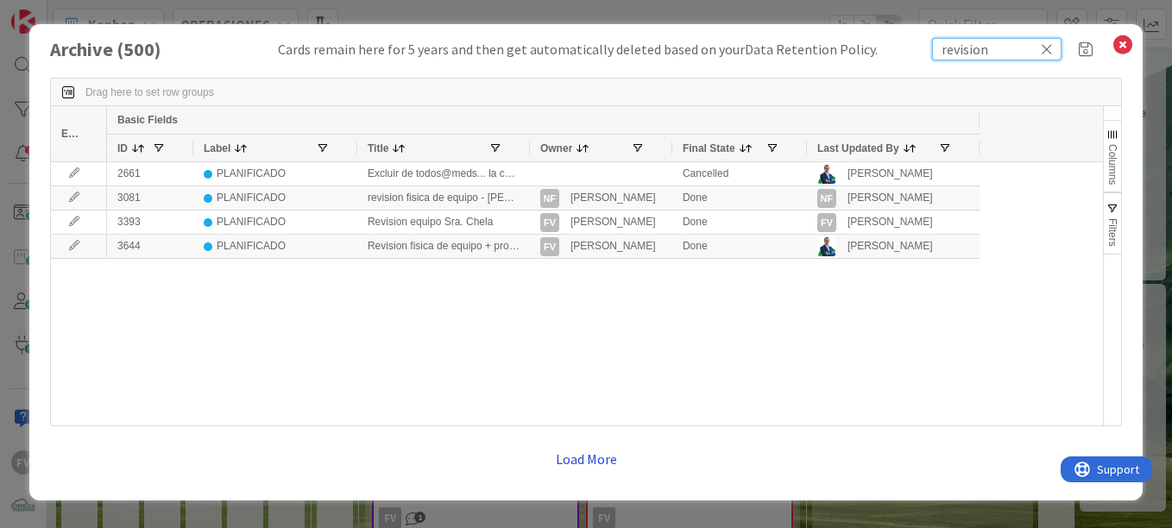
type input "revision"
click at [597, 450] on button "Load More" at bounding box center [587, 459] width 84 height 31
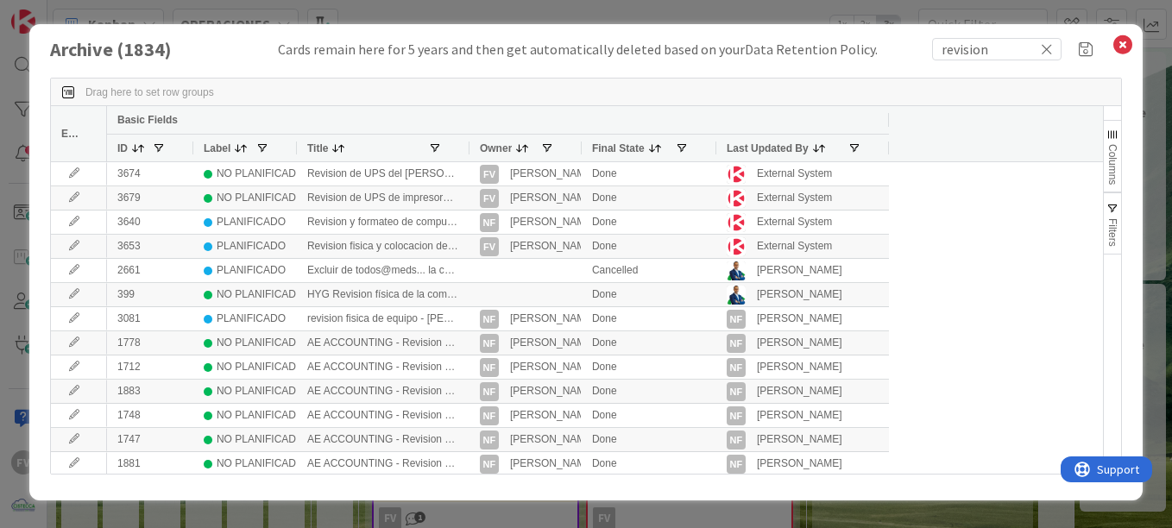
click at [469, 144] on div at bounding box center [468, 148] width 7 height 27
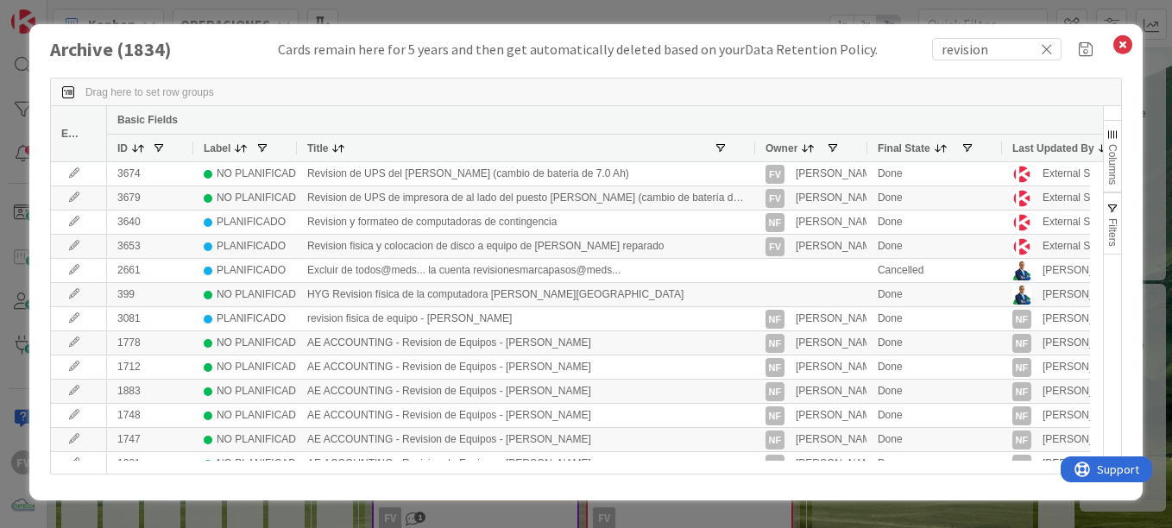
click at [1114, 218] on span "Filters" at bounding box center [1113, 232] width 12 height 28
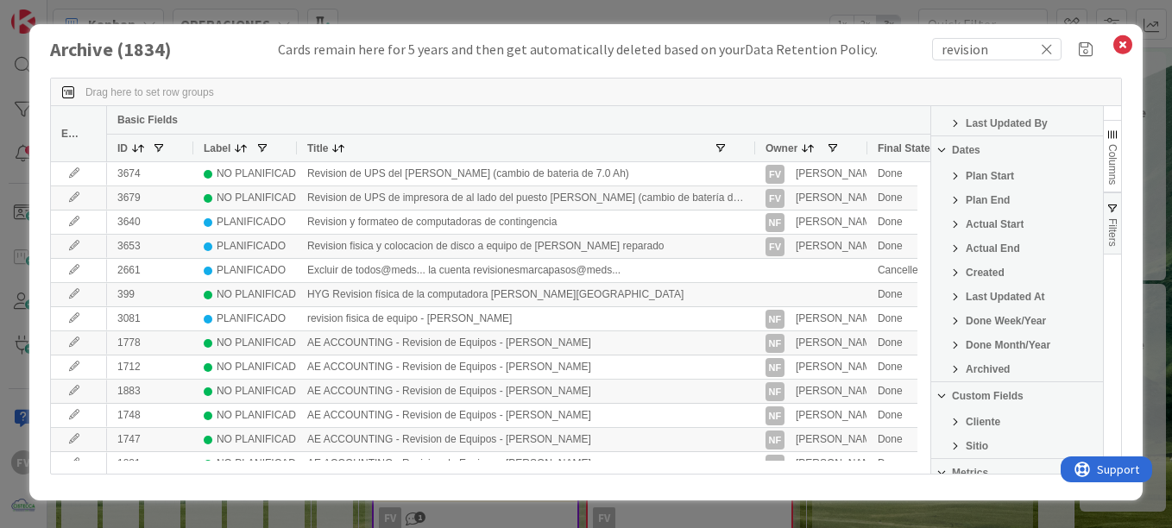
scroll to position [173, 0]
click at [992, 419] on span "Cliente" at bounding box center [983, 421] width 35 height 12
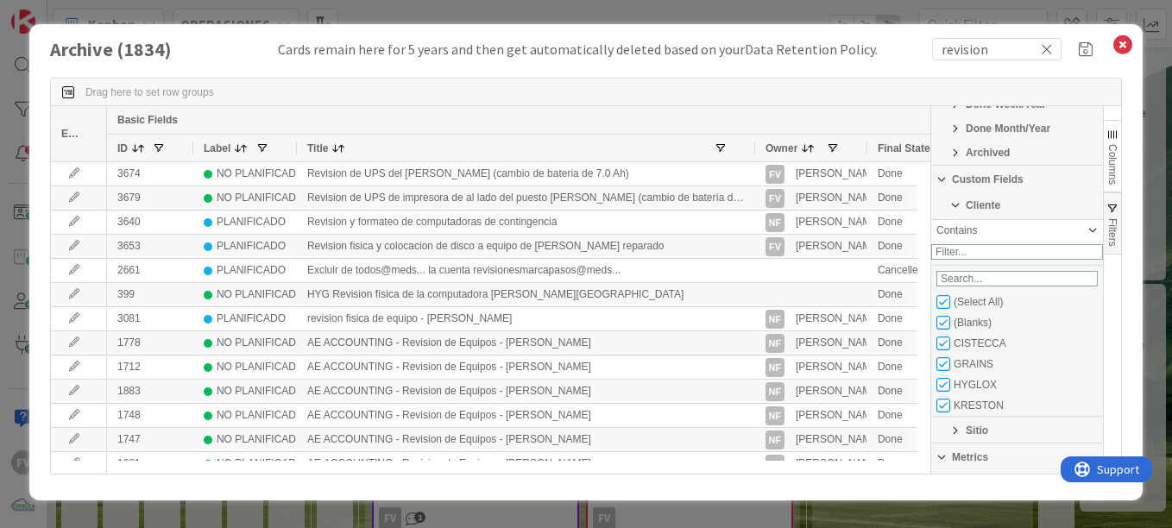
scroll to position [432, 0]
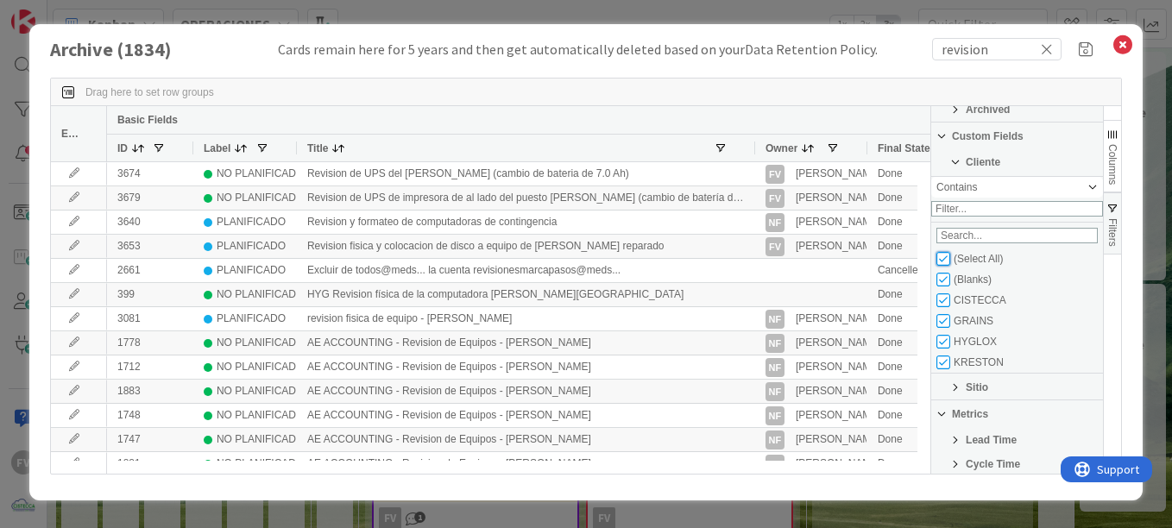
click at [944, 265] on input "Filter List" at bounding box center [944, 259] width 14 height 14
checkbox input "false"
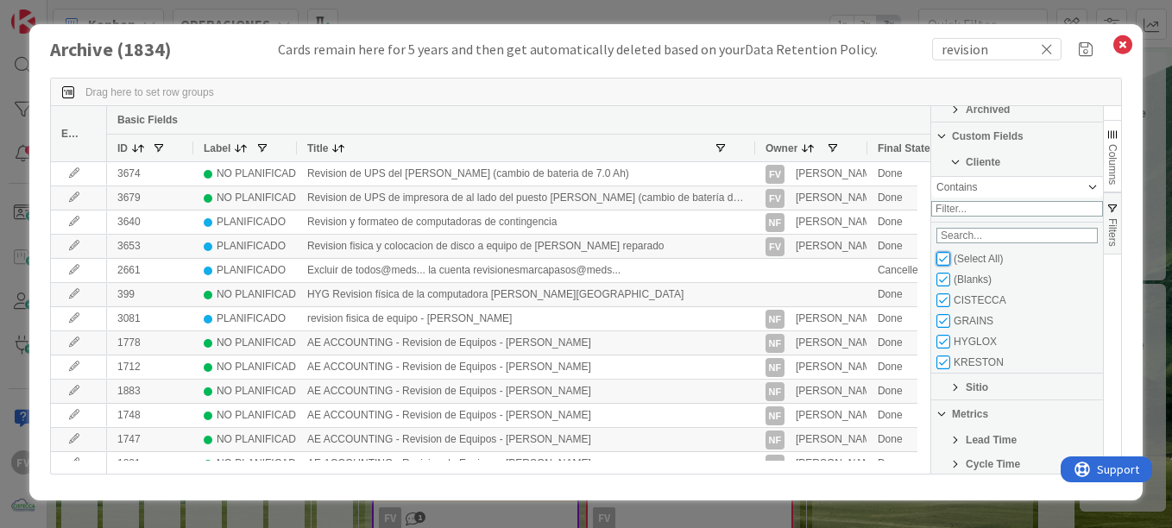
checkbox input "false"
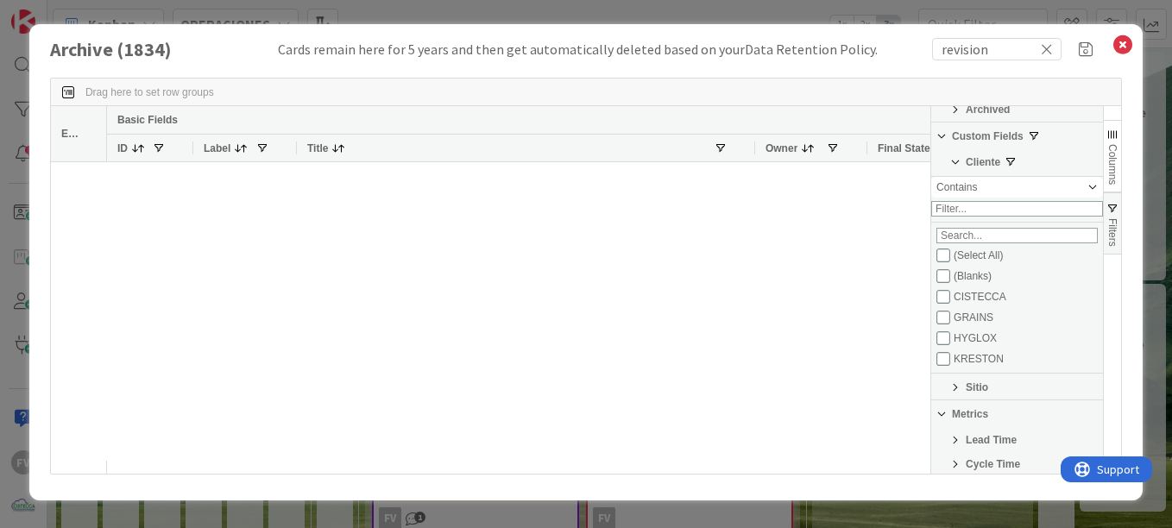
scroll to position [0, 0]
click at [944, 369] on input "Filter List" at bounding box center [944, 363] width 14 height 14
checkbox input "true"
checkbox input "false"
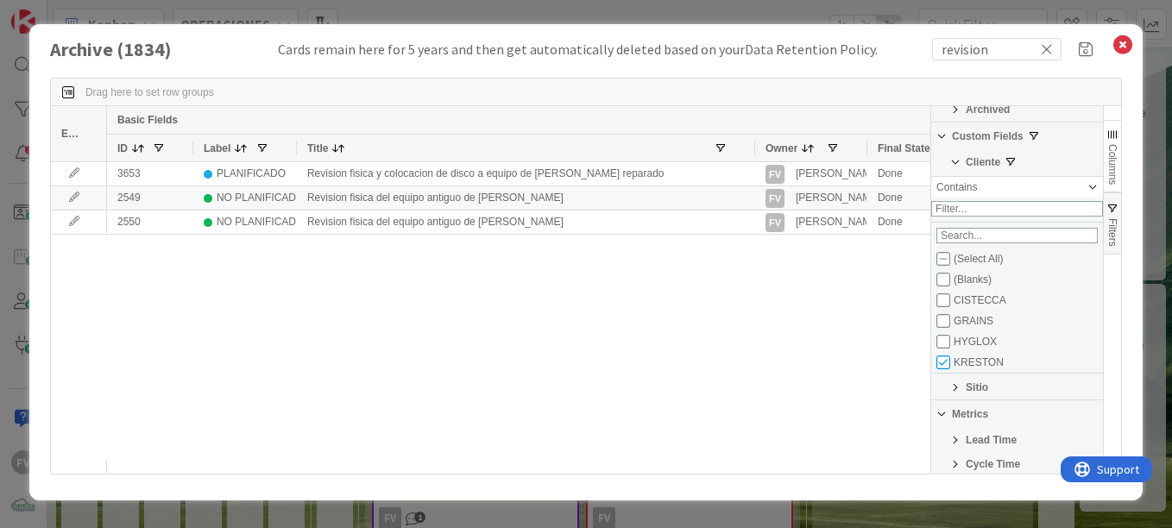
click at [808, 313] on div "3653 PLANIFICADO Revision fisica y colocacion de disco a equipo de Yuleisy Medi…" at bounding box center [519, 311] width 824 height 299
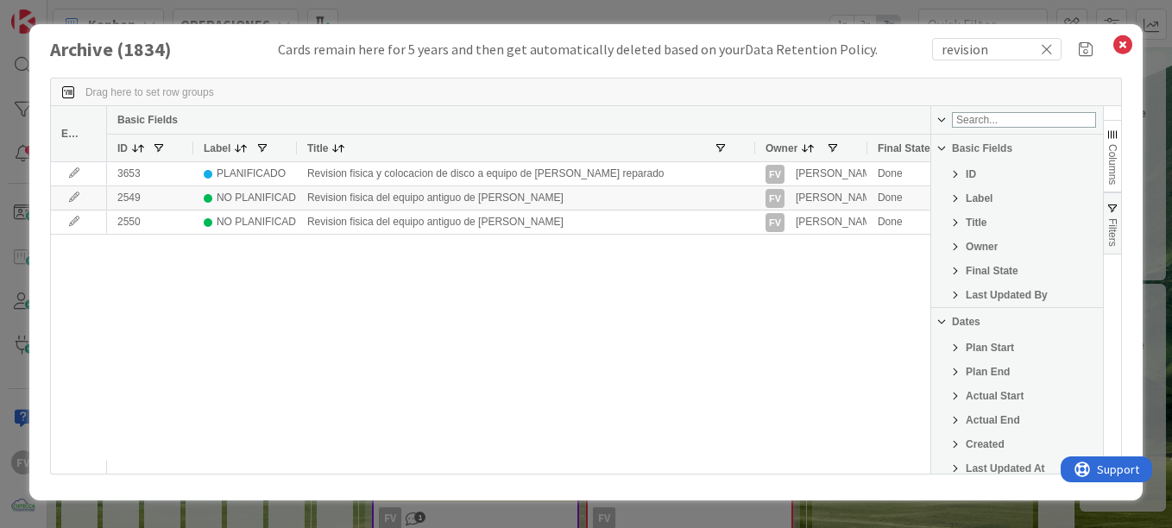
click at [945, 118] on span at bounding box center [942, 120] width 14 height 14
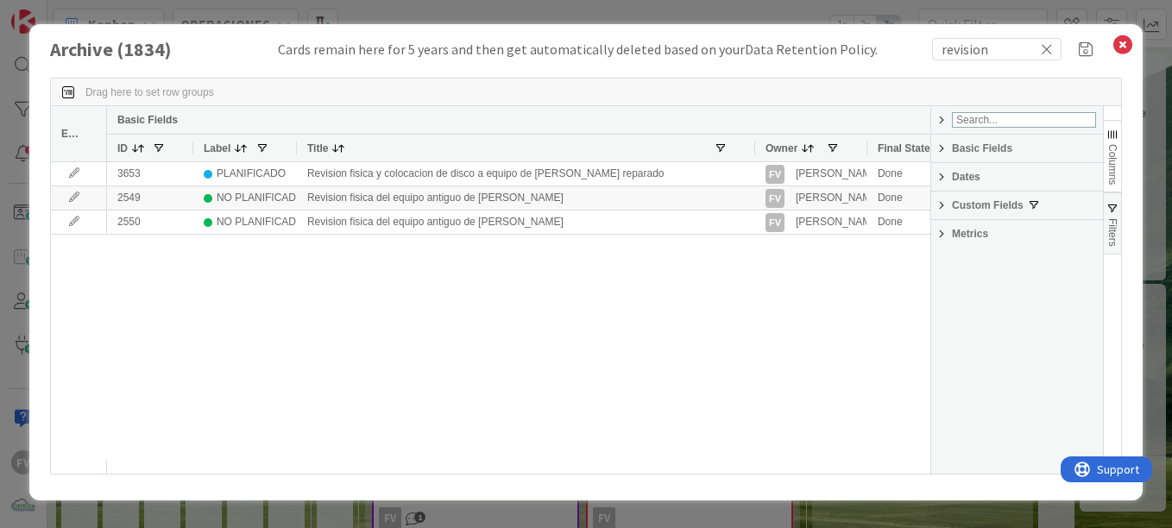
click at [1111, 205] on span "button" at bounding box center [1113, 209] width 14 height 14
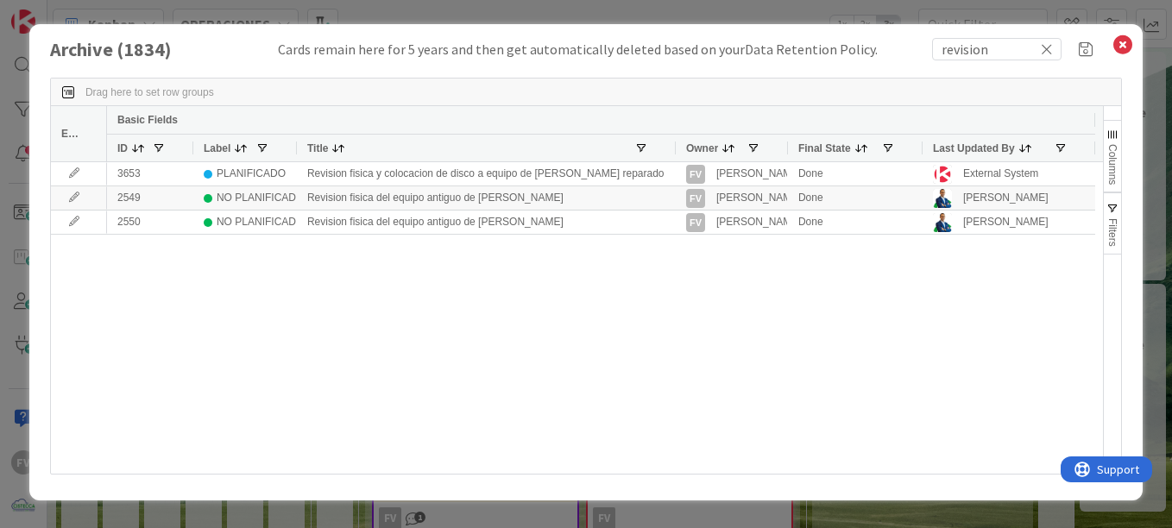
drag, startPoint x: 754, startPoint y: 150, endPoint x: 674, endPoint y: 148, distance: 79.5
click at [674, 148] on div at bounding box center [675, 148] width 7 height 27
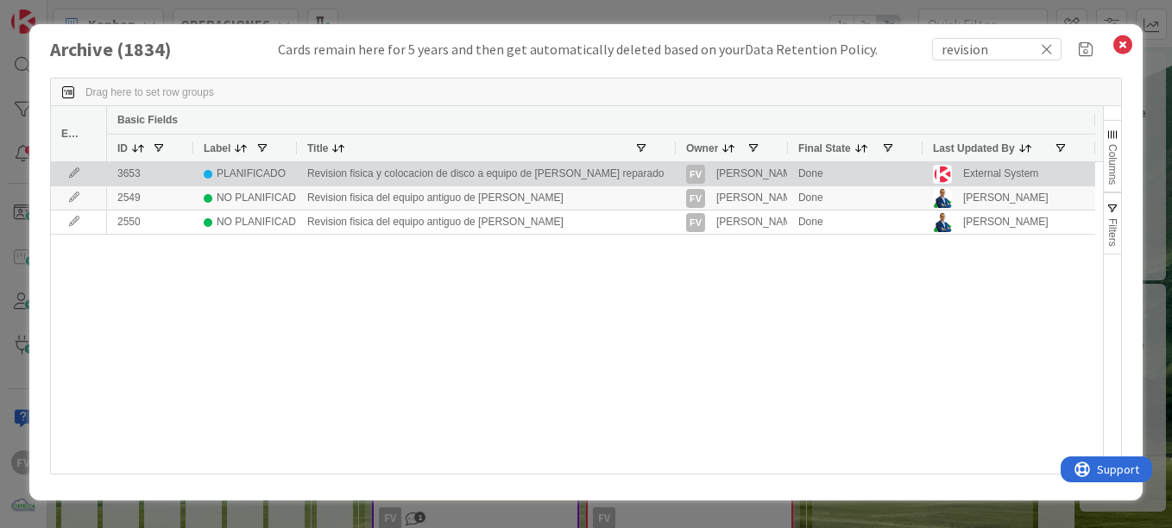
click at [76, 175] on icon at bounding box center [74, 173] width 26 height 10
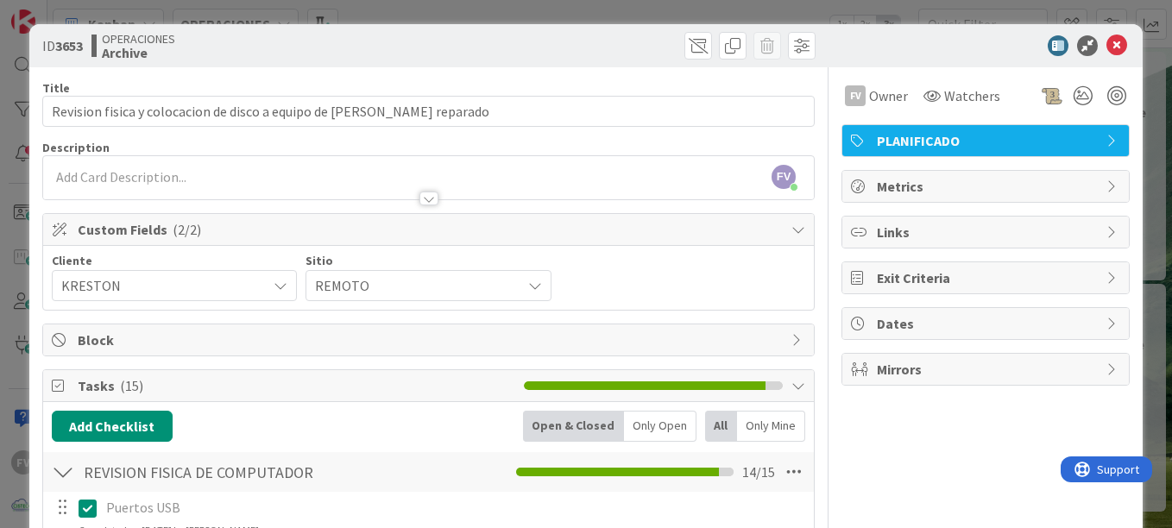
click at [1107, 46] on icon at bounding box center [1117, 45] width 21 height 21
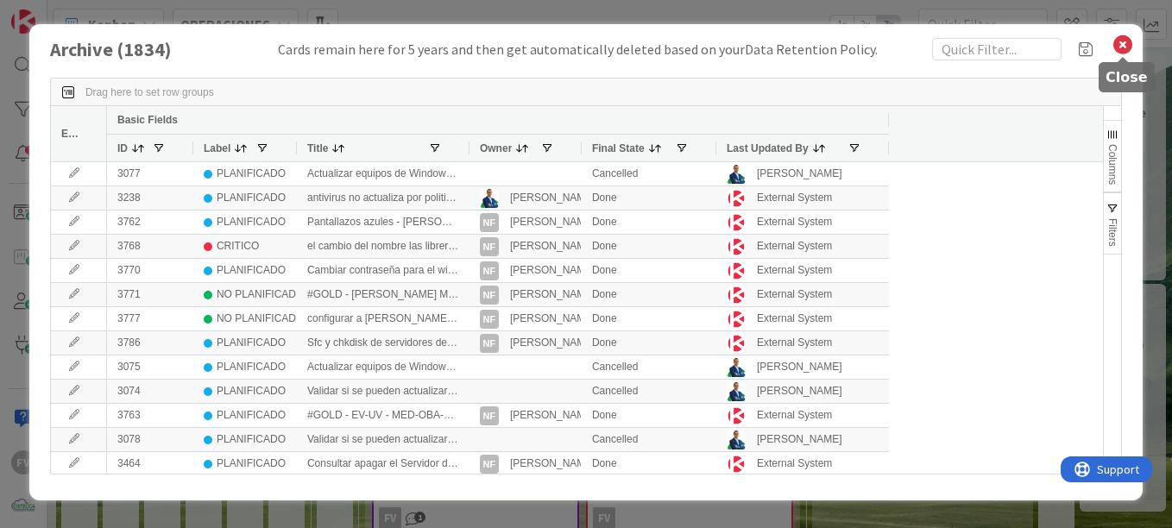
click at [1122, 47] on icon at bounding box center [1123, 45] width 22 height 24
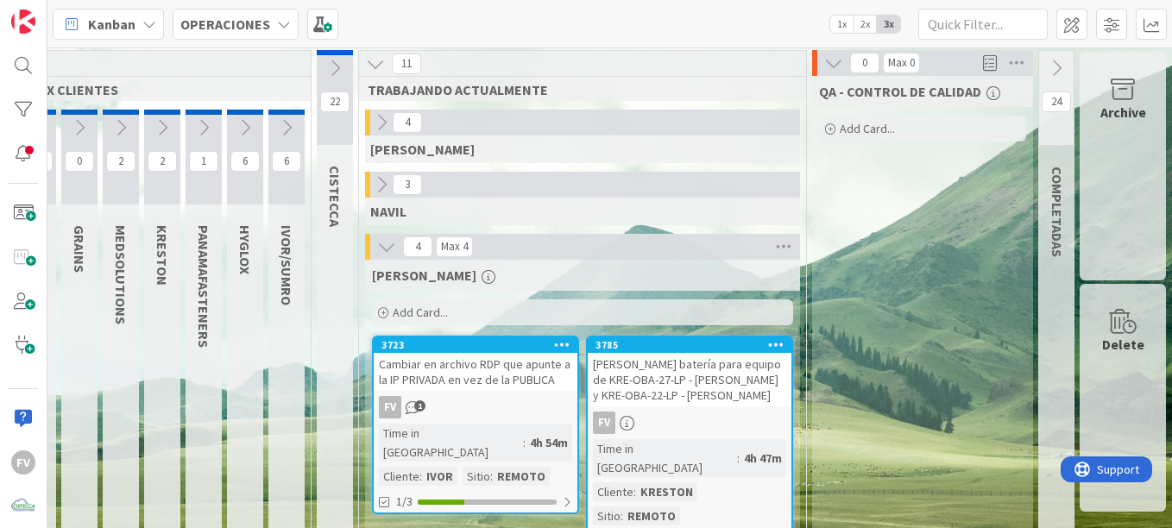
scroll to position [0, 136]
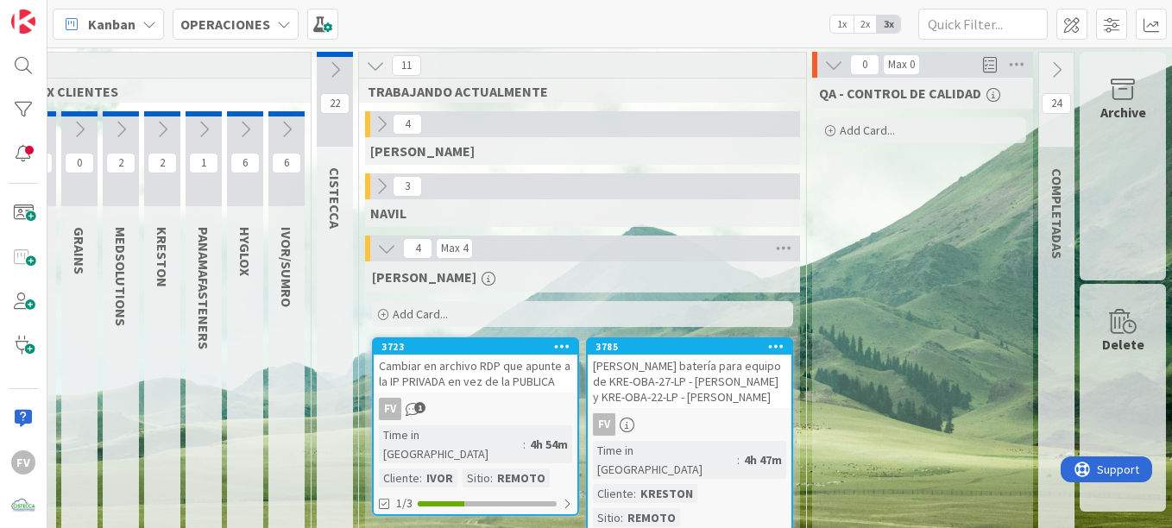
click at [878, 350] on div "QA - CONTROL DE CALIDAD Add Card..." at bounding box center [922, 426] width 221 height 697
drag, startPoint x: 881, startPoint y: 349, endPoint x: 1113, endPoint y: 116, distance: 328.4
click at [1113, 116] on div "Archive" at bounding box center [1124, 112] width 46 height 21
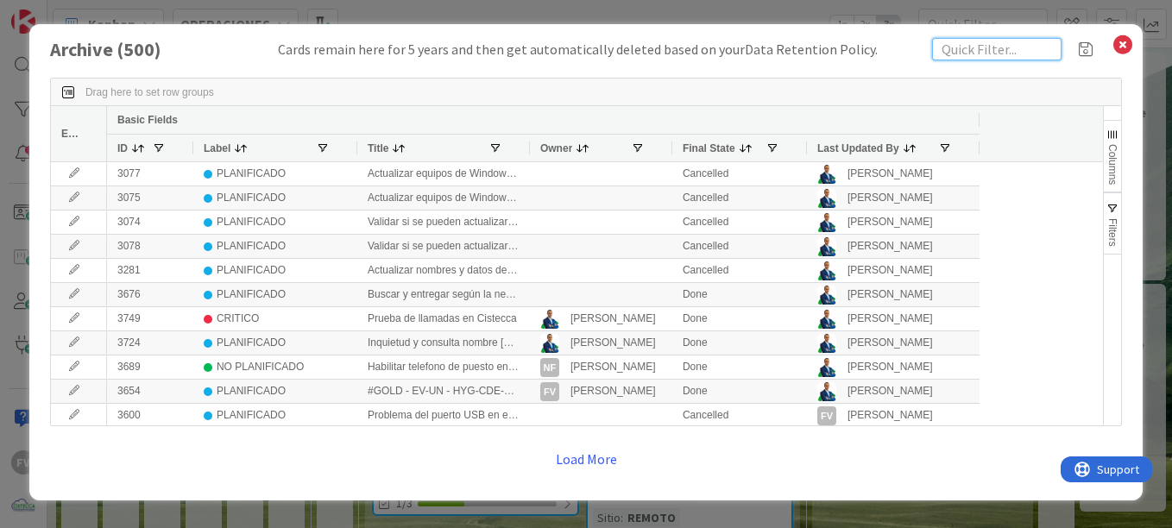
click at [950, 46] on input "text" at bounding box center [996, 49] width 129 height 22
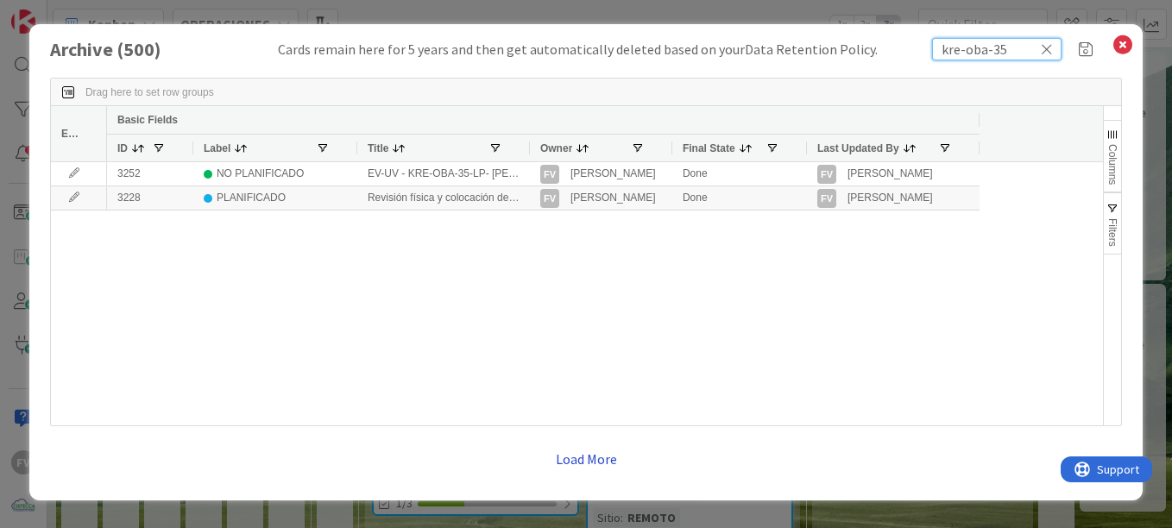
type input "kre-oba-35"
drag, startPoint x: 593, startPoint y: 455, endPoint x: 571, endPoint y: 403, distance: 56.4
click at [592, 455] on button "Load More" at bounding box center [587, 459] width 84 height 31
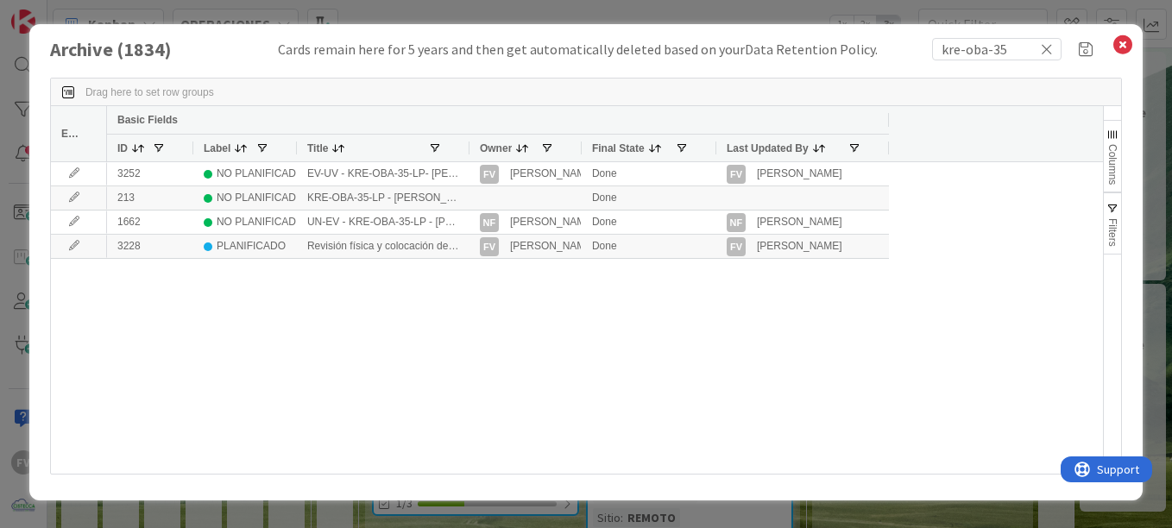
click at [465, 149] on div at bounding box center [468, 148] width 7 height 27
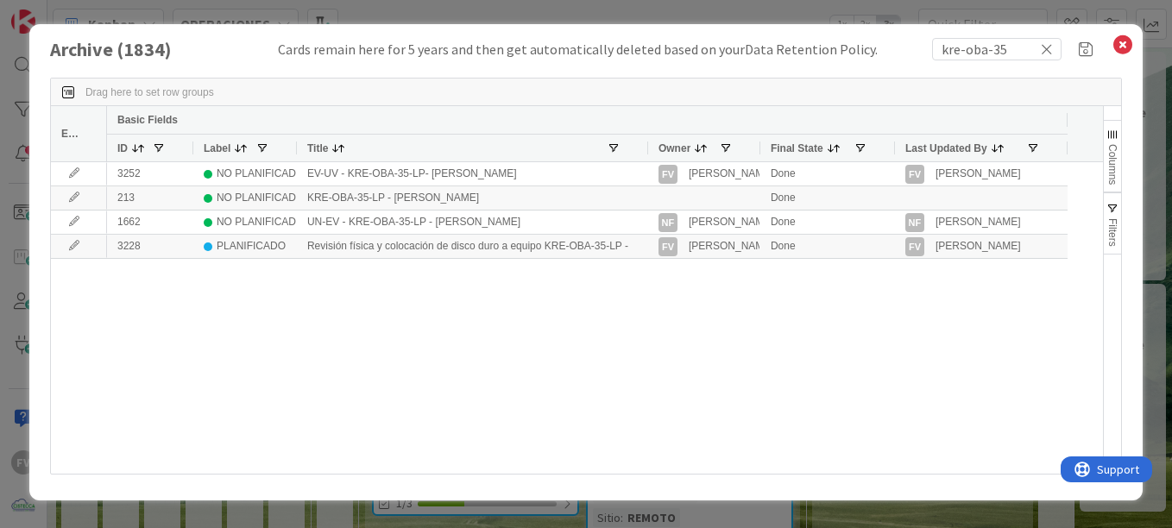
click at [439, 313] on div "3252 NO PLANIFICADO EV-UV - KRE-OBA-35-LP- Marjorie Magallon FV Fernando Varela…" at bounding box center [605, 318] width 996 height 312
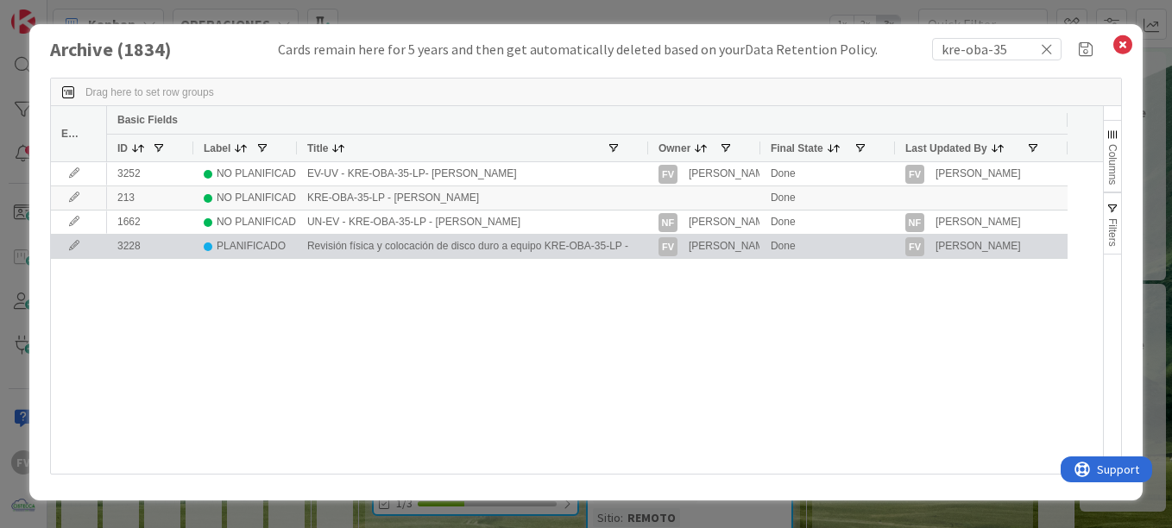
click at [72, 245] on icon at bounding box center [74, 246] width 26 height 10
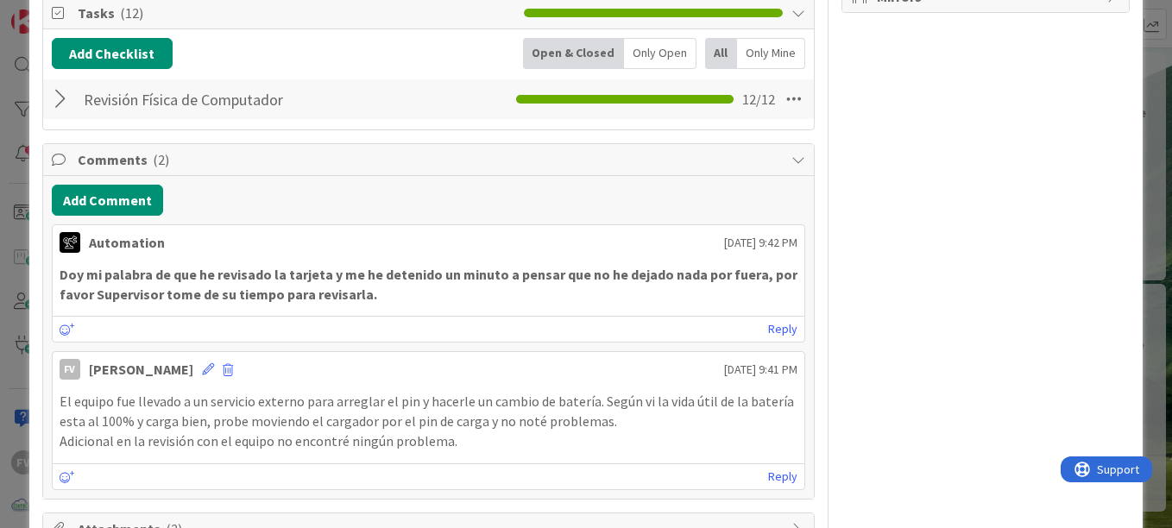
scroll to position [432, 0]
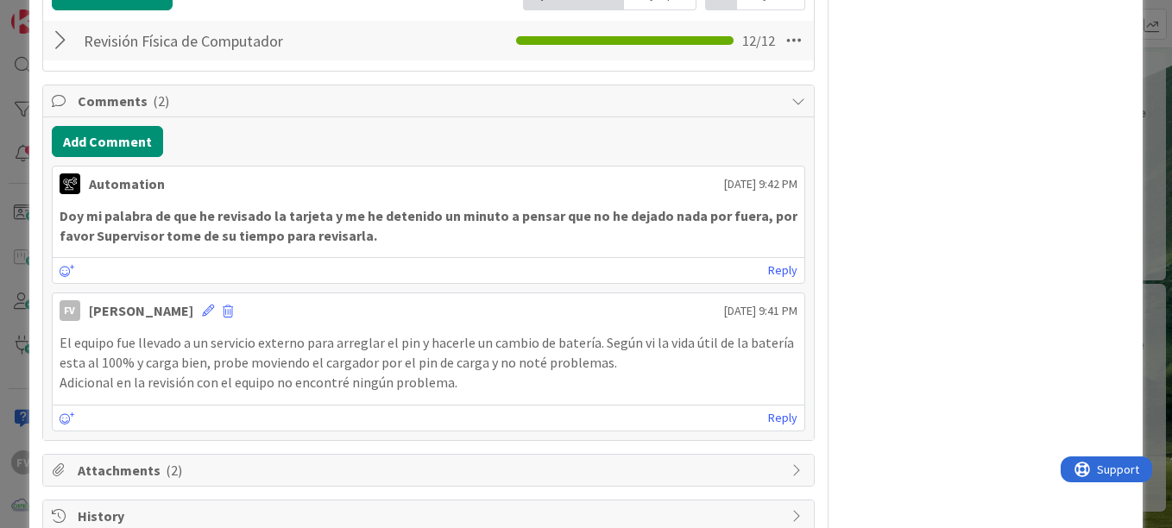
click at [869, 317] on div "FV Owner Watchers PLANIFICADO Metrics Links Exit Criteria Dates Mirrors" at bounding box center [986, 84] width 288 height 897
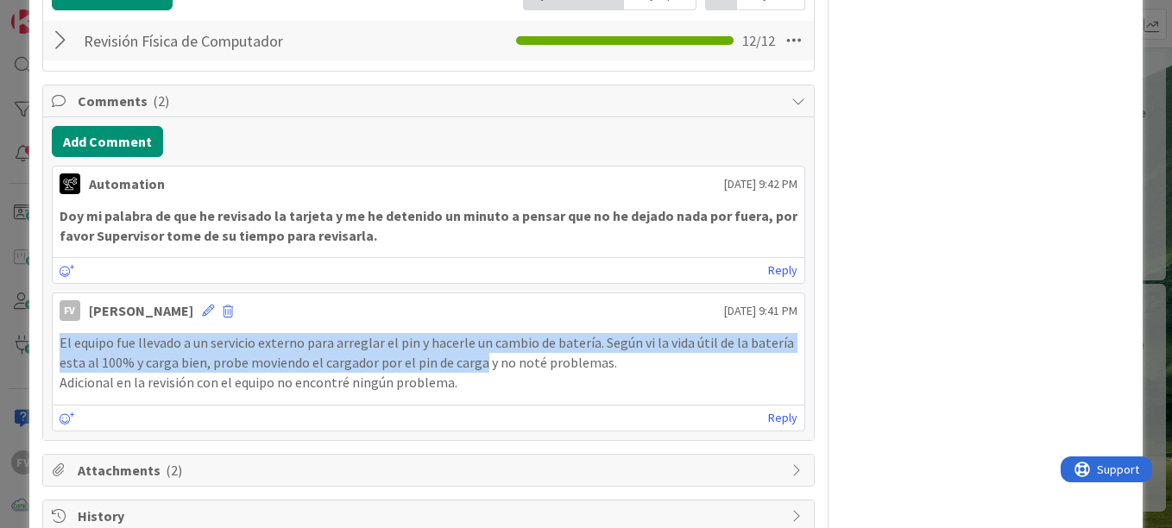
drag, startPoint x: 60, startPoint y: 339, endPoint x: 477, endPoint y: 359, distance: 418.3
click at [477, 359] on p "El equipo fue llevado a un servicio externo para arreglar el pin y hacerle un c…" at bounding box center [429, 352] width 738 height 39
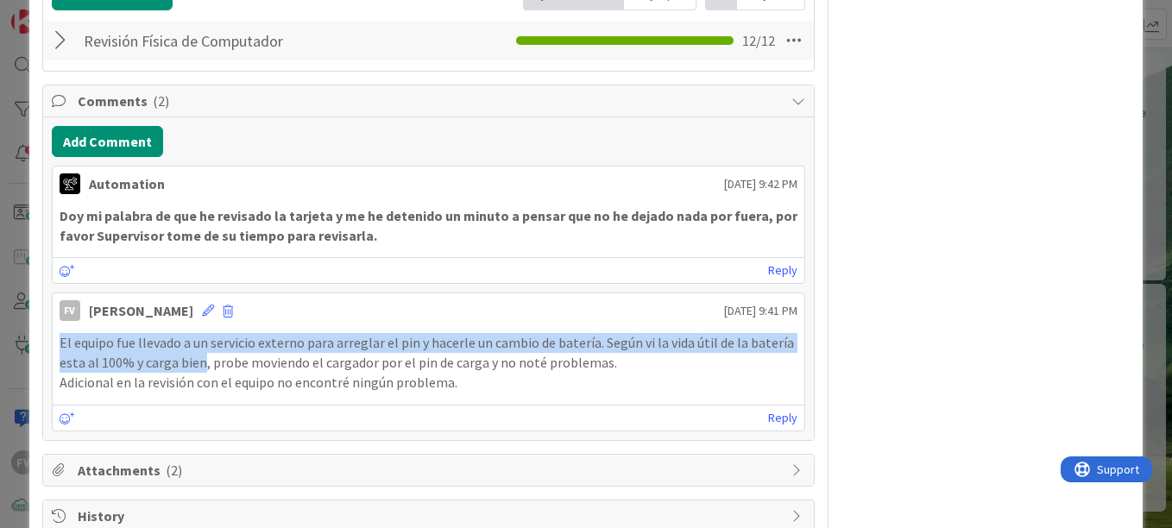
drag, startPoint x: 60, startPoint y: 339, endPoint x: 199, endPoint y: 366, distance: 141.5
click at [199, 366] on p "El equipo fue llevado a un servicio externo para arreglar el pin y hacerle un c…" at bounding box center [429, 352] width 738 height 39
copy p "El equipo fue llevado a un servicio externo para arreglar el pin y hacerle un c…"
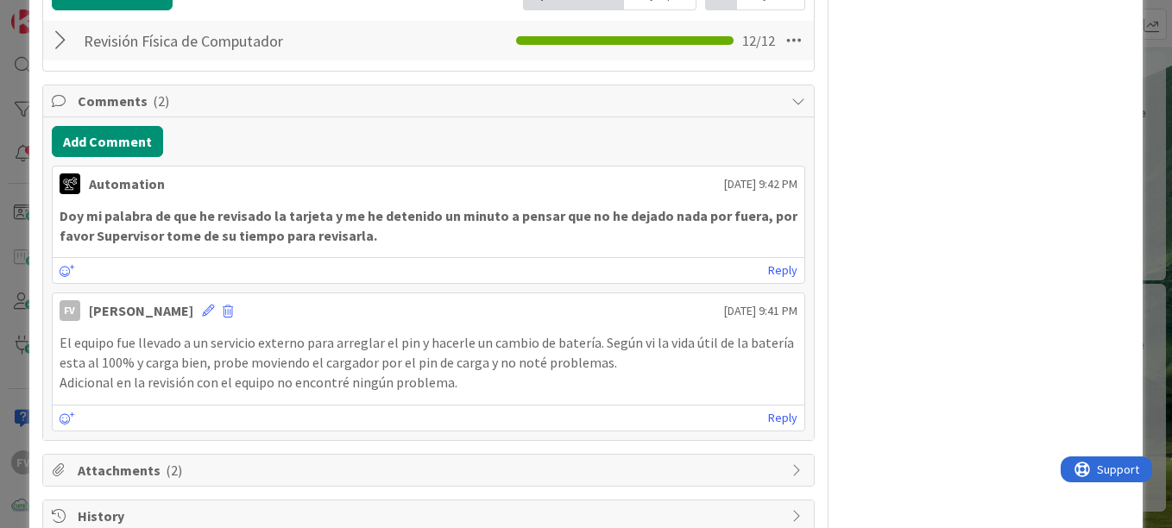
click at [897, 432] on div "FV Owner Watchers PLANIFICADO Metrics Links Exit Criteria Dates Mirrors" at bounding box center [986, 84] width 288 height 897
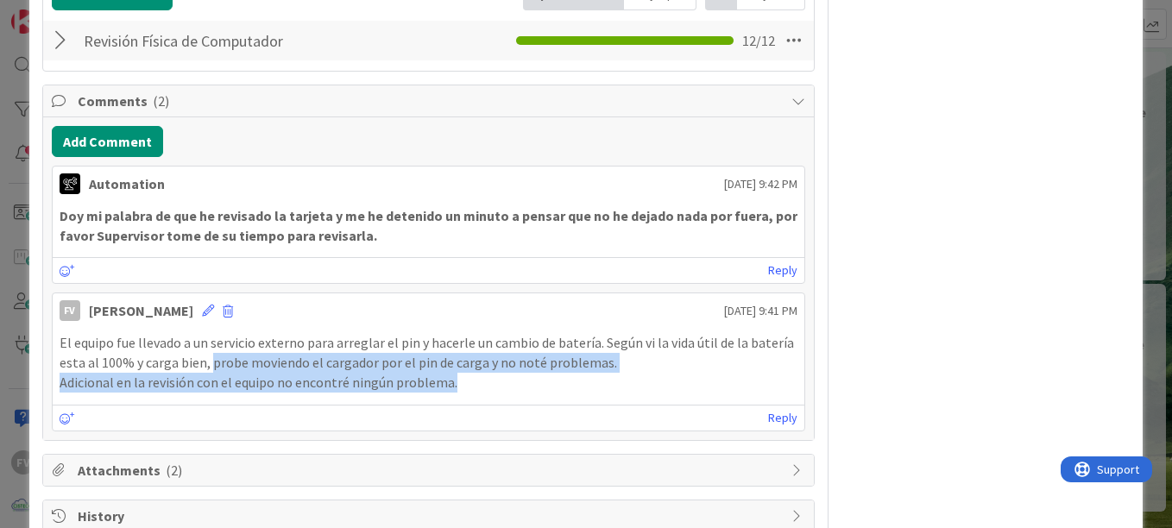
drag, startPoint x: 211, startPoint y: 365, endPoint x: 595, endPoint y: 382, distance: 384.5
click at [595, 382] on div "El equipo fue llevado a un servicio externo para arreglar el pin y hacerle un c…" at bounding box center [429, 362] width 738 height 59
copy div "probe moviendo el cargador por el pin de carga y no noté problemas. Adicional e…"
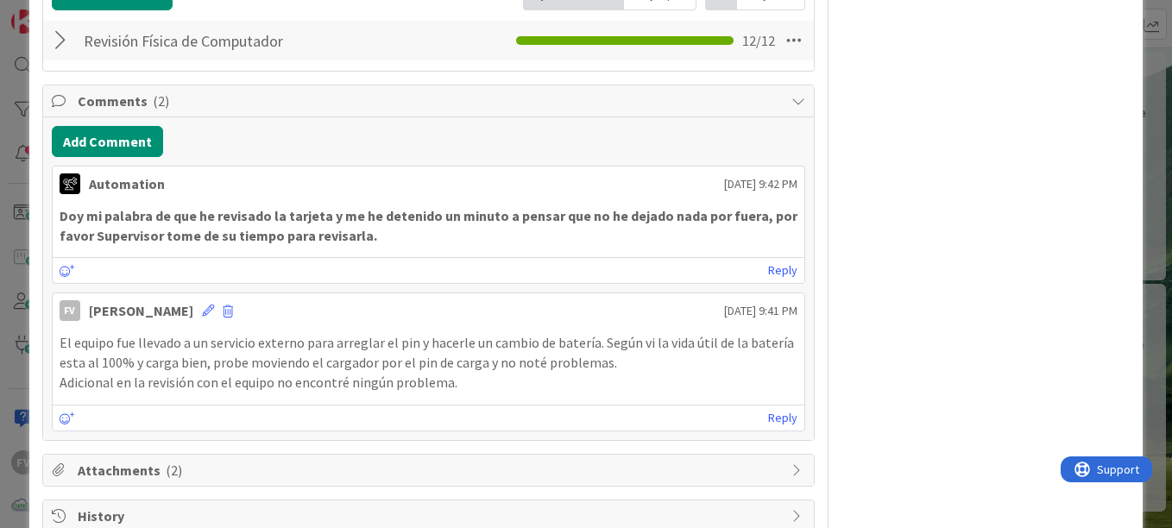
click at [854, 193] on div "FV Owner Watchers PLANIFICADO Metrics Links Exit Criteria Dates Mirrors" at bounding box center [986, 84] width 288 height 897
click at [1143, 148] on div "ID 3228 OPERACIONES Archive Title 67 / 128 Revisión física y colocación de disc…" at bounding box center [586, 264] width 1172 height 528
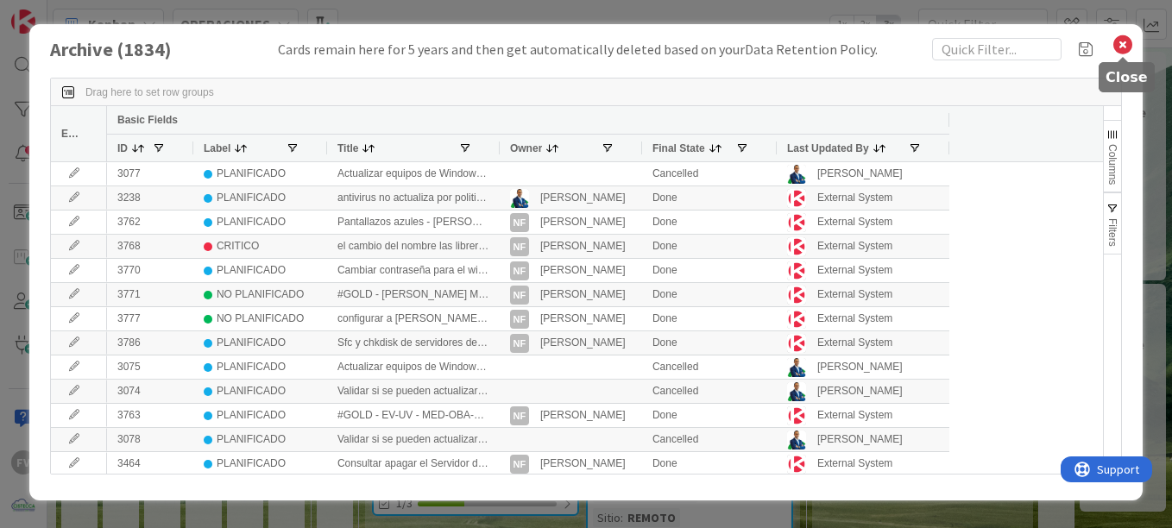
click at [1114, 45] on icon at bounding box center [1123, 45] width 22 height 24
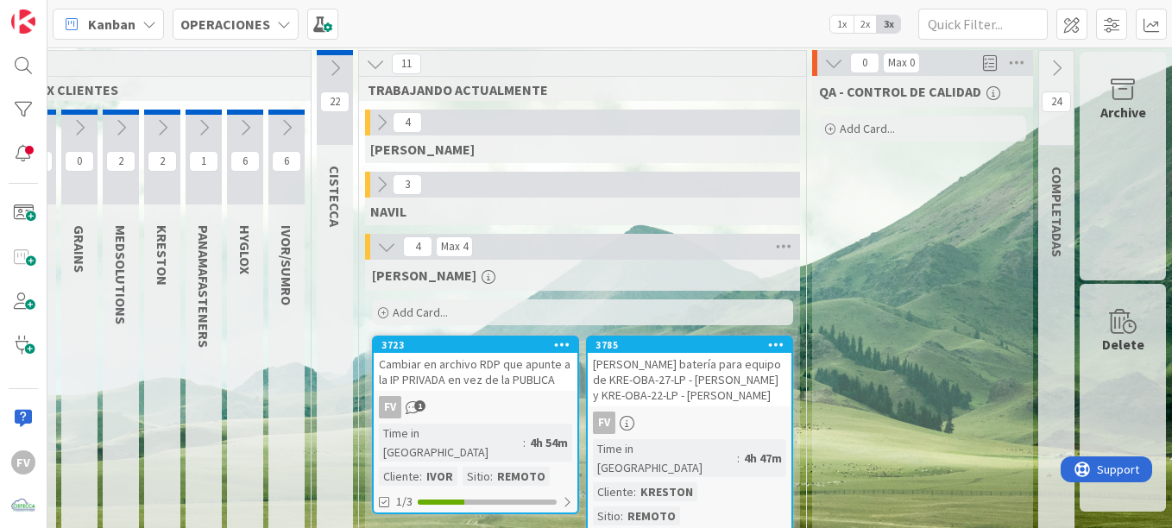
scroll to position [0, 136]
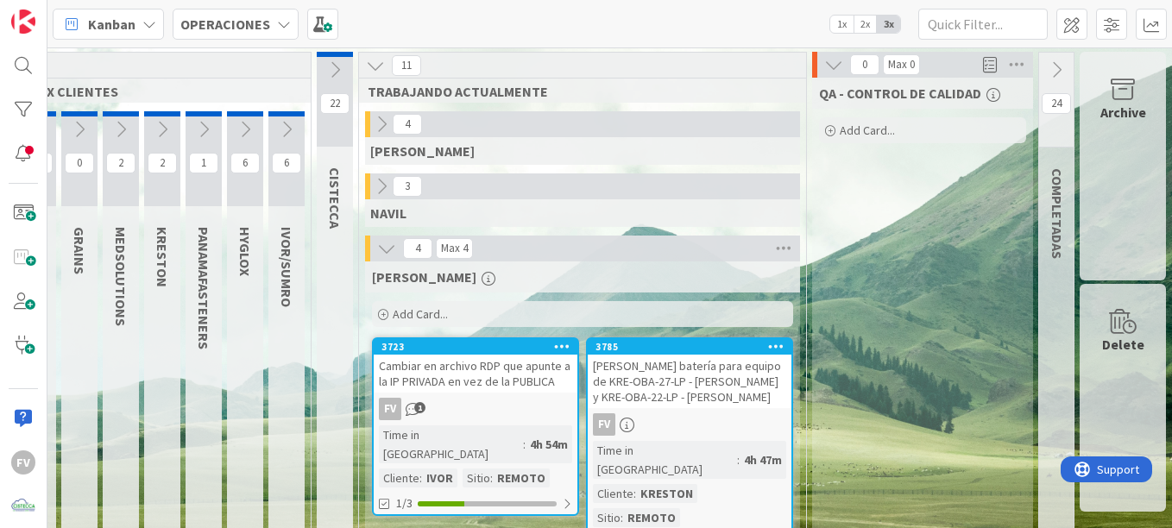
click at [1133, 106] on div "Archive" at bounding box center [1123, 166] width 86 height 229
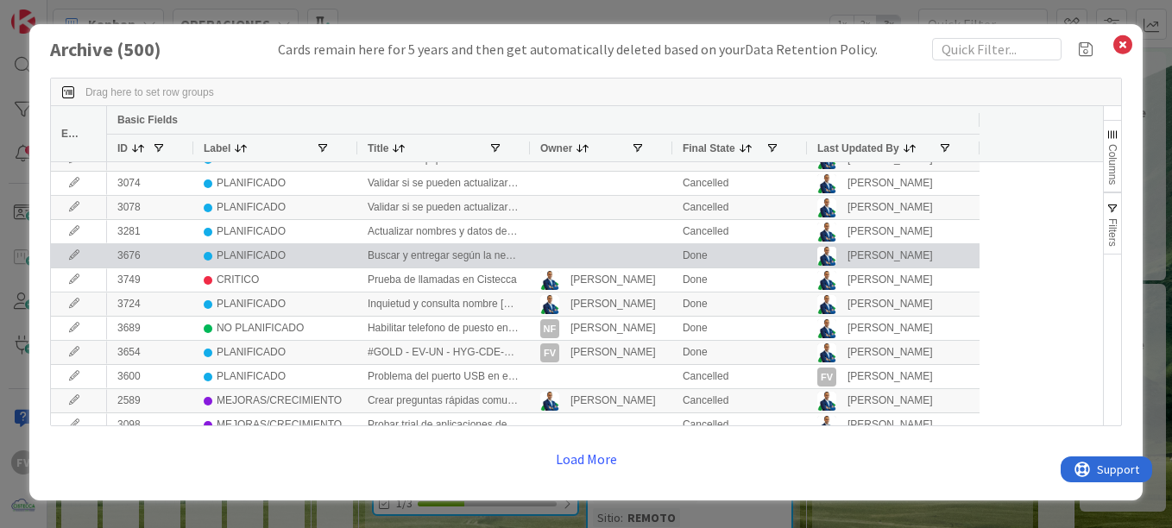
scroll to position [0, 0]
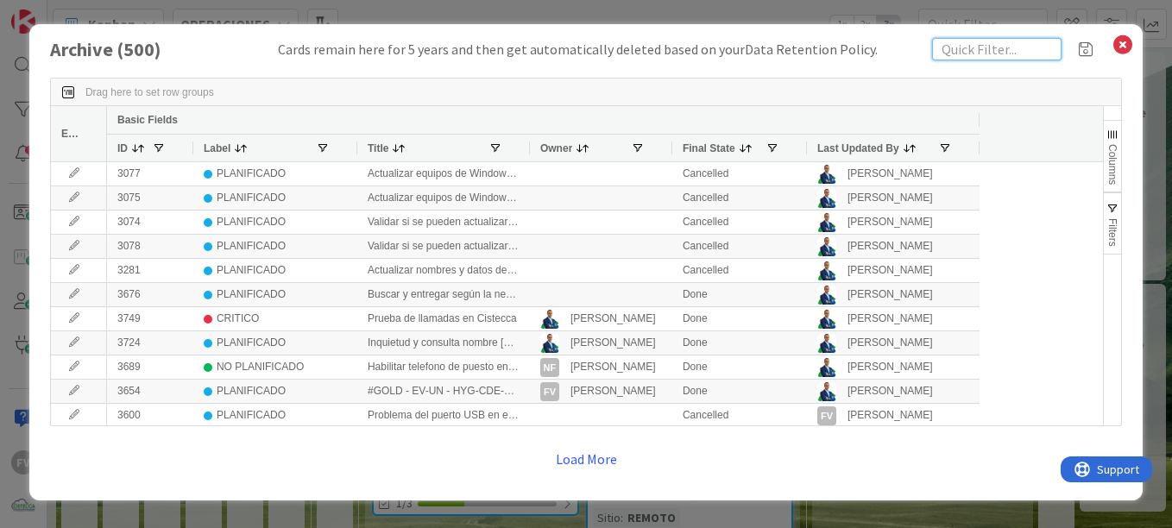
click at [1004, 52] on input "text" at bounding box center [996, 49] width 129 height 22
click at [1119, 40] on icon at bounding box center [1123, 45] width 22 height 24
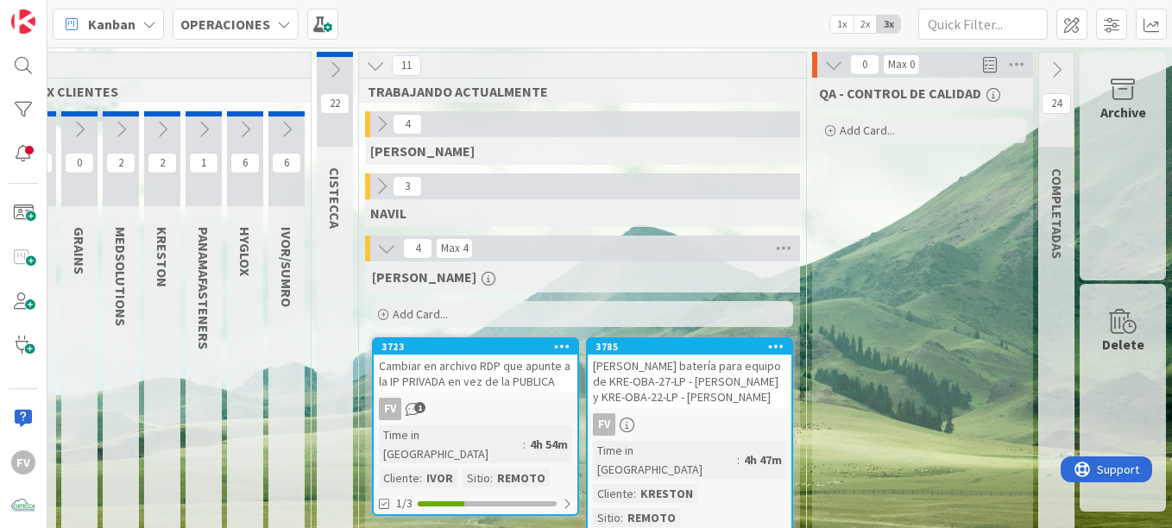
click at [853, 408] on div "QA - CONTROL DE CALIDAD Add Card..." at bounding box center [922, 426] width 221 height 697
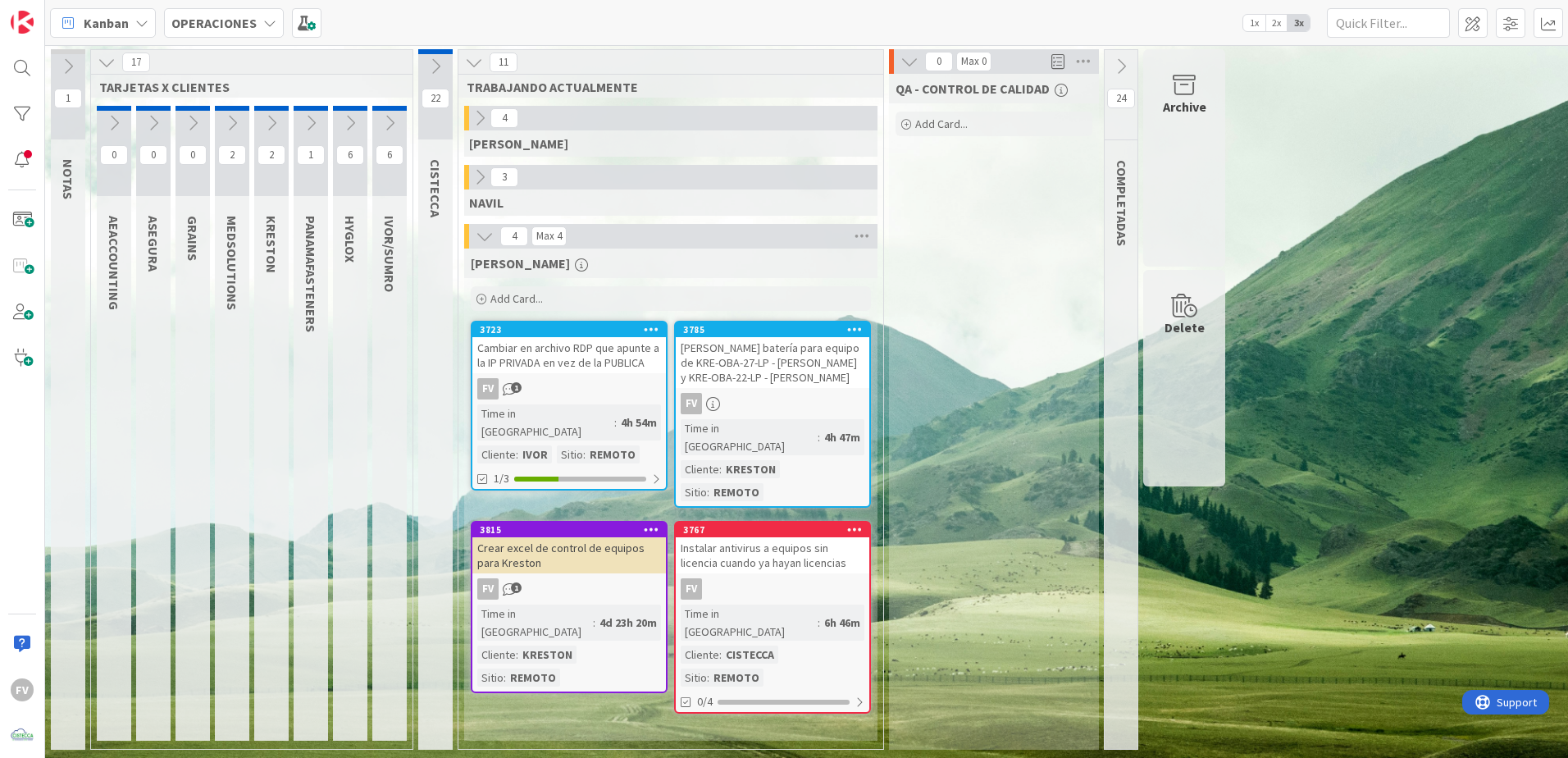
click at [951, 375] on div "QA - CONTROL DE CALIDAD Add Card..." at bounding box center [993, 411] width 210 height 675
click at [793, 501] on div "Instalar antivirus a equipos sin licencia cuando ya hayan licencias" at bounding box center [772, 555] width 194 height 36
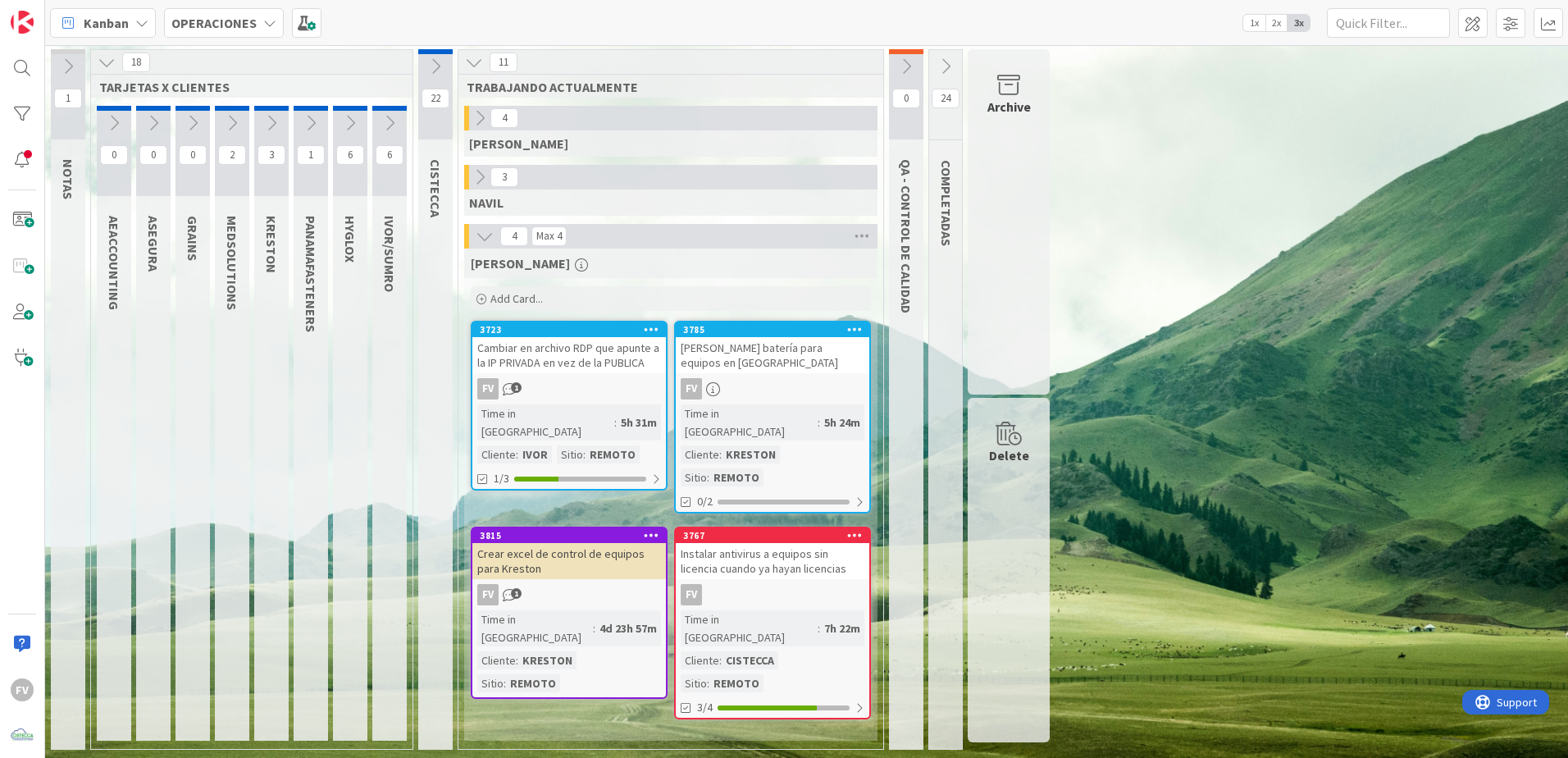
click at [480, 234] on icon at bounding box center [484, 236] width 18 height 18
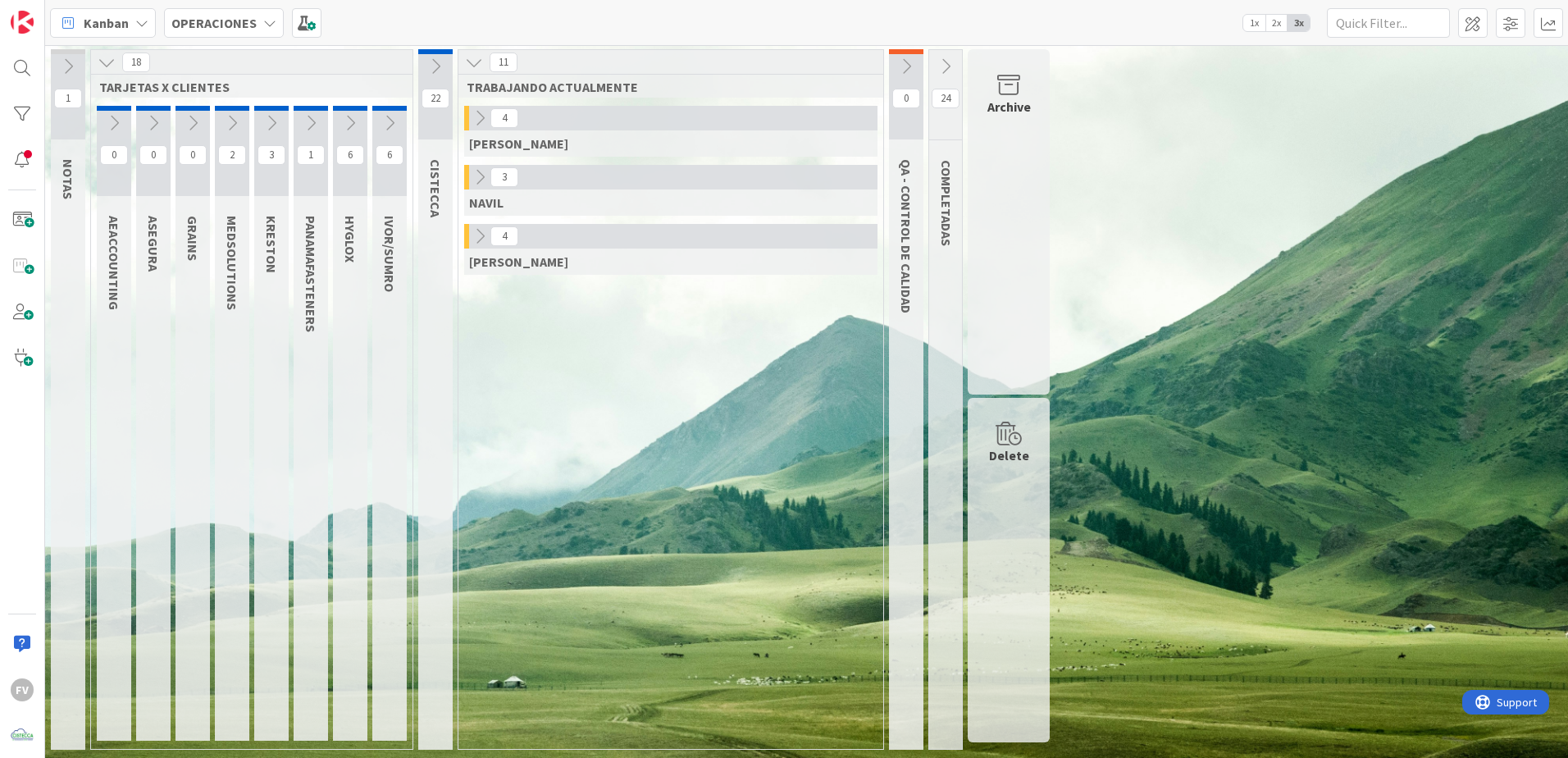
click at [903, 67] on icon at bounding box center [905, 66] width 18 height 18
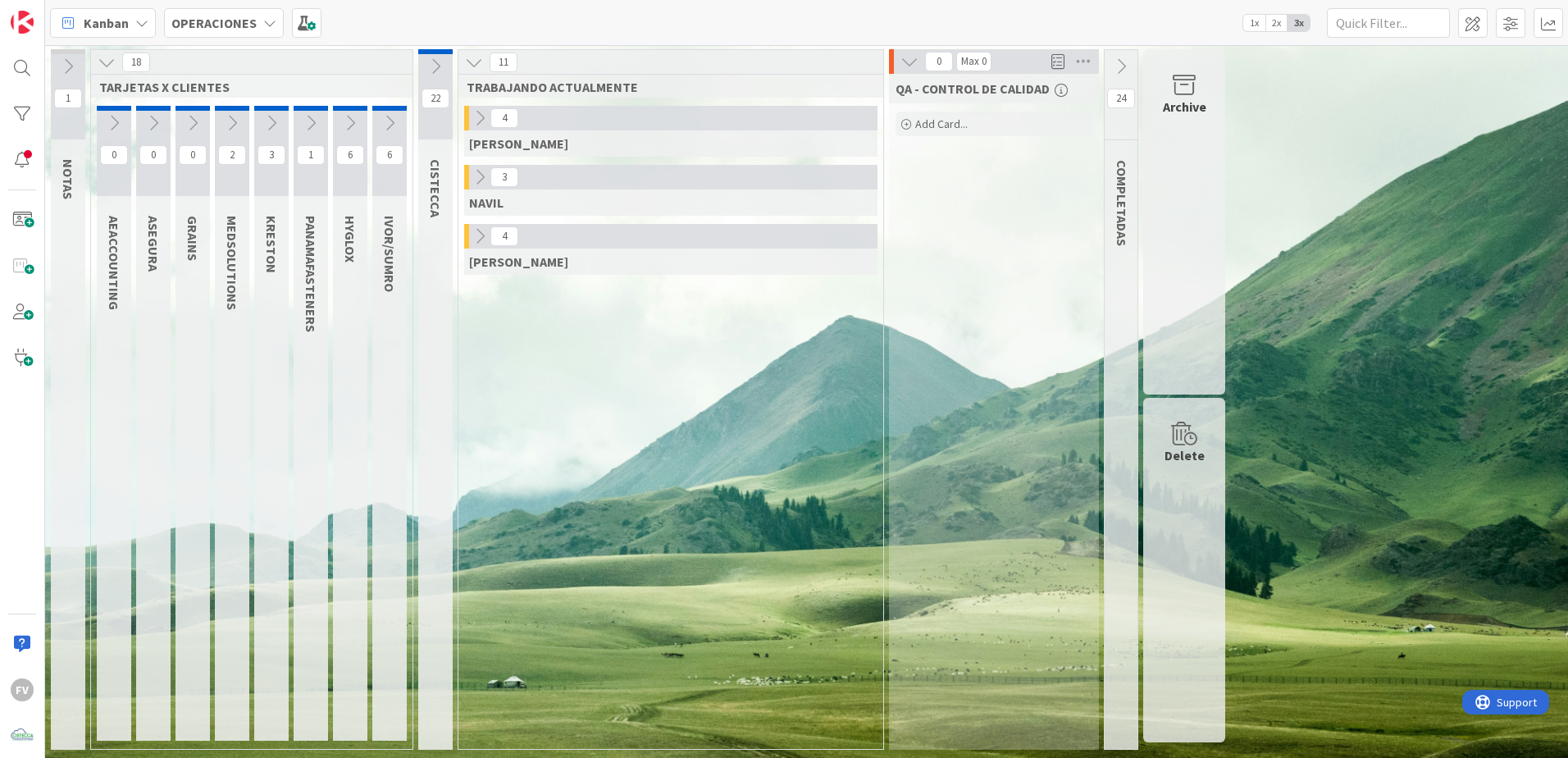
click at [906, 69] on icon at bounding box center [909, 61] width 18 height 18
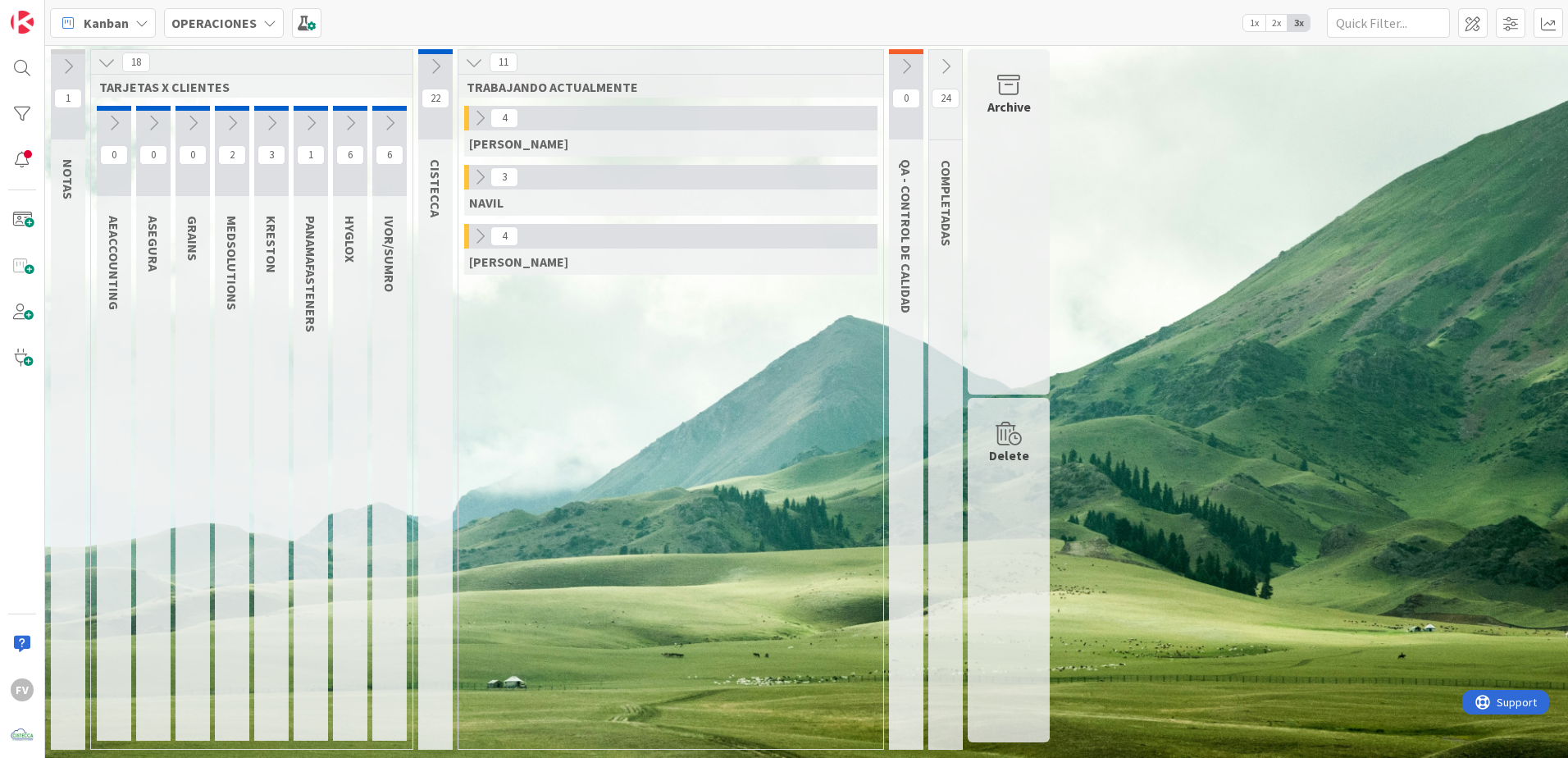
drag, startPoint x: 476, startPoint y: 357, endPoint x: 419, endPoint y: 313, distance: 72.0
click at [476, 357] on div "4 GABRIEL 3 NAVIL 4 FERNANDO" at bounding box center [671, 426] width 418 height 643
click at [190, 131] on icon at bounding box center [192, 123] width 18 height 18
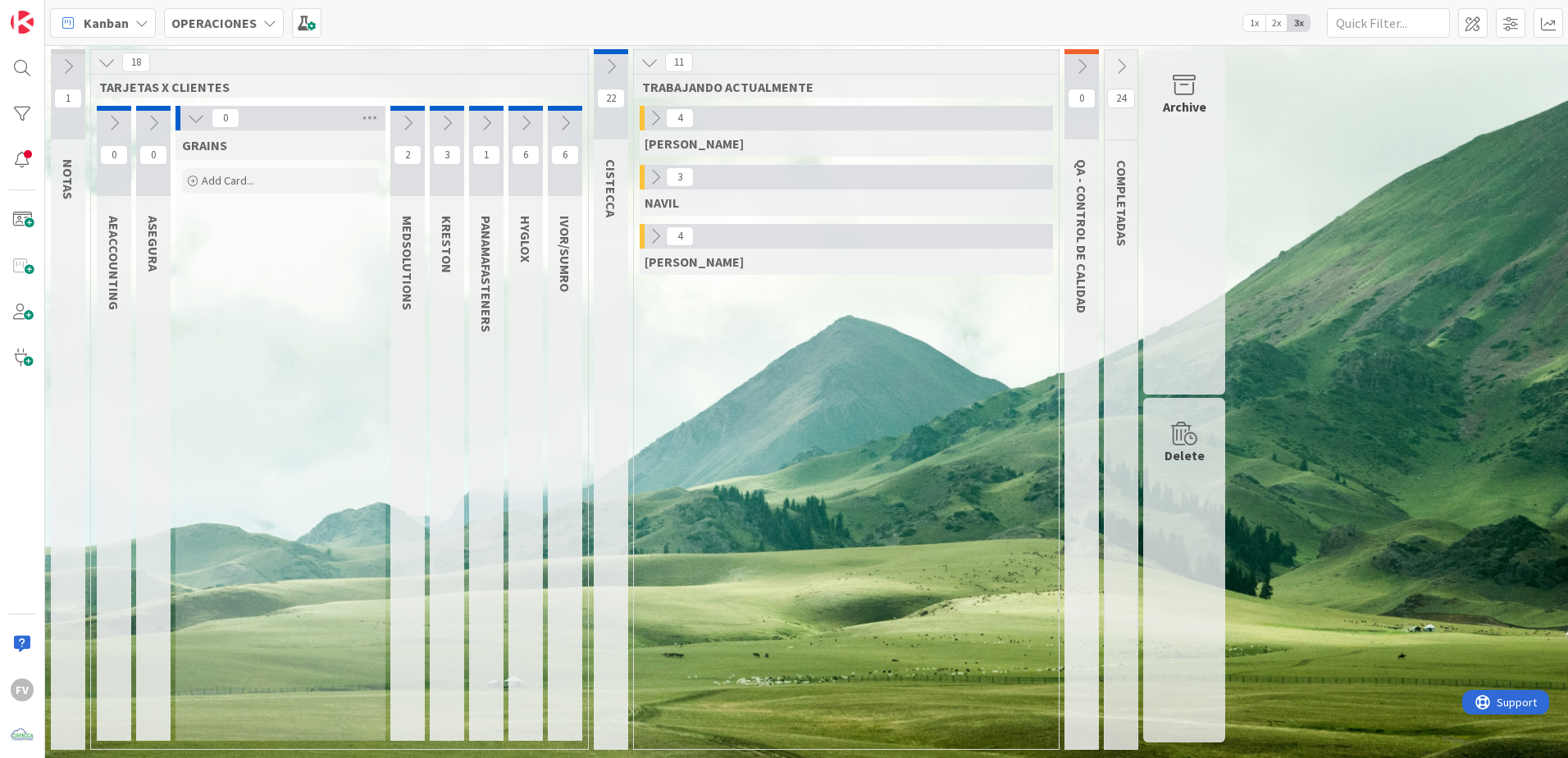
click at [189, 119] on icon at bounding box center [196, 118] width 18 height 18
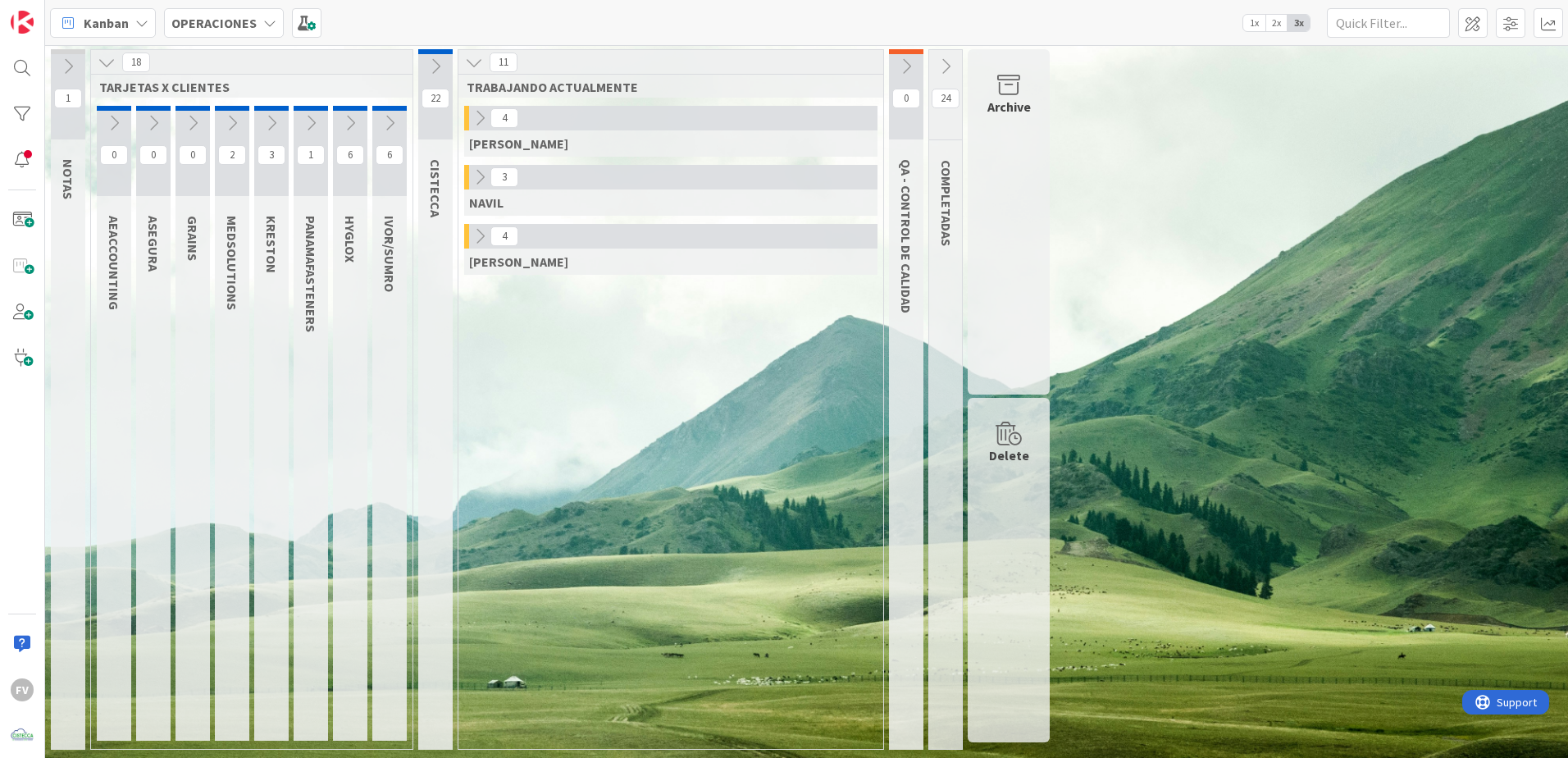
click at [349, 112] on button at bounding box center [349, 123] width 34 height 25
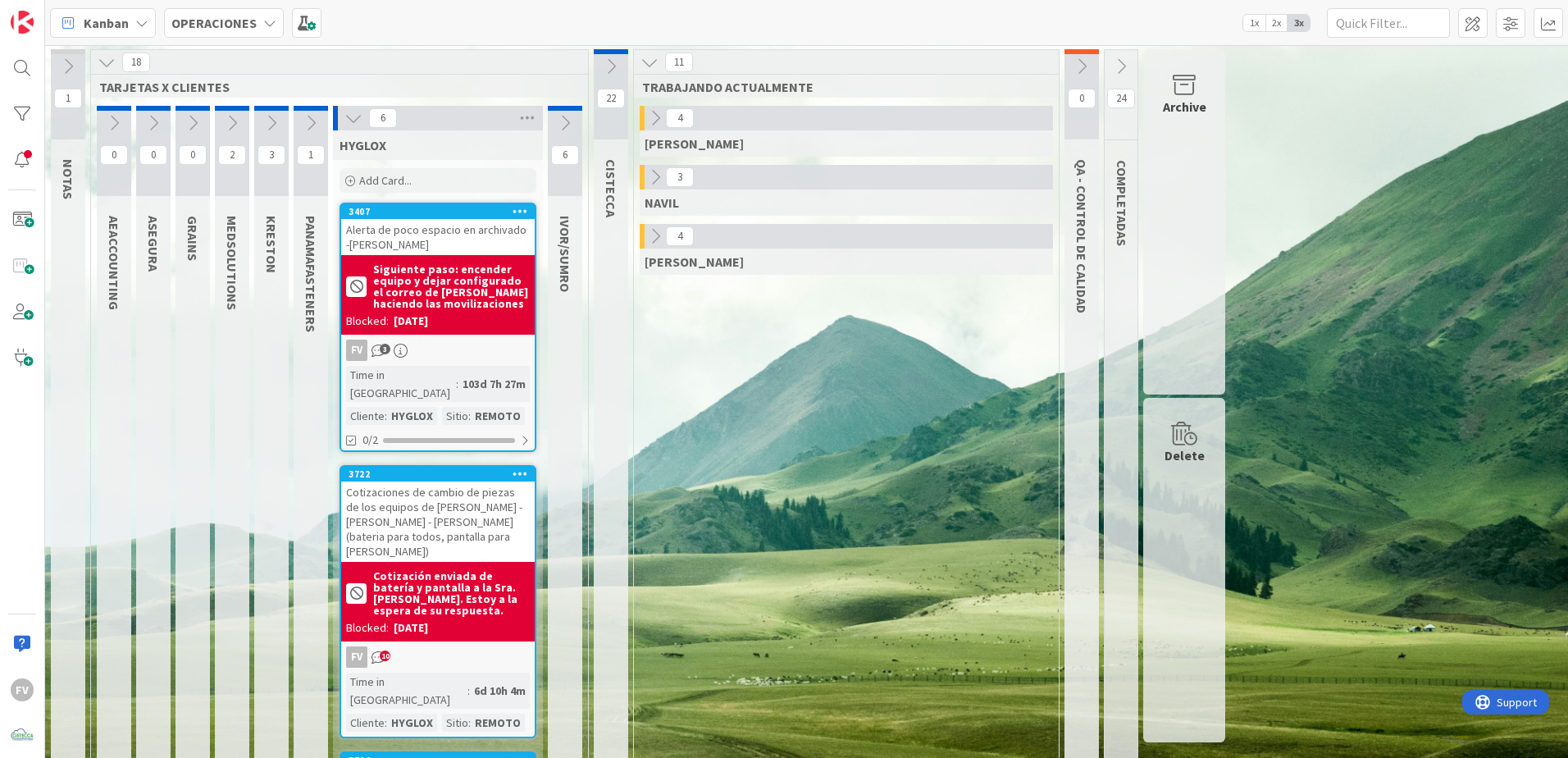
click at [350, 114] on icon at bounding box center [353, 118] width 18 height 18
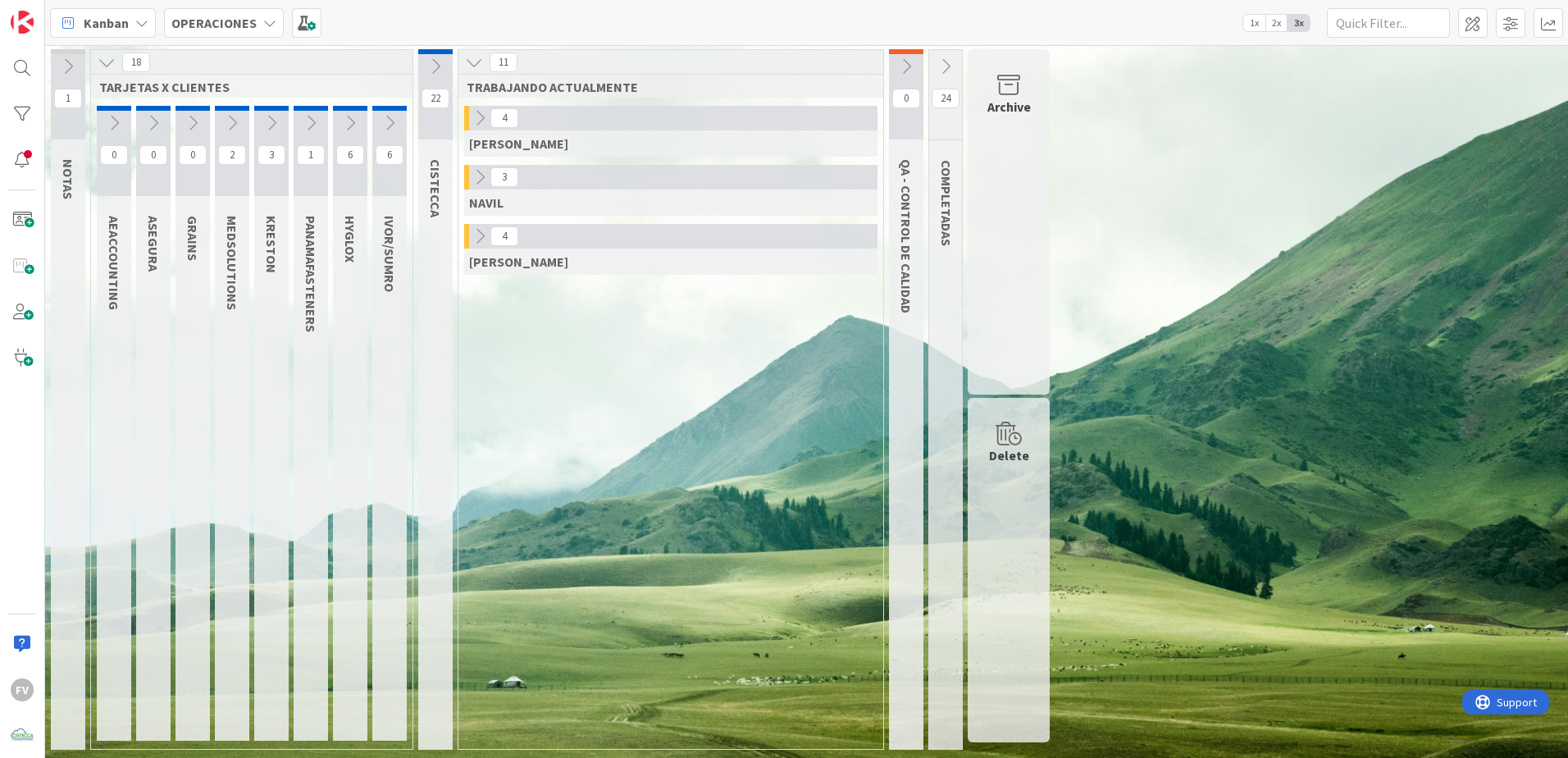
click at [382, 117] on icon at bounding box center [389, 123] width 18 height 18
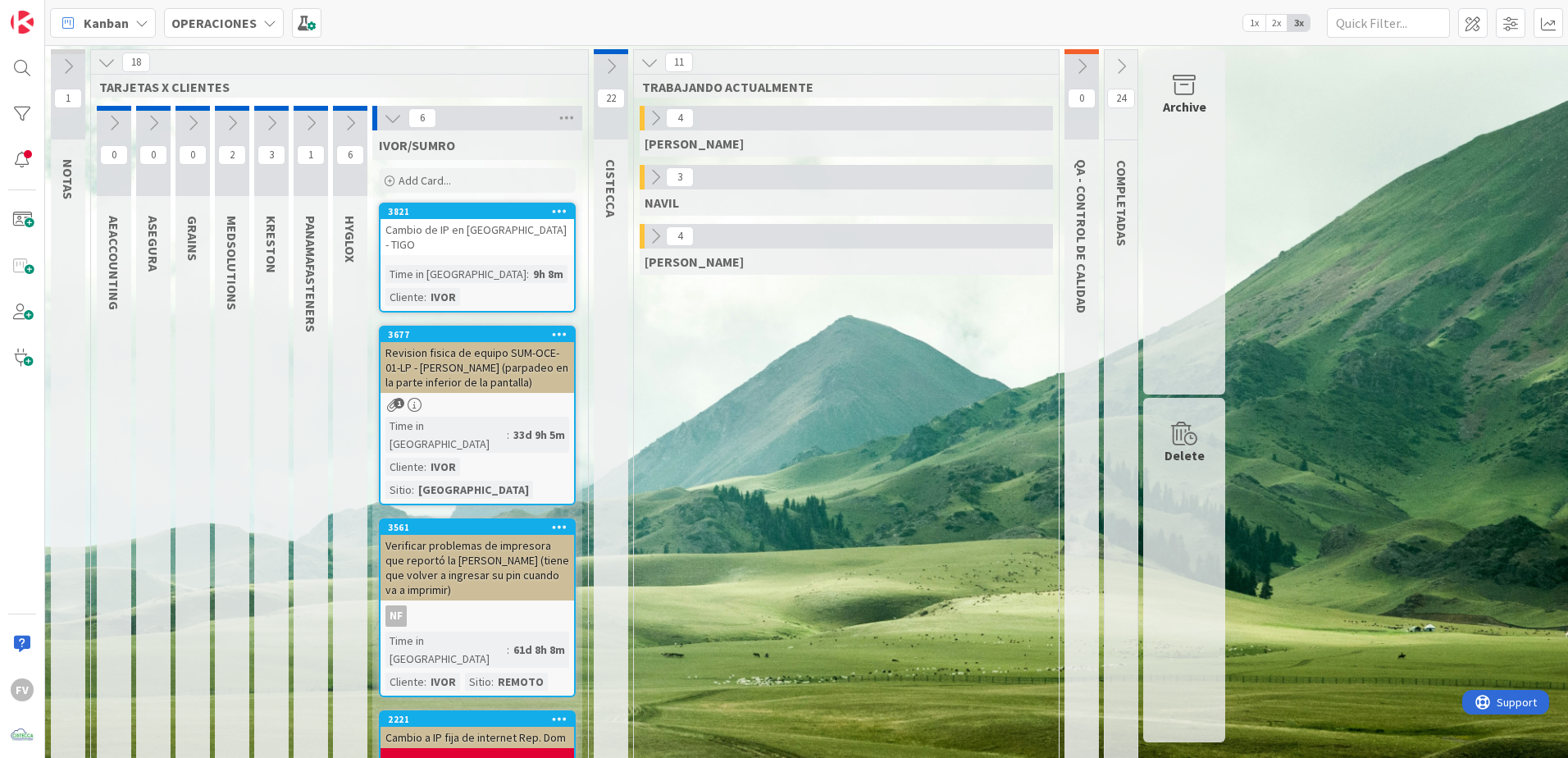
click at [604, 61] on icon at bounding box center [611, 66] width 18 height 18
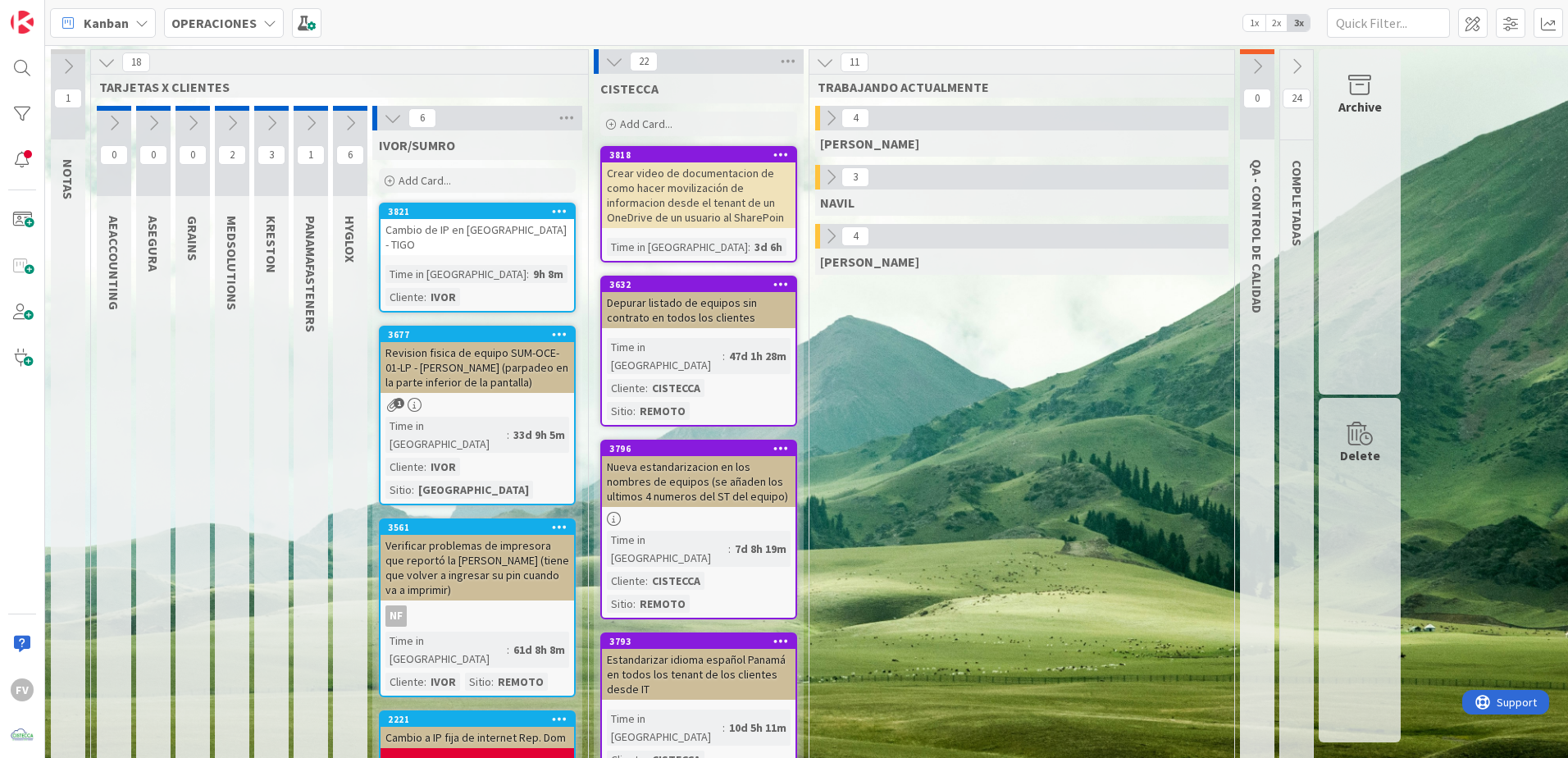
drag, startPoint x: 1045, startPoint y: 510, endPoint x: 952, endPoint y: 536, distance: 96.6
